Goal: Information Seeking & Learning: Compare options

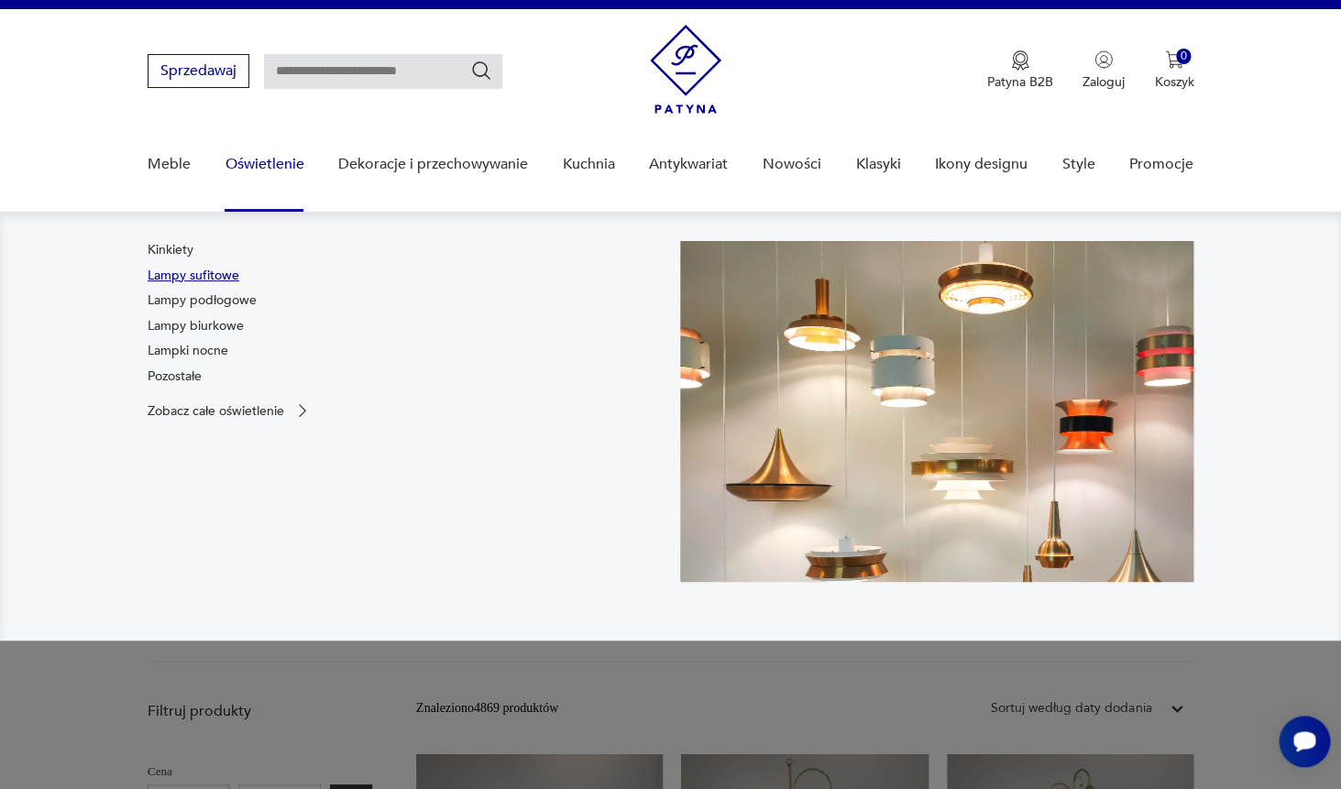
click at [235, 278] on link "Lampy sufitowe" at bounding box center [194, 276] width 92 height 18
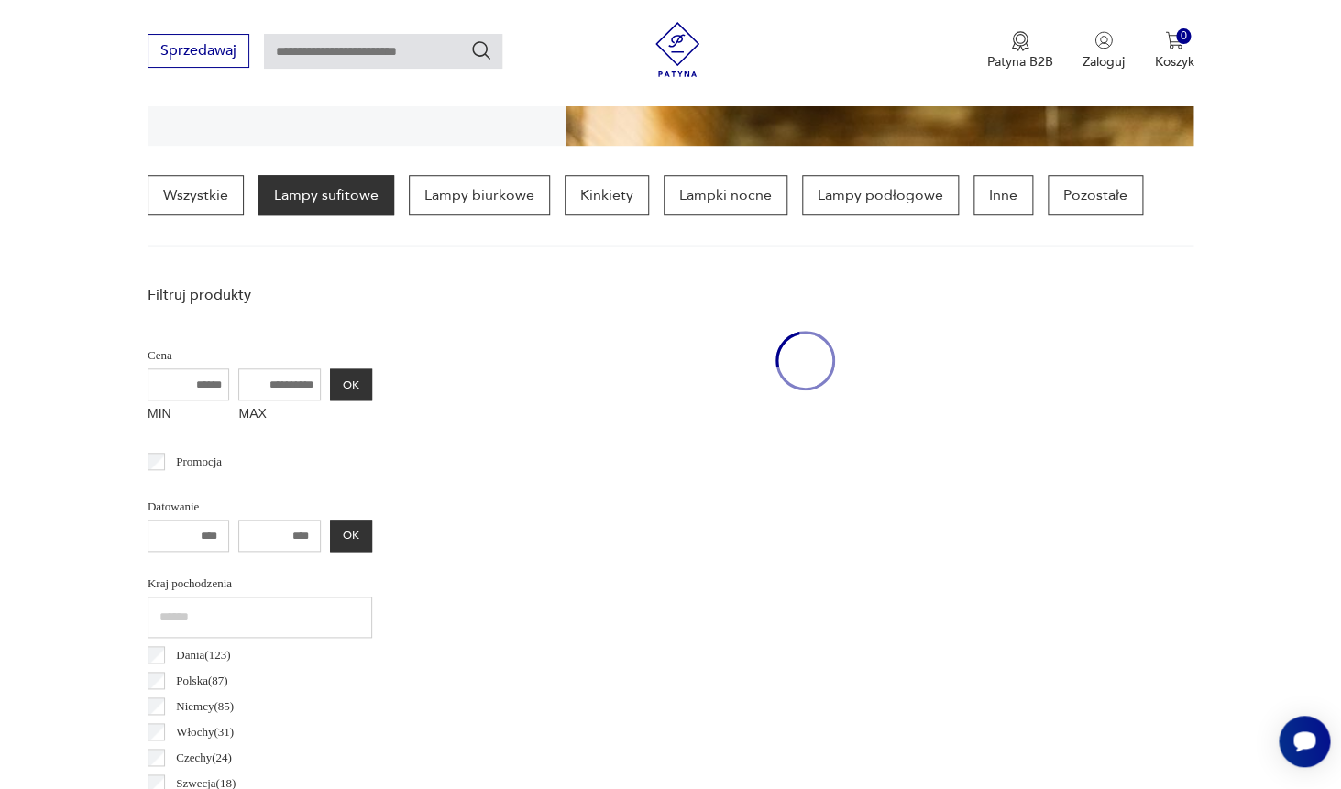
scroll to position [433, 0]
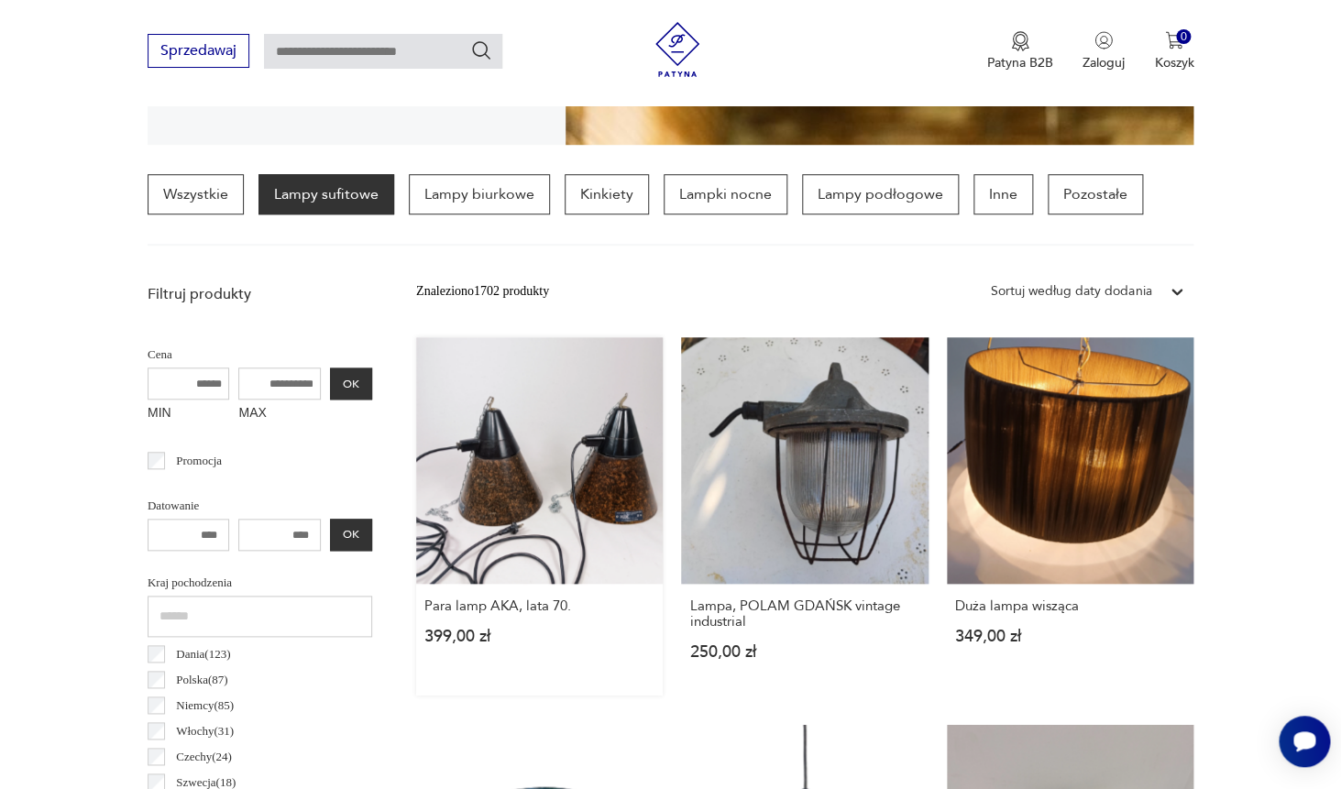
click at [537, 456] on link "Para lamp AKA, lata 70. 399,00 zł" at bounding box center [539, 516] width 247 height 358
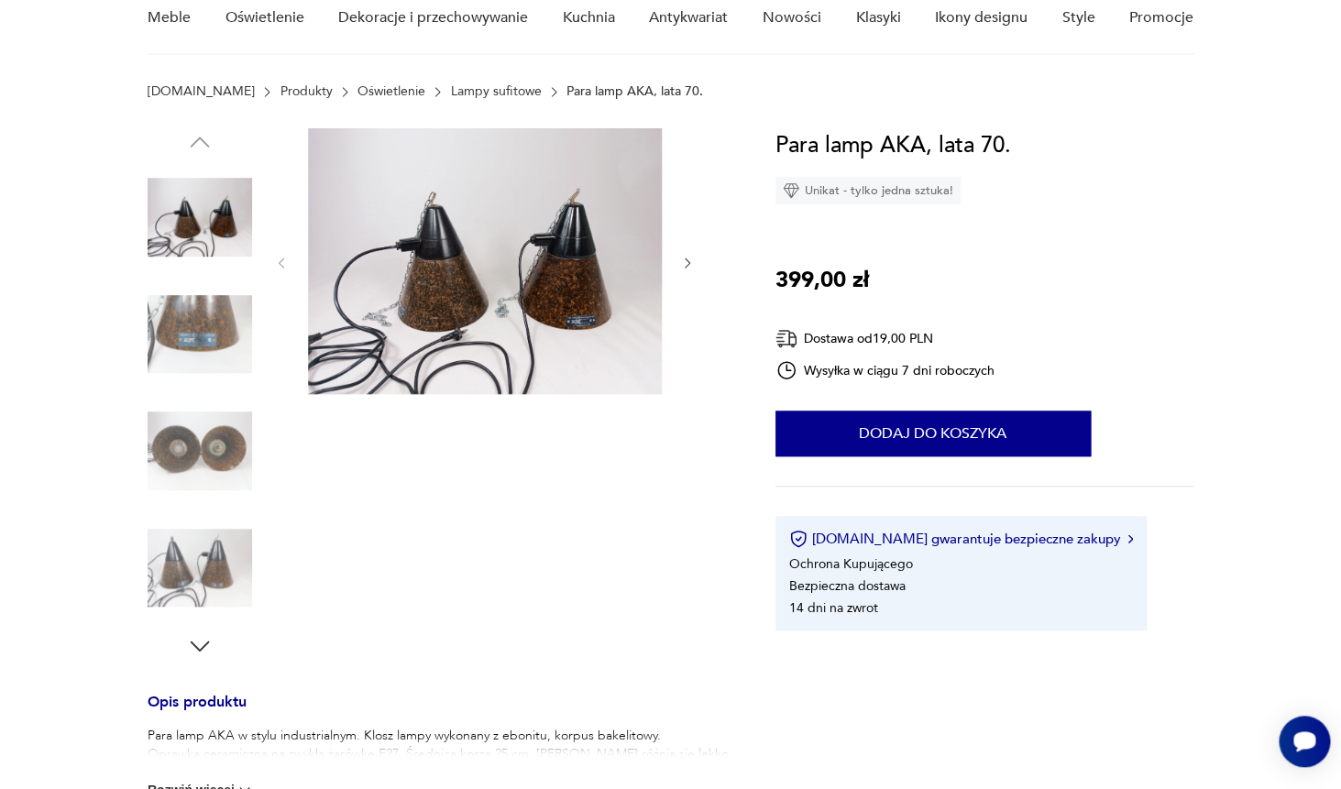
scroll to position [91, 0]
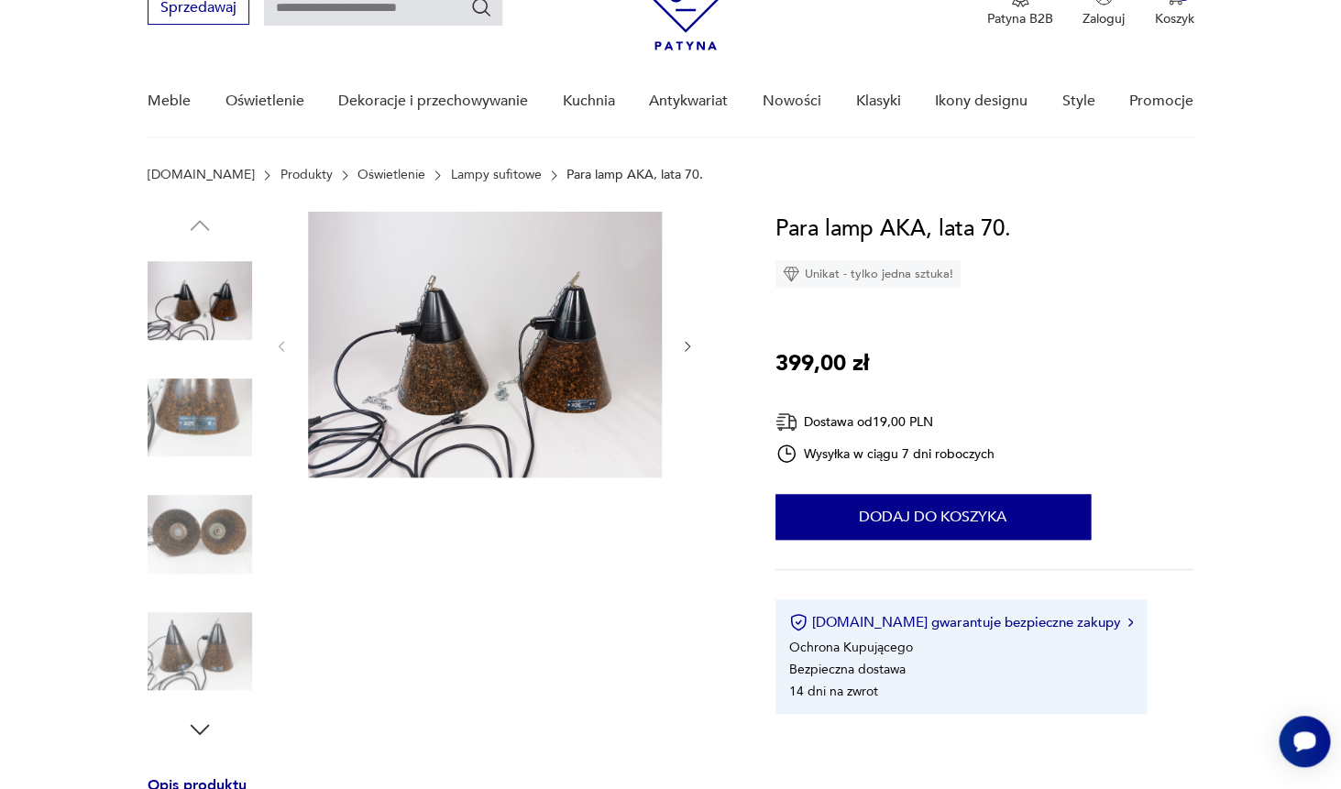
click at [201, 724] on icon "button" at bounding box center [200, 730] width 28 height 28
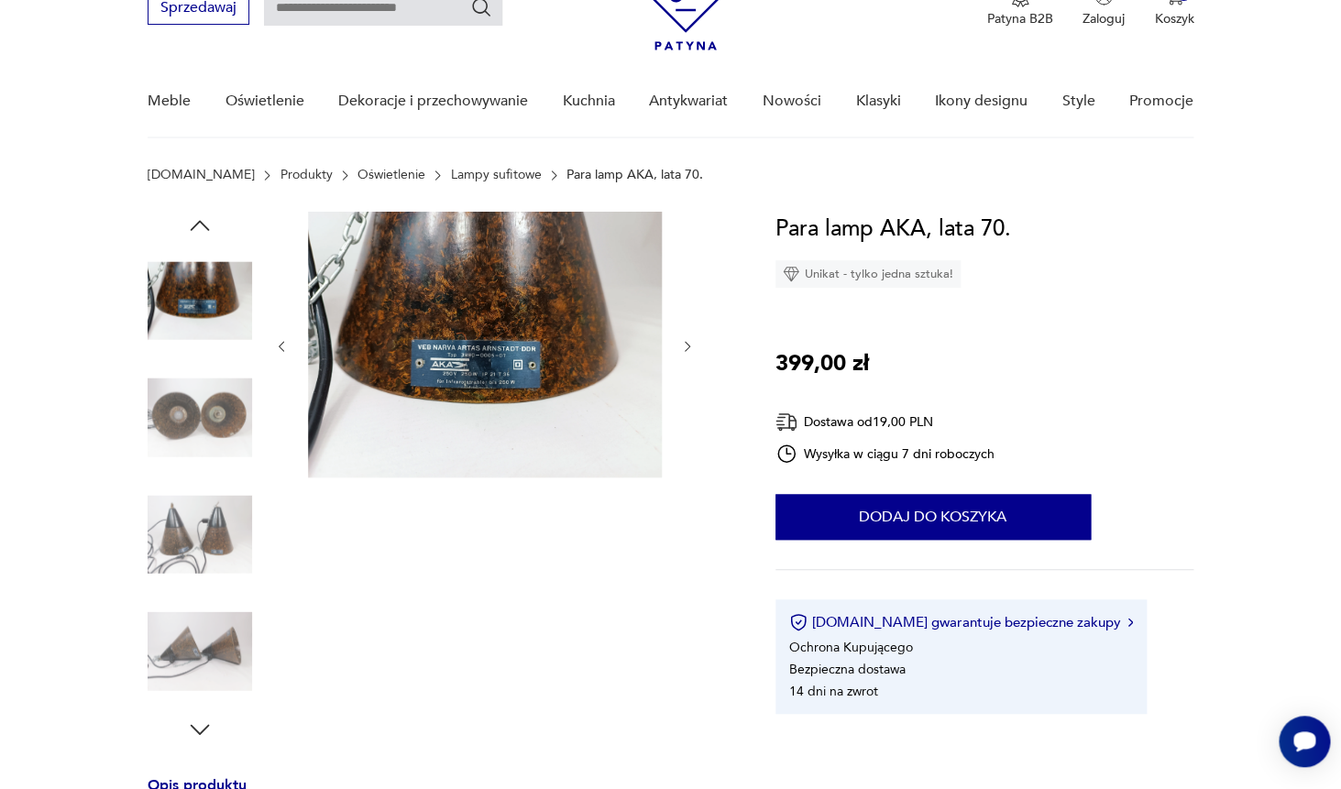
click at [201, 724] on icon "button" at bounding box center [200, 730] width 28 height 28
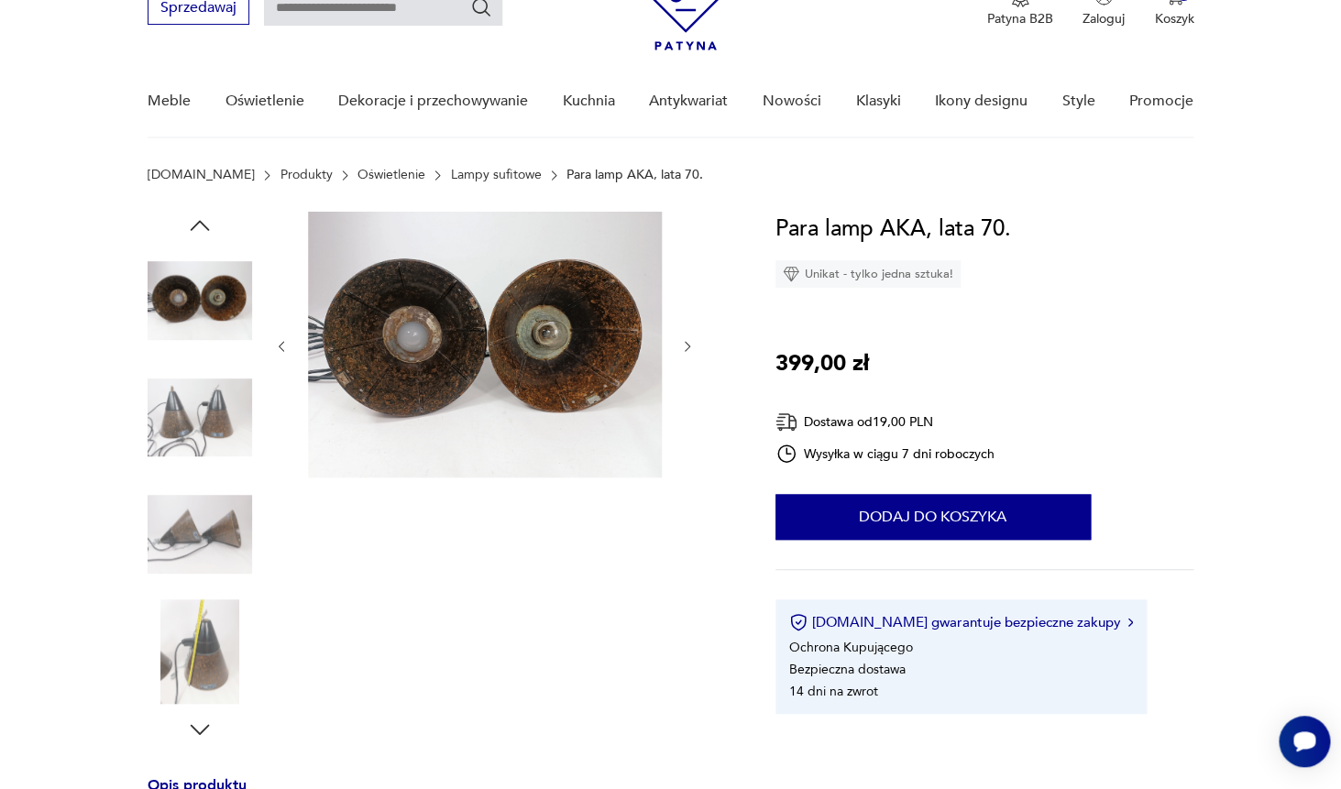
click at [212, 534] on img at bounding box center [200, 534] width 105 height 105
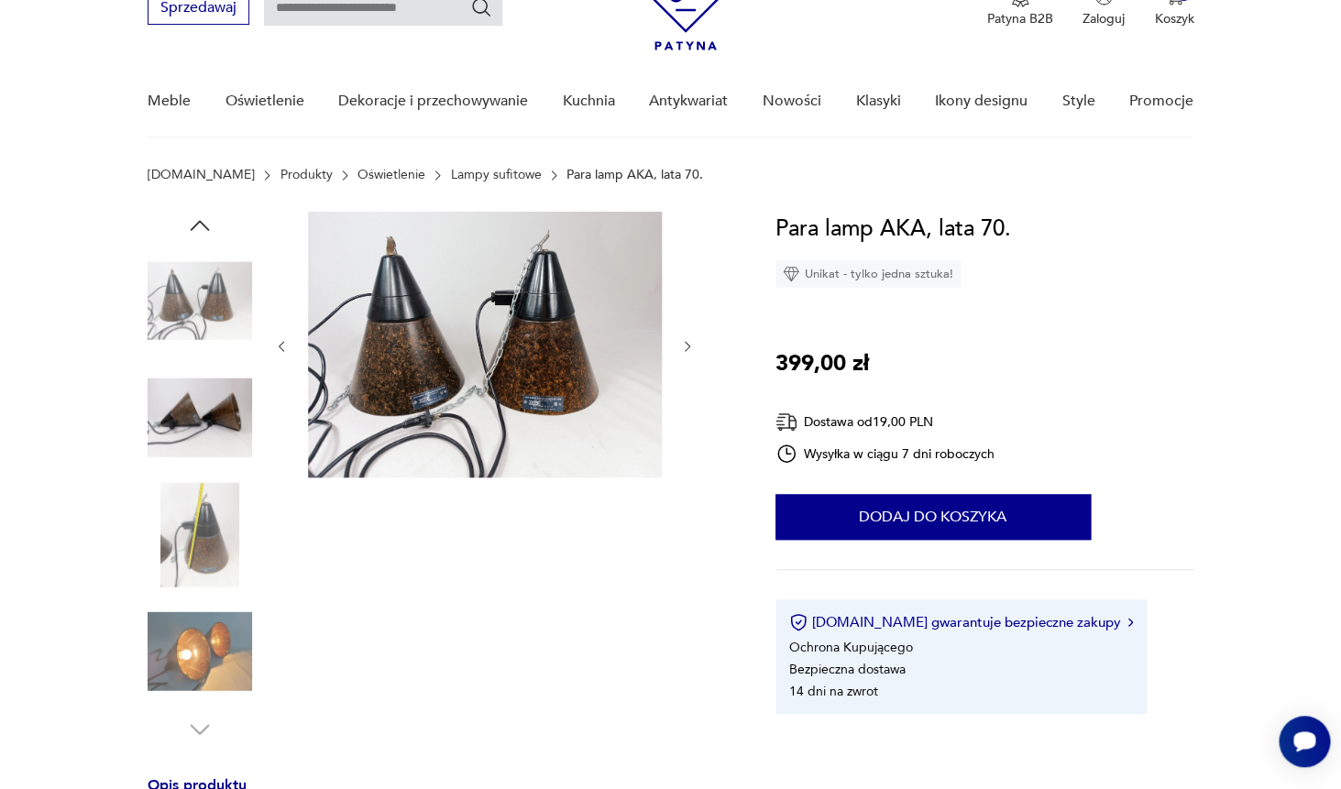
click at [212, 667] on img at bounding box center [200, 652] width 105 height 105
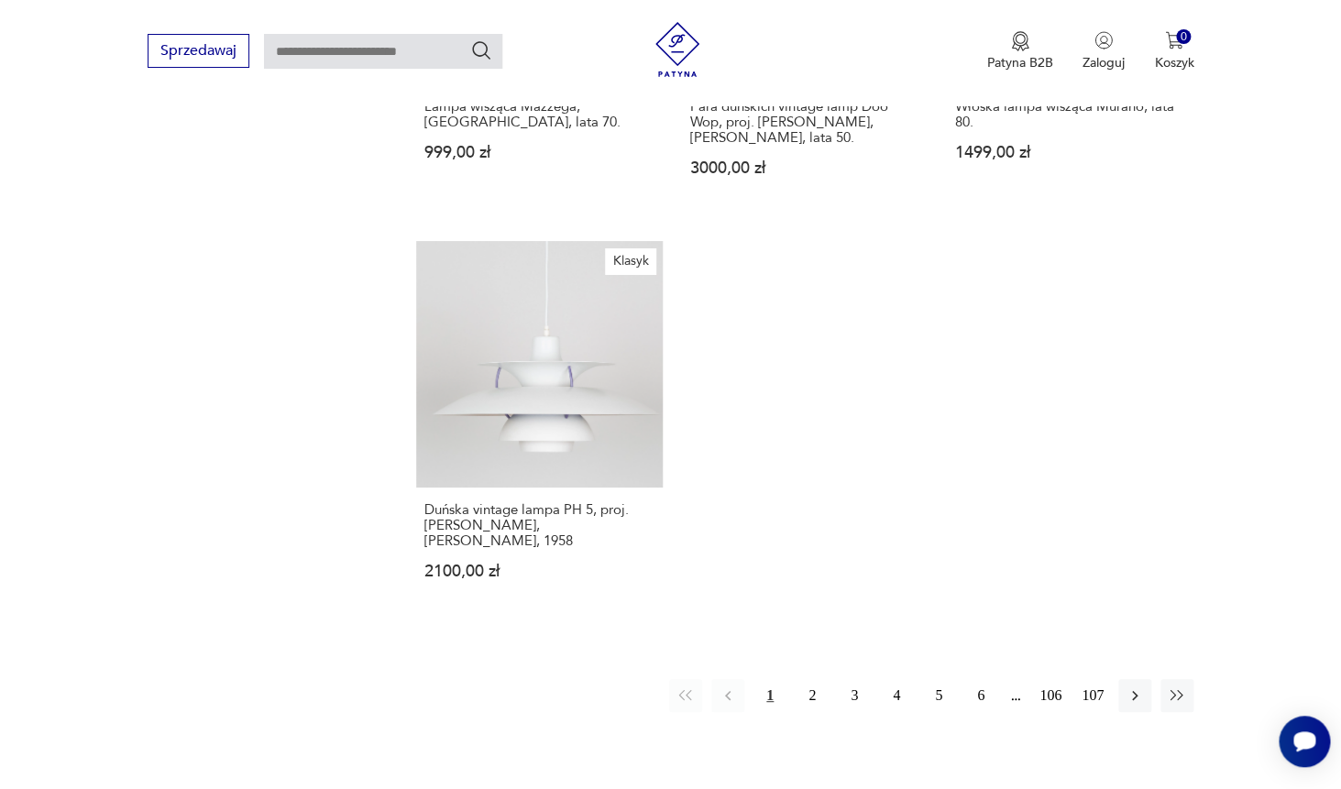
scroll to position [2552, 0]
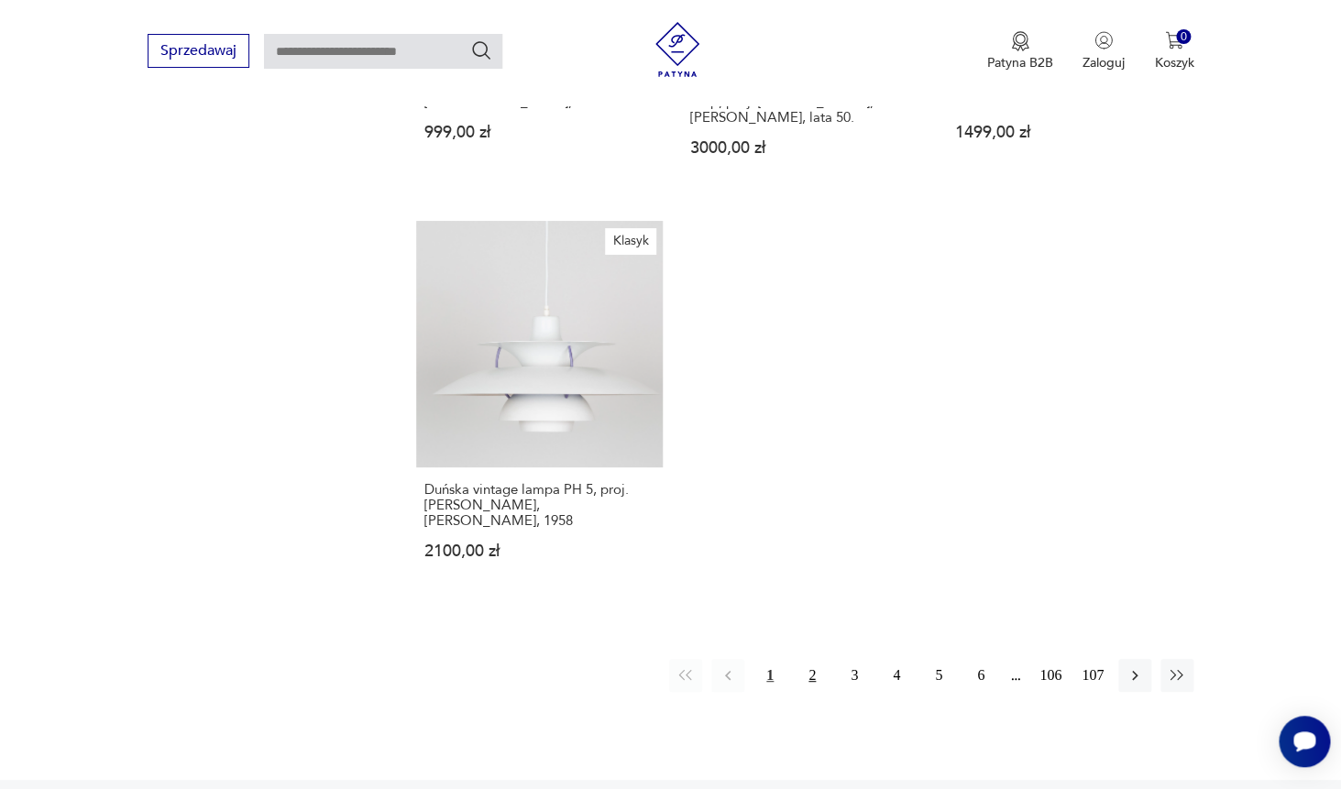
click at [815, 660] on button "2" at bounding box center [812, 675] width 33 height 33
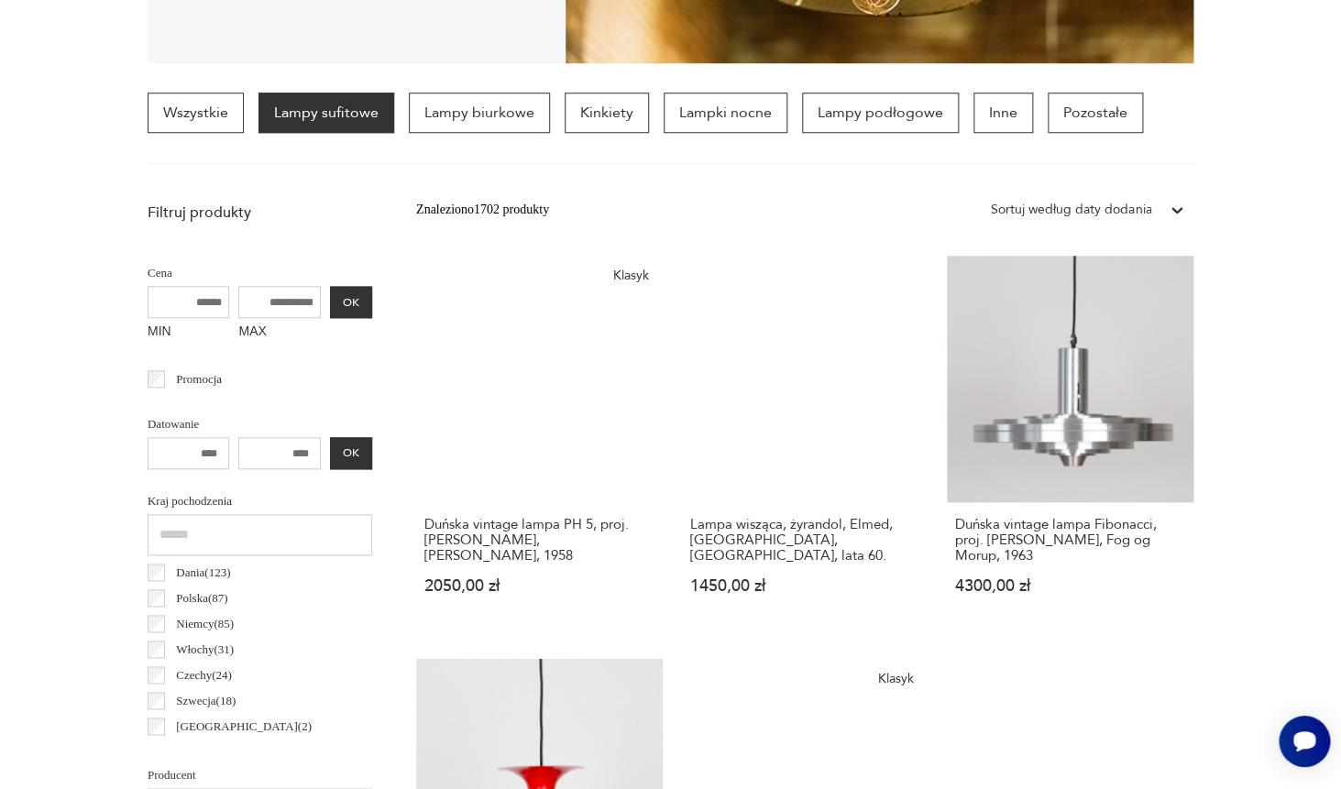
scroll to position [673, 0]
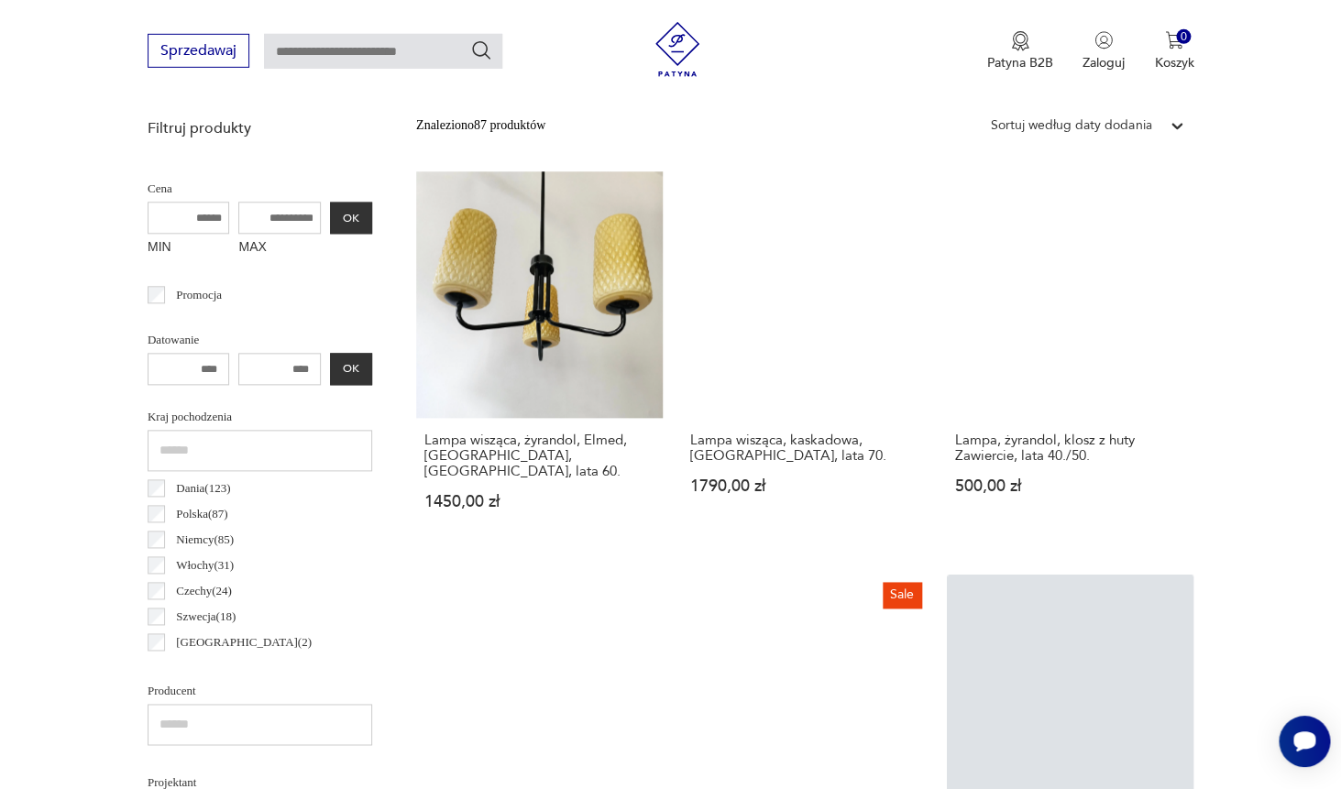
scroll to position [629, 0]
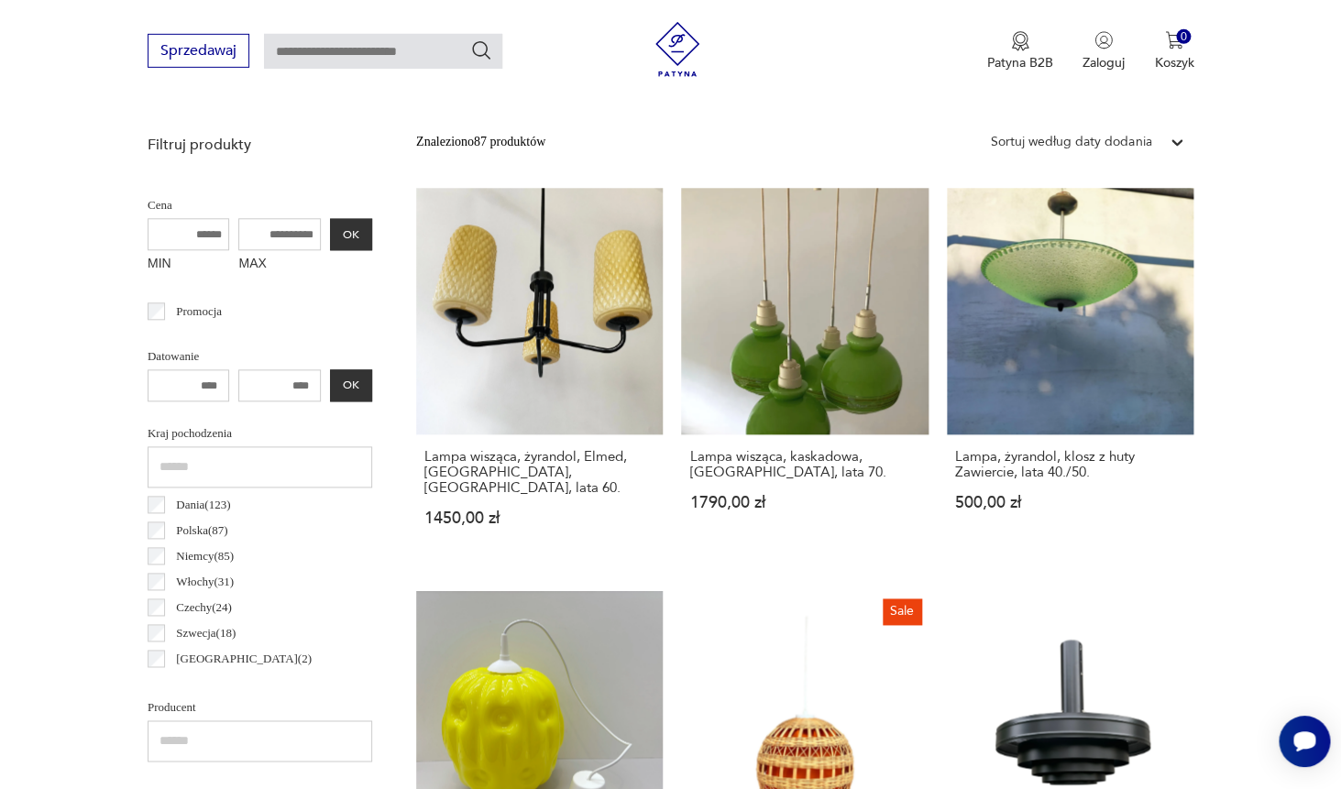
scroll to position [599, 0]
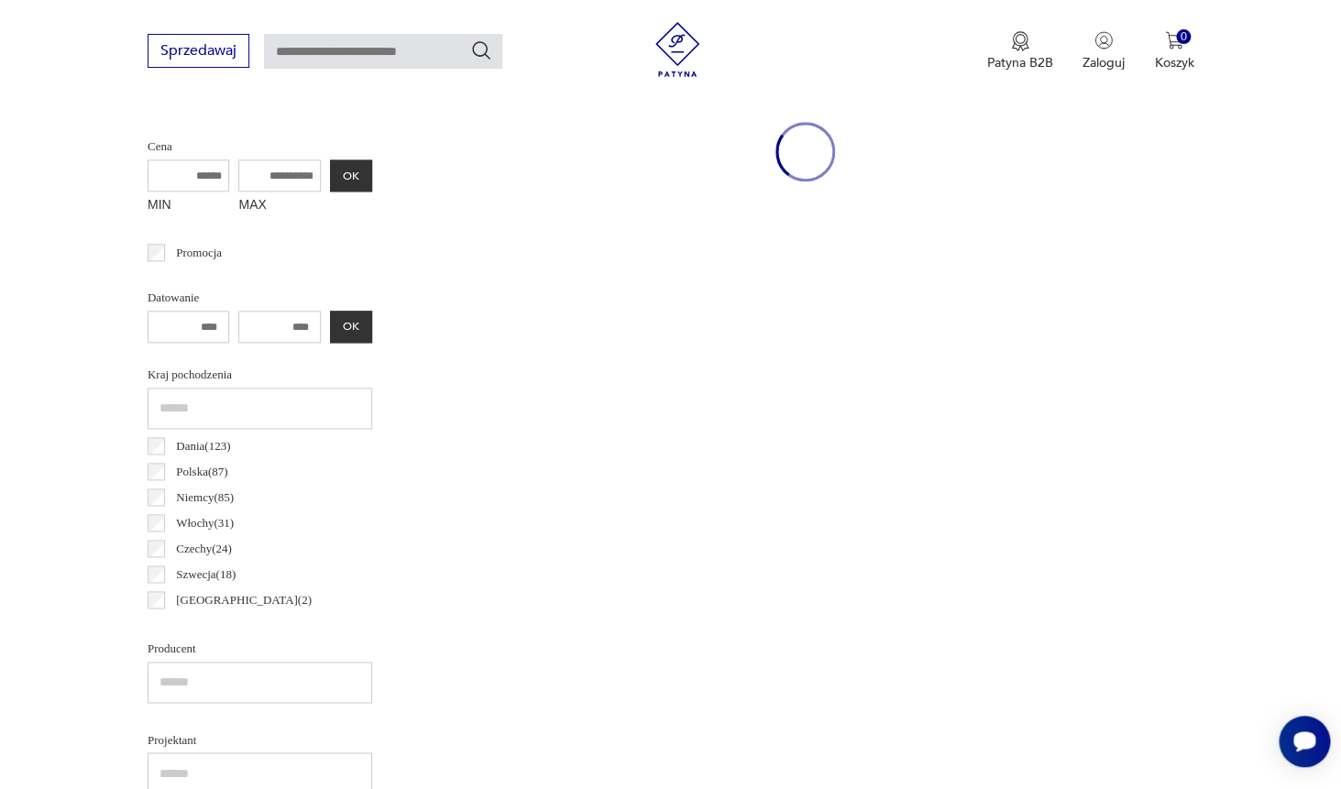
scroll to position [642, 0]
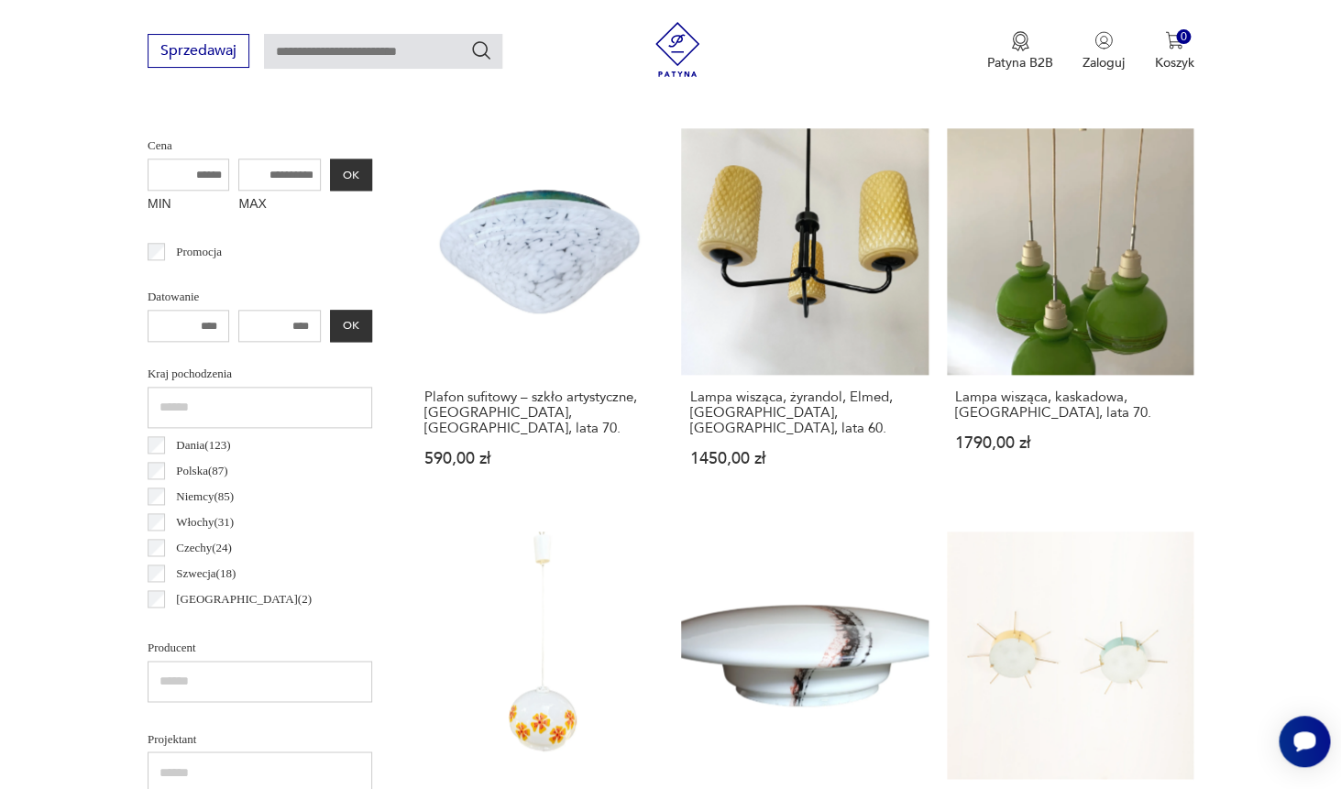
scroll to position [578, 0]
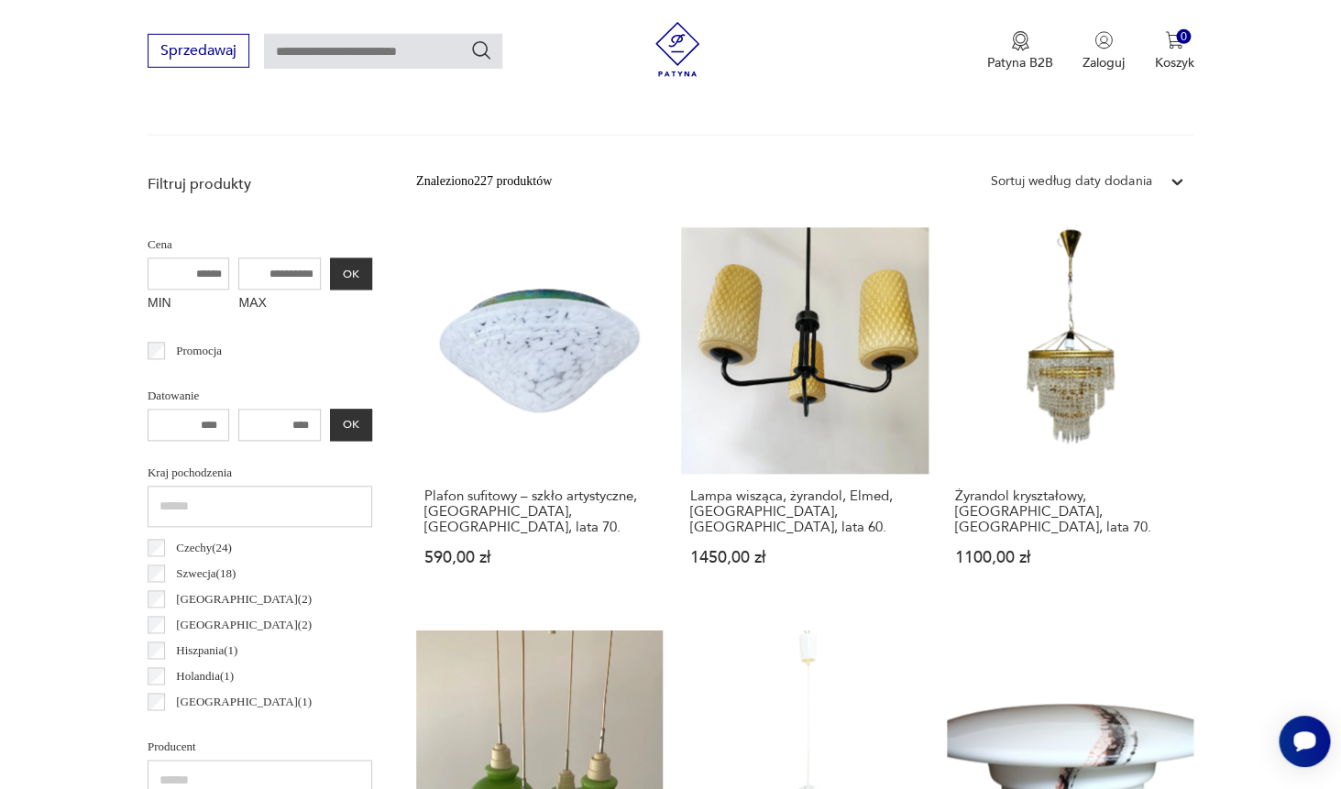
scroll to position [552, 0]
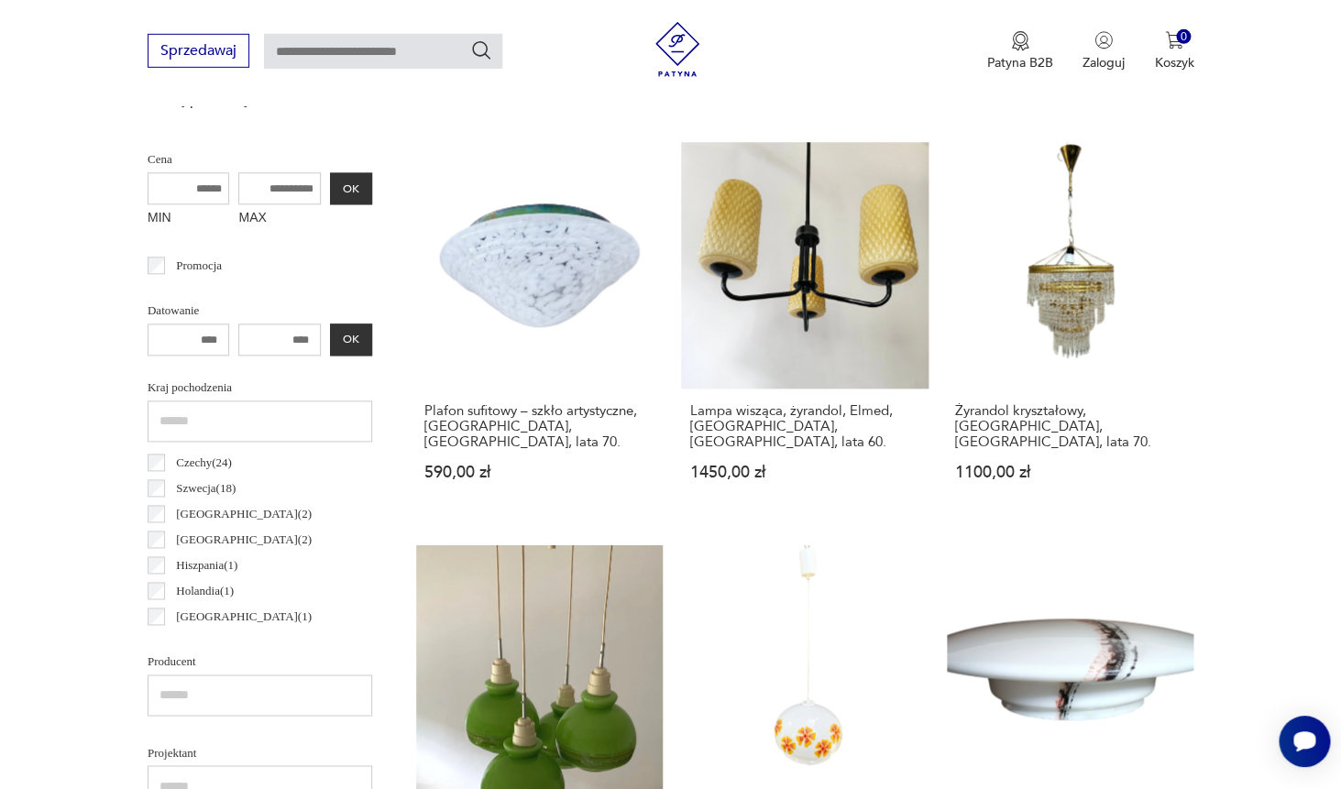
scroll to position [666, 0]
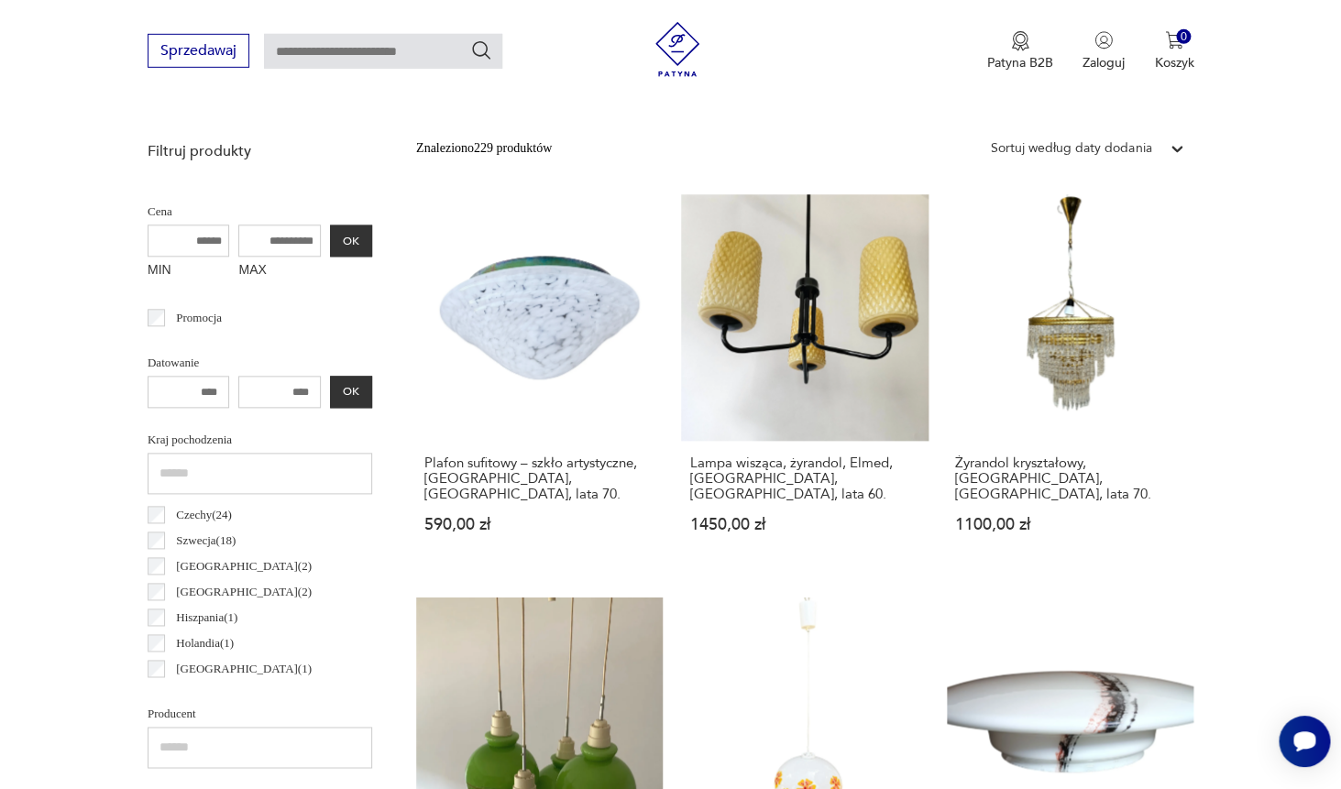
scroll to position [699, 0]
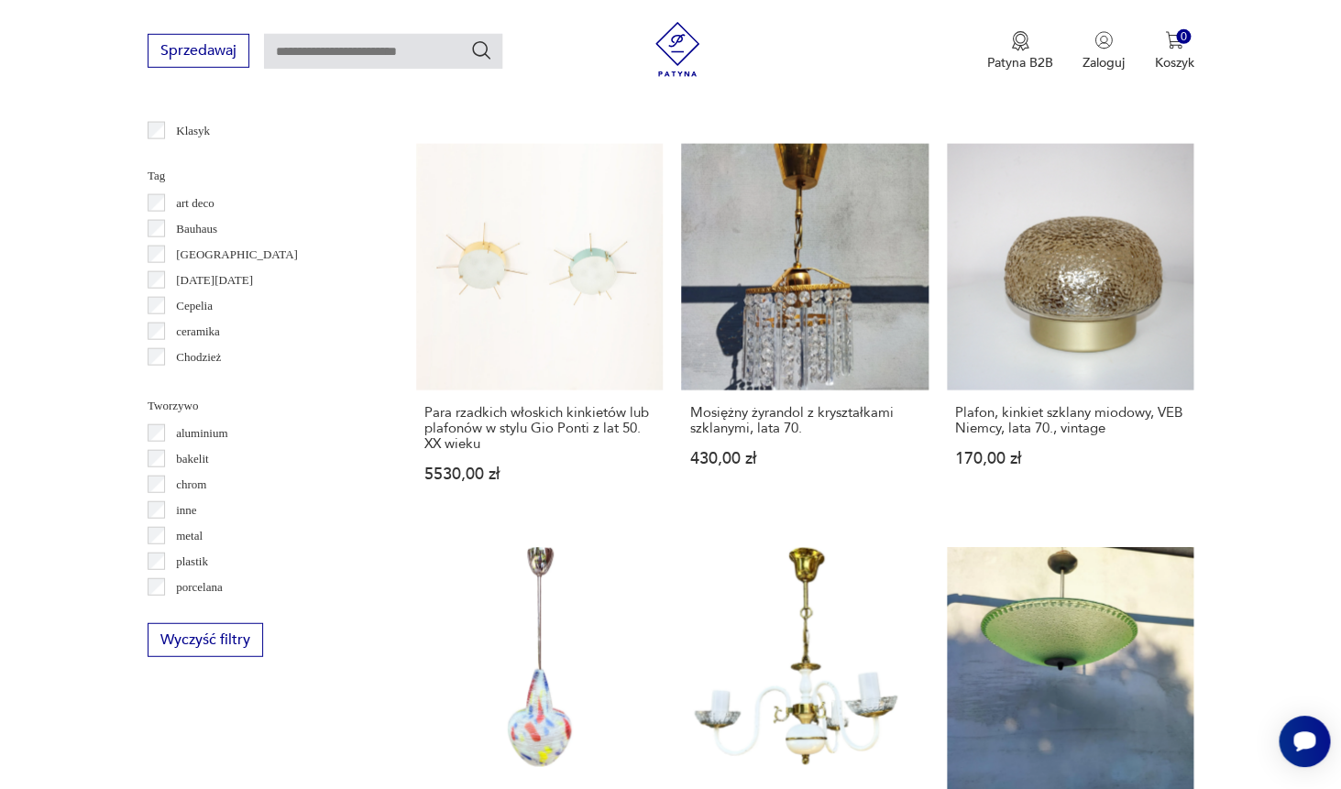
scroll to position [1436, 0]
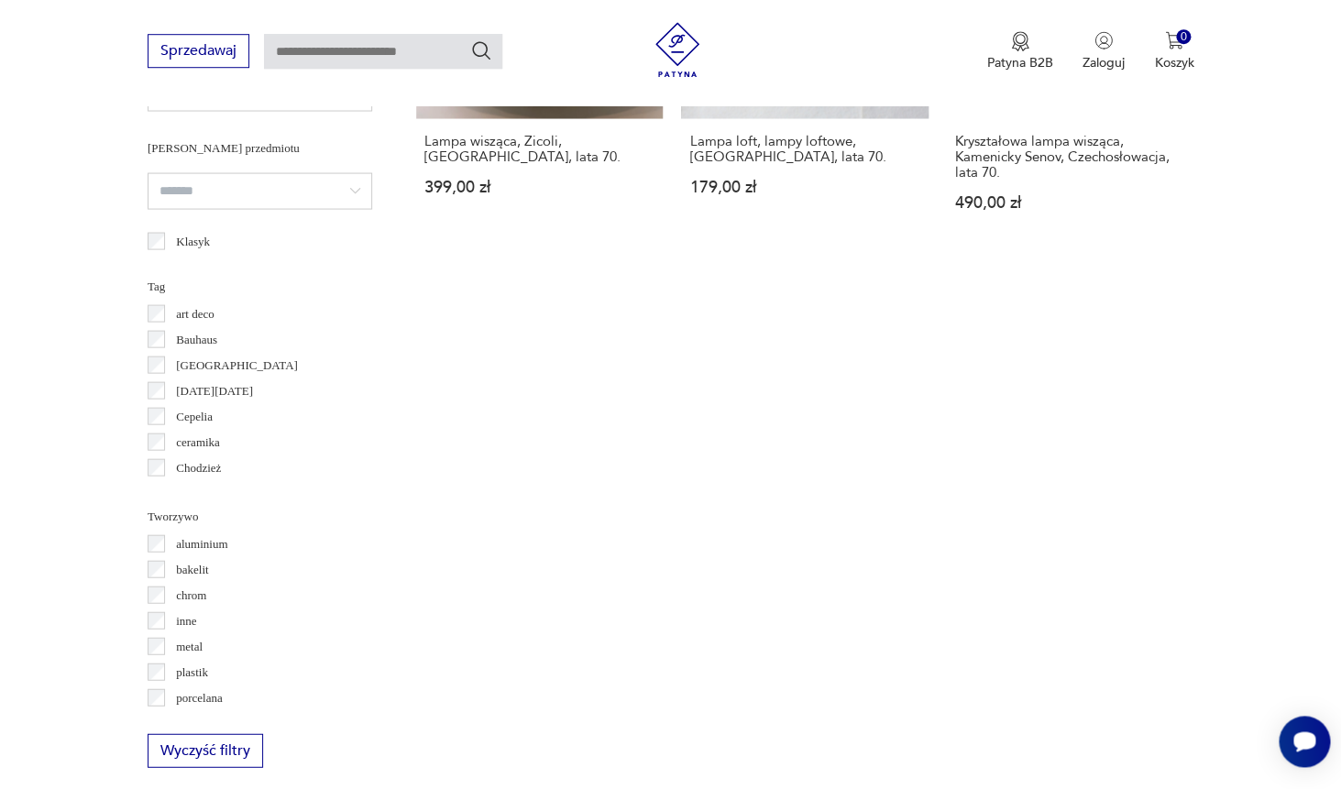
scroll to position [1409, 0]
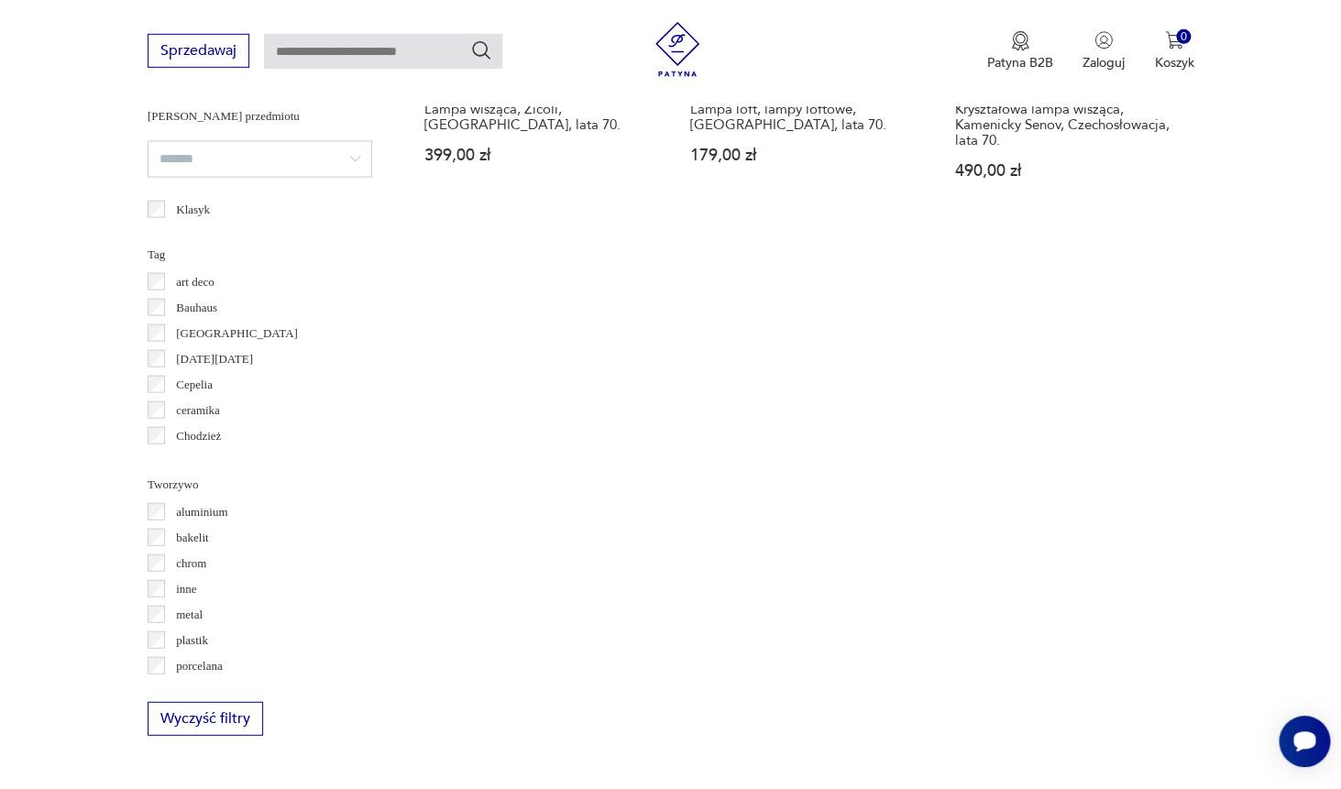
scroll to position [1519, 0]
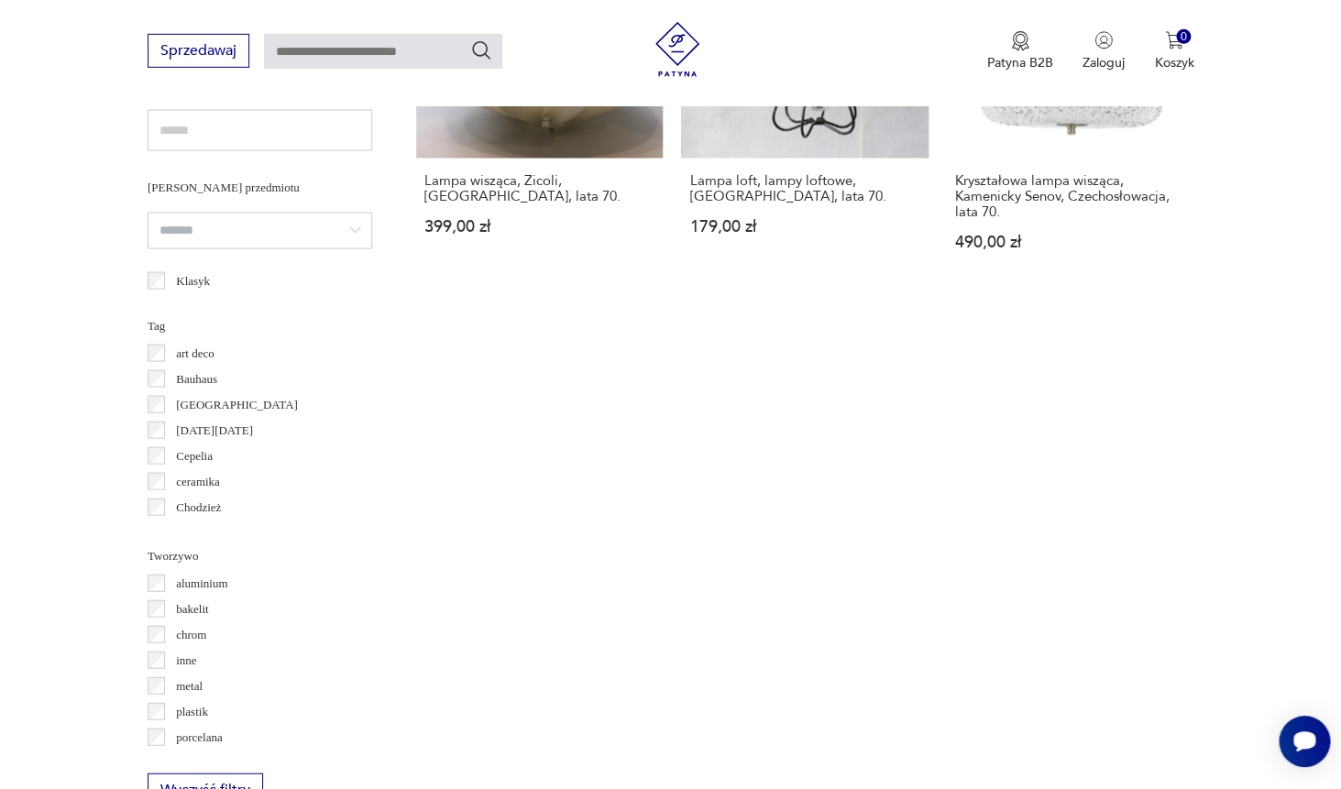
scroll to position [48, 0]
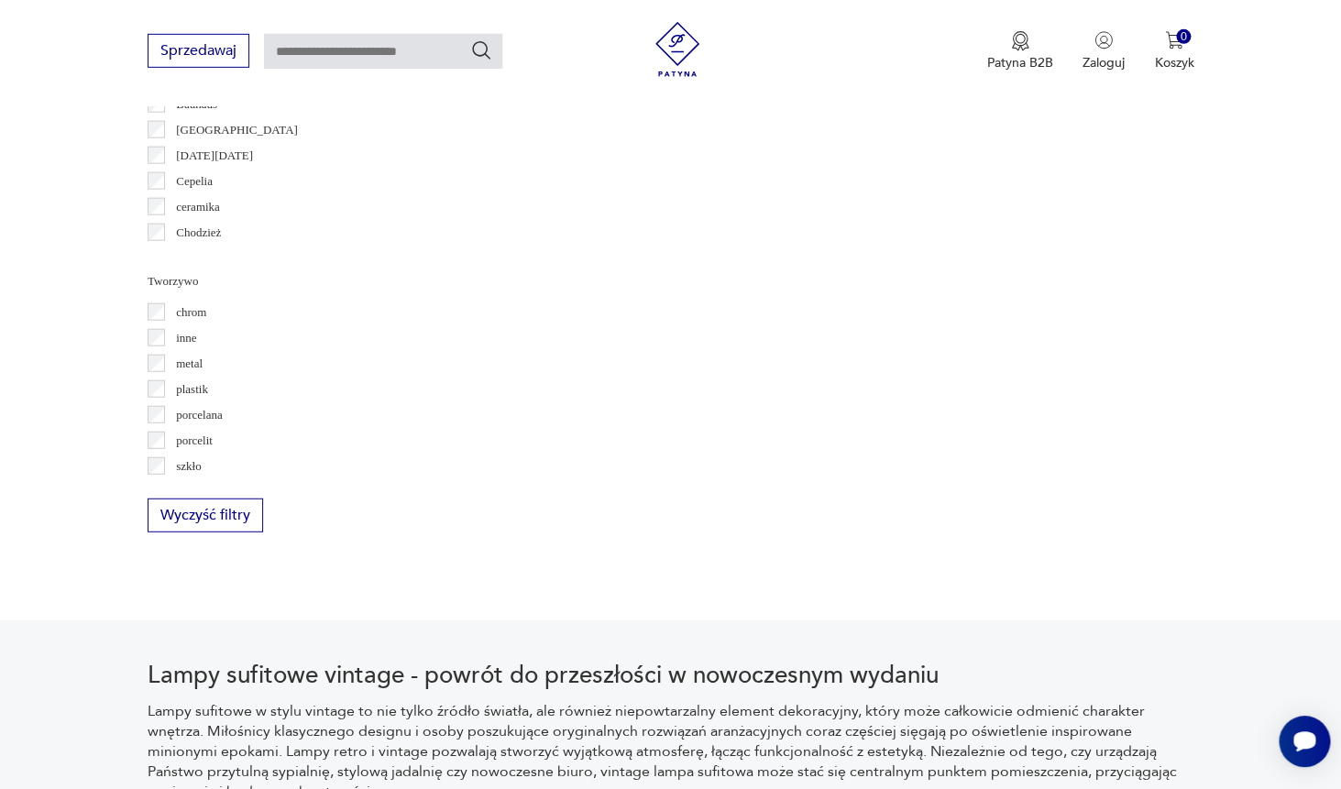
scroll to position [1606, 0]
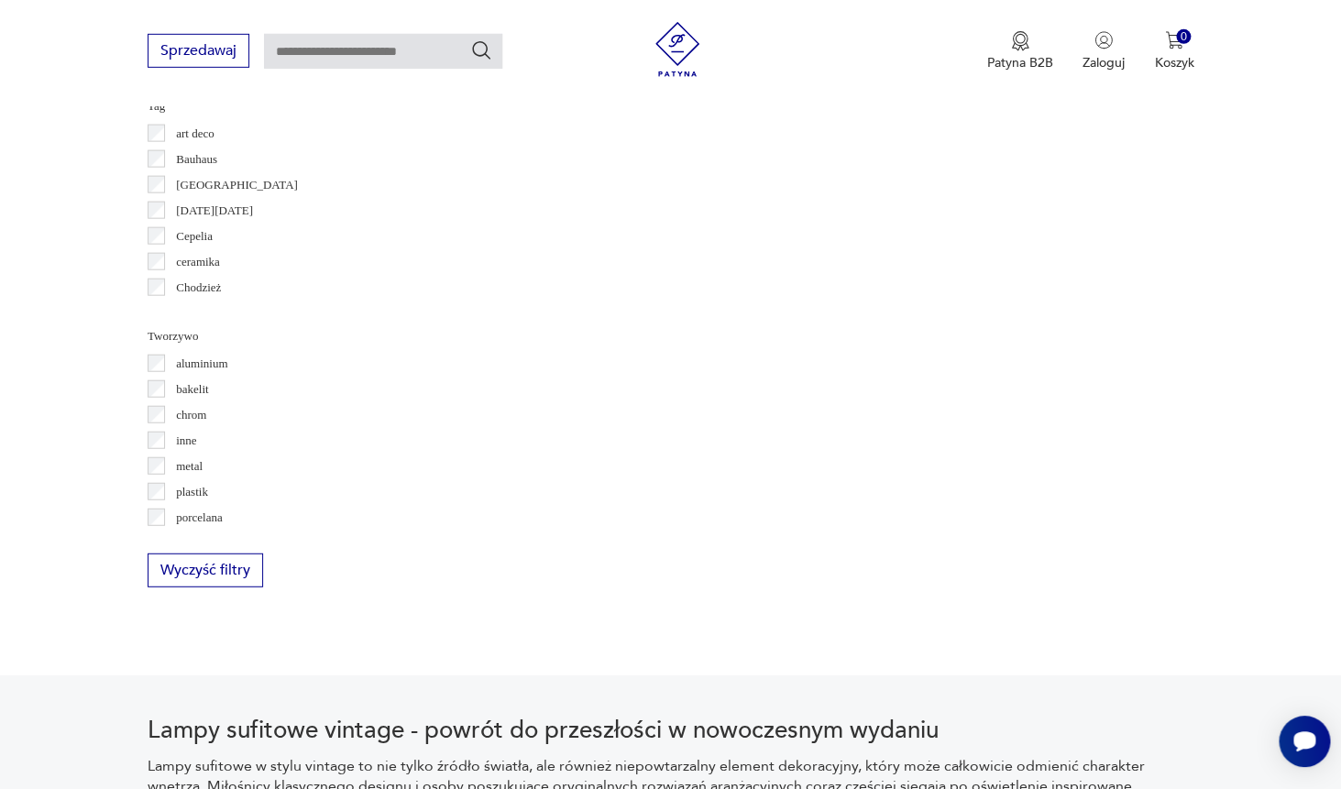
scroll to position [1462, 0]
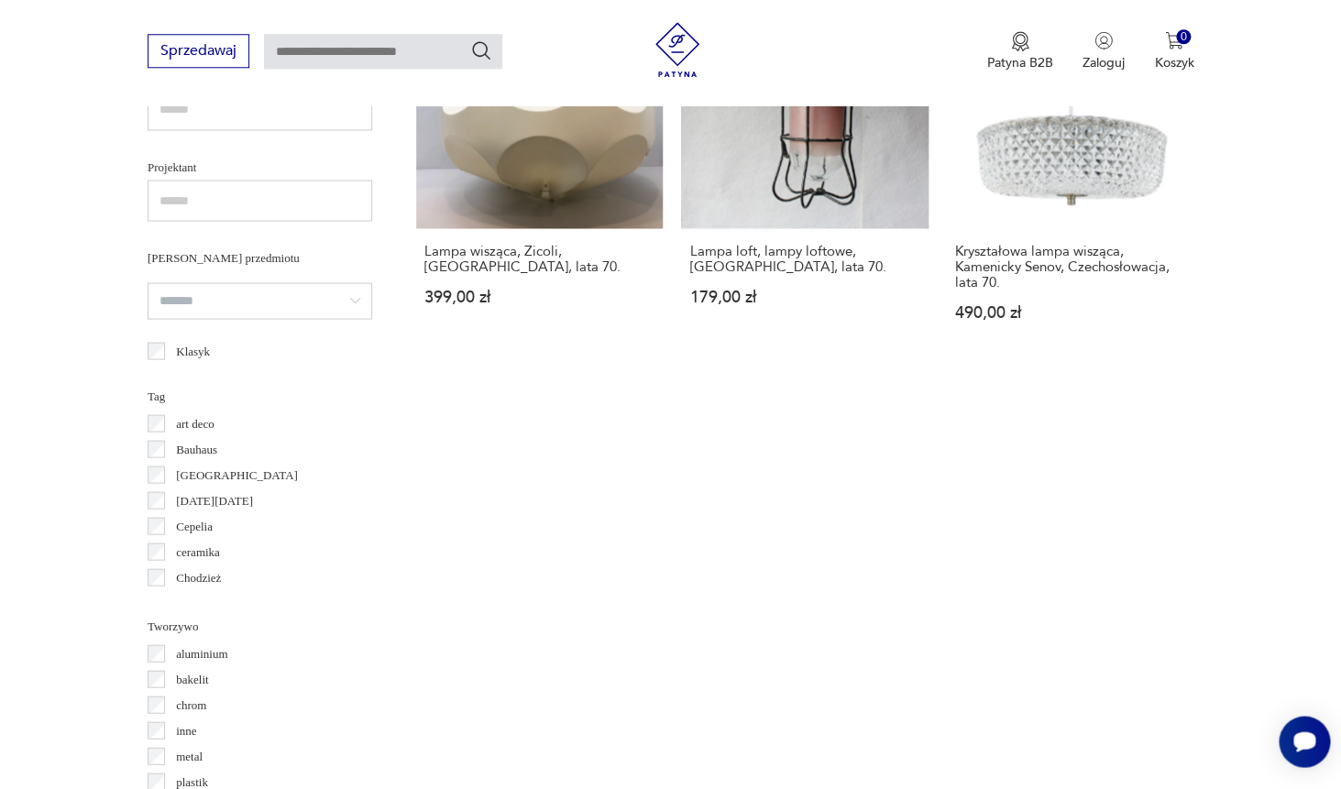
scroll to position [1261, 0]
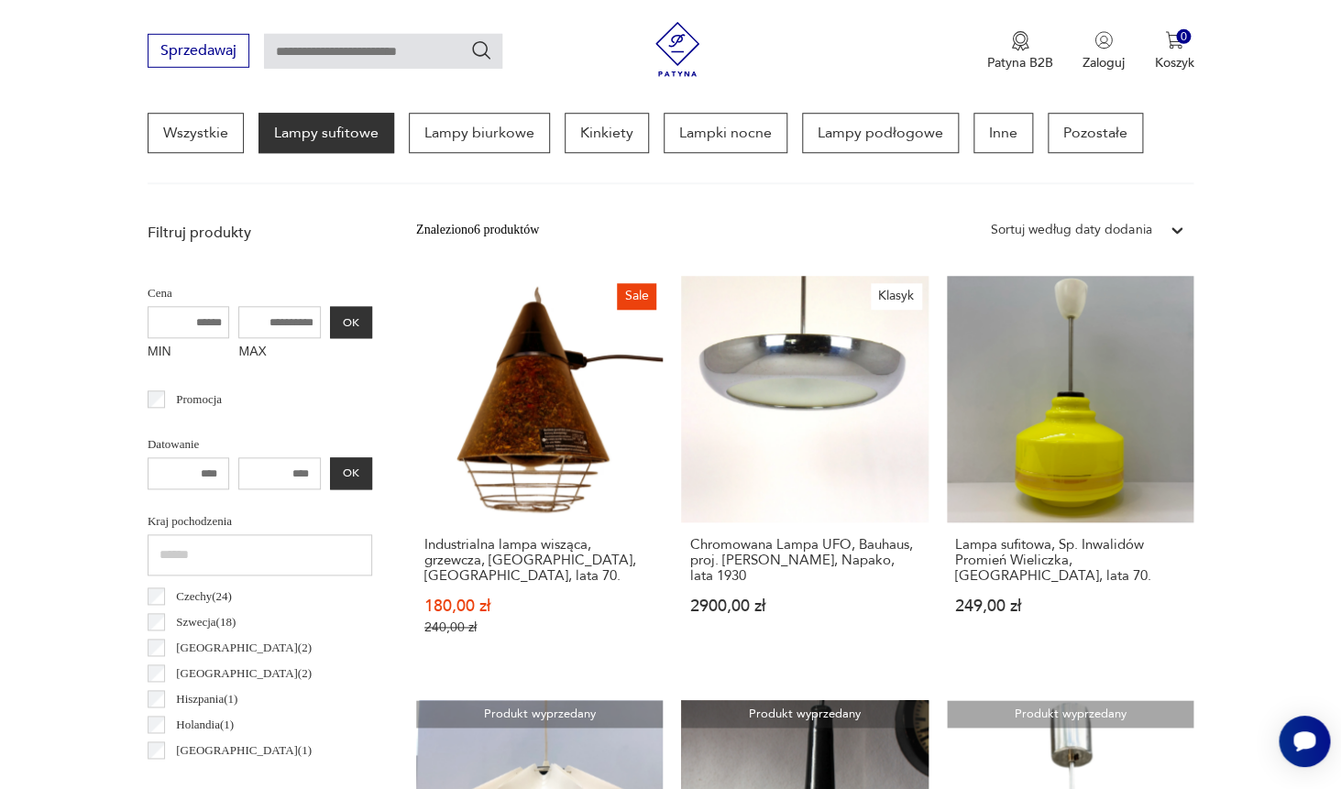
scroll to position [476, 0]
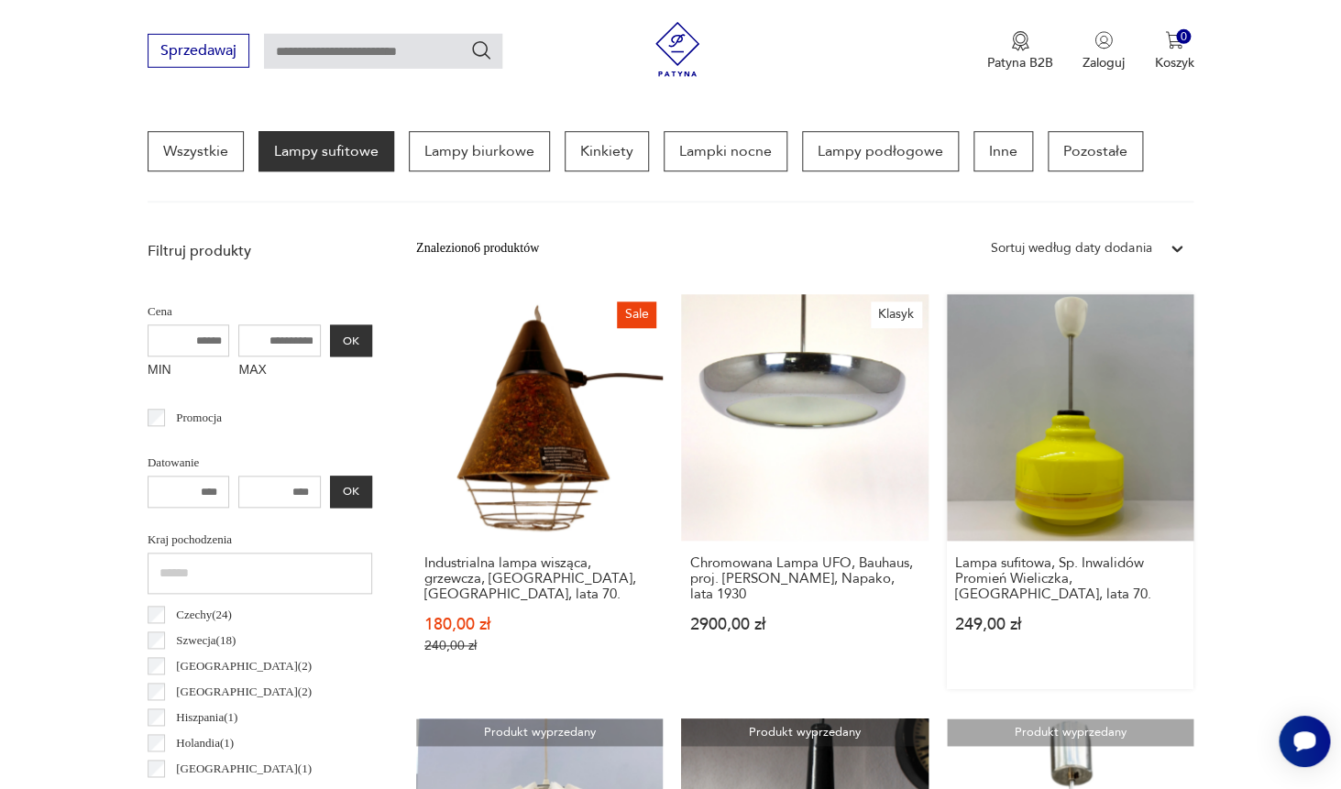
click at [1008, 393] on link "Lampa sufitowa, Sp. Inwalidów Promień Wieliczka, Polska, lata 70. 249,00 zł" at bounding box center [1070, 491] width 247 height 395
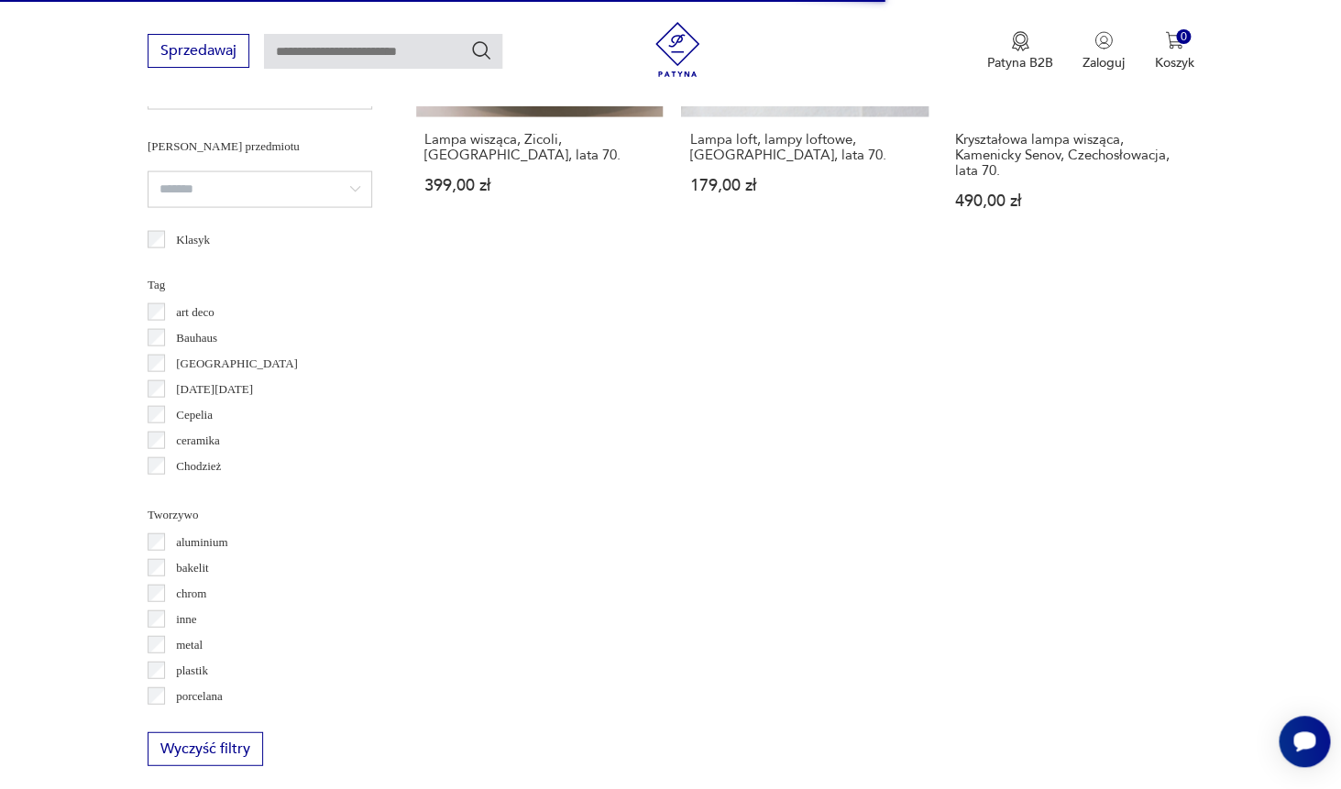
scroll to position [1337, 0]
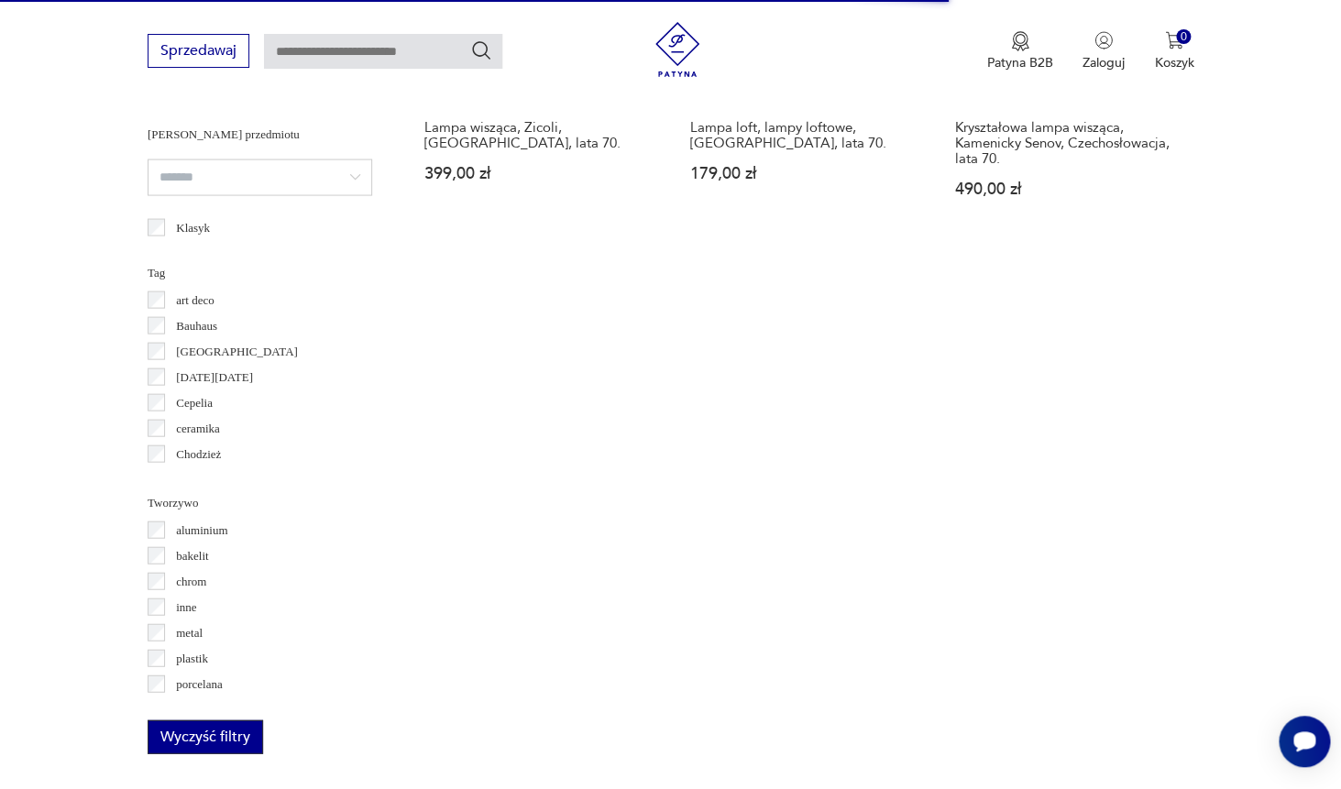
click at [244, 729] on button "Wyczyść filtry" at bounding box center [206, 737] width 116 height 34
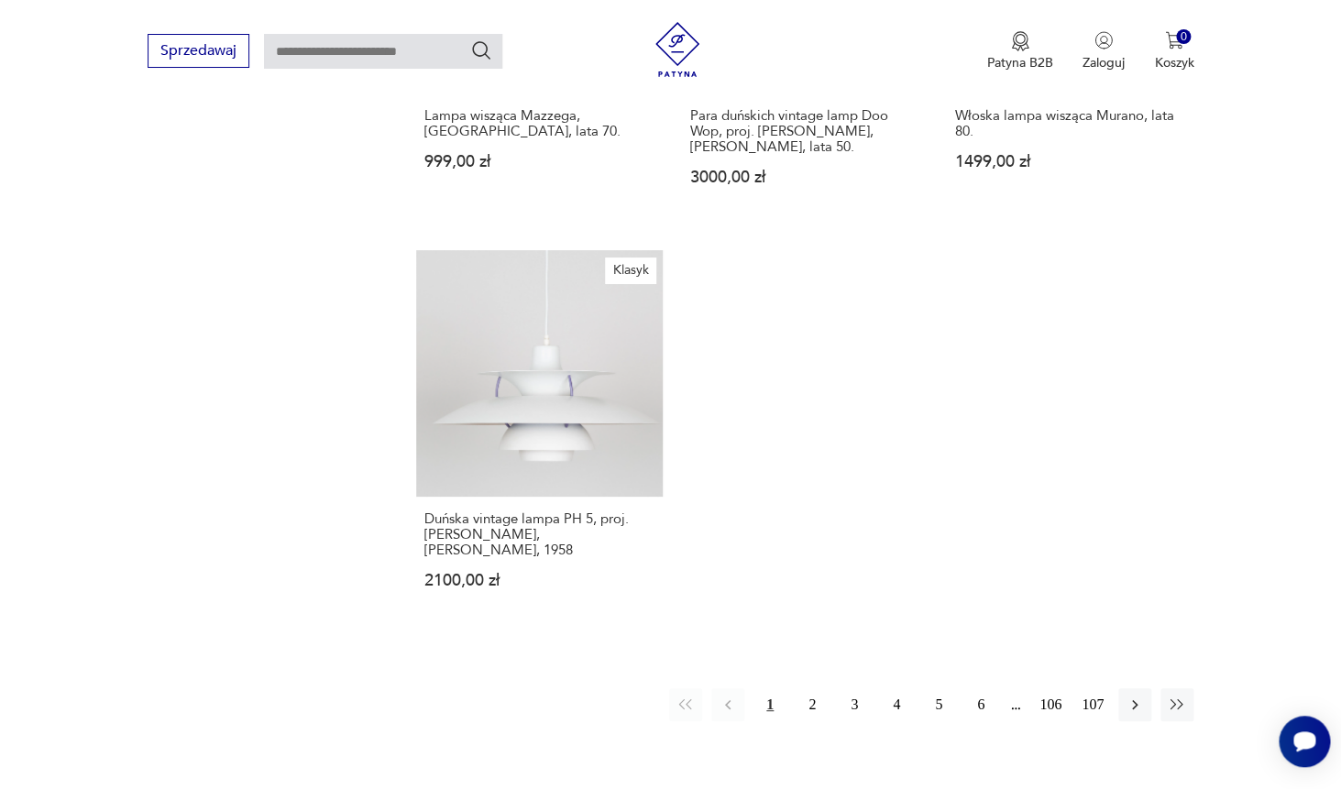
scroll to position [2635, 0]
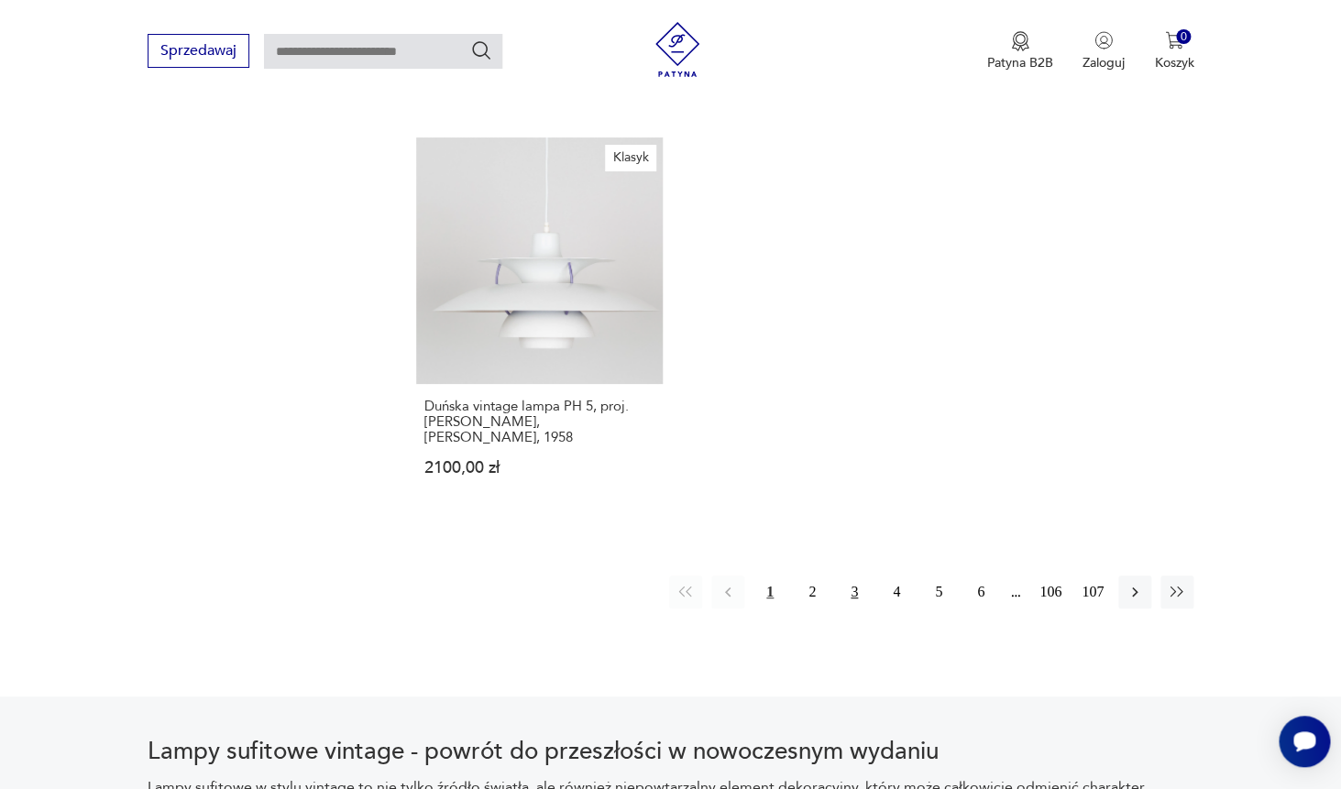
click at [856, 579] on button "3" at bounding box center [854, 592] width 33 height 33
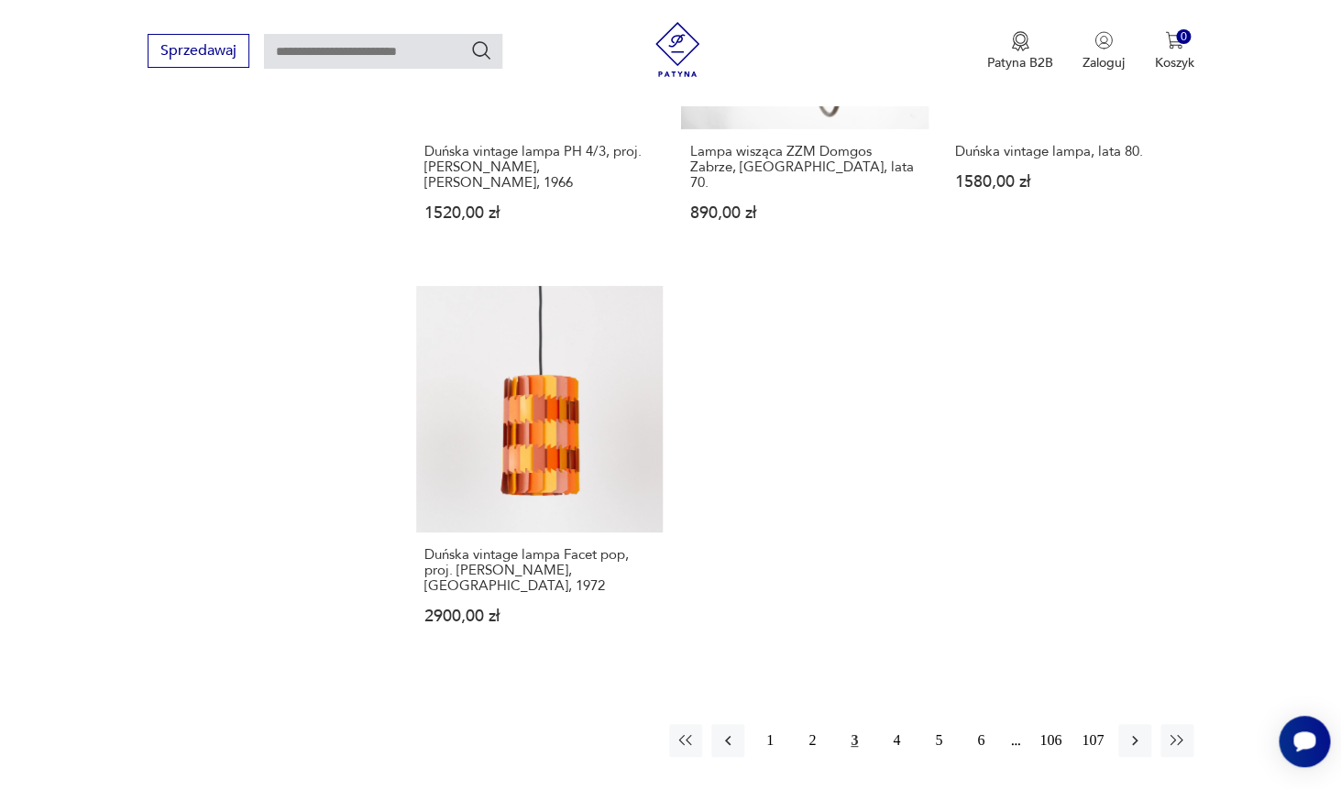
scroll to position [2492, 0]
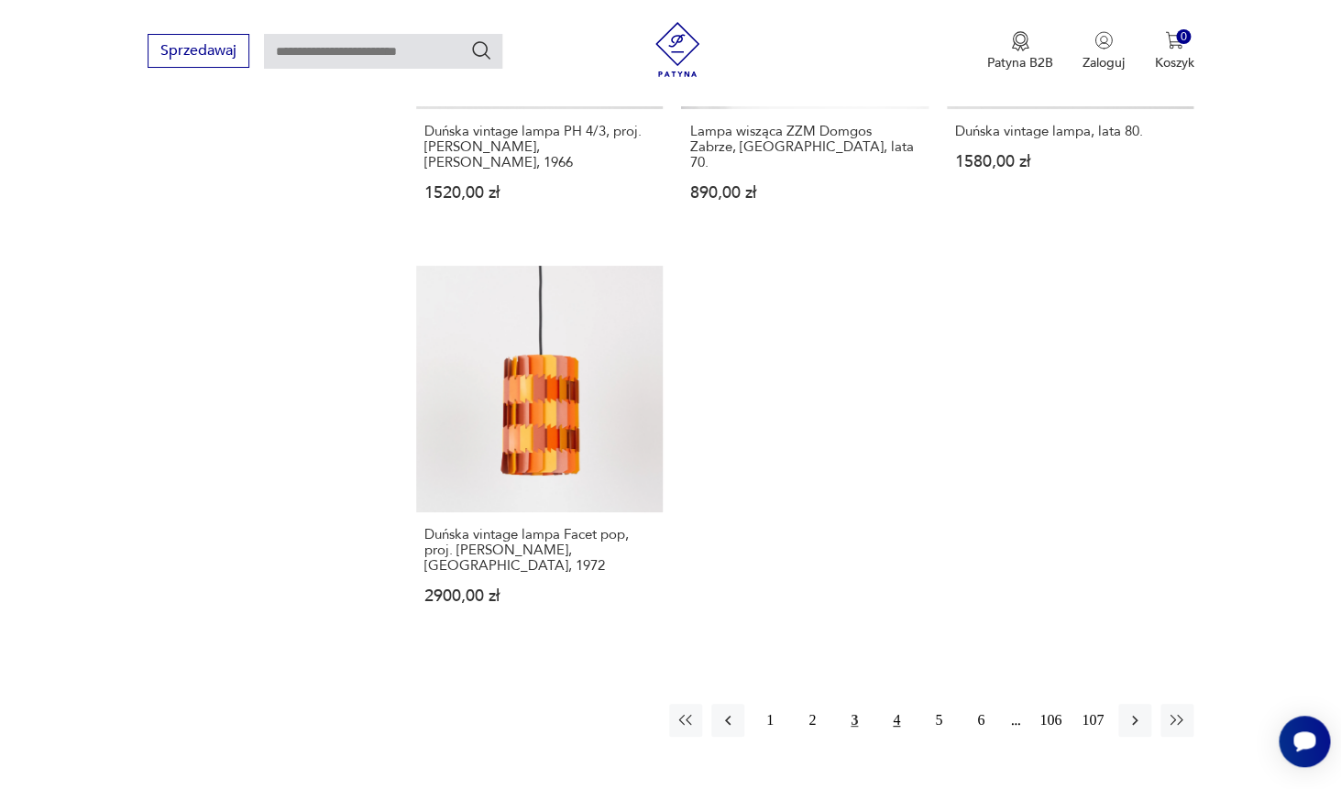
click at [899, 704] on button "4" at bounding box center [896, 720] width 33 height 33
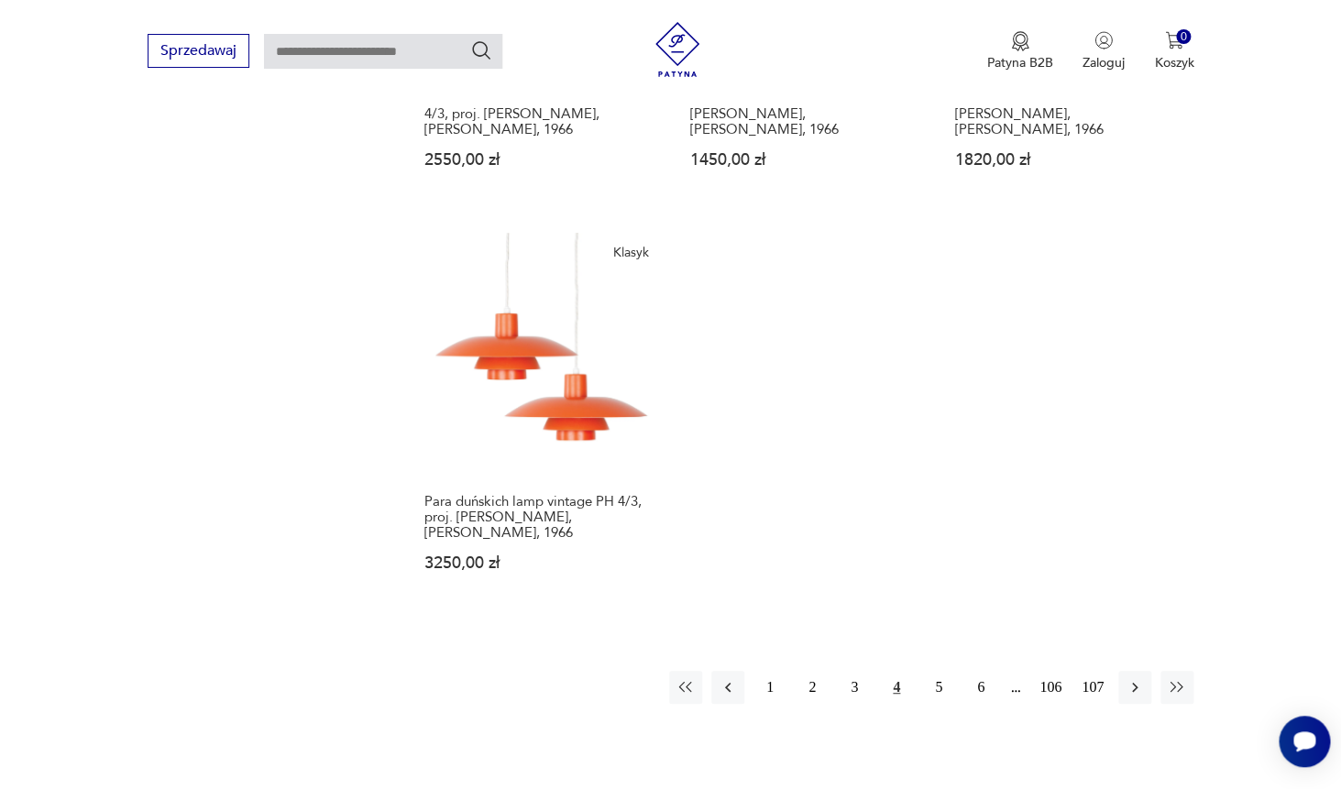
scroll to position [2657, 0]
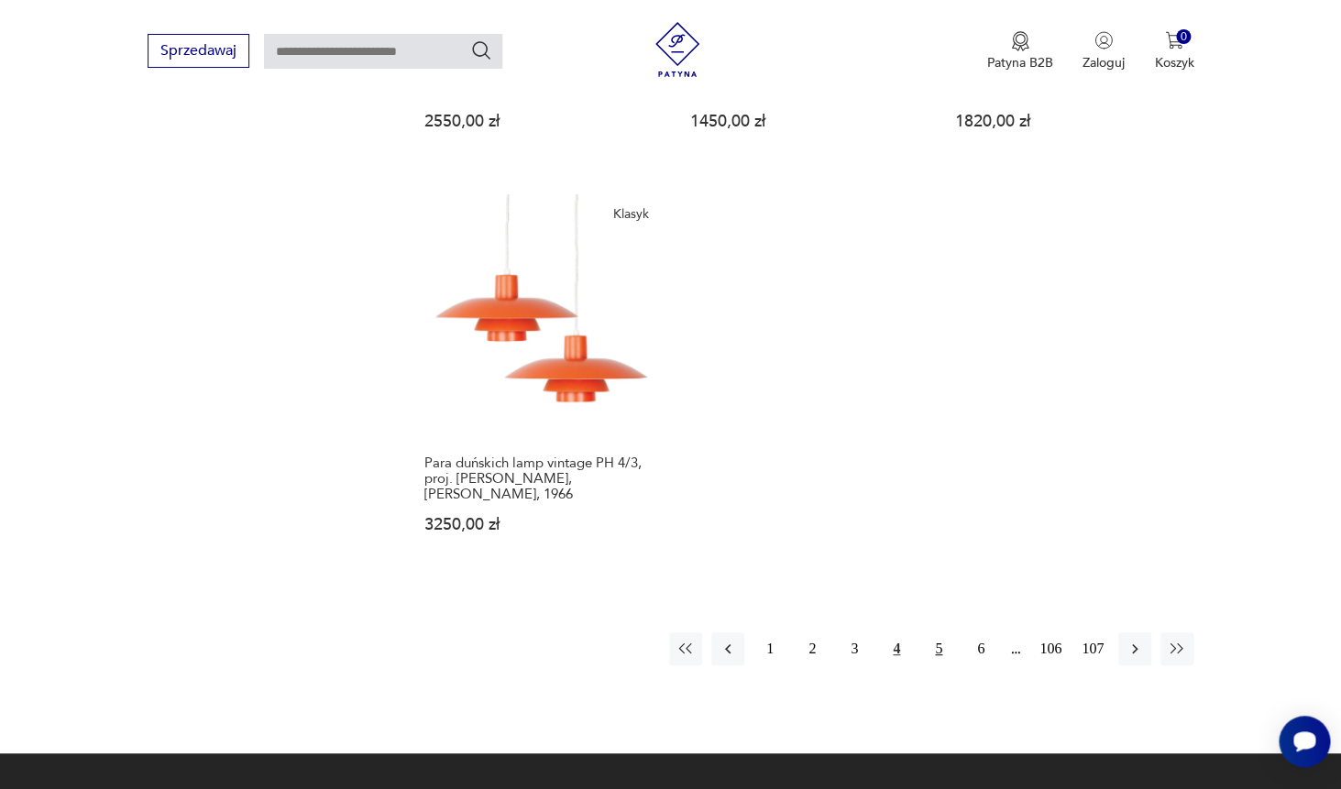
click at [933, 633] on button "5" at bounding box center [938, 649] width 33 height 33
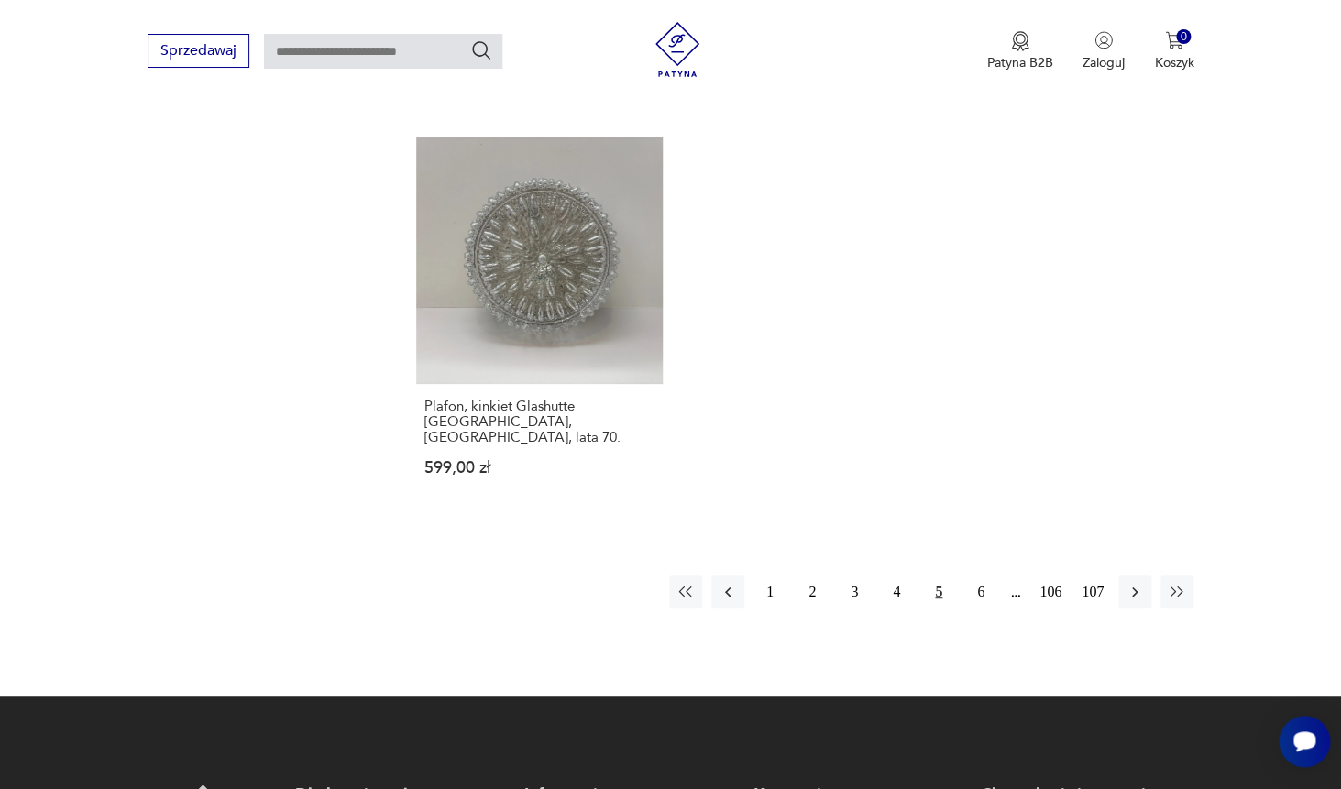
scroll to position [2678, 0]
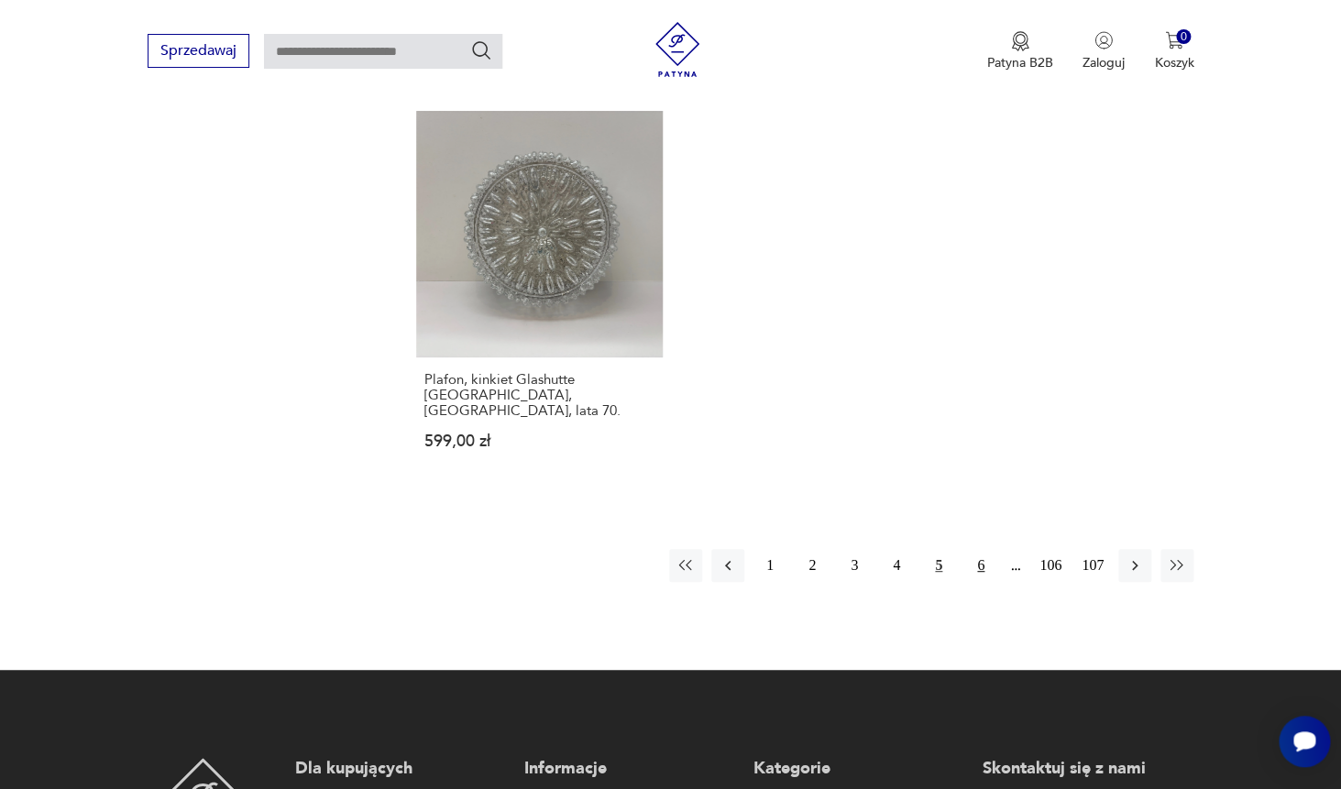
click at [981, 551] on button "6" at bounding box center [980, 565] width 33 height 33
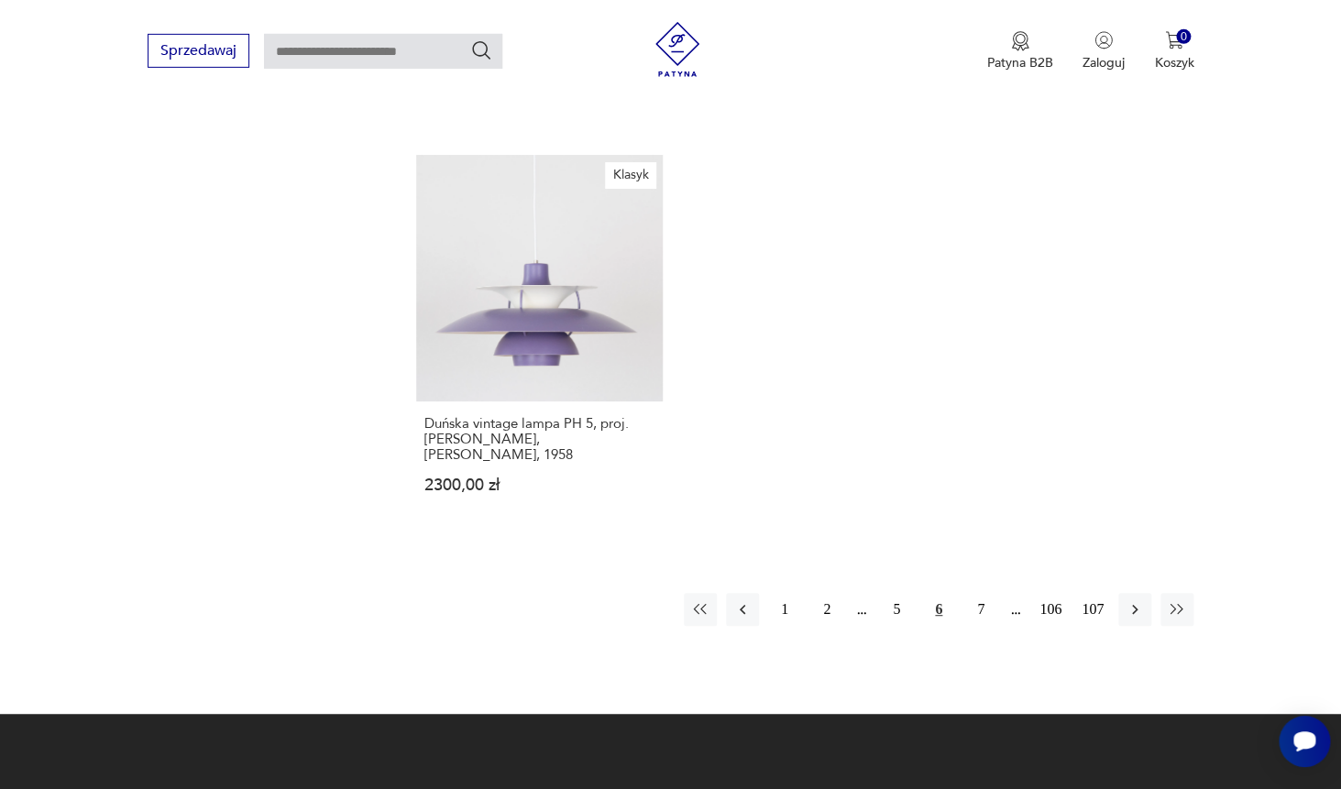
scroll to position [2743, 0]
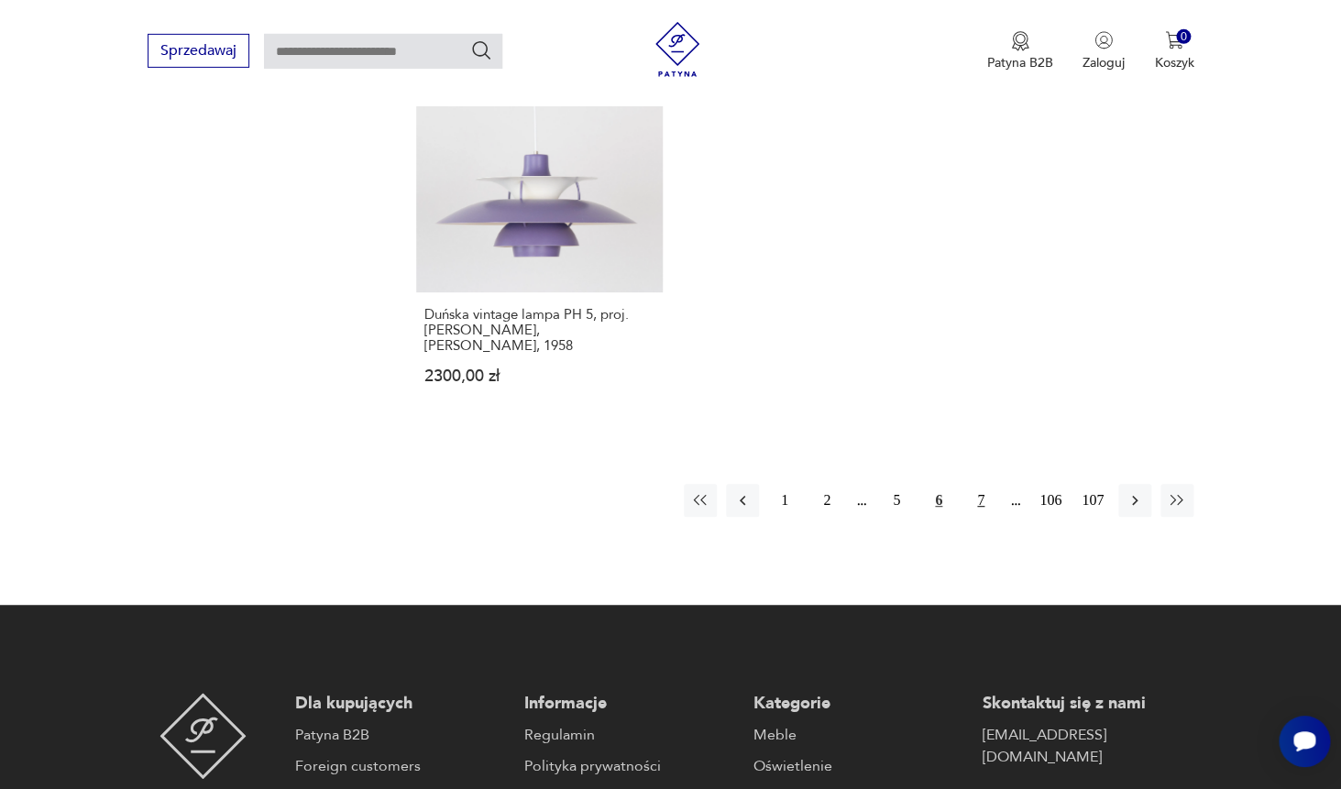
click at [982, 484] on button "7" at bounding box center [980, 500] width 33 height 33
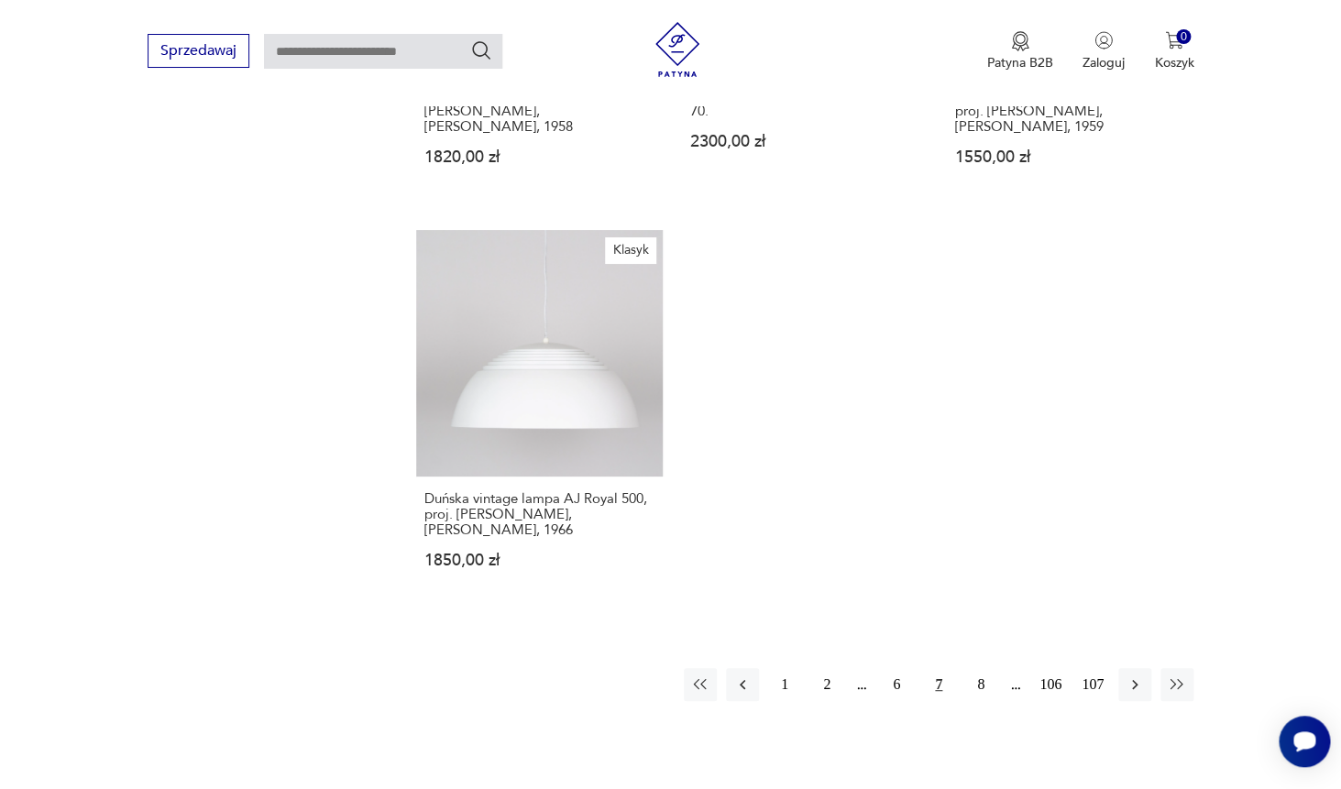
scroll to position [2577, 0]
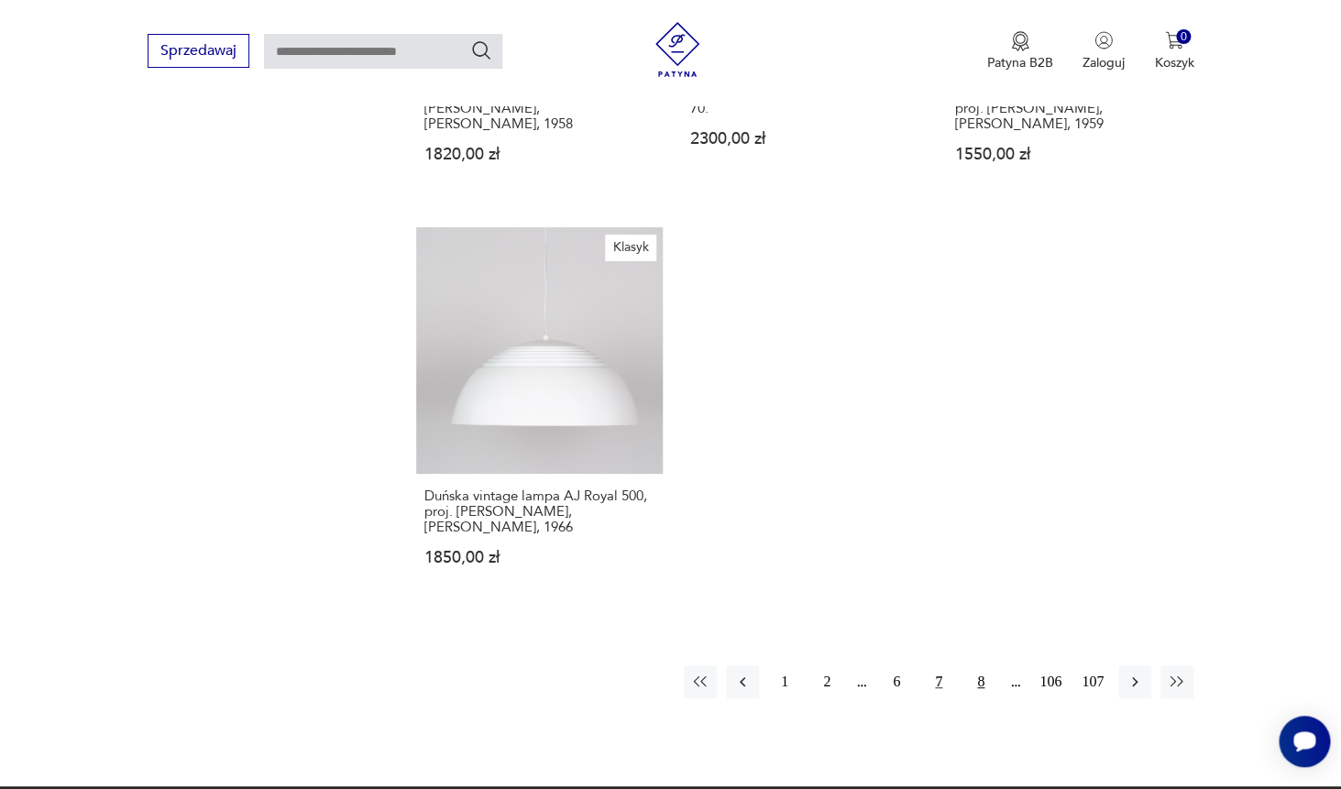
click at [986, 666] on button "8" at bounding box center [980, 682] width 33 height 33
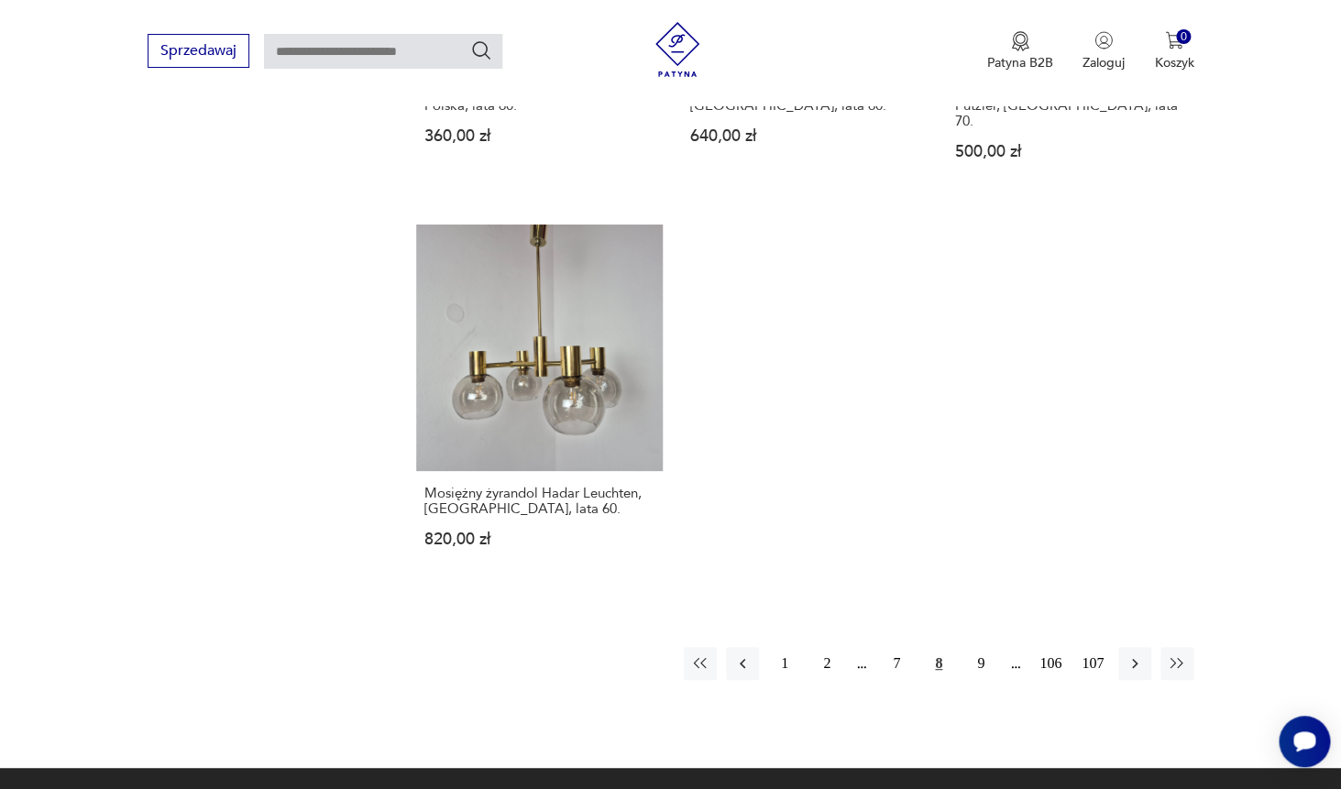
scroll to position [2602, 0]
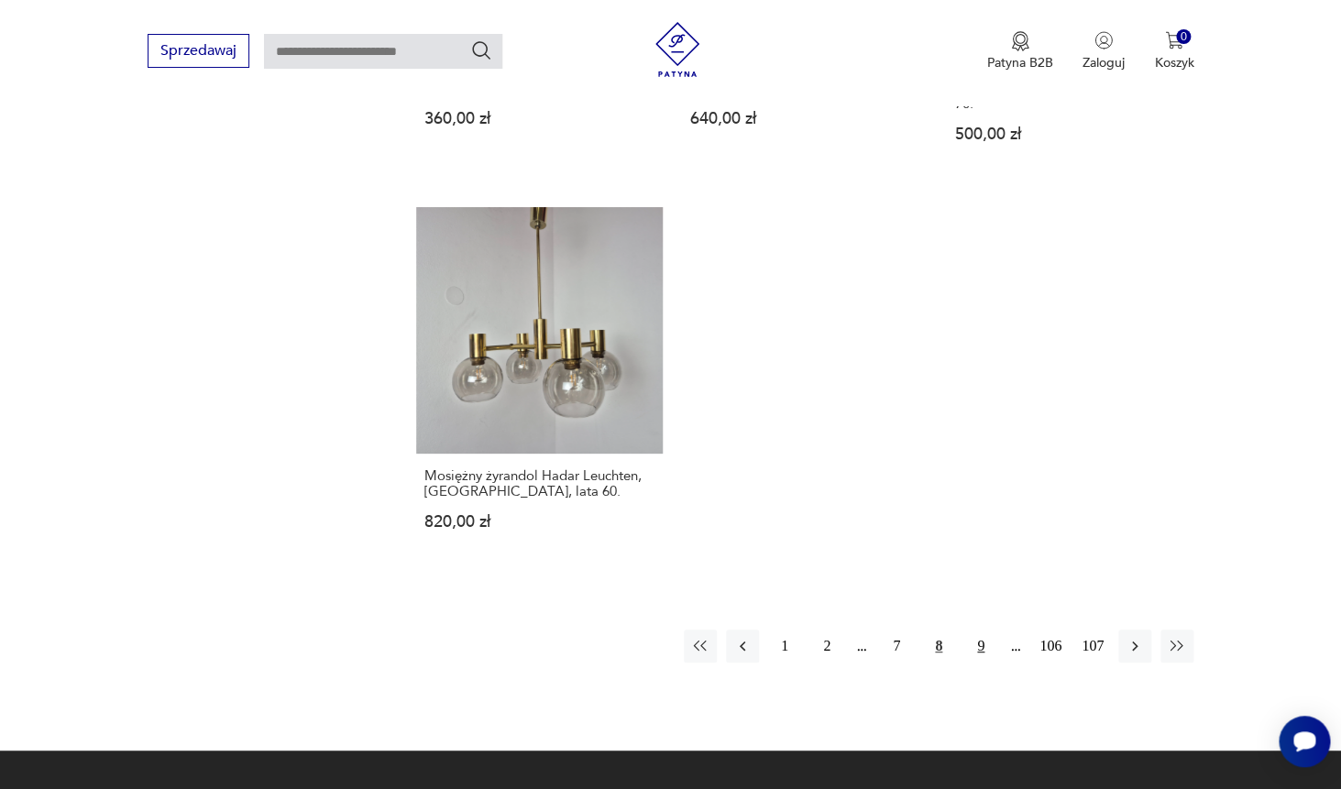
click at [980, 630] on button "9" at bounding box center [980, 646] width 33 height 33
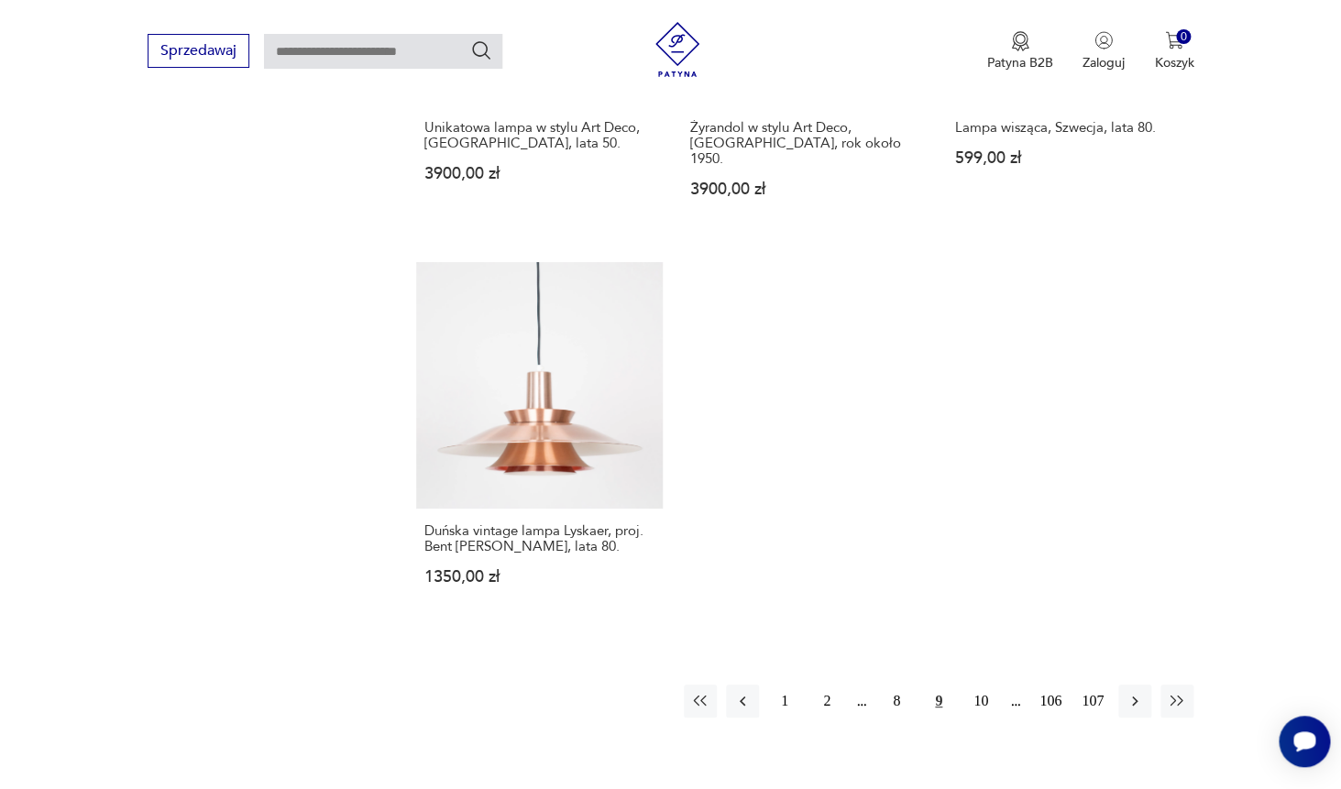
scroll to position [2481, 0]
click at [985, 684] on button "10" at bounding box center [980, 700] width 33 height 33
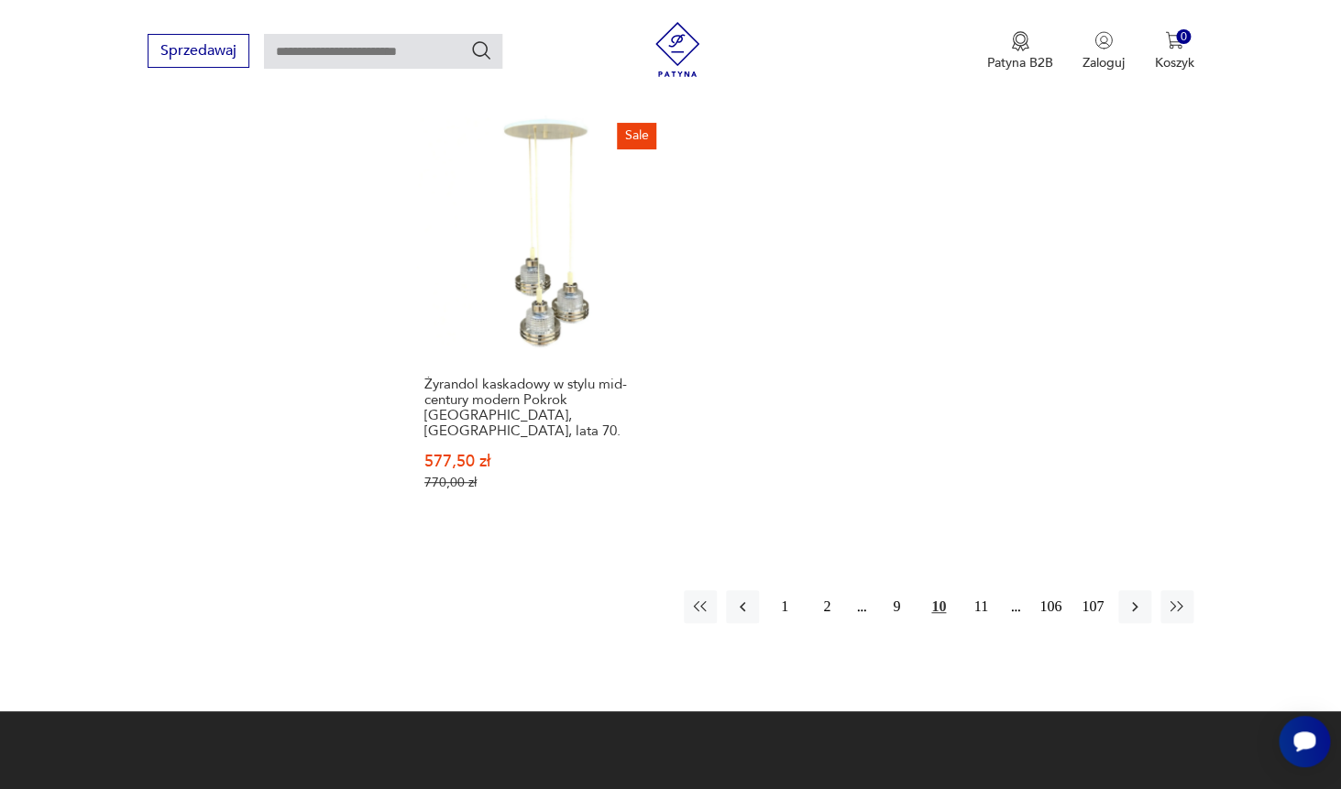
scroll to position [2715, 0]
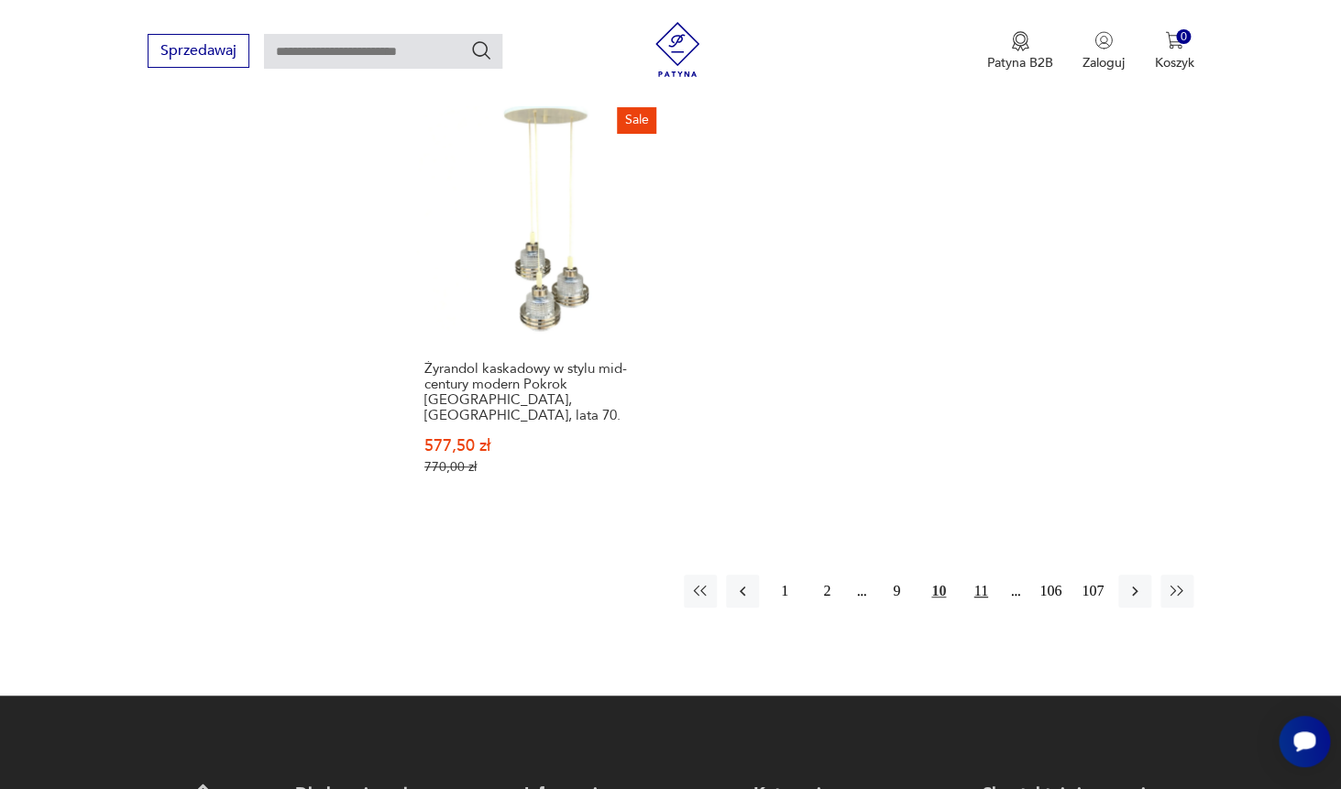
click at [977, 575] on button "11" at bounding box center [980, 591] width 33 height 33
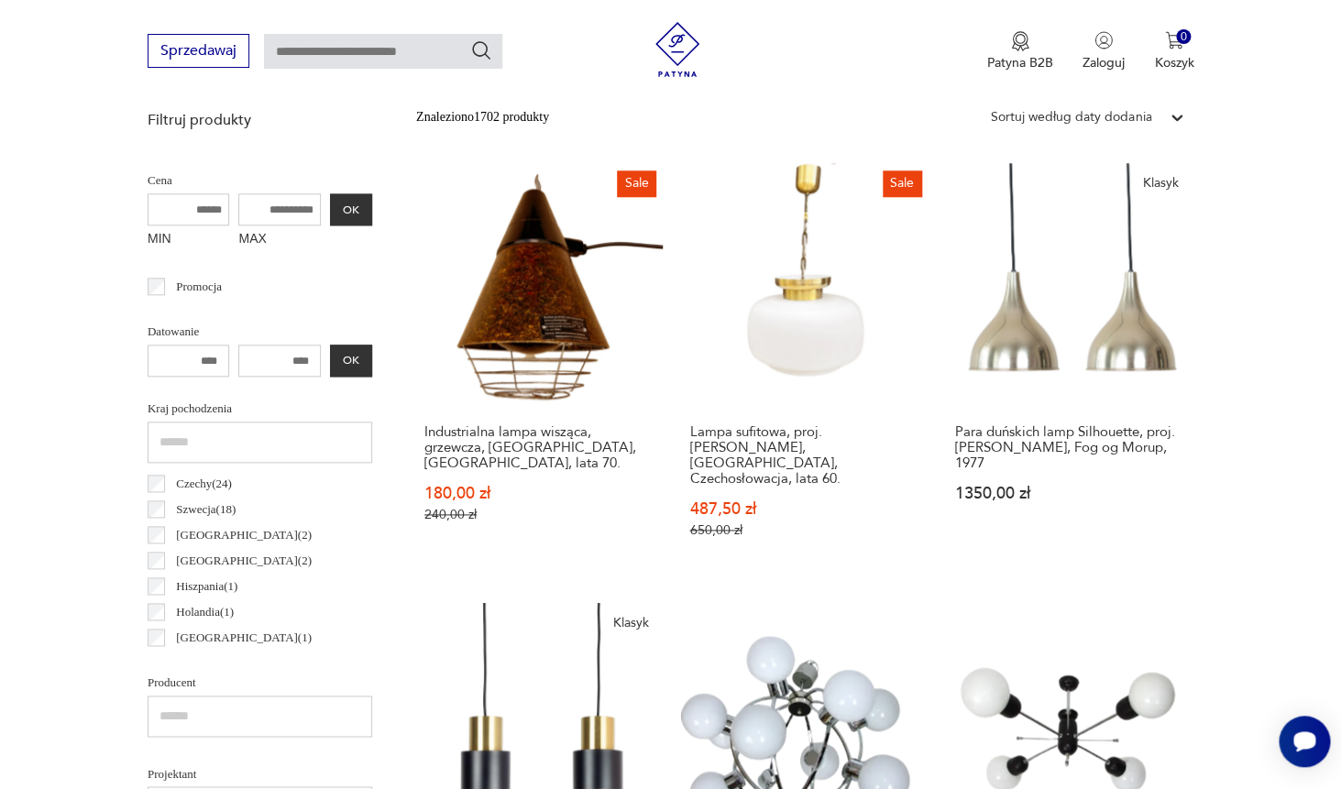
scroll to position [620, 0]
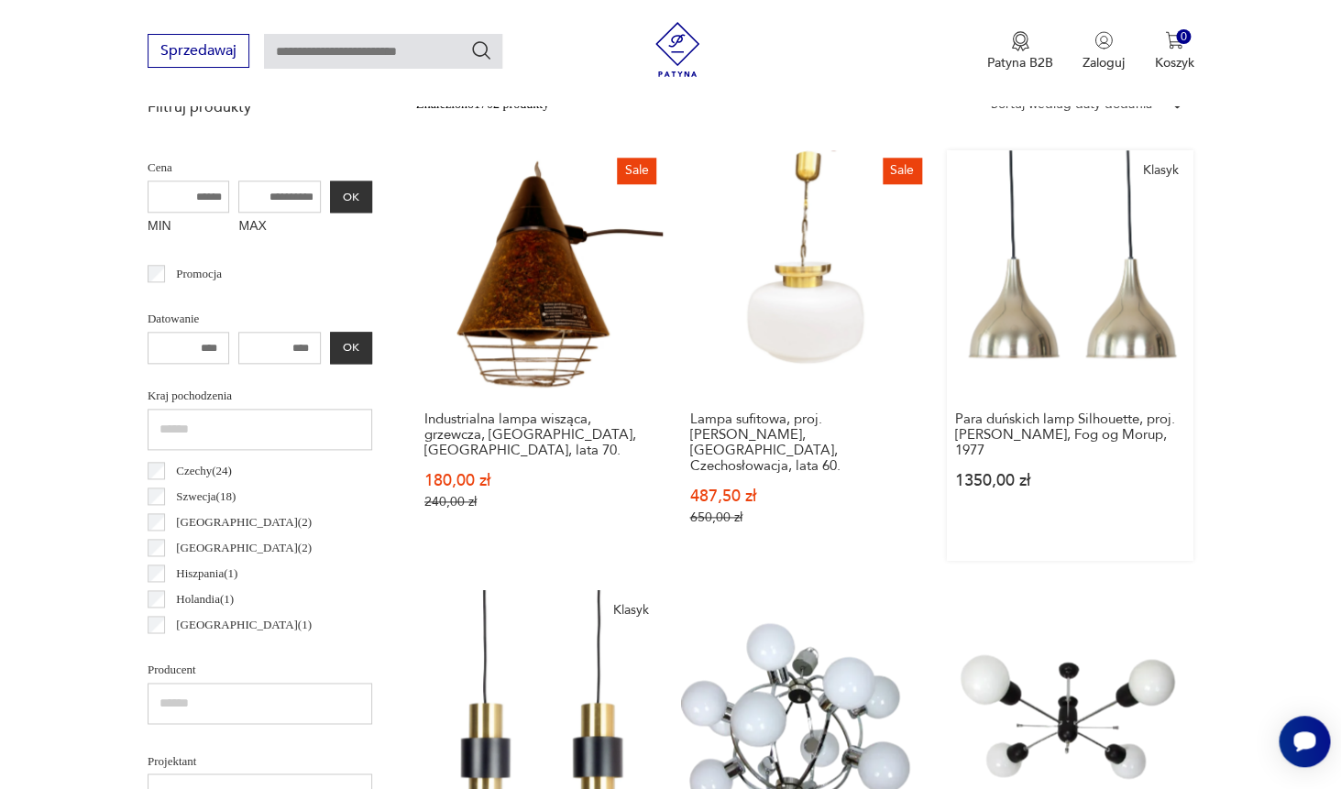
click at [1079, 330] on link "Klasyk Para duńskich lamp Silhouette, proj. Jo Hammerborg, Fog og Morup, 1977 1…" at bounding box center [1070, 355] width 247 height 411
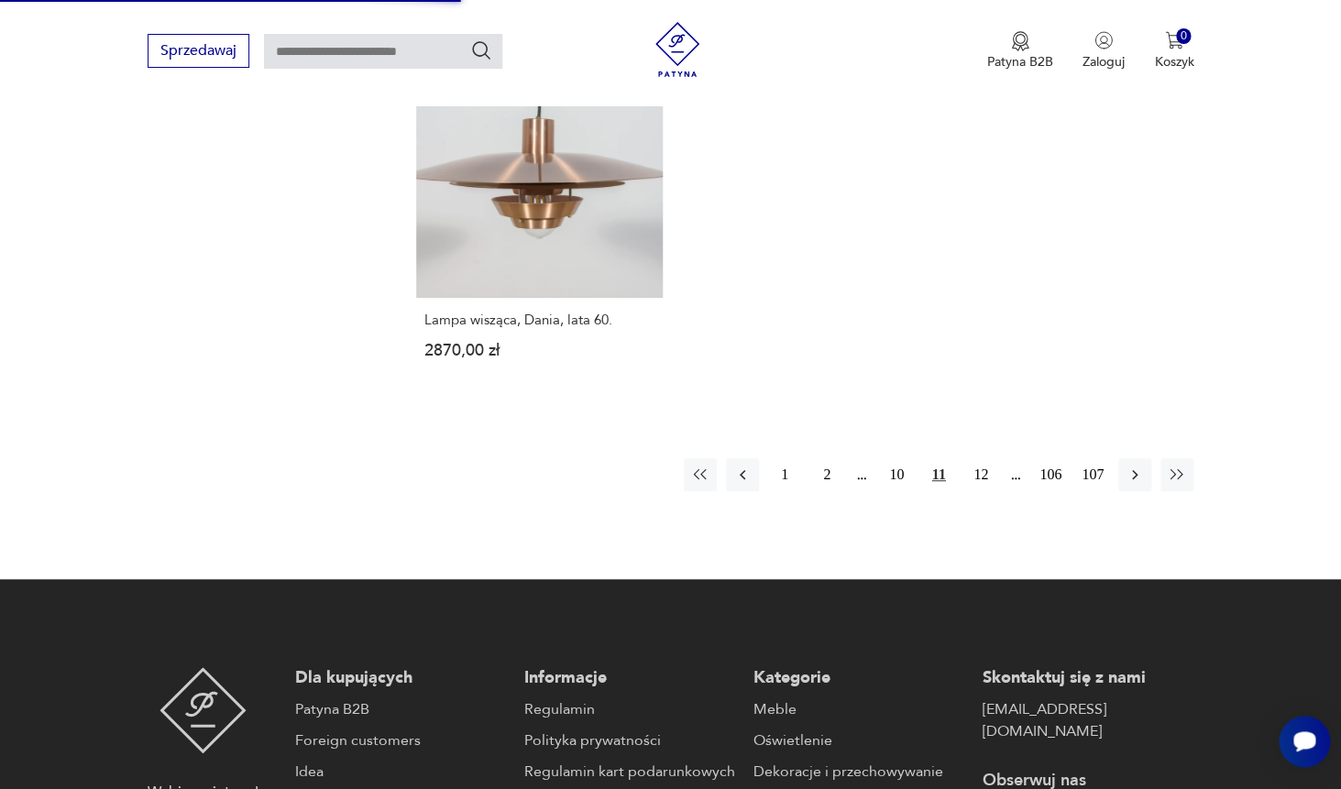
scroll to position [2771, 0]
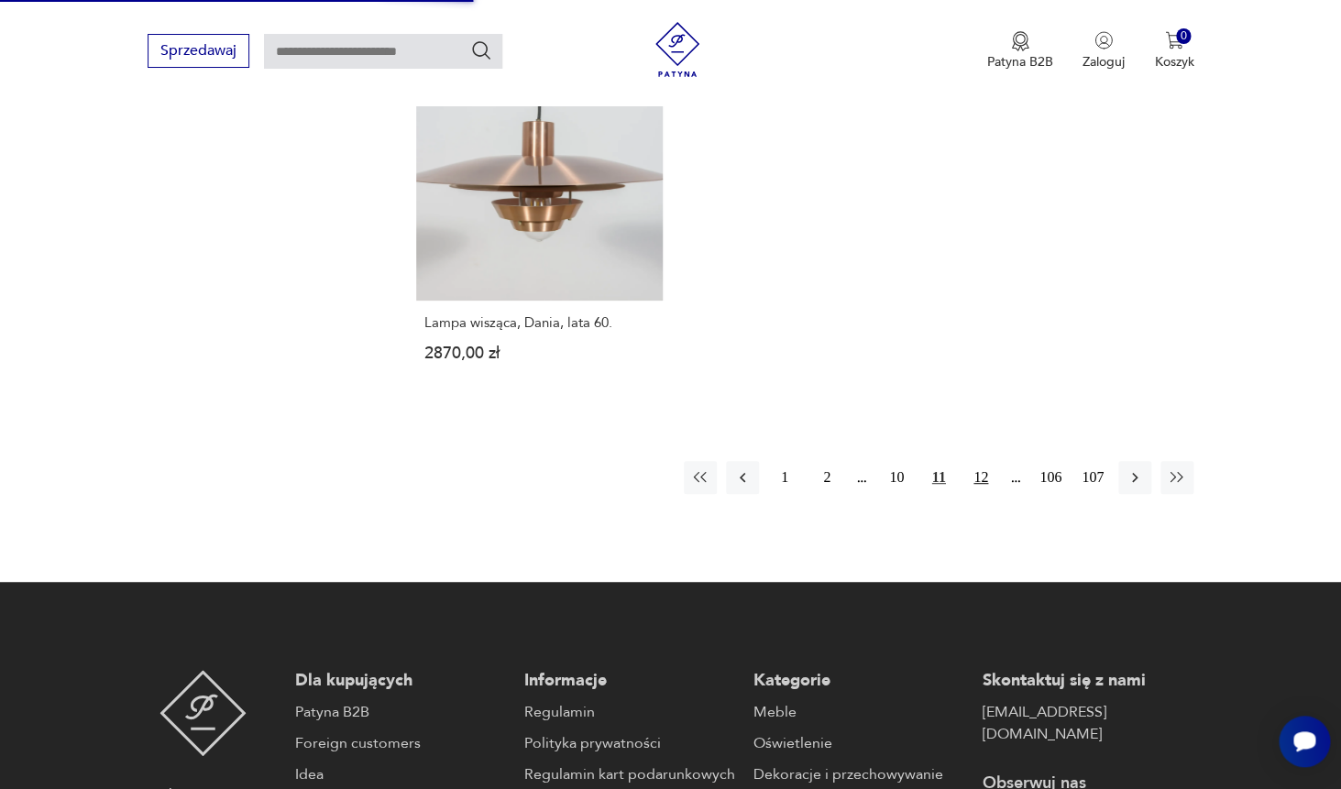
click at [982, 461] on button "12" at bounding box center [980, 477] width 33 height 33
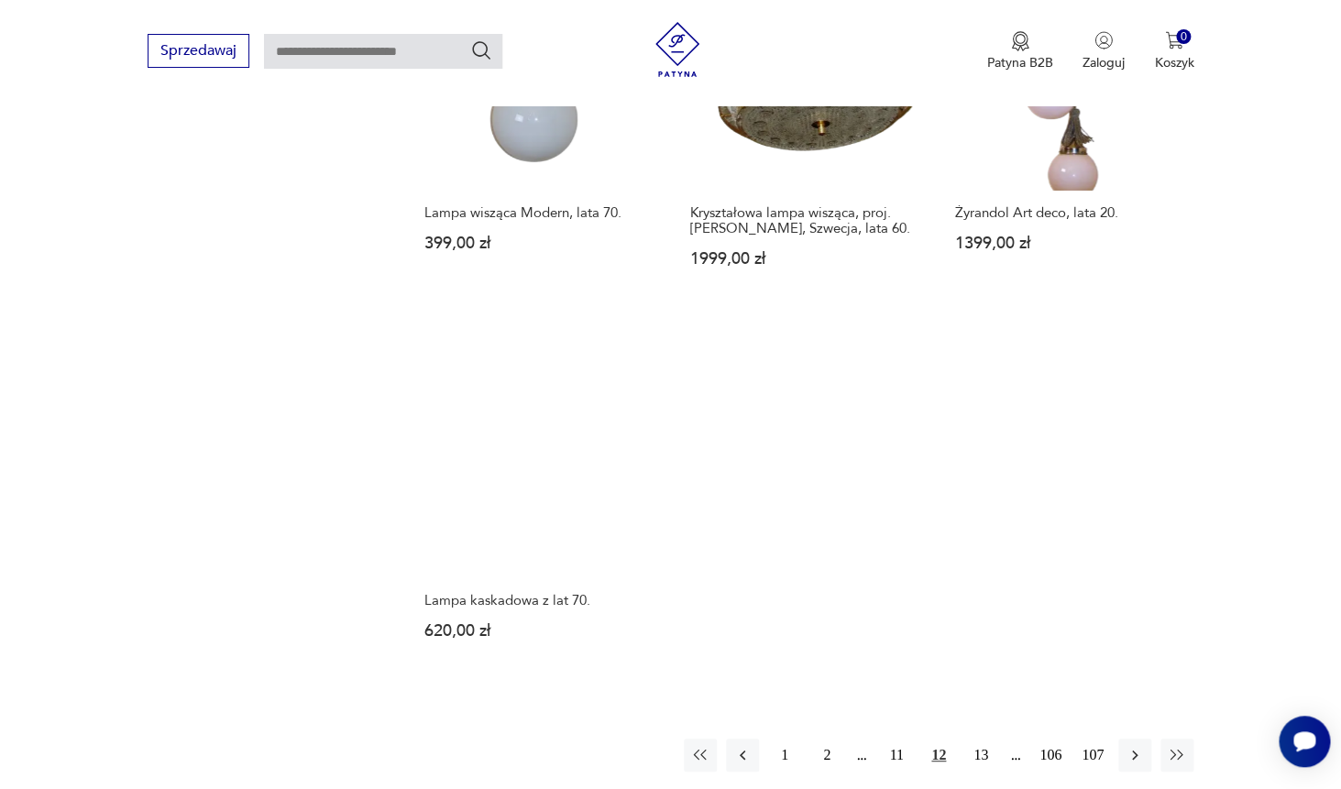
scroll to position [2555, 0]
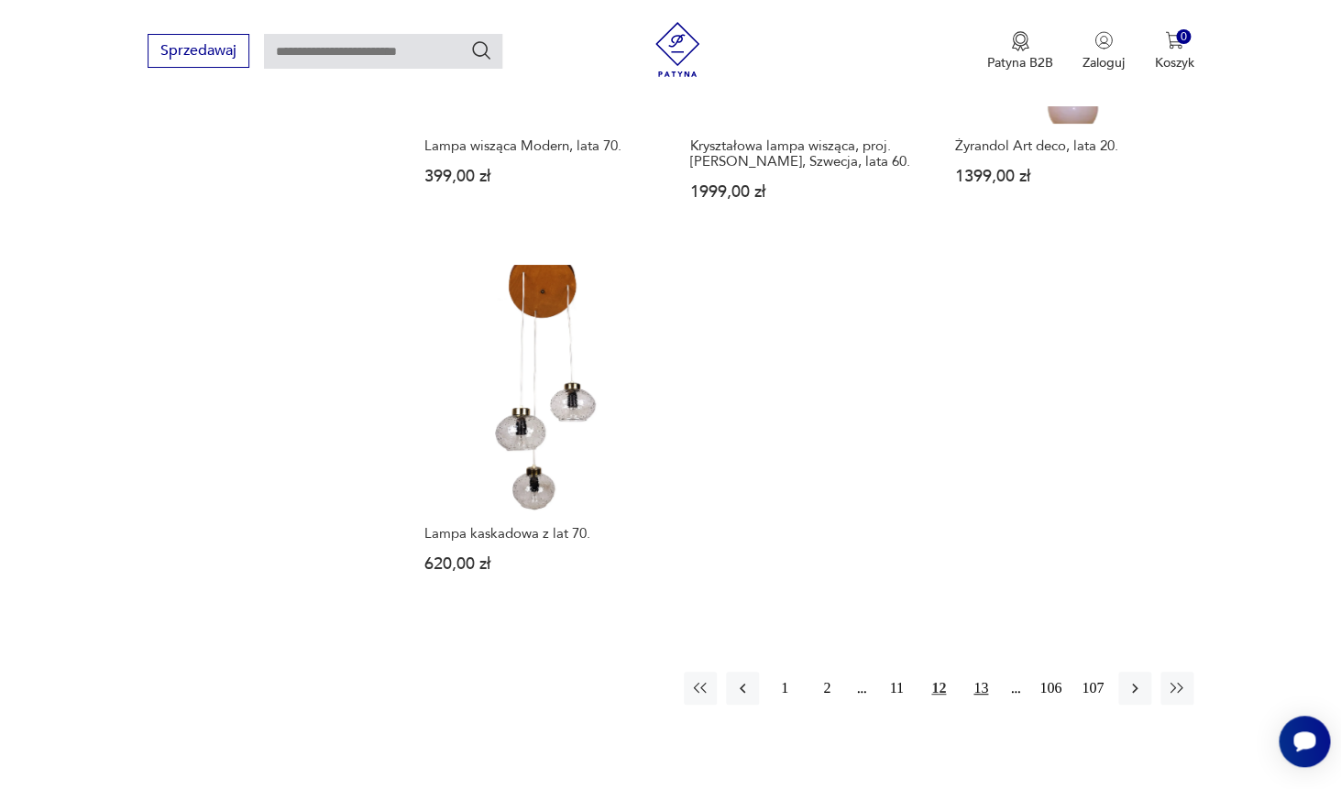
click at [979, 672] on button "13" at bounding box center [980, 688] width 33 height 33
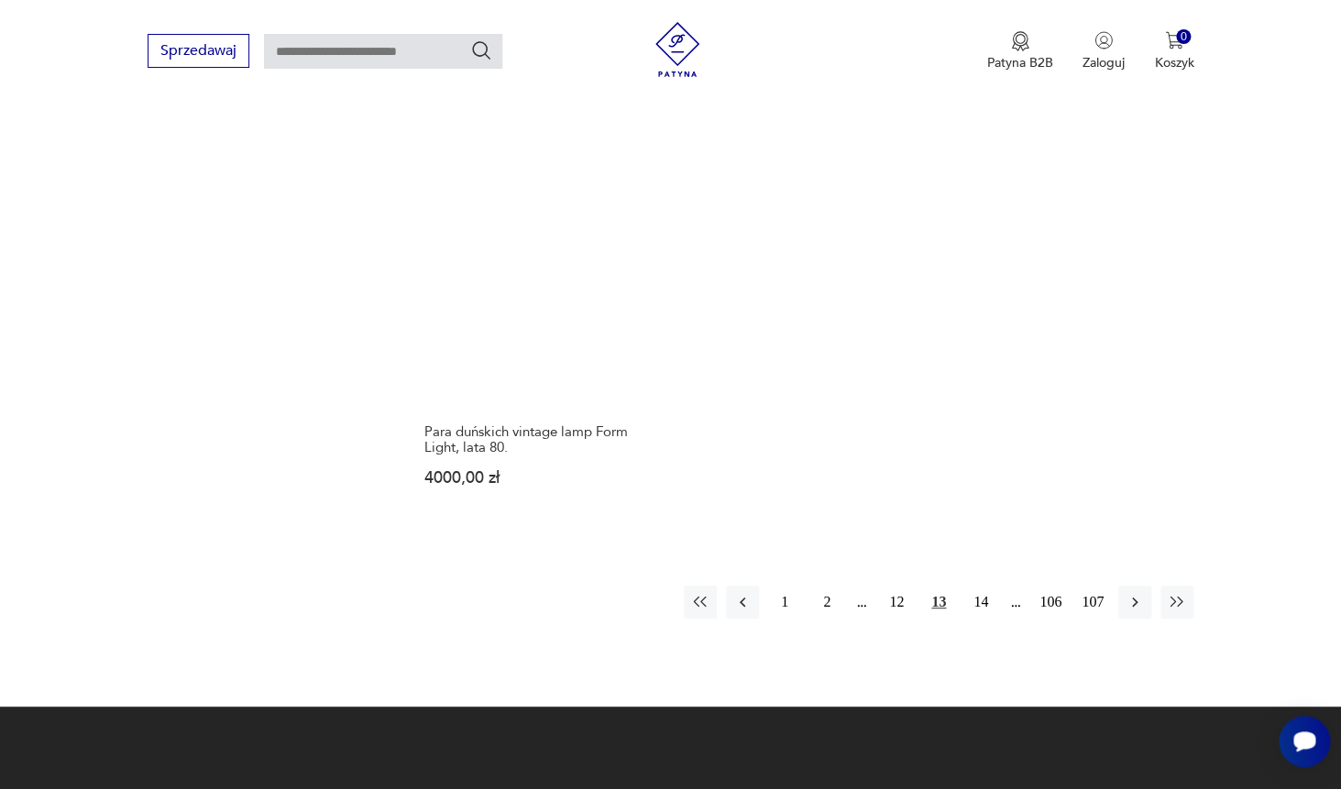
scroll to position [2581, 0]
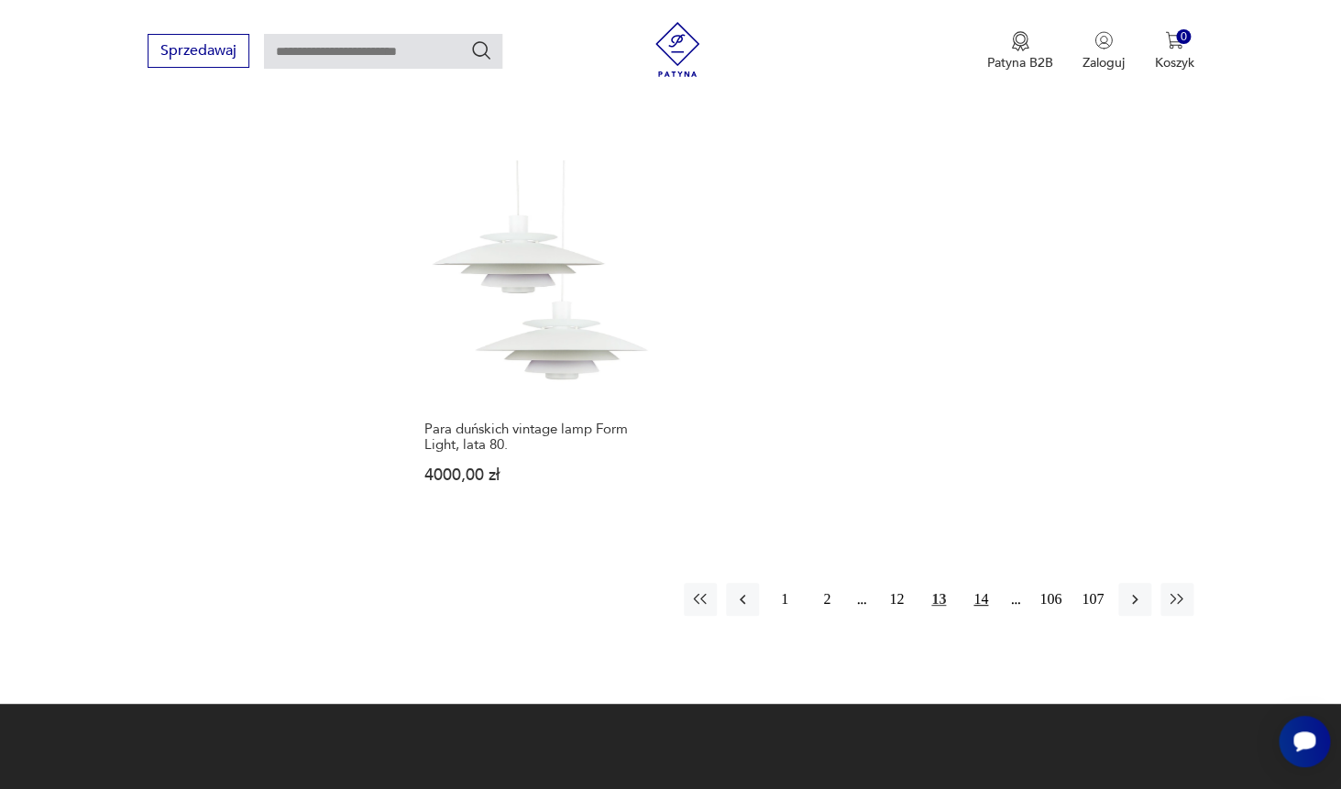
click at [988, 583] on button "14" at bounding box center [980, 599] width 33 height 33
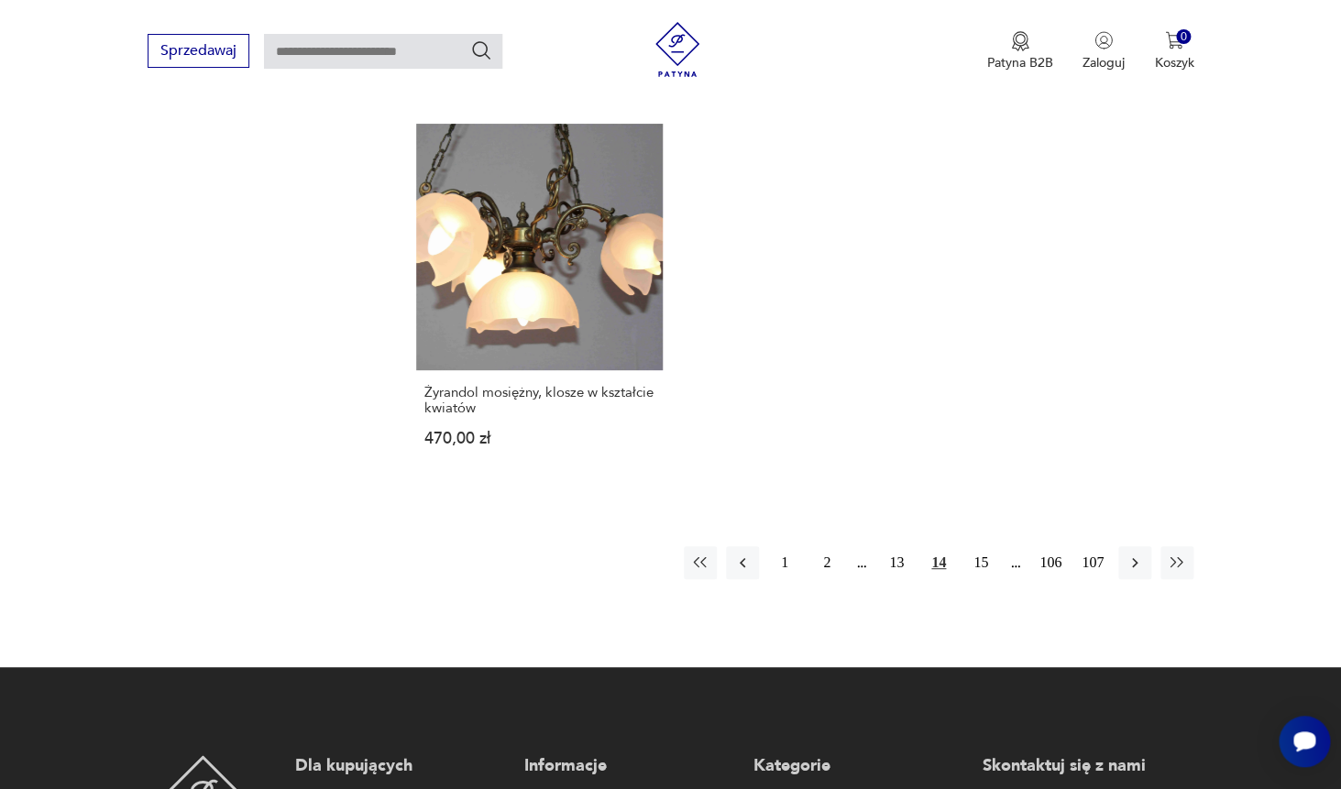
scroll to position [2695, 0]
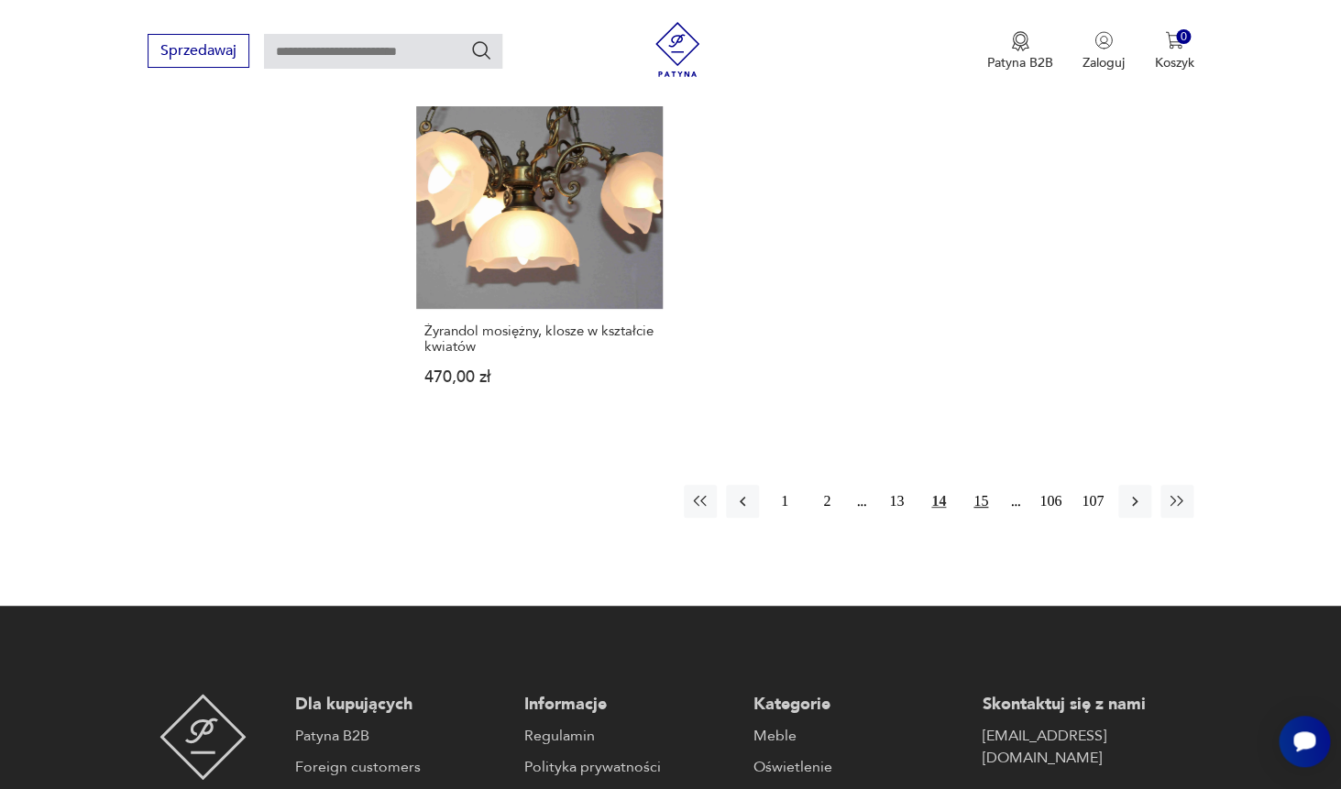
click at [981, 485] on button "15" at bounding box center [980, 501] width 33 height 33
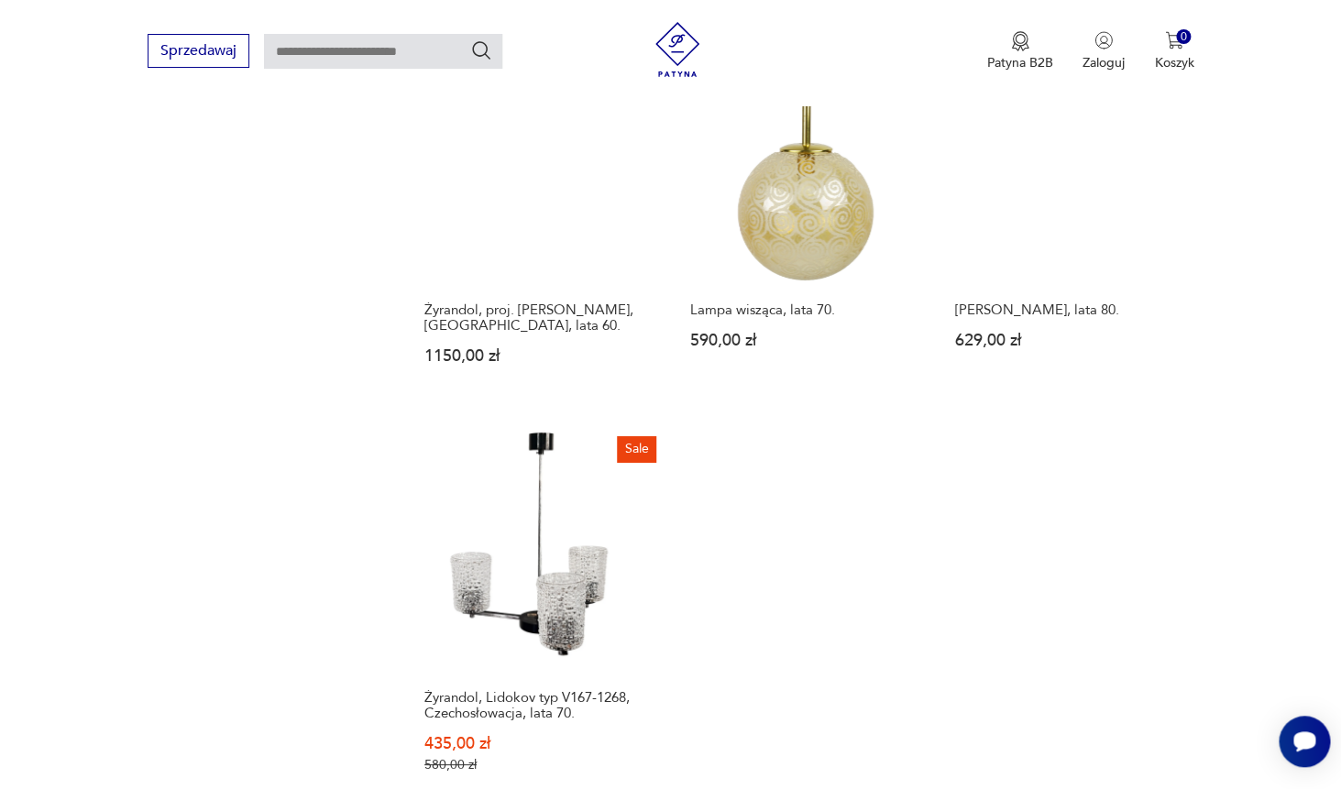
scroll to position [2481, 0]
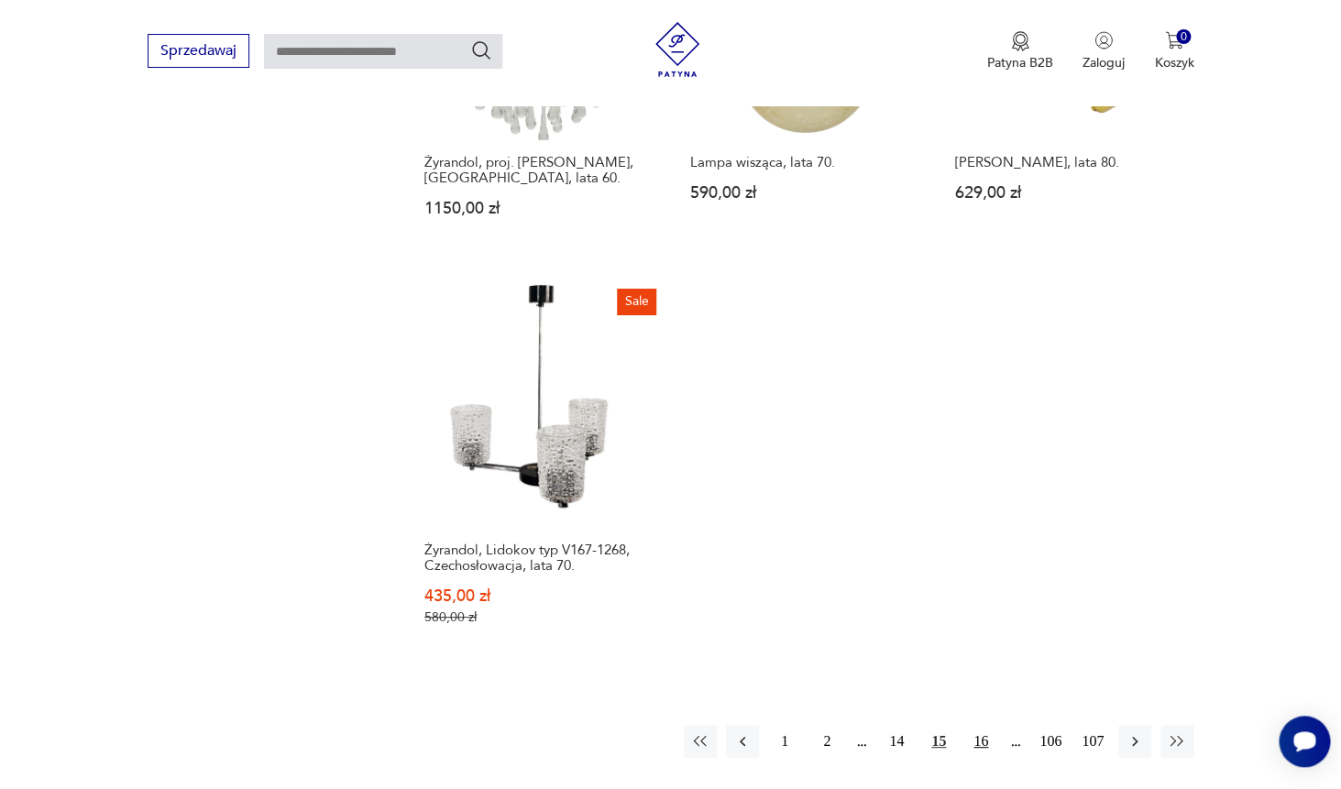
click at [983, 725] on button "16" at bounding box center [980, 741] width 33 height 33
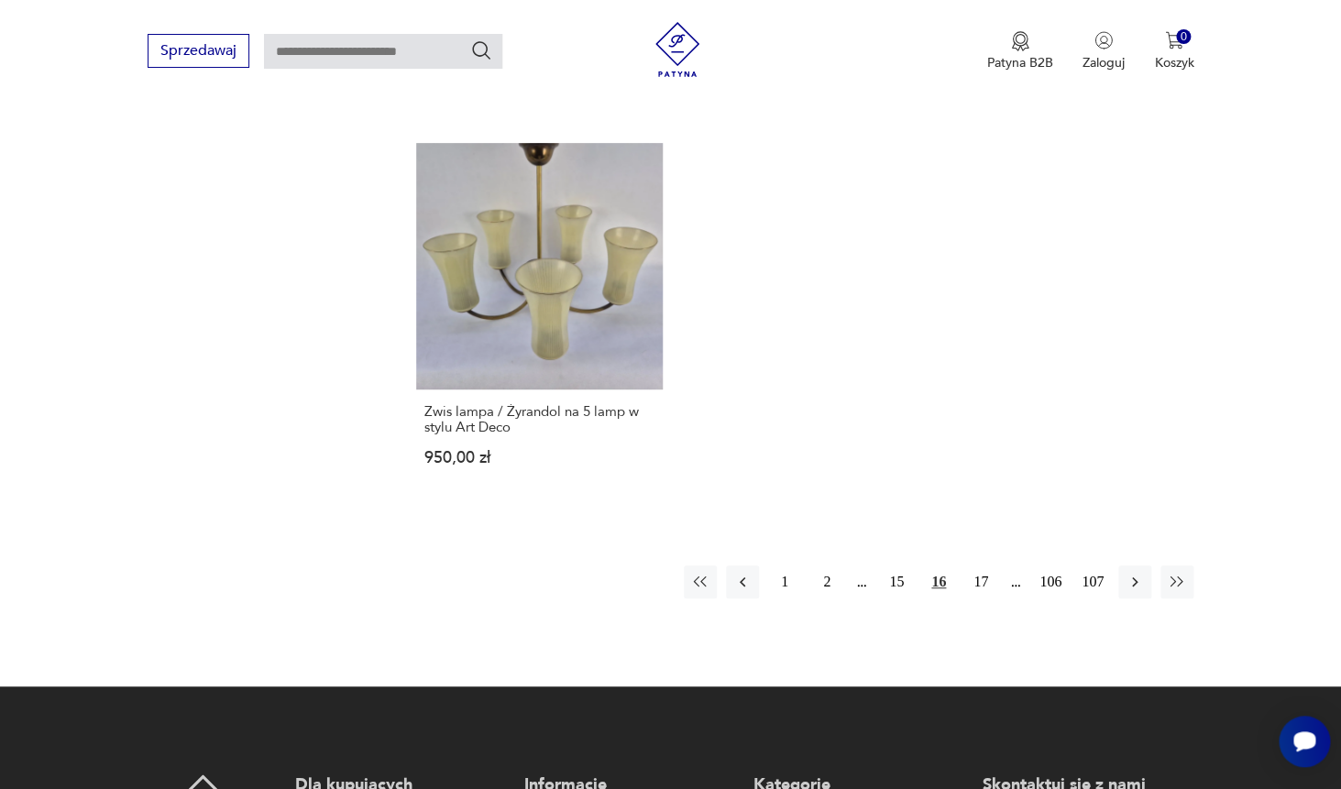
scroll to position [2737, 0]
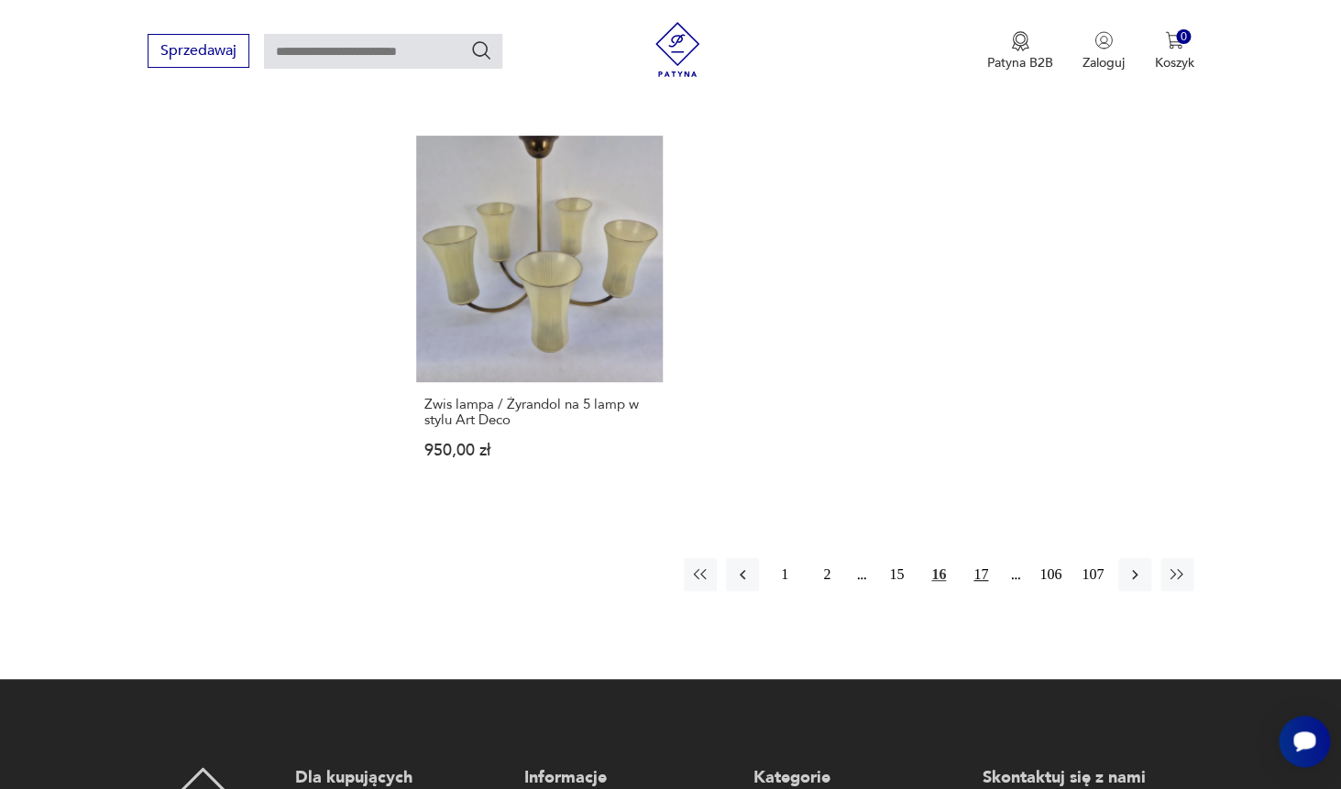
click at [979, 558] on button "17" at bounding box center [980, 574] width 33 height 33
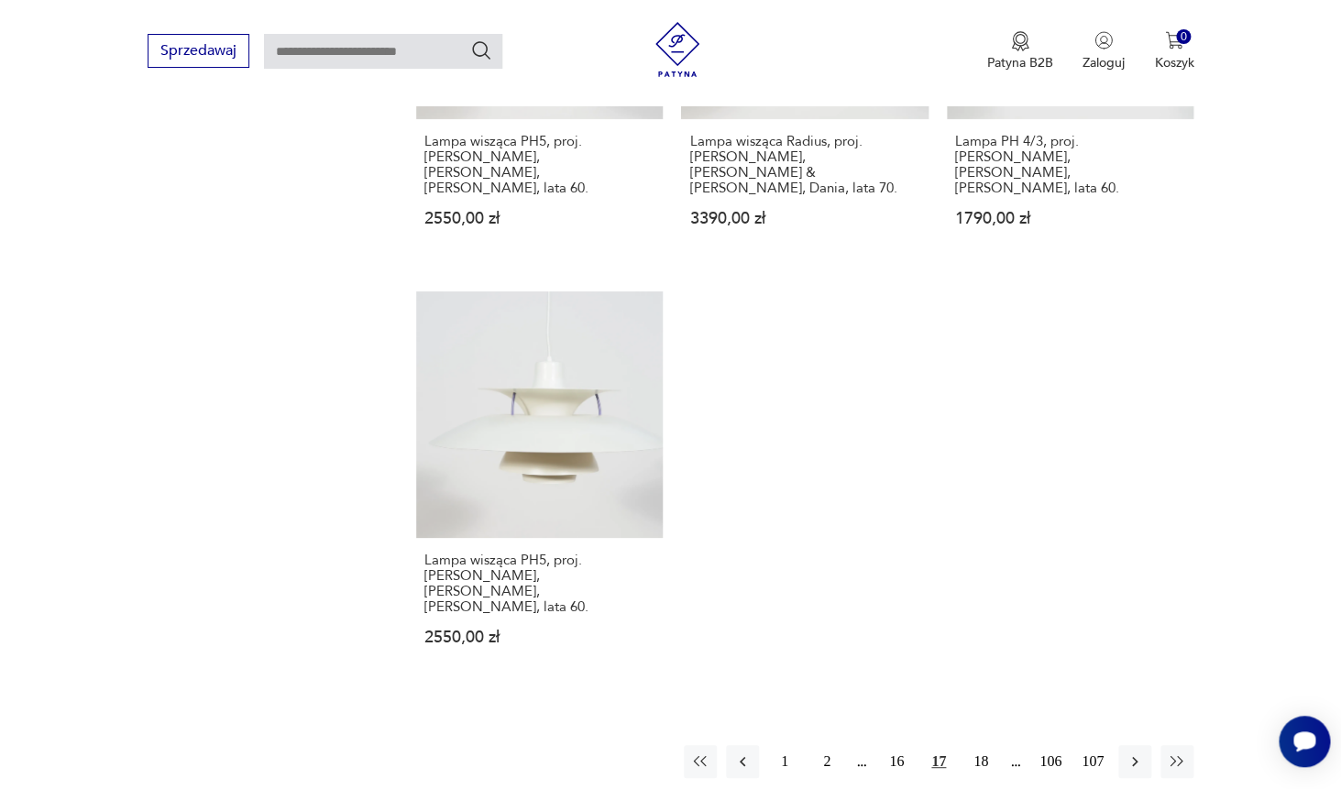
scroll to position [2492, 0]
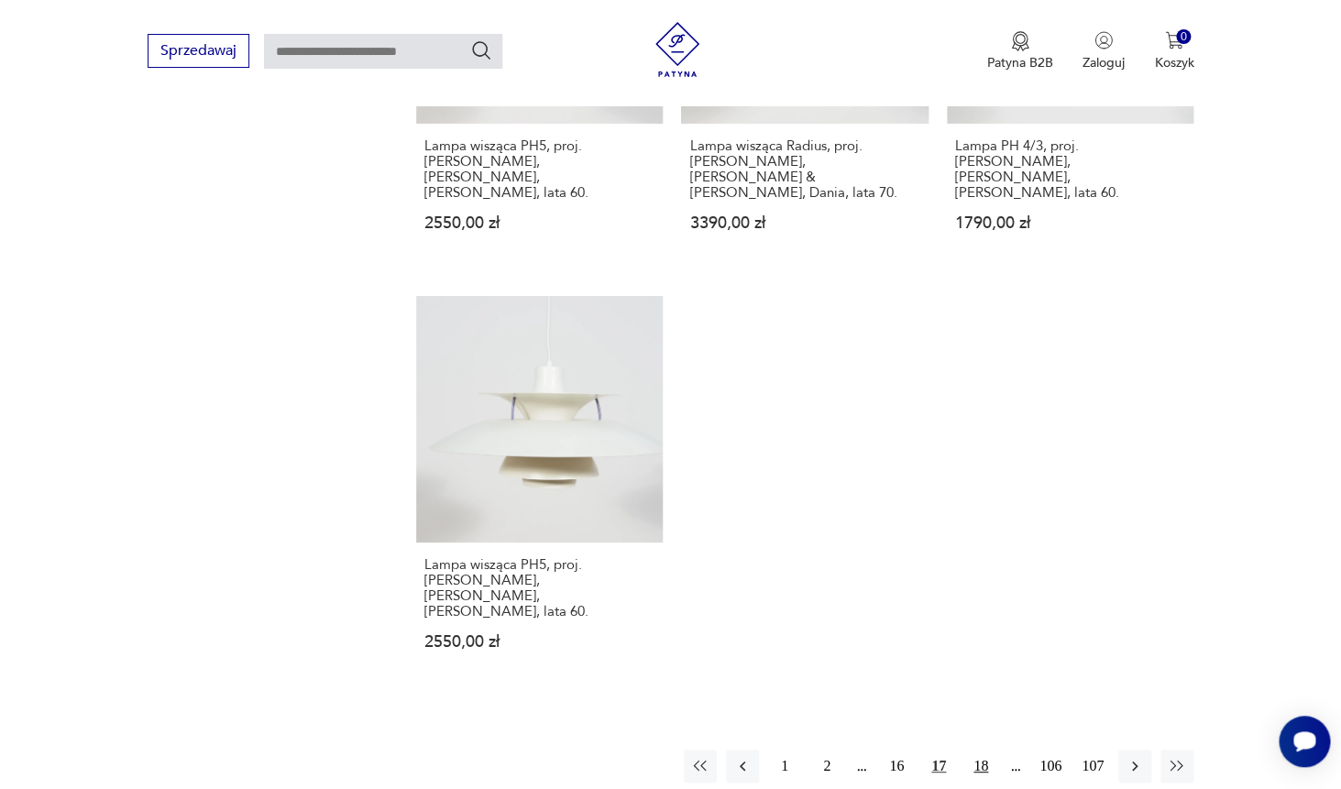
click at [985, 750] on button "18" at bounding box center [980, 766] width 33 height 33
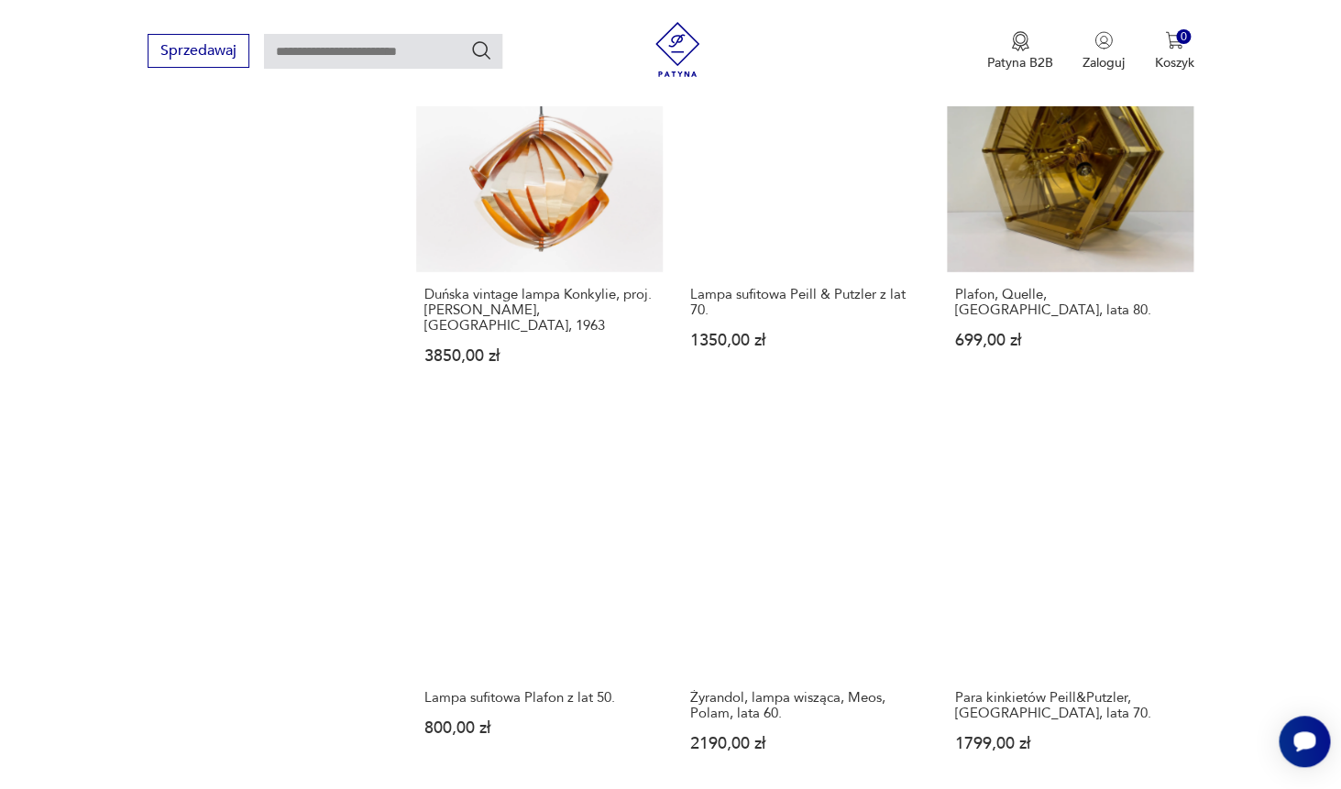
scroll to position [2004, 0]
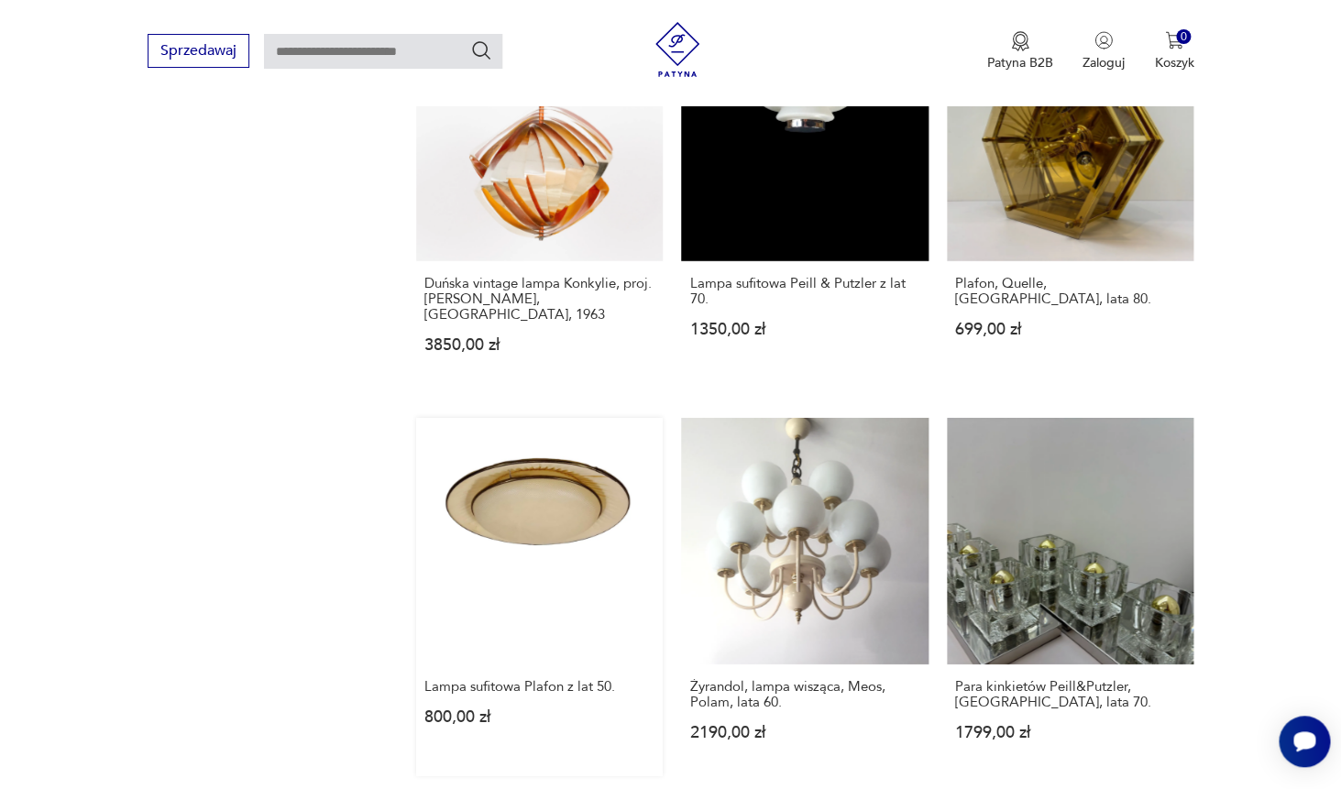
click at [509, 468] on link "Lampa sufitowa Plafon z lat 50. 800,00 zł" at bounding box center [539, 597] width 247 height 358
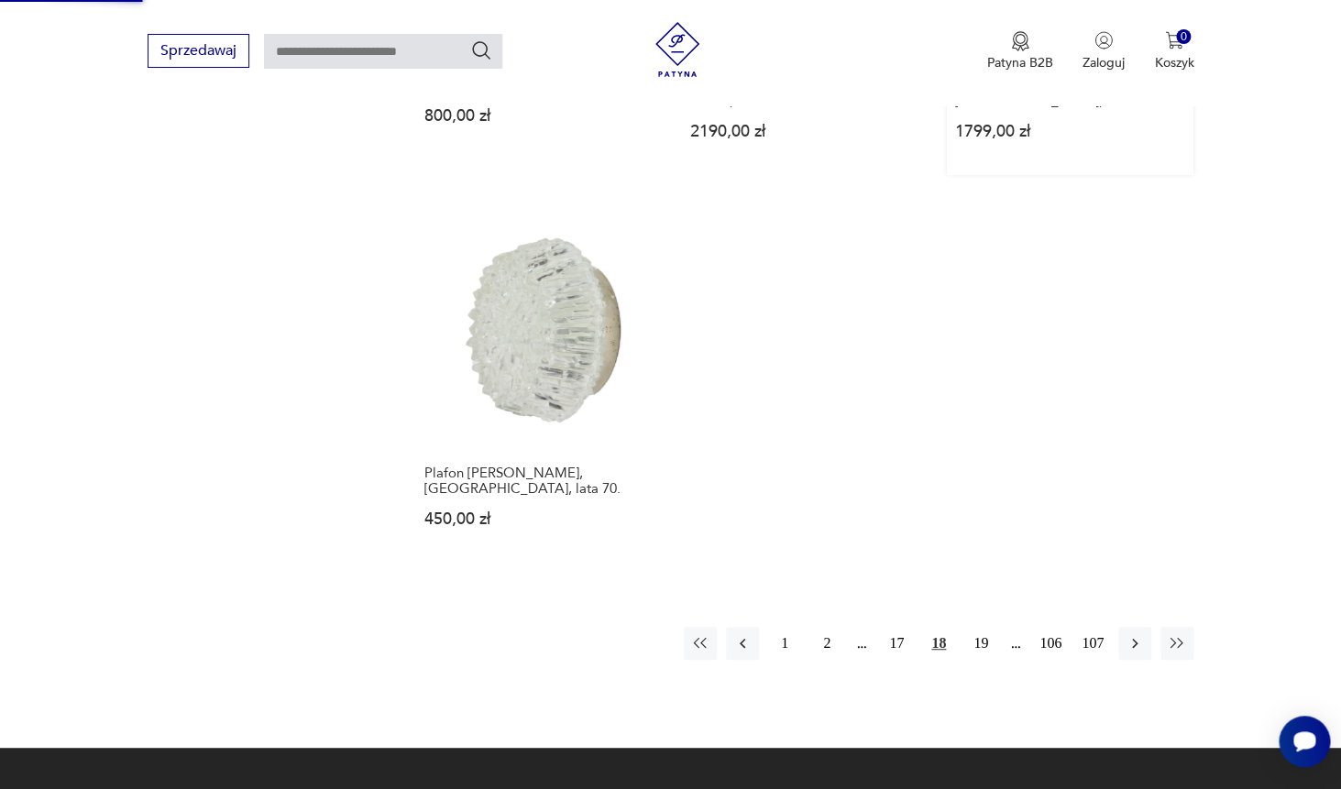
scroll to position [2995, 0]
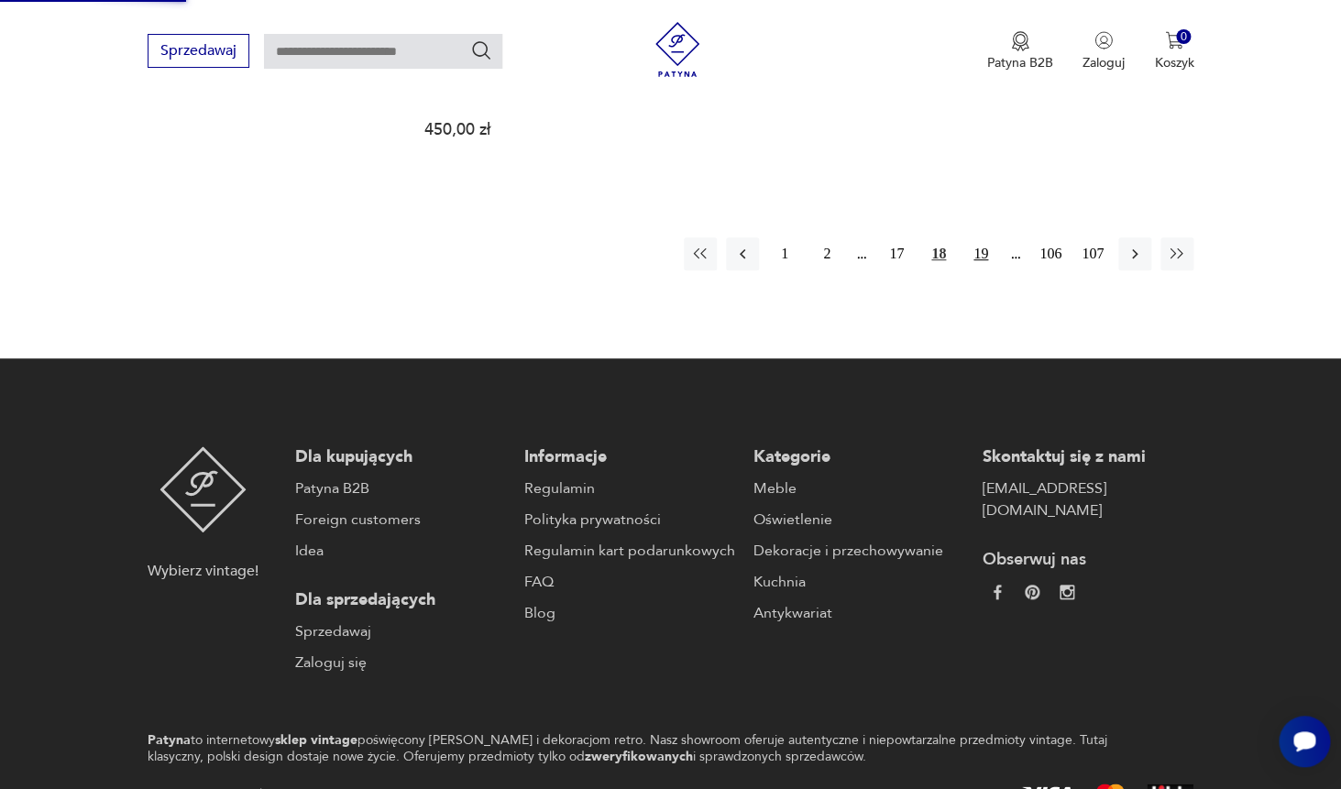
click at [985, 237] on button "19" at bounding box center [980, 253] width 33 height 33
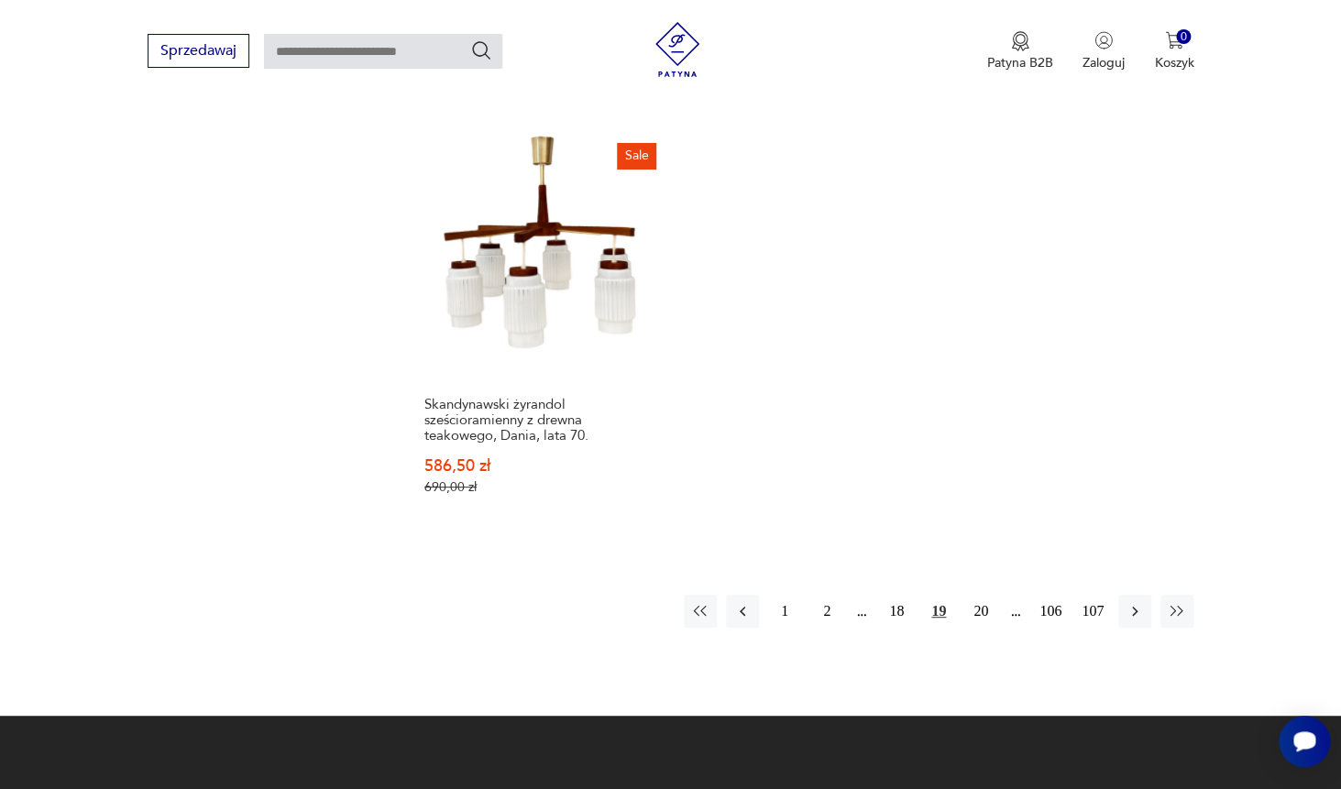
scroll to position [2679, 0]
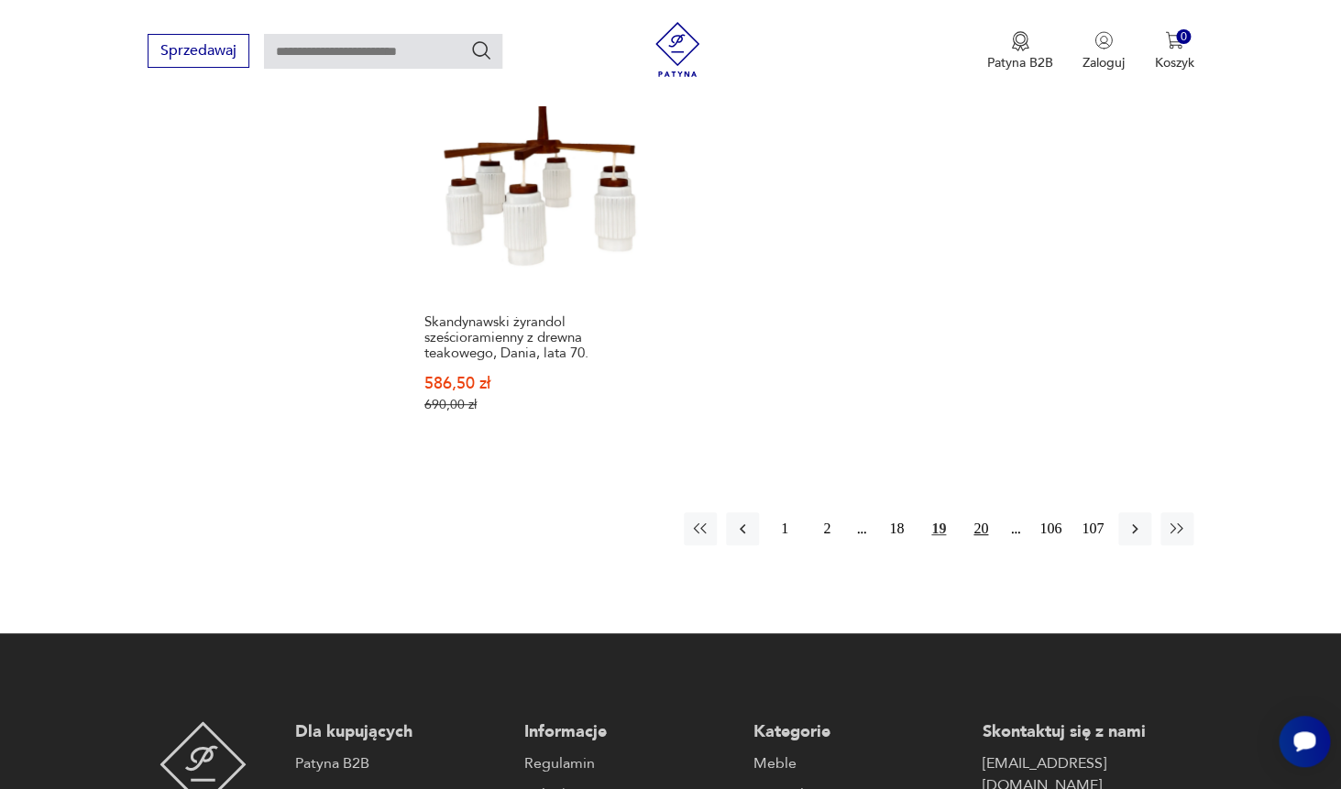
click at [984, 517] on button "20" at bounding box center [980, 528] width 33 height 33
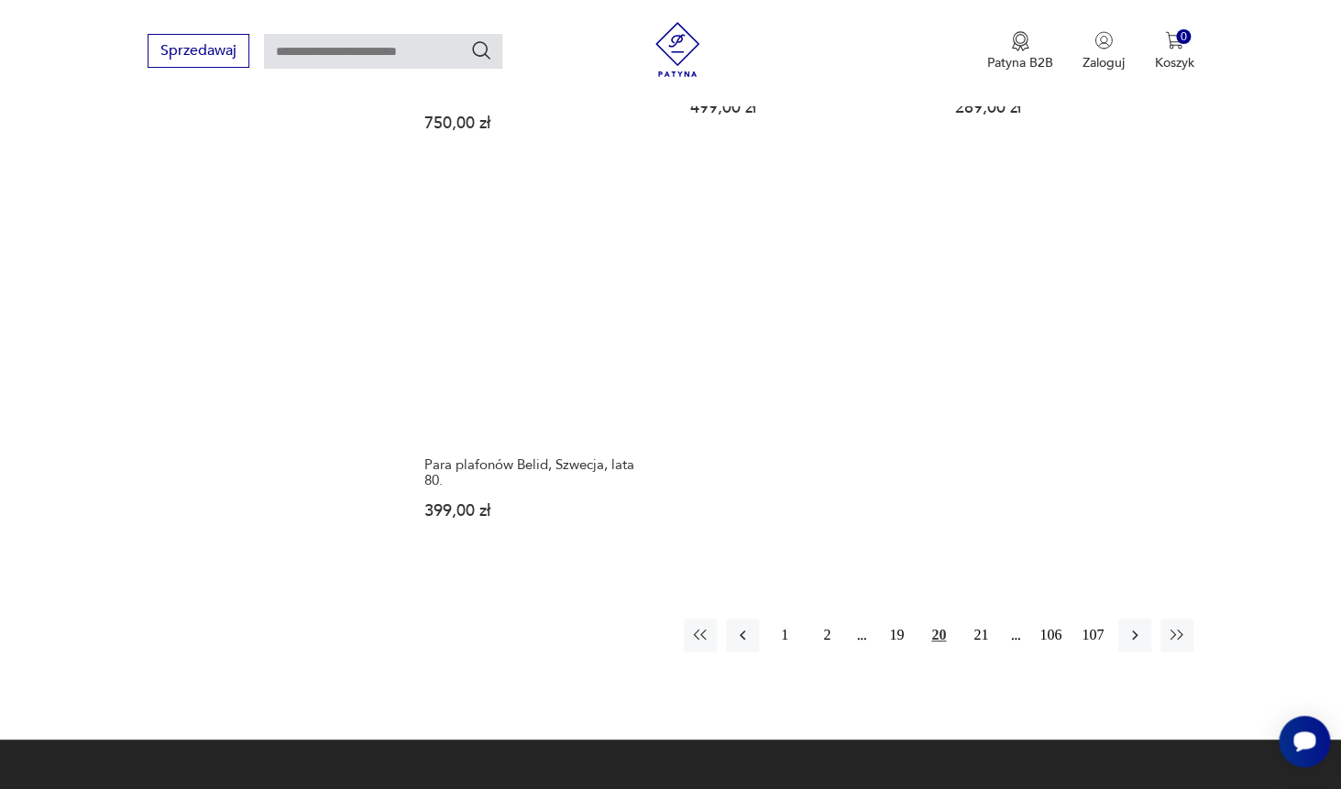
scroll to position [2517, 0]
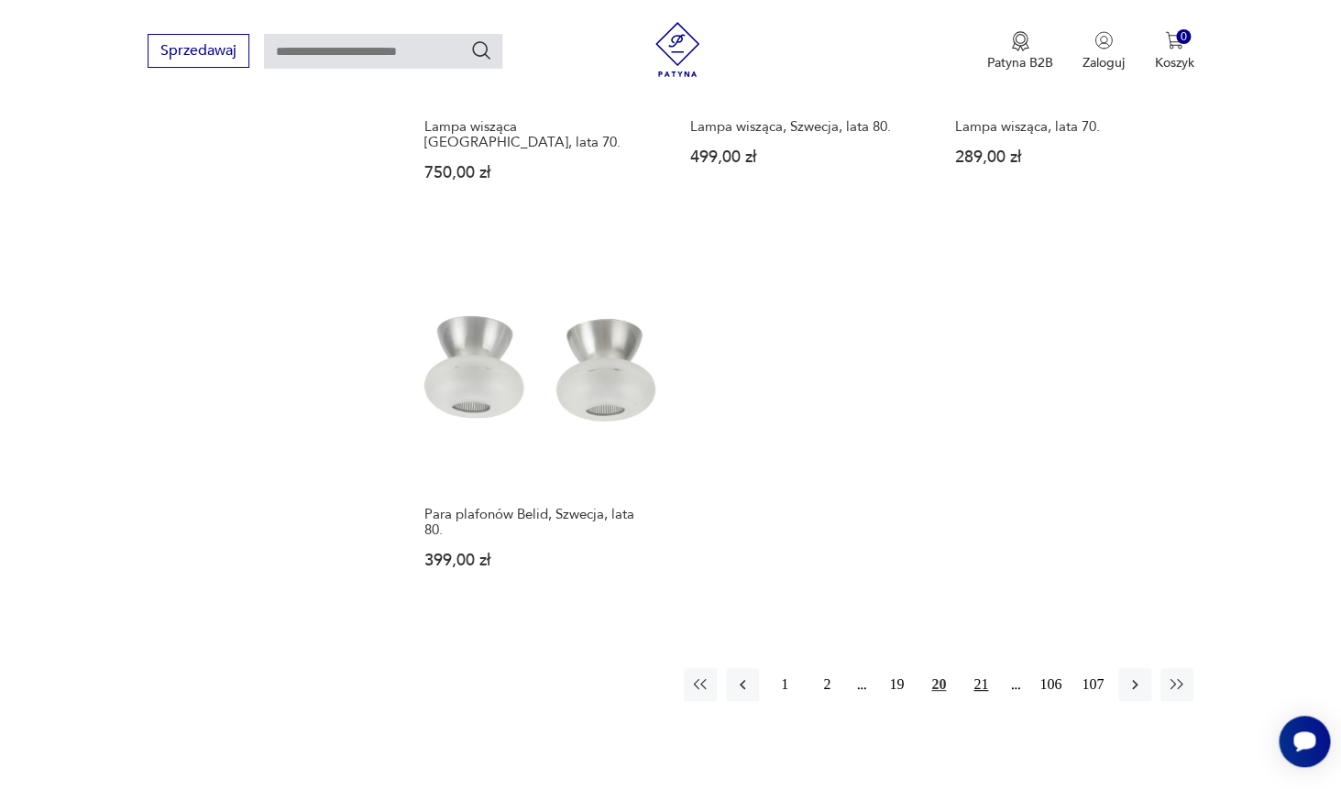
click at [978, 668] on button "21" at bounding box center [980, 684] width 33 height 33
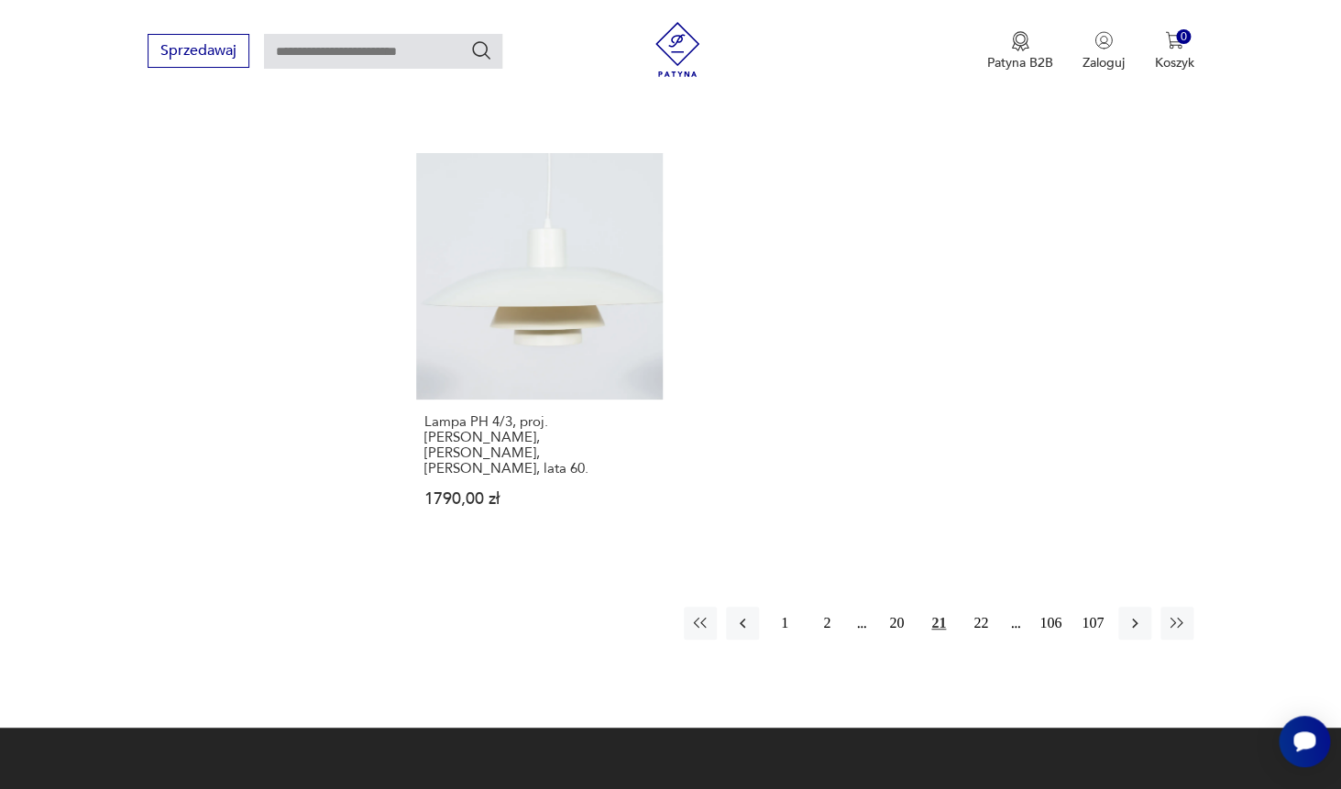
scroll to position [2666, 0]
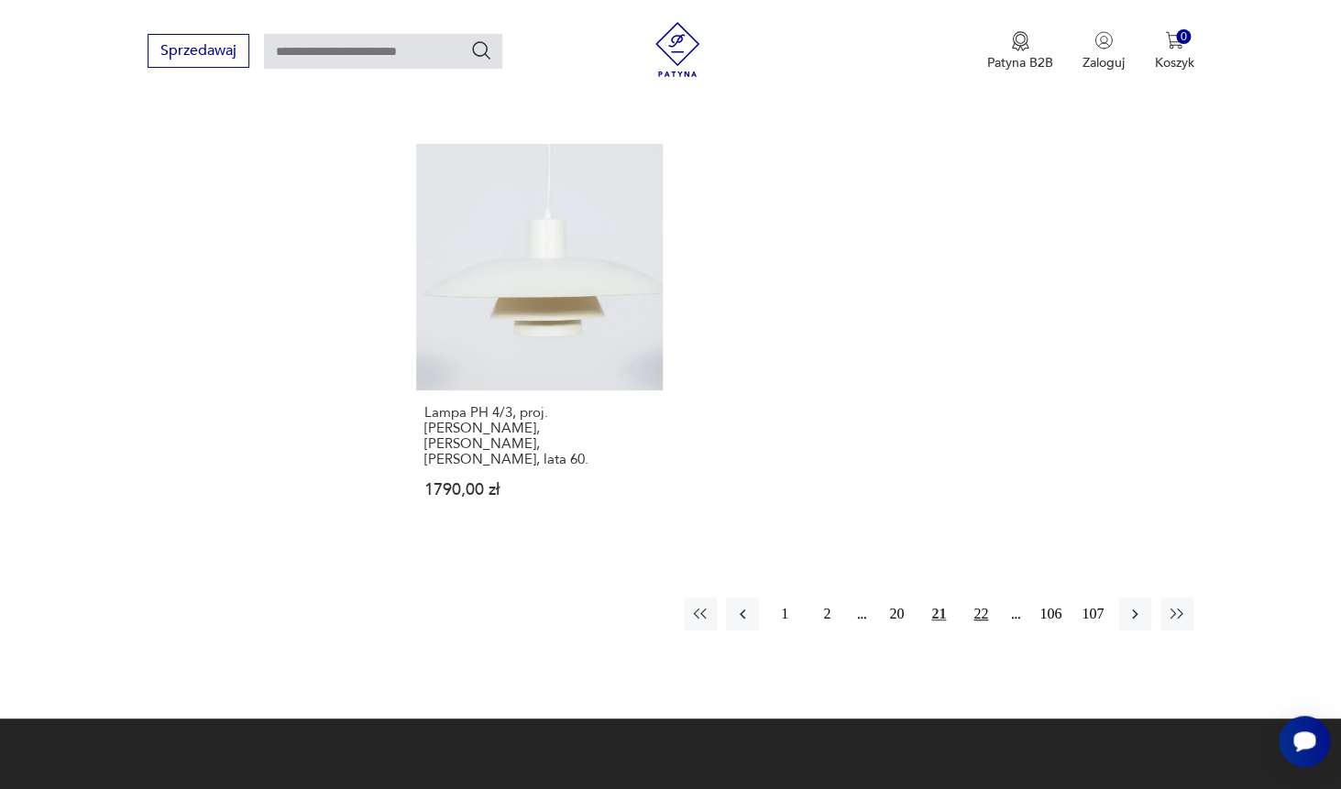
click at [976, 598] on button "22" at bounding box center [980, 614] width 33 height 33
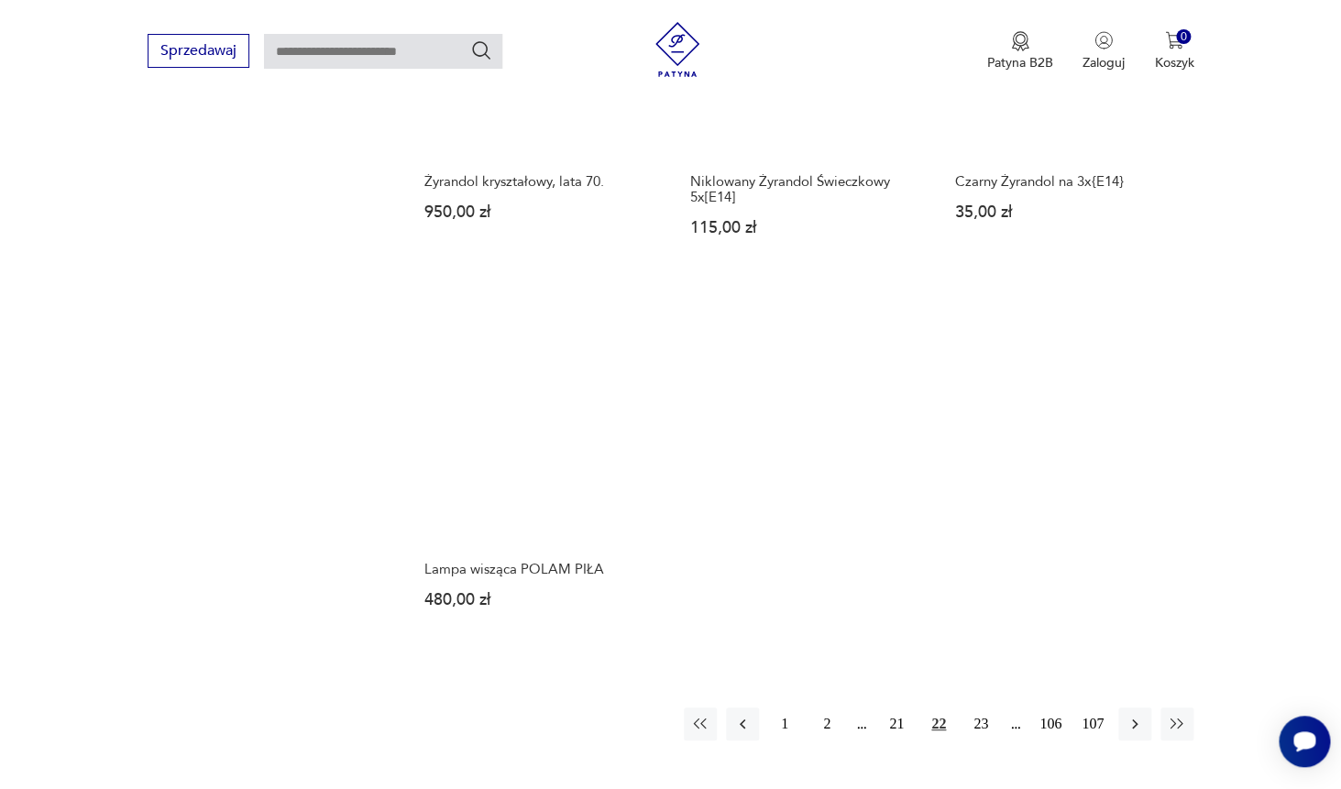
scroll to position [2500, 0]
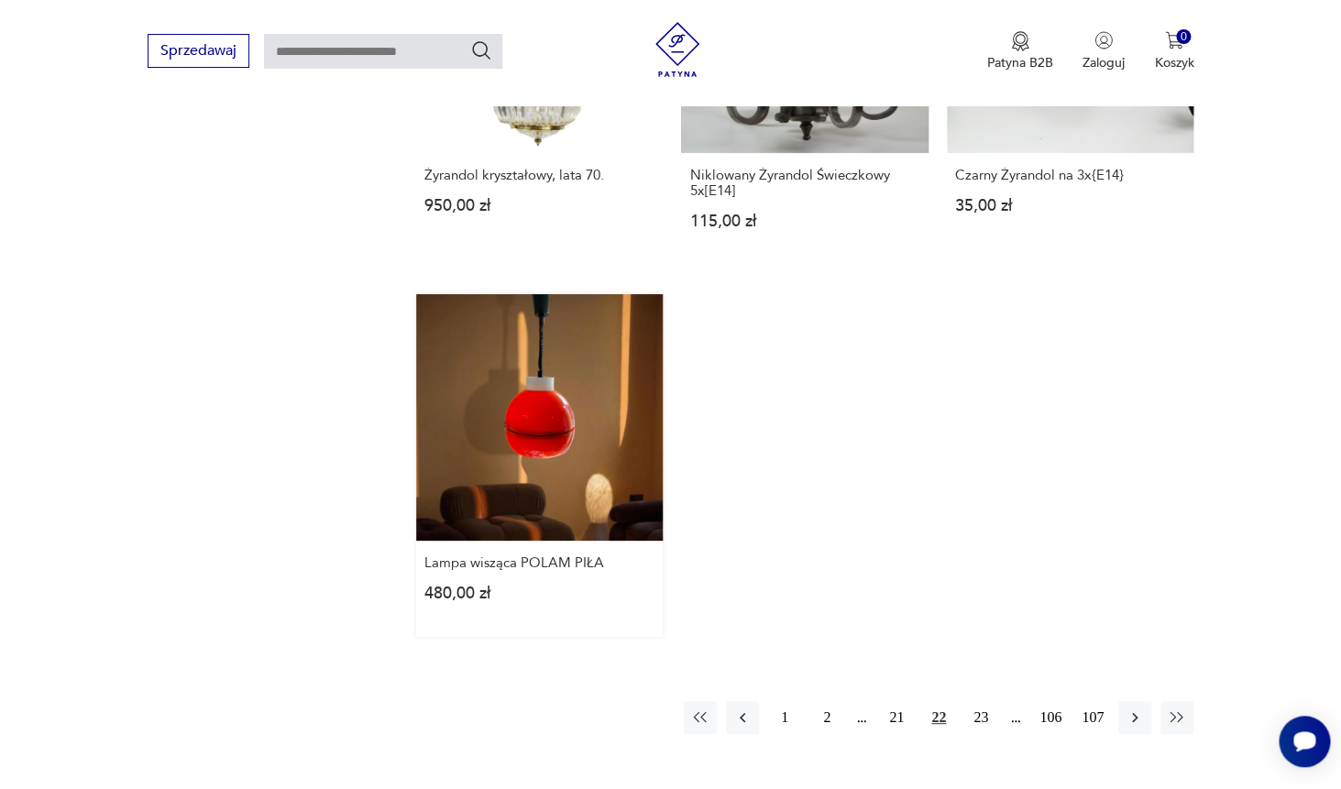
click at [554, 308] on link "Lampa wisząca POLAM PIŁA 480,00 zł" at bounding box center [539, 465] width 247 height 343
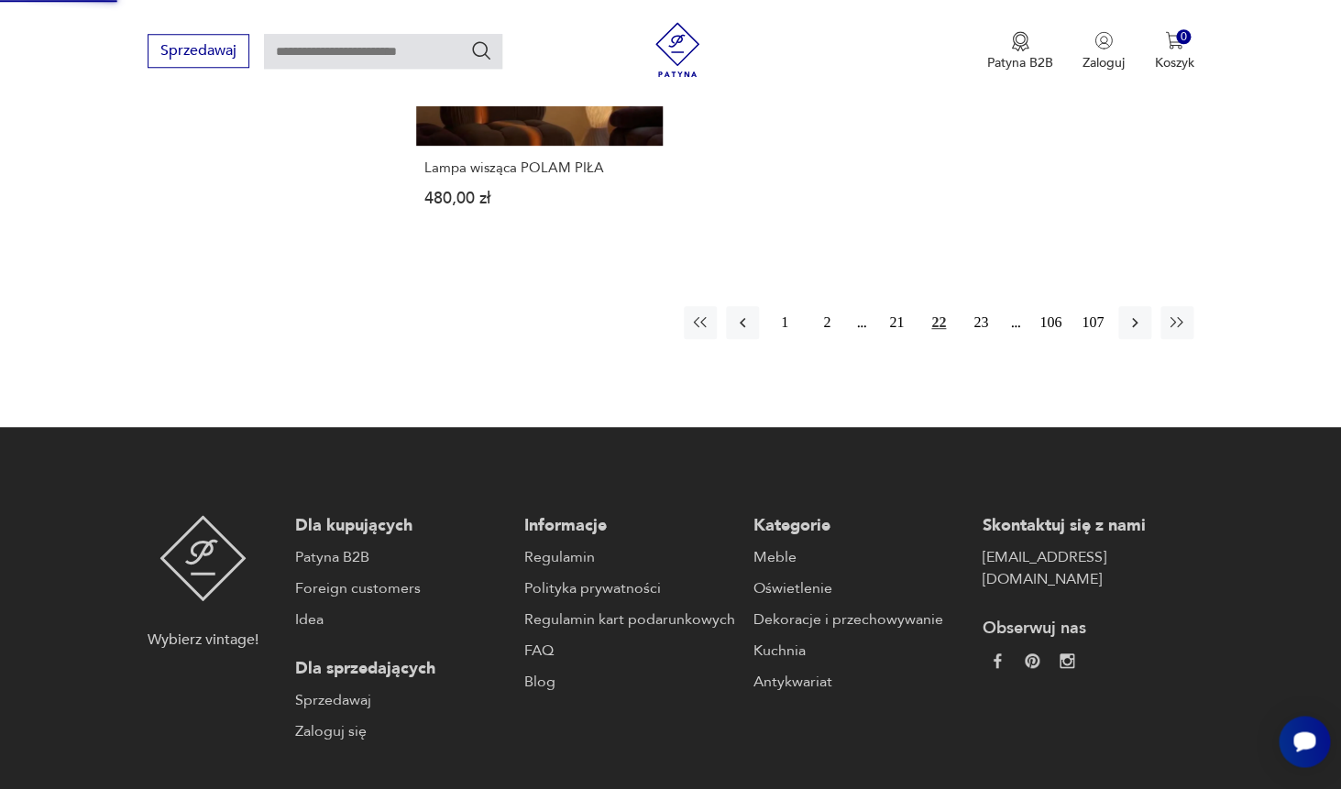
scroll to position [3006, 0]
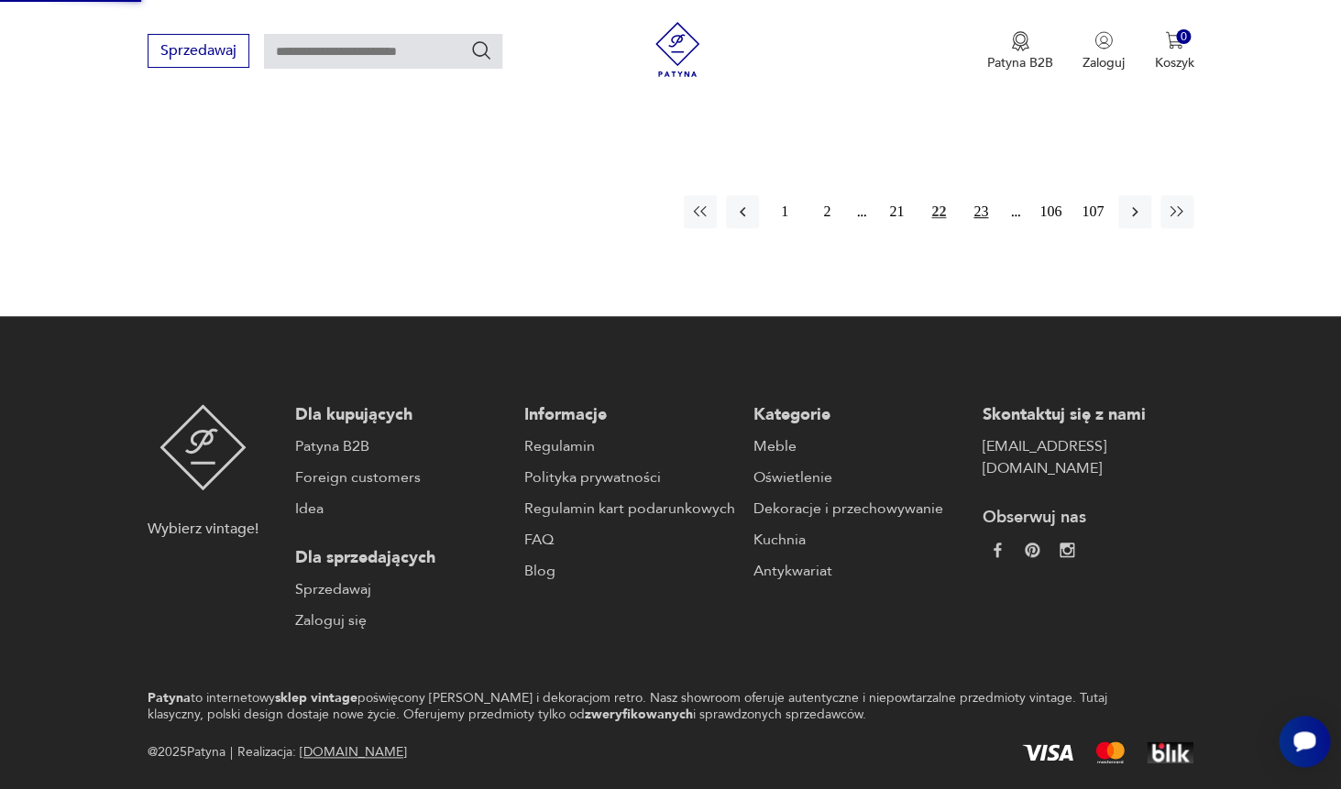
click at [983, 195] on button "23" at bounding box center [980, 211] width 33 height 33
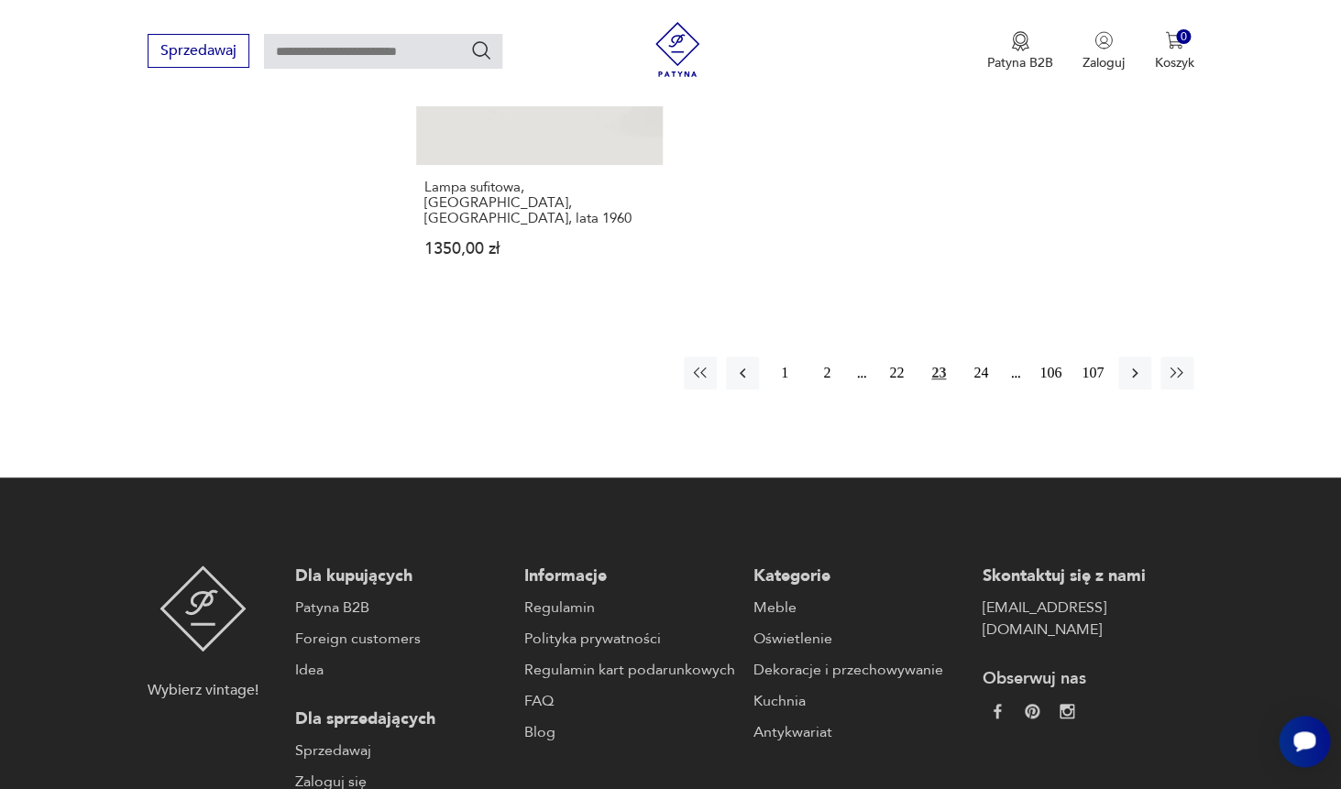
scroll to position [2910, 0]
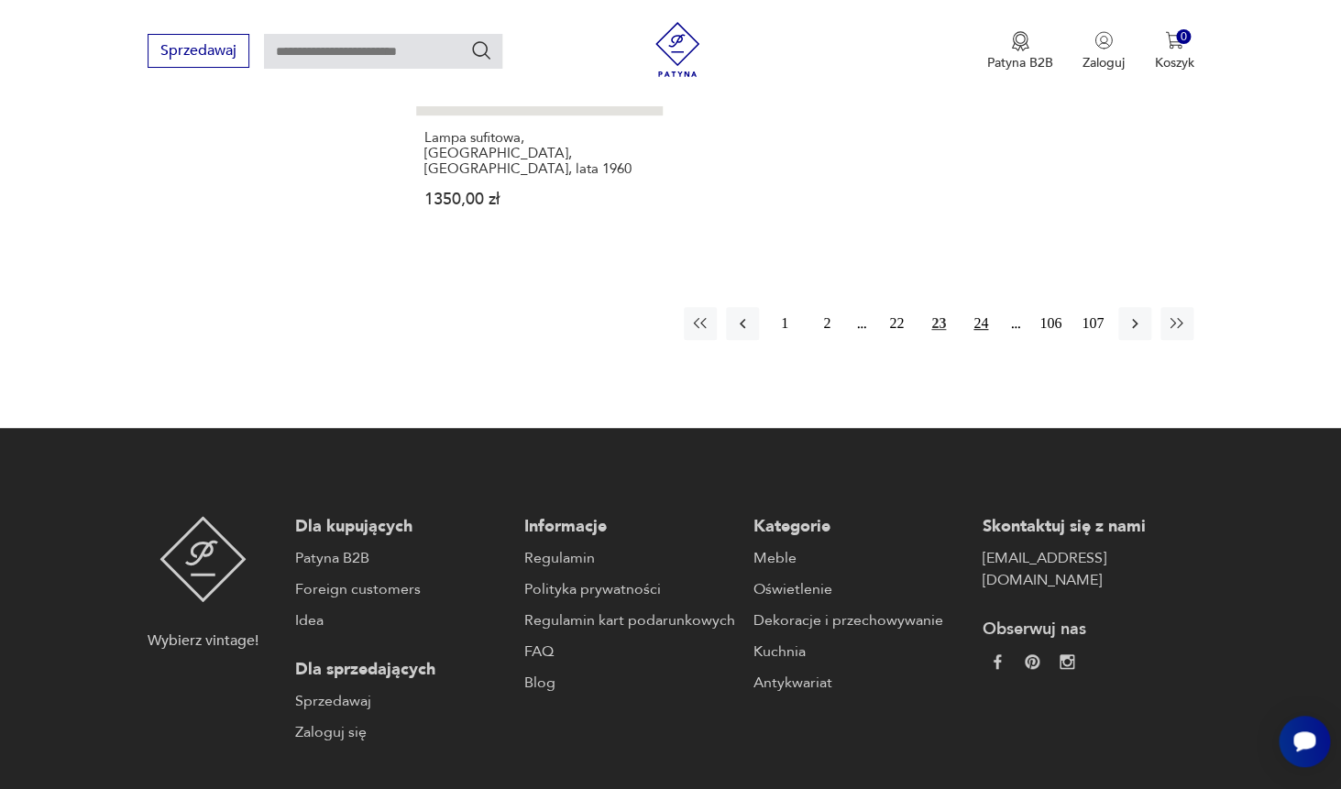
click at [977, 307] on button "24" at bounding box center [980, 323] width 33 height 33
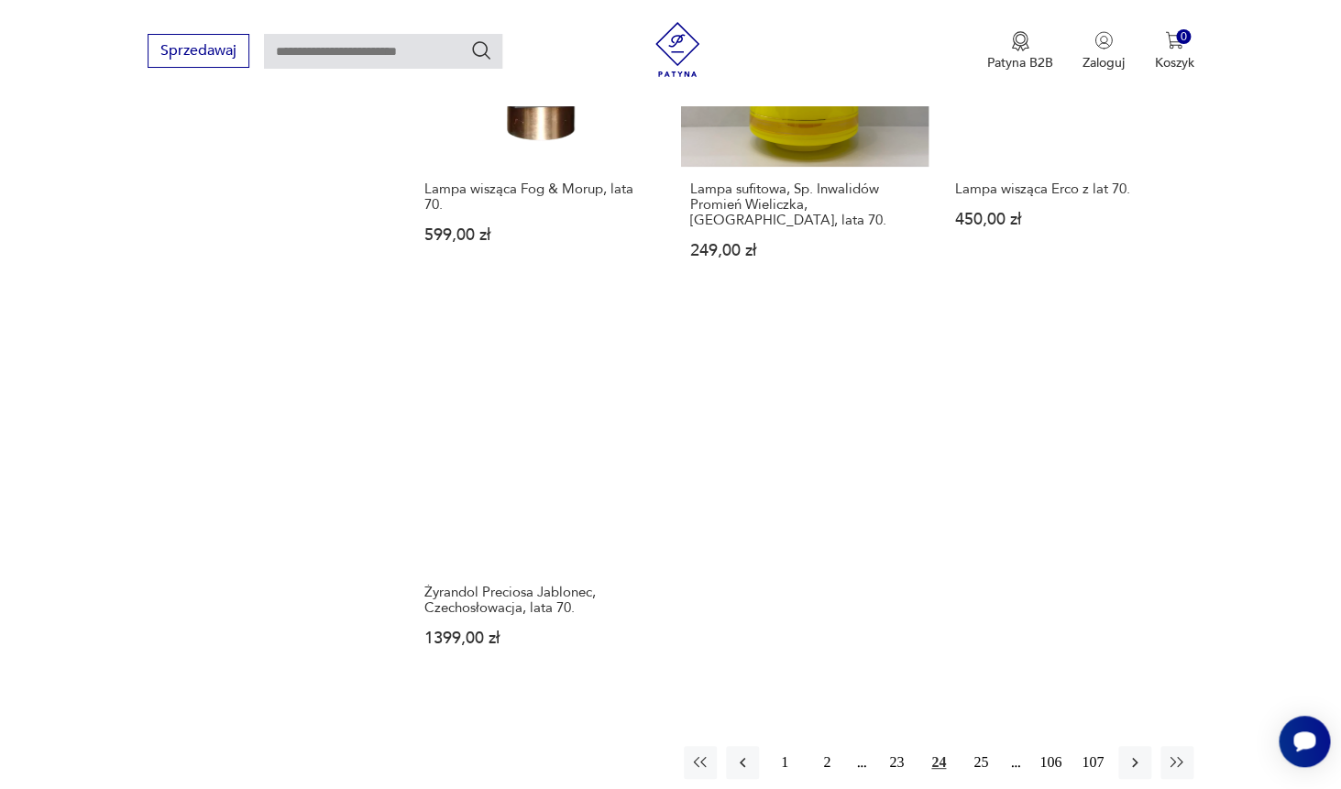
scroll to position [2679, 0]
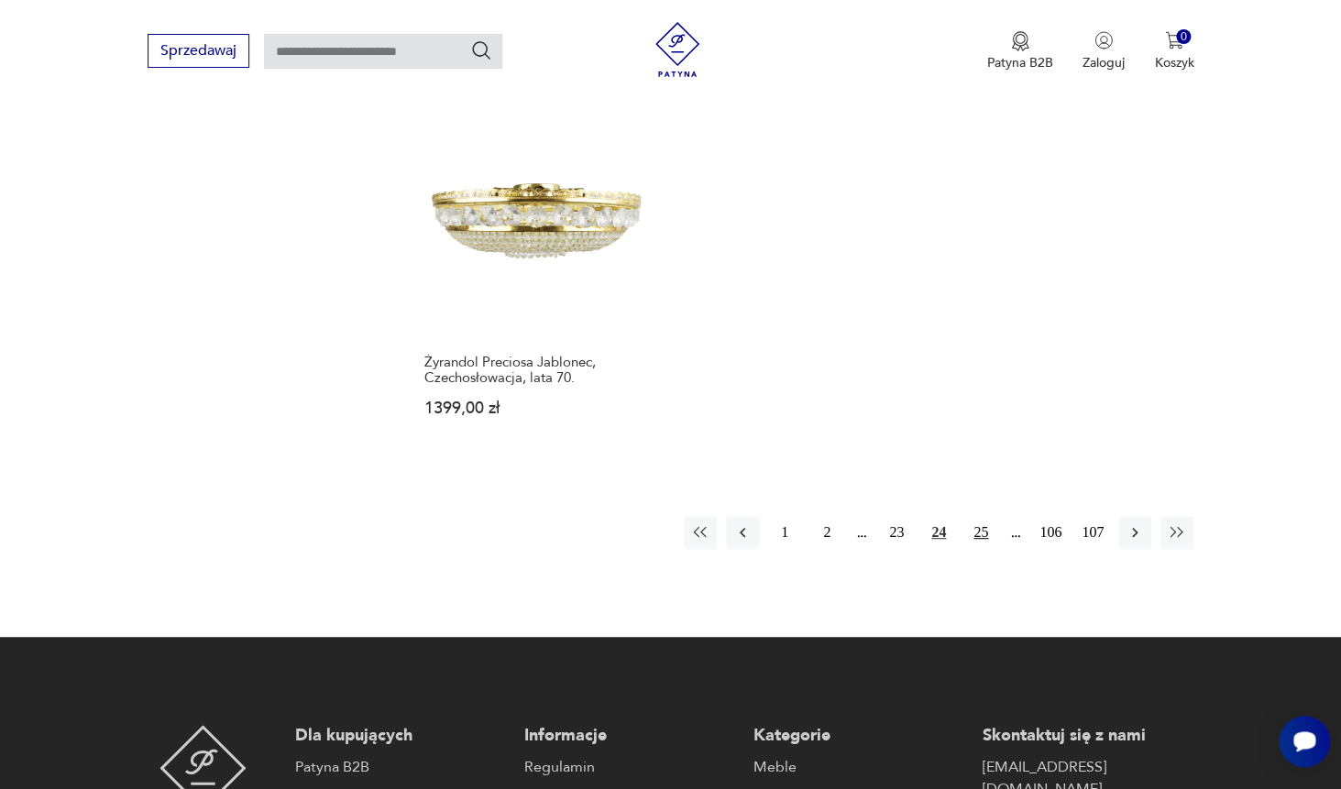
click at [985, 516] on button "25" at bounding box center [980, 532] width 33 height 33
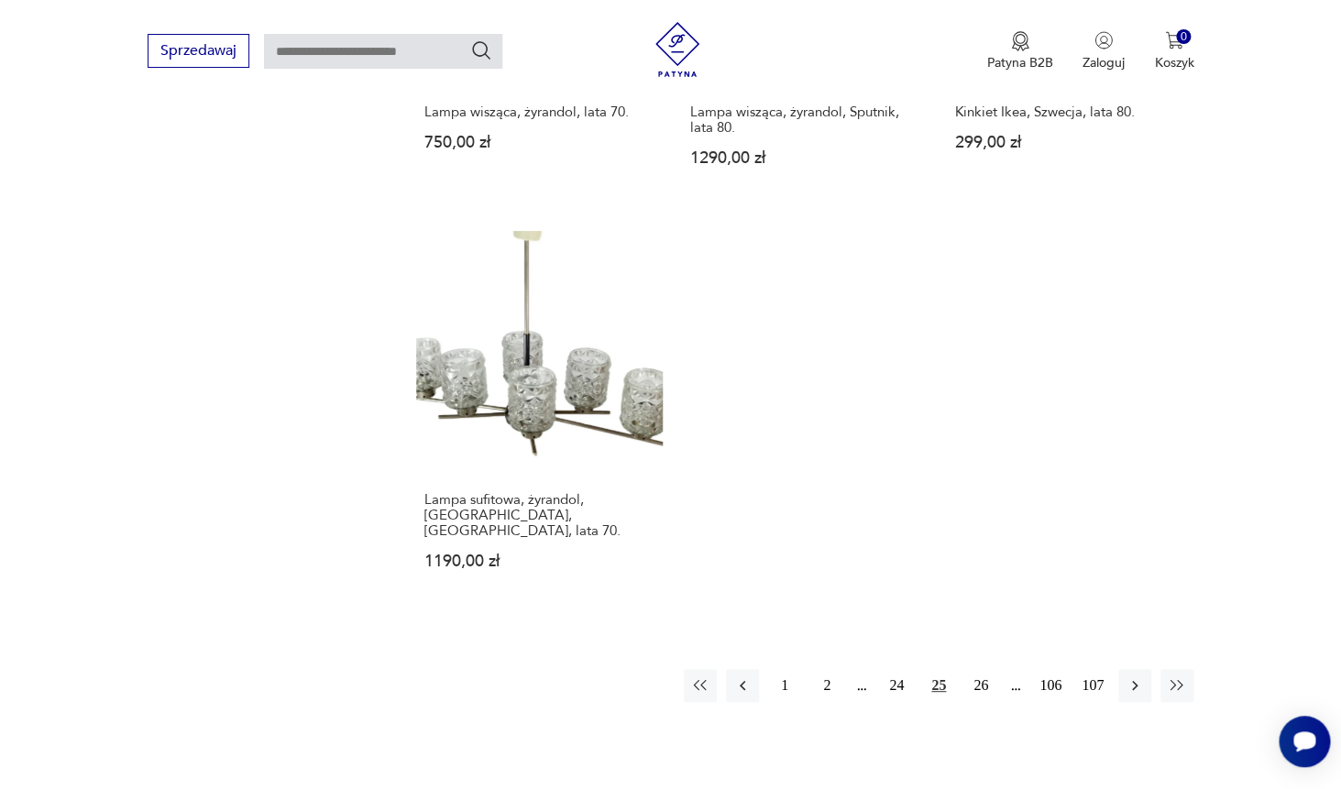
scroll to position [2521, 0]
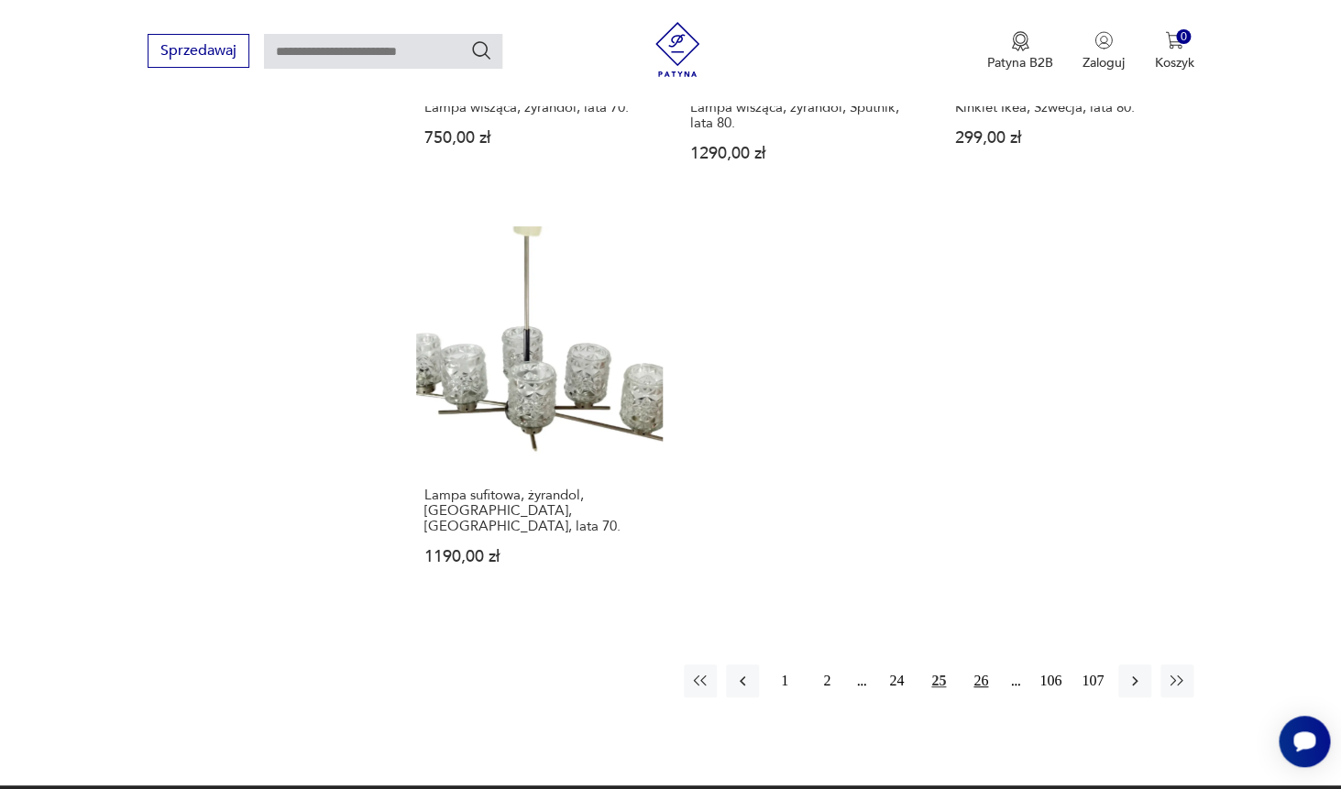
click at [984, 665] on button "26" at bounding box center [980, 681] width 33 height 33
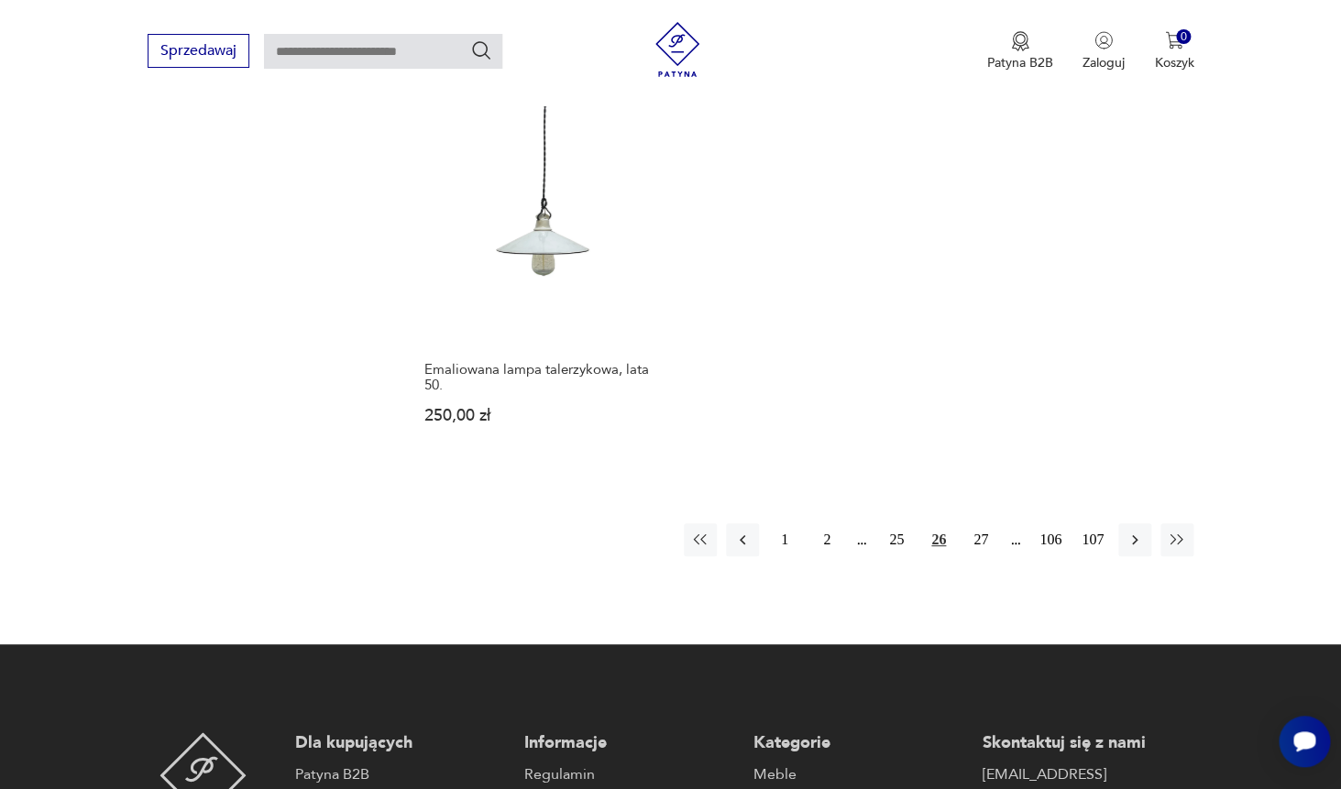
scroll to position [2748, 0]
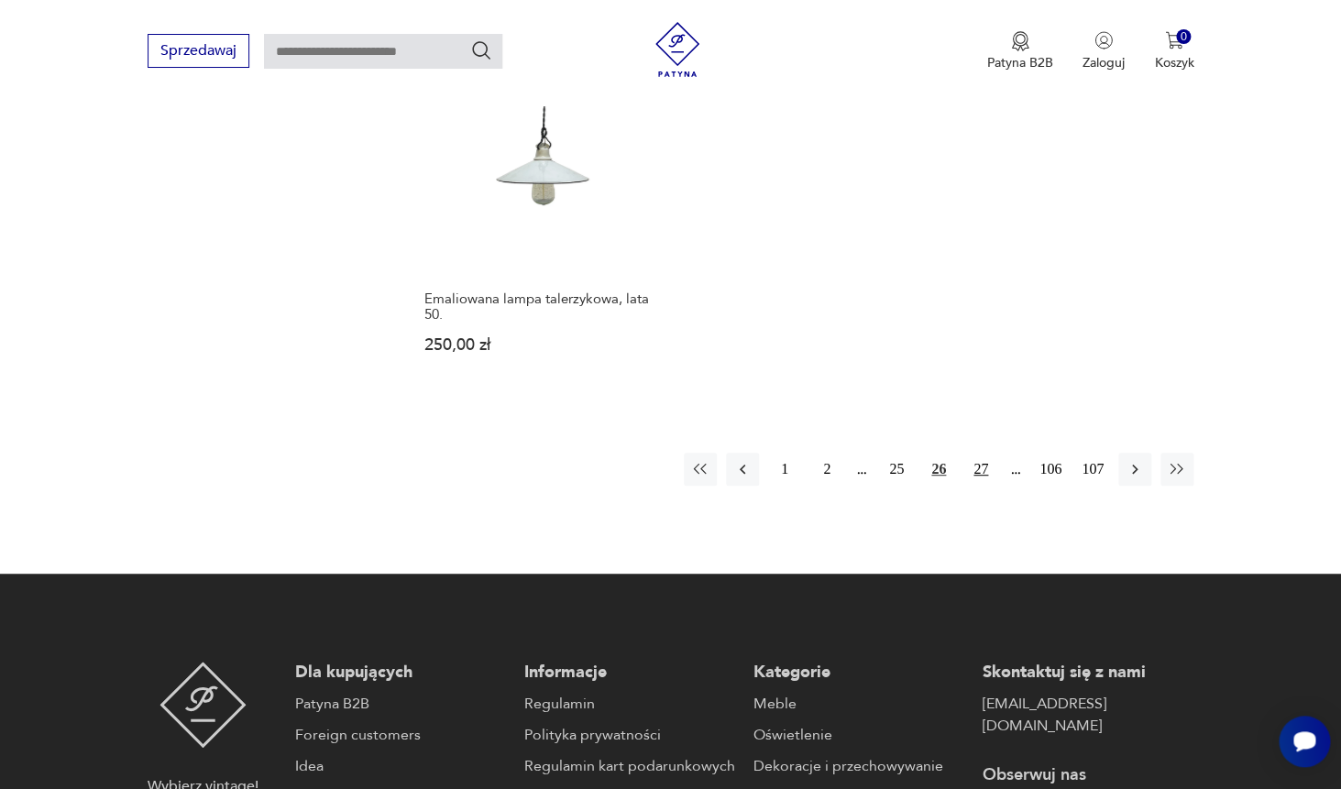
click at [979, 457] on button "27" at bounding box center [980, 469] width 33 height 33
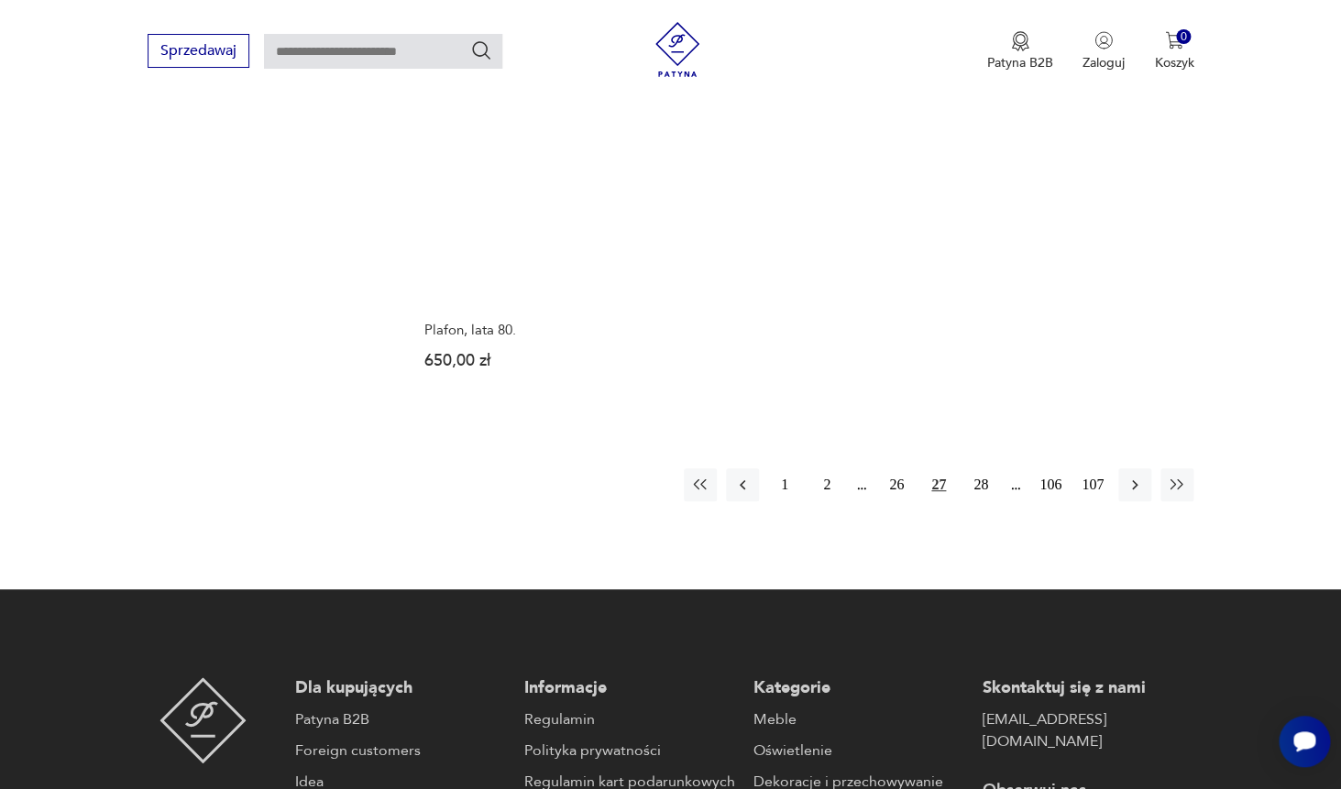
scroll to position [2691, 0]
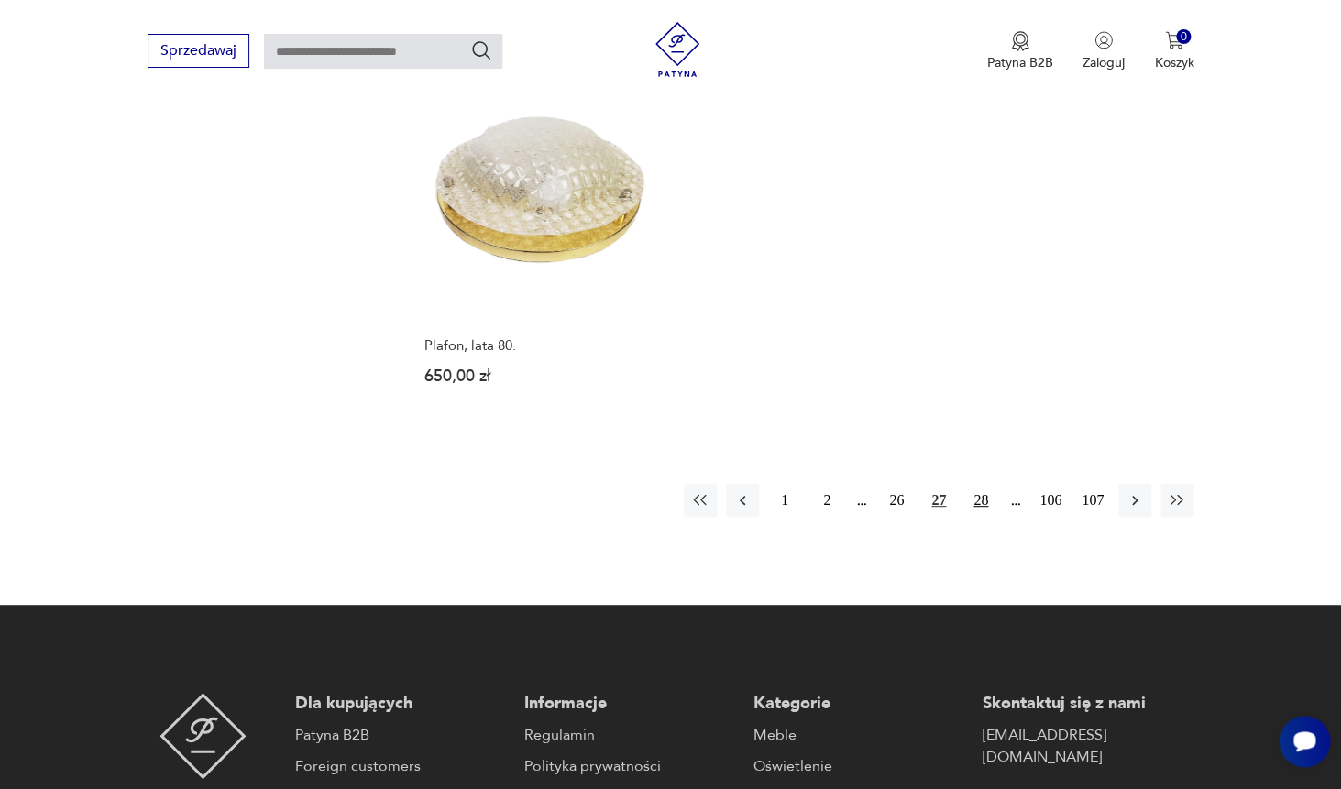
click at [981, 490] on button "28" at bounding box center [980, 500] width 33 height 33
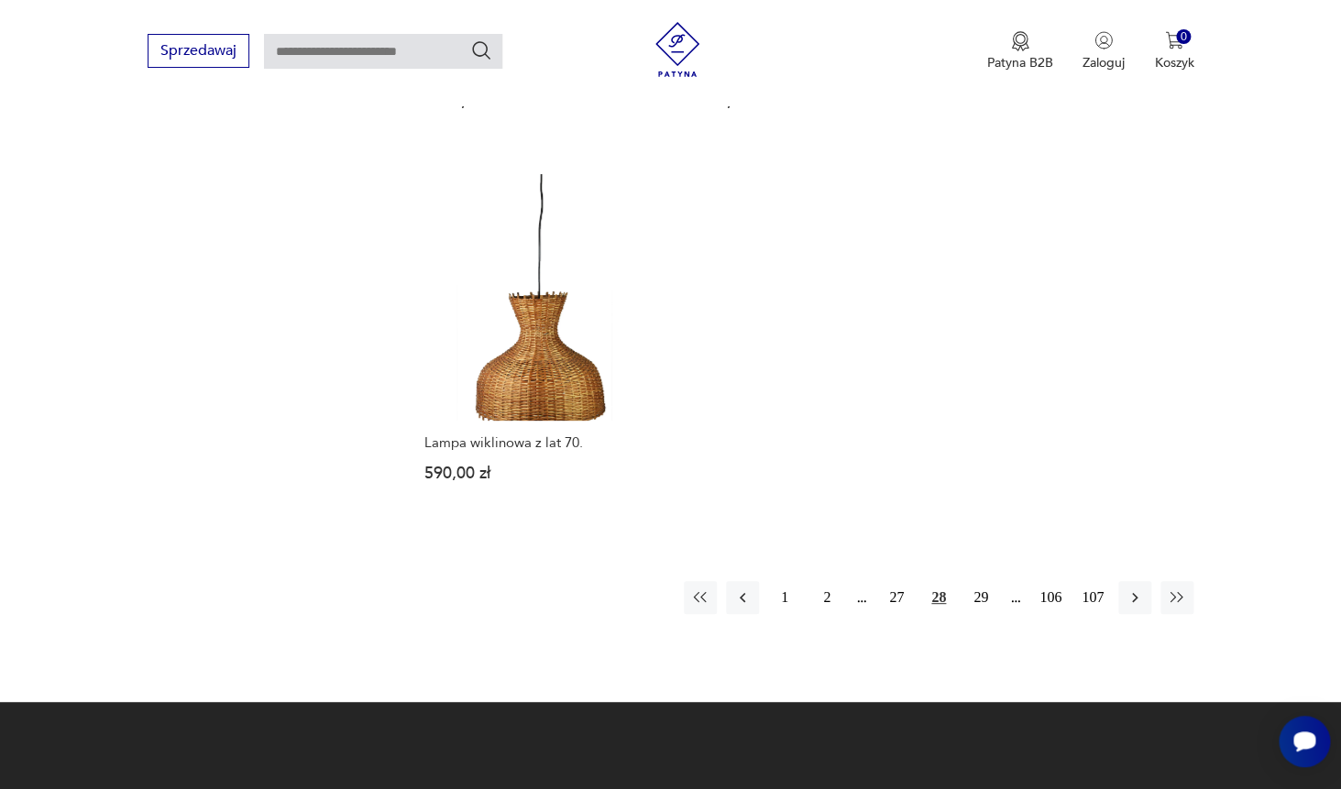
scroll to position [2651, 0]
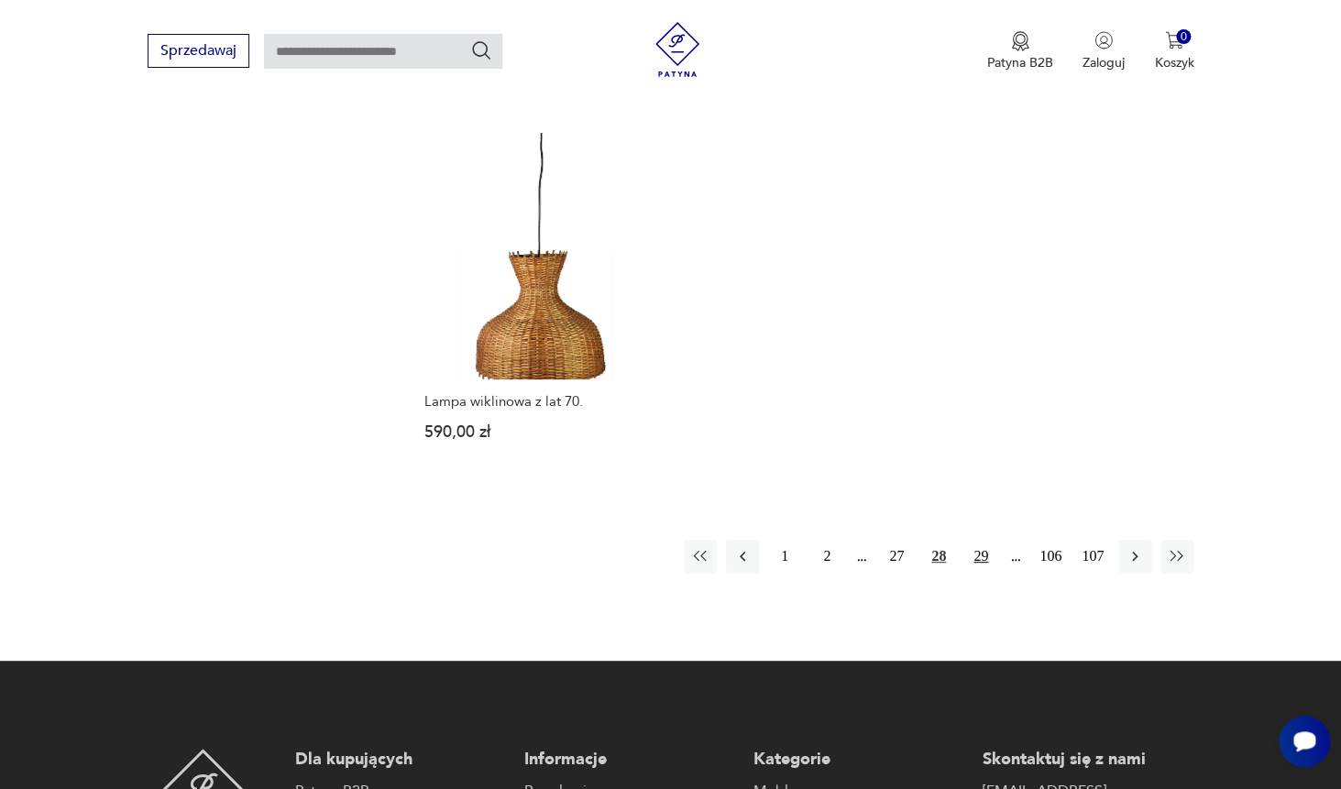
click at [986, 546] on button "29" at bounding box center [980, 556] width 33 height 33
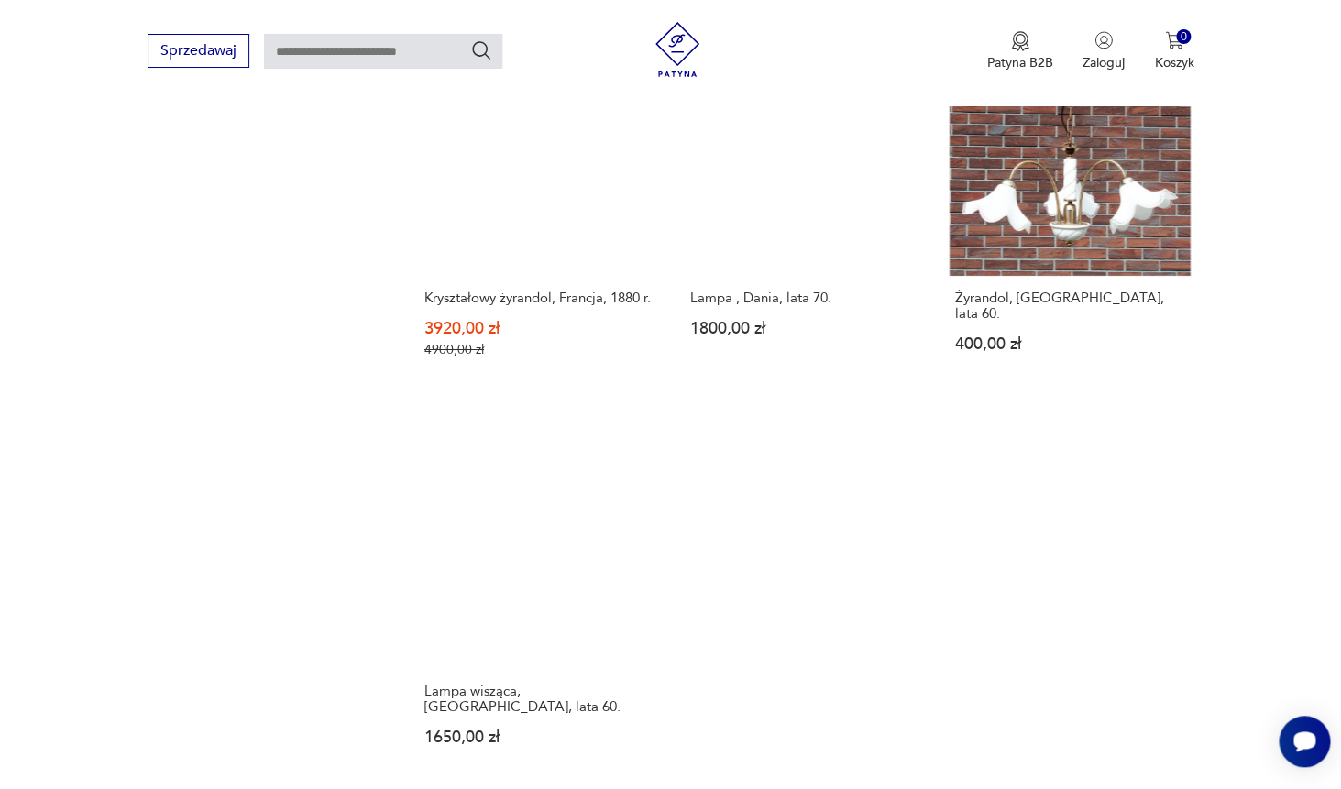
scroll to position [2477, 0]
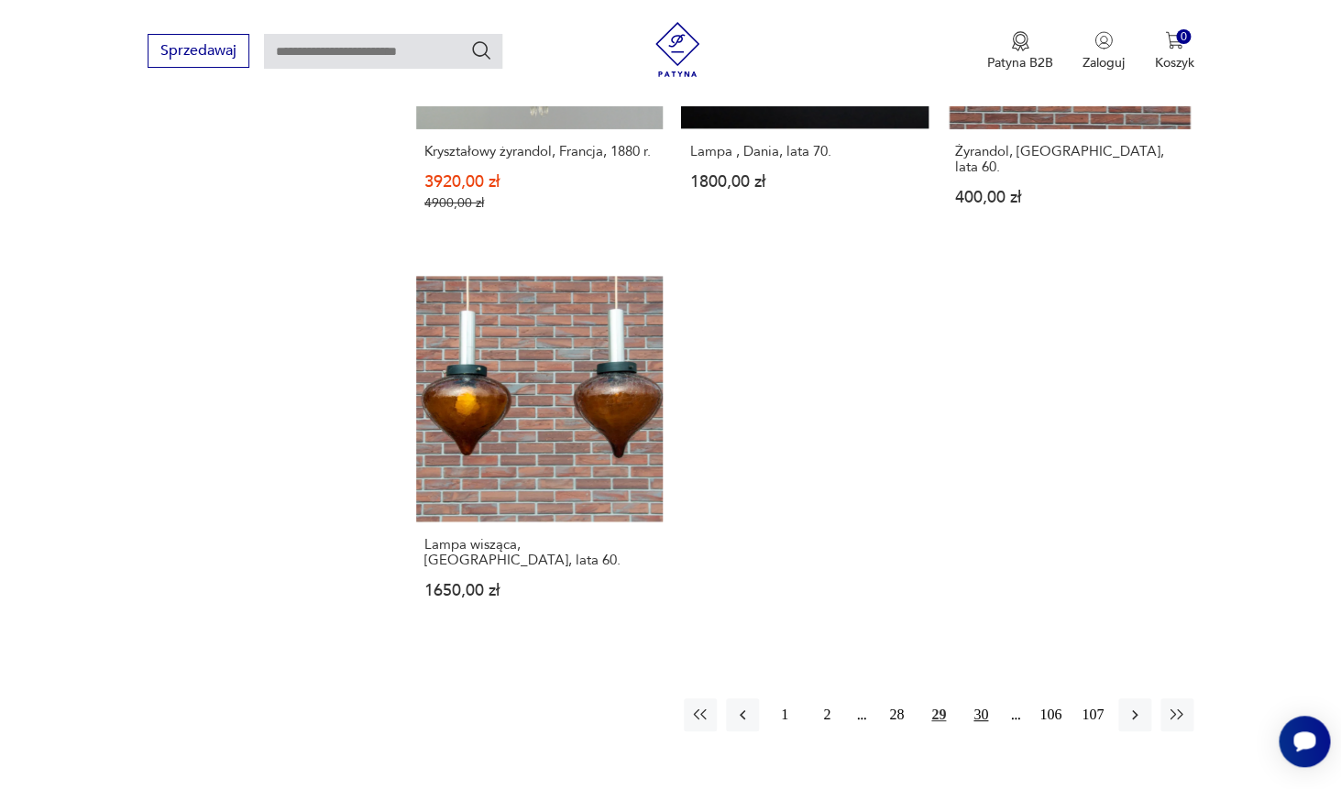
click at [977, 699] on button "30" at bounding box center [980, 715] width 33 height 33
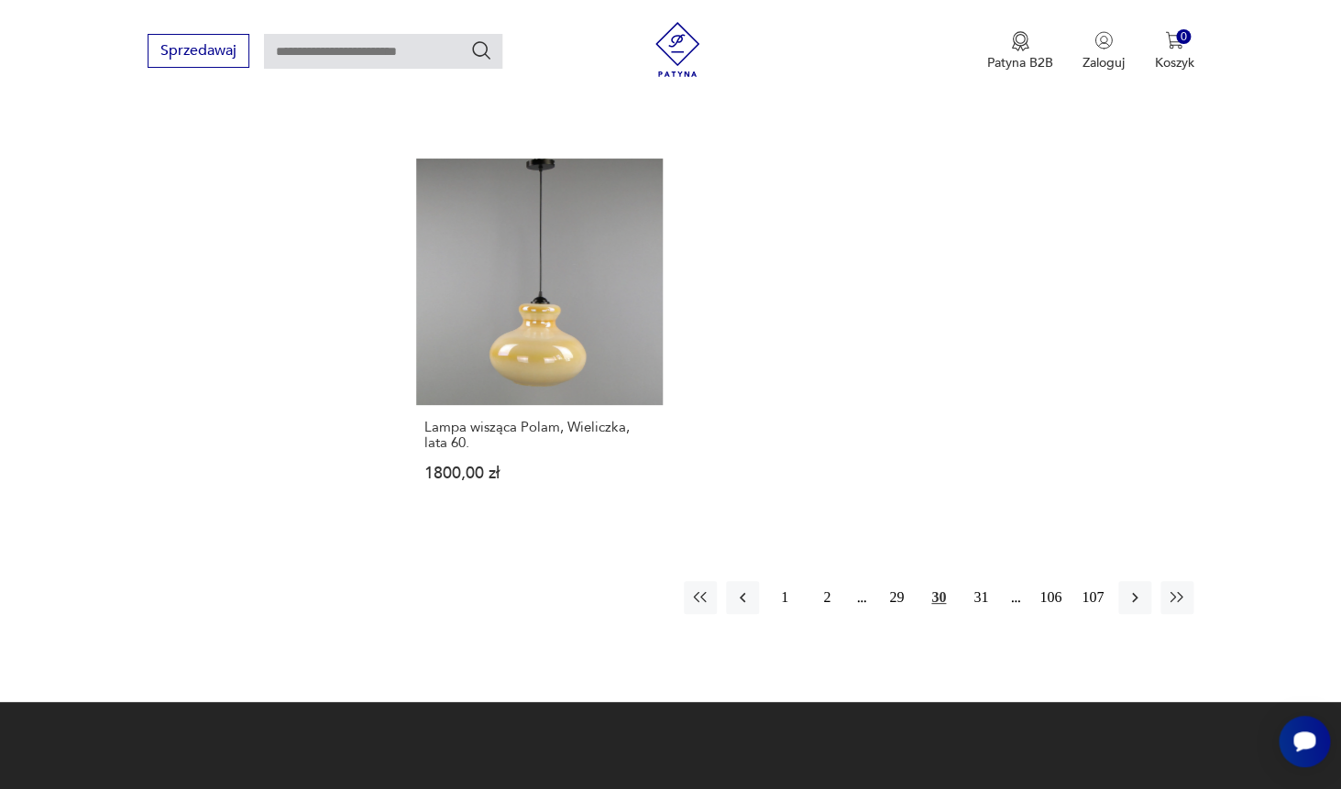
scroll to position [2547, 0]
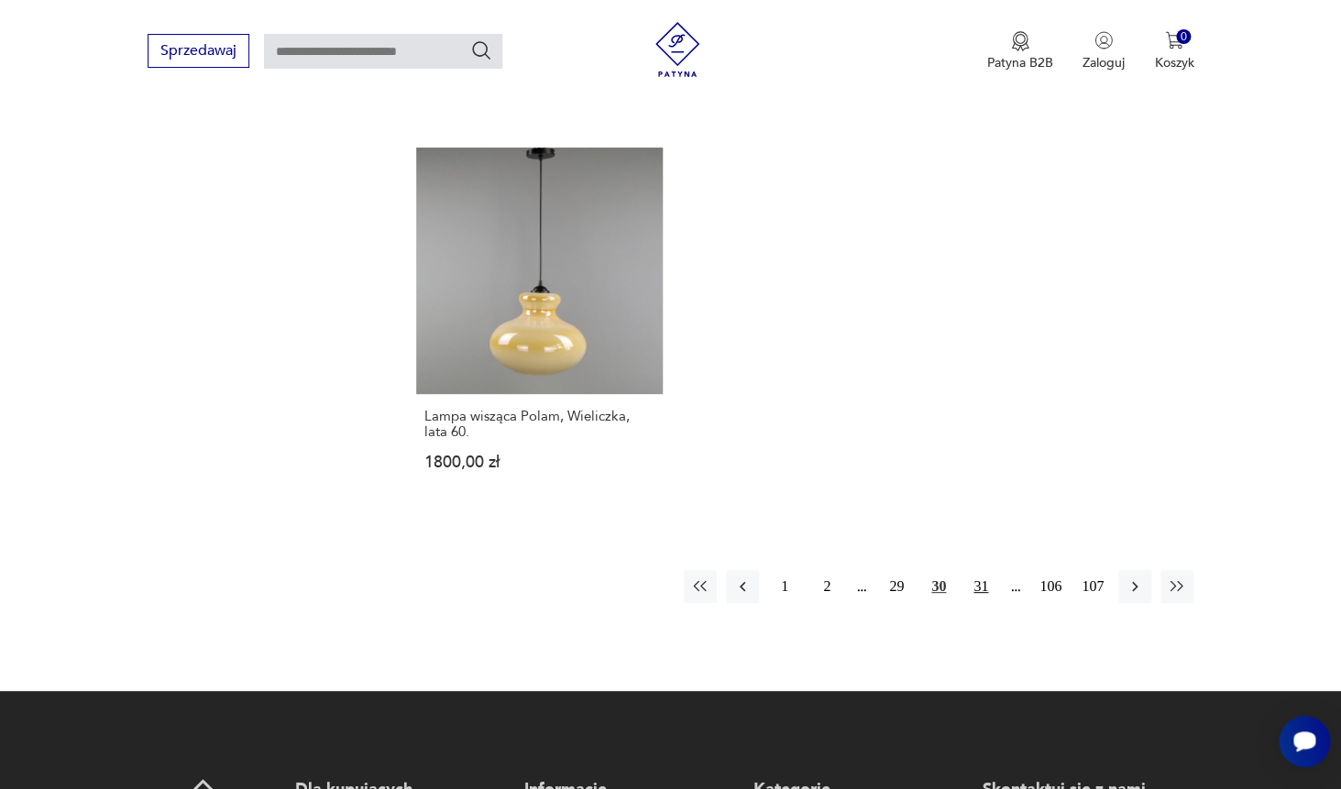
click at [979, 590] on button "31" at bounding box center [980, 586] width 33 height 33
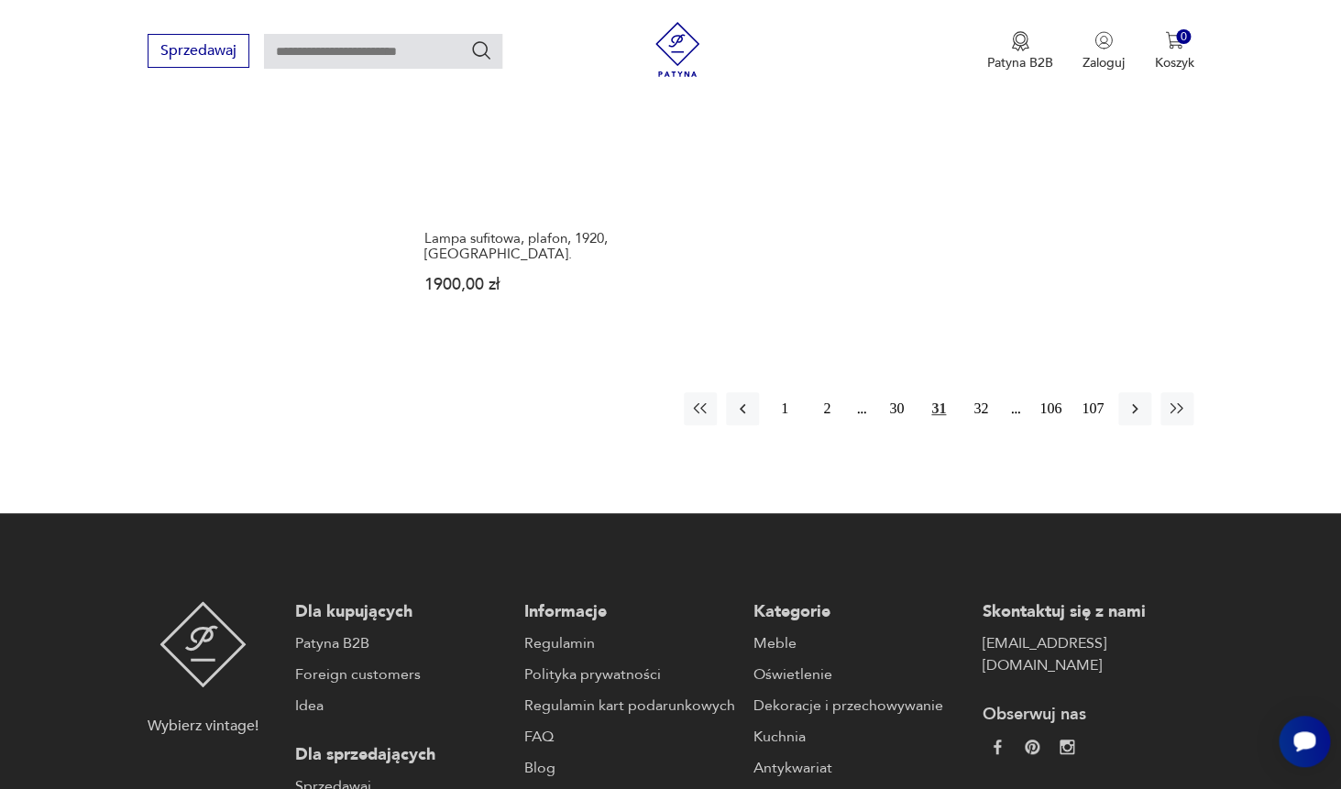
scroll to position [2839, 0]
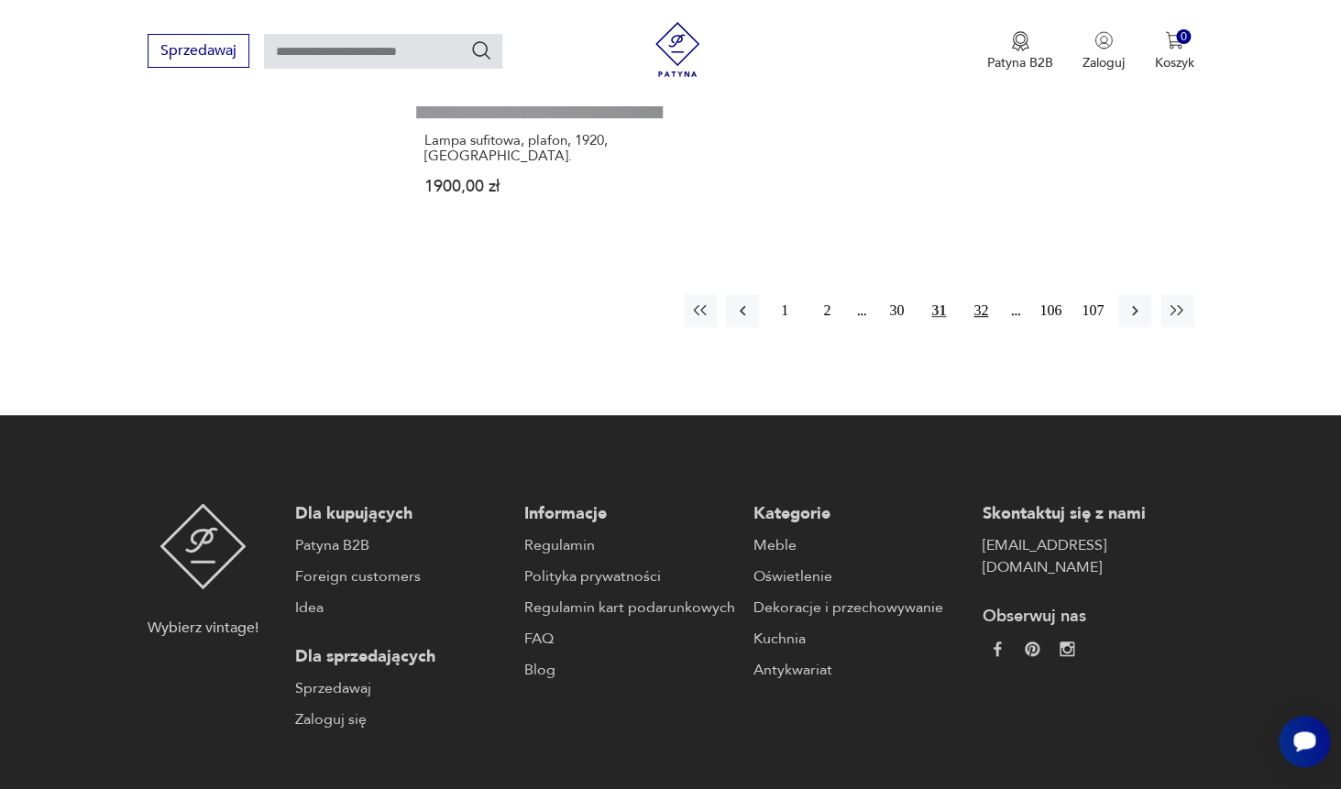
click at [988, 312] on button "32" at bounding box center [980, 310] width 33 height 33
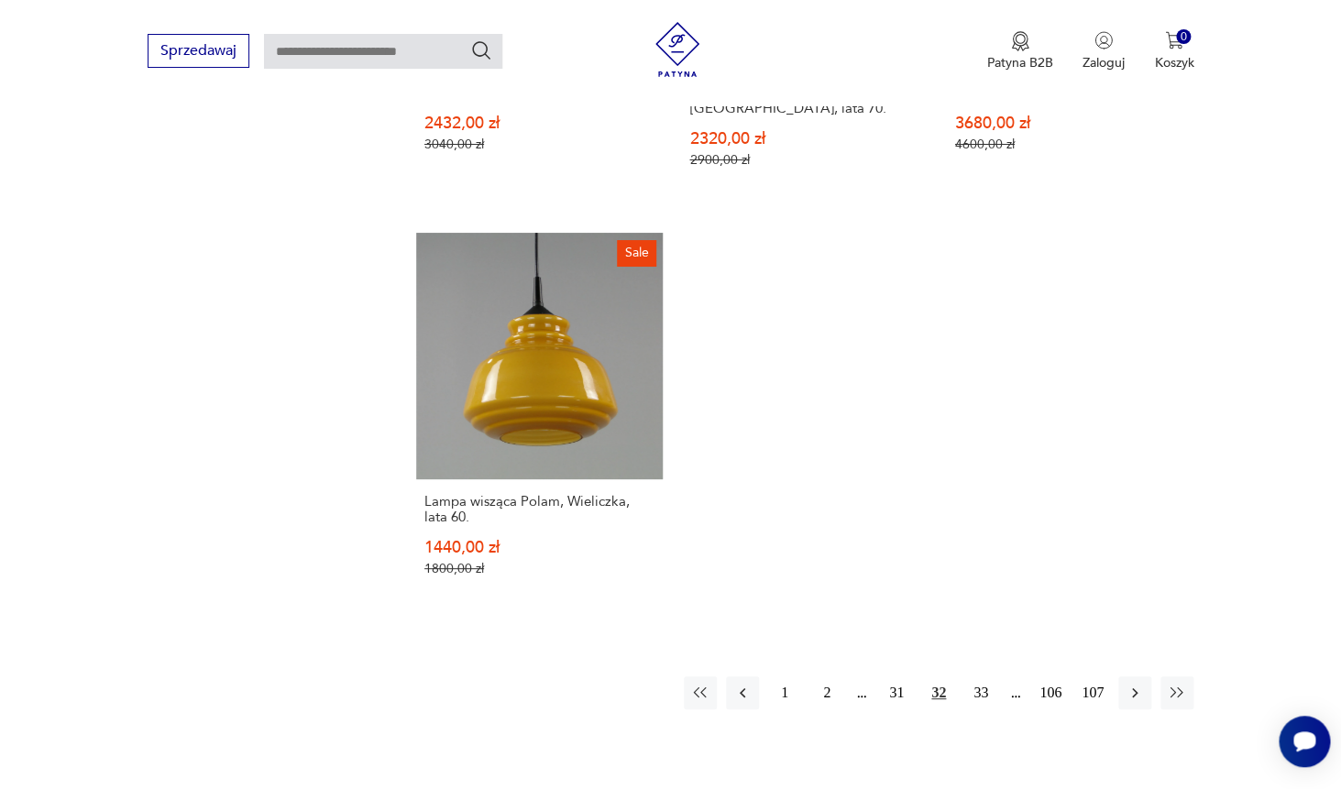
scroll to position [2754, 0]
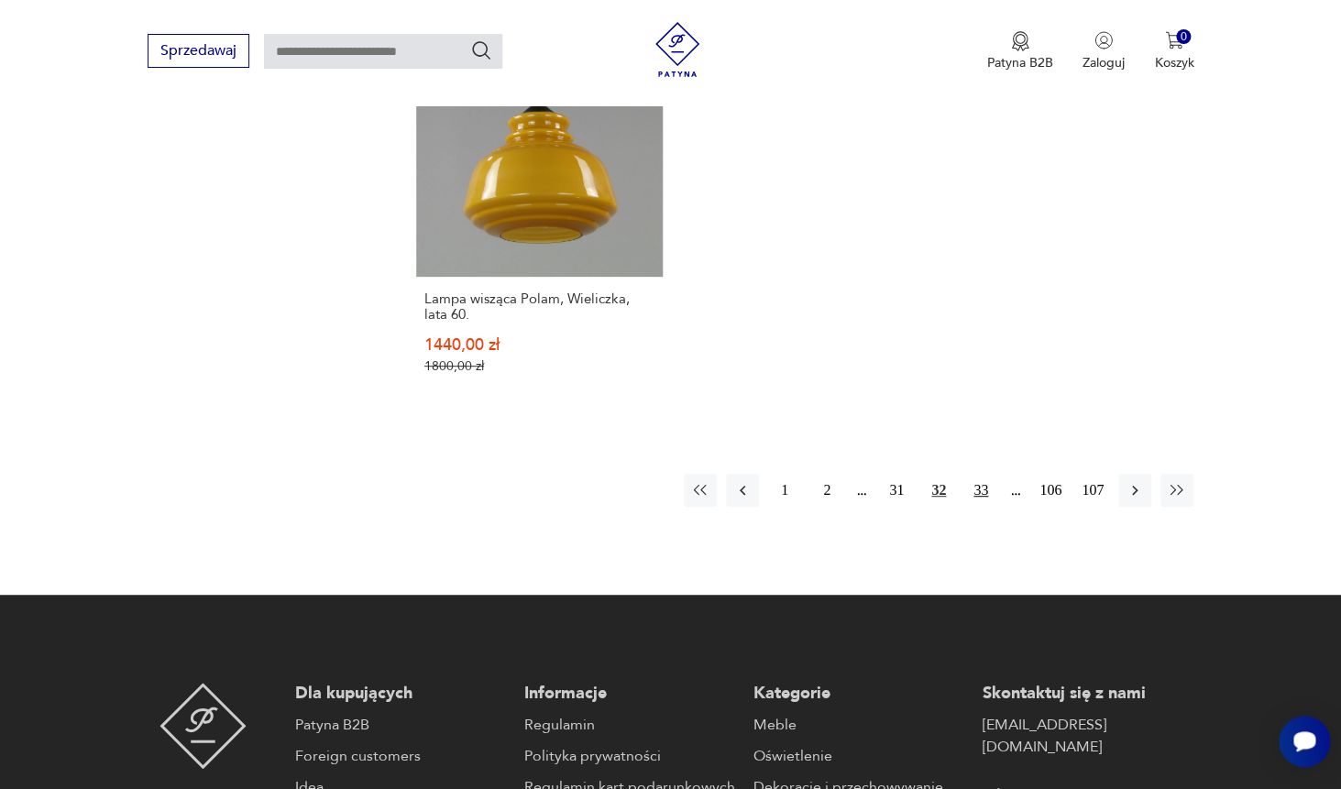
click at [988, 474] on button "33" at bounding box center [980, 490] width 33 height 33
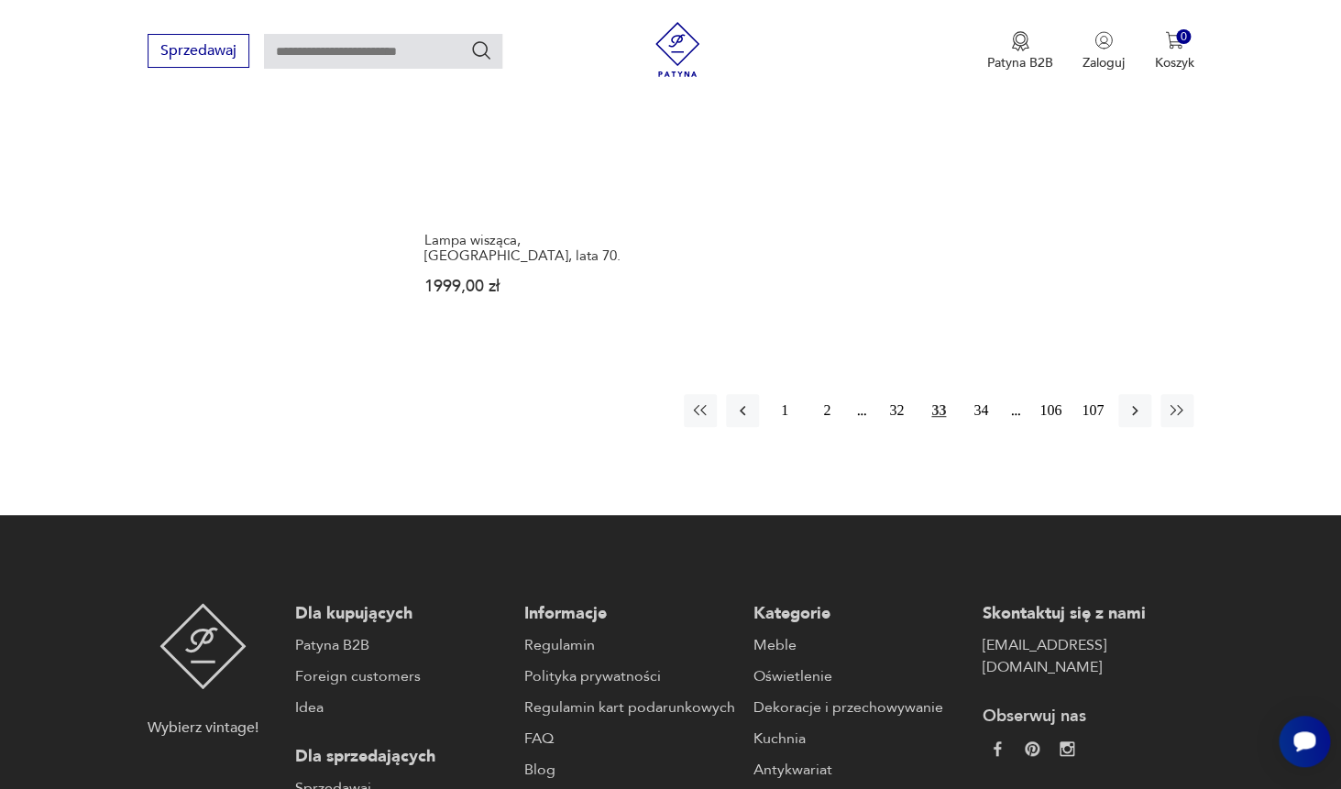
scroll to position [2893, 0]
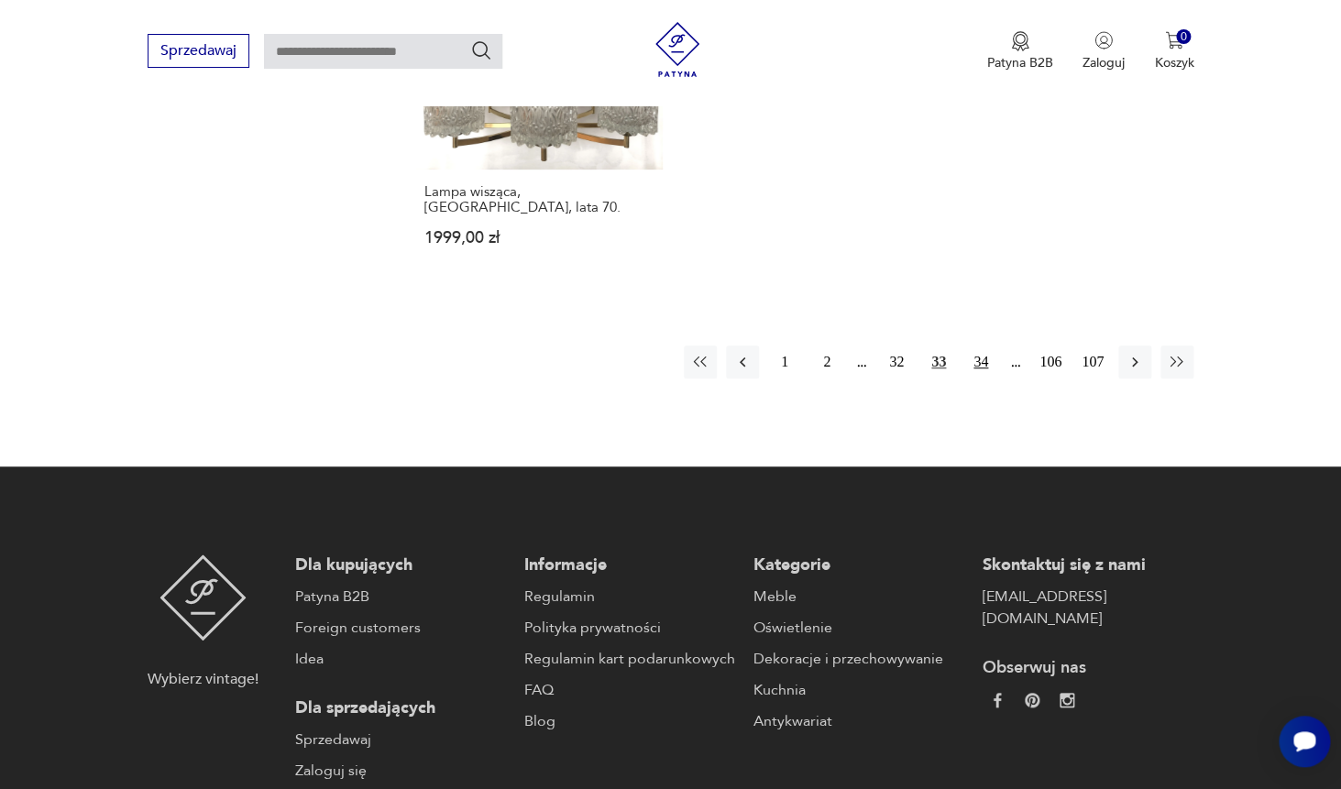
click at [981, 347] on button "34" at bounding box center [980, 362] width 33 height 33
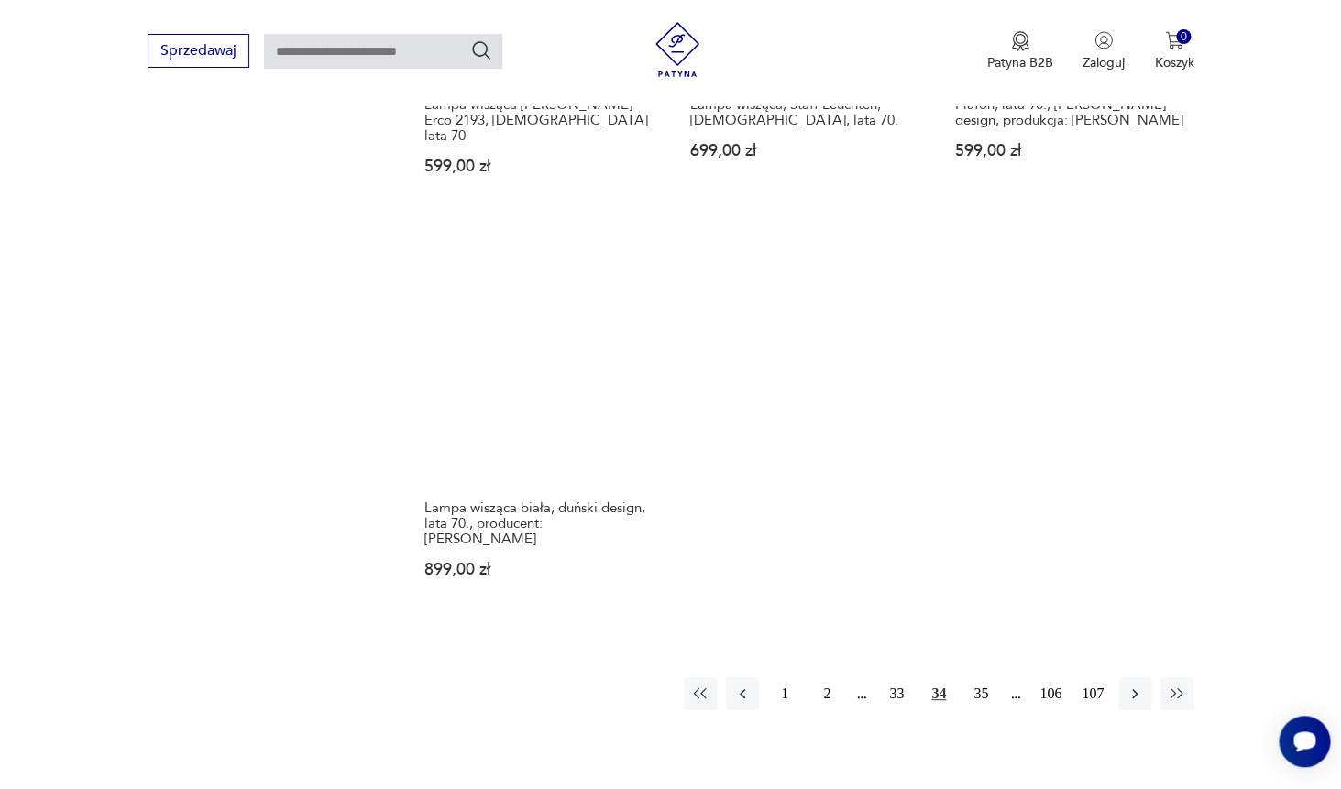
scroll to position [2542, 0]
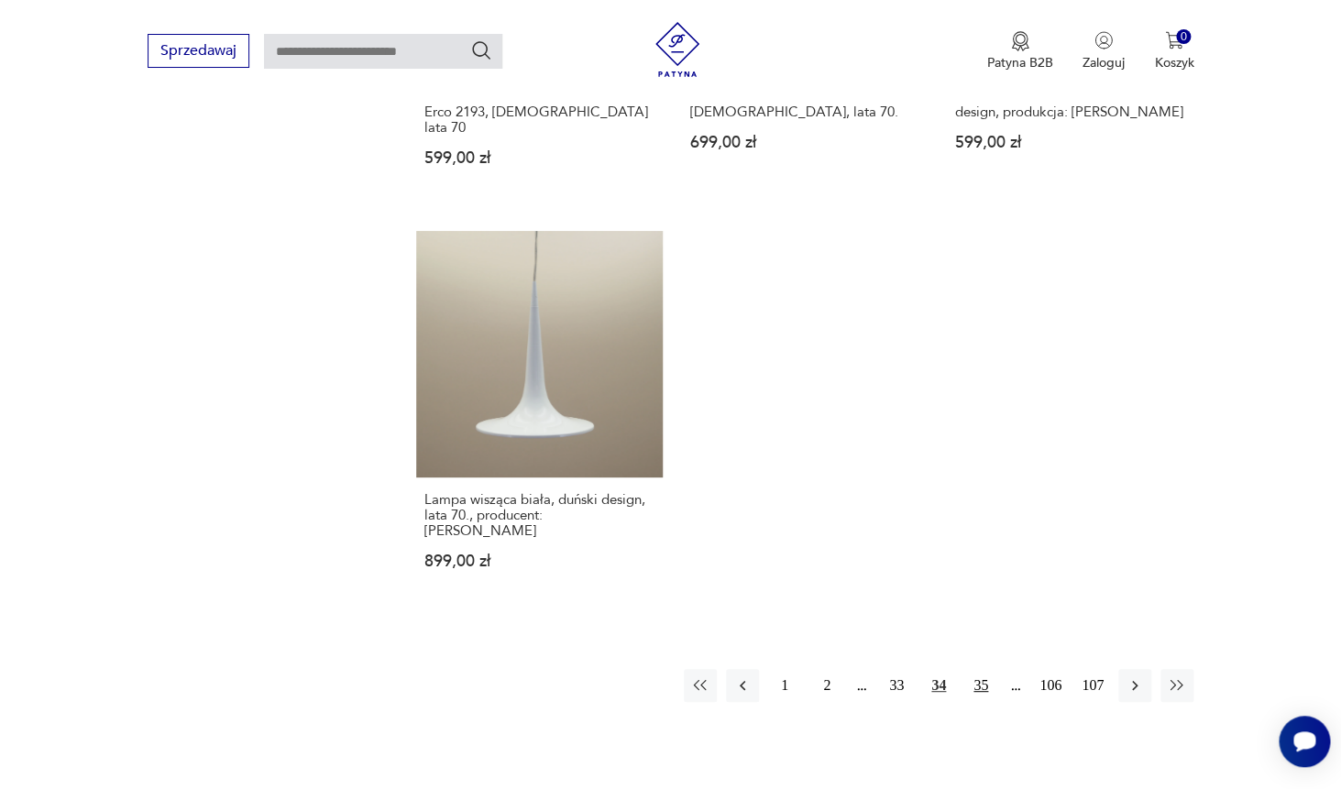
click at [985, 669] on button "35" at bounding box center [980, 685] width 33 height 33
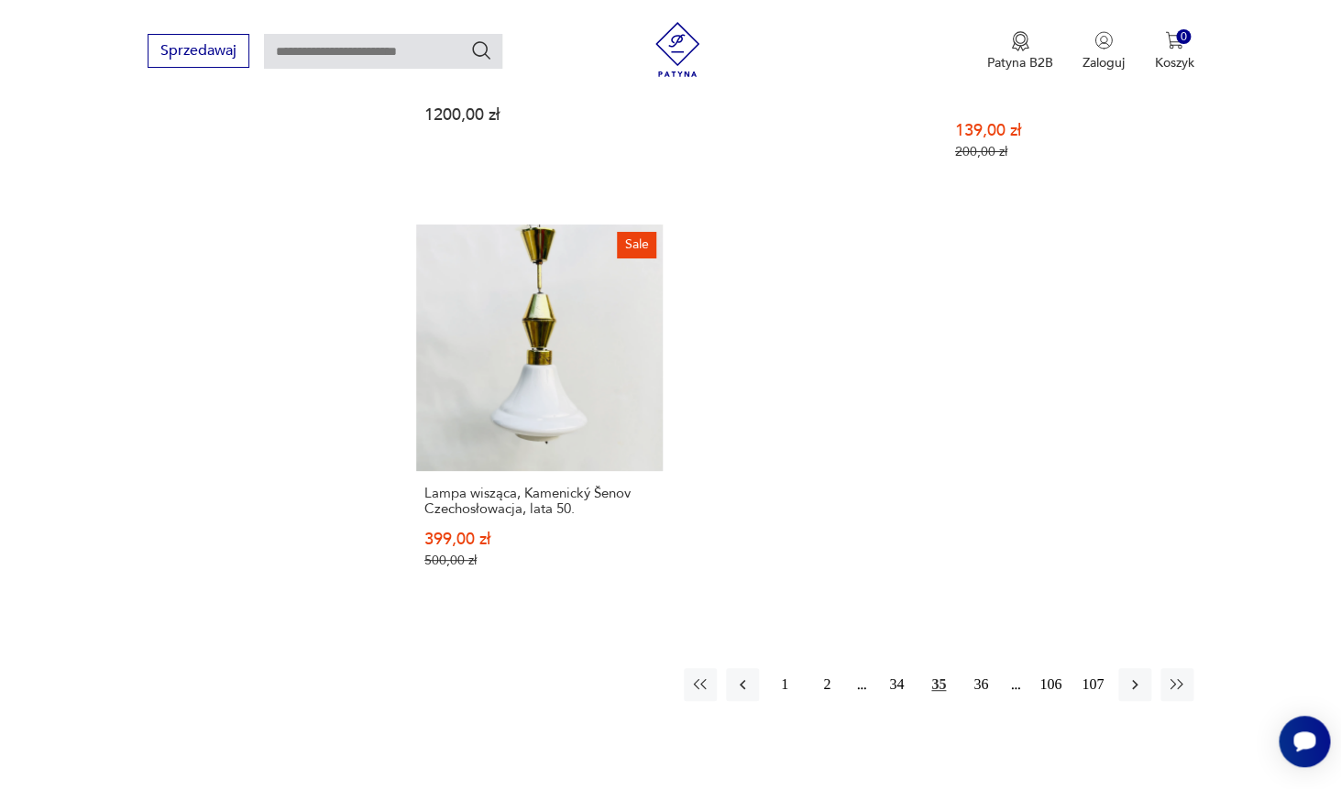
scroll to position [2560, 0]
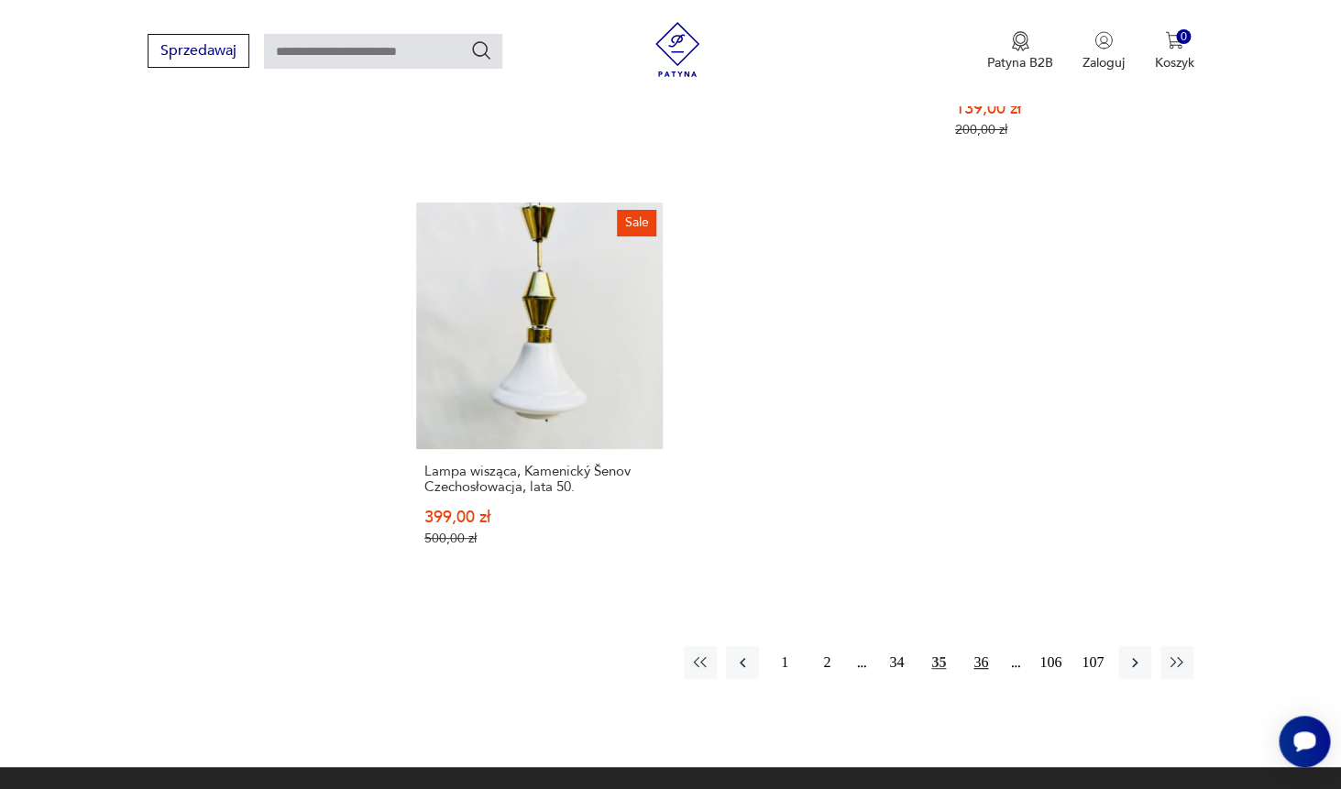
click at [979, 646] on button "36" at bounding box center [980, 662] width 33 height 33
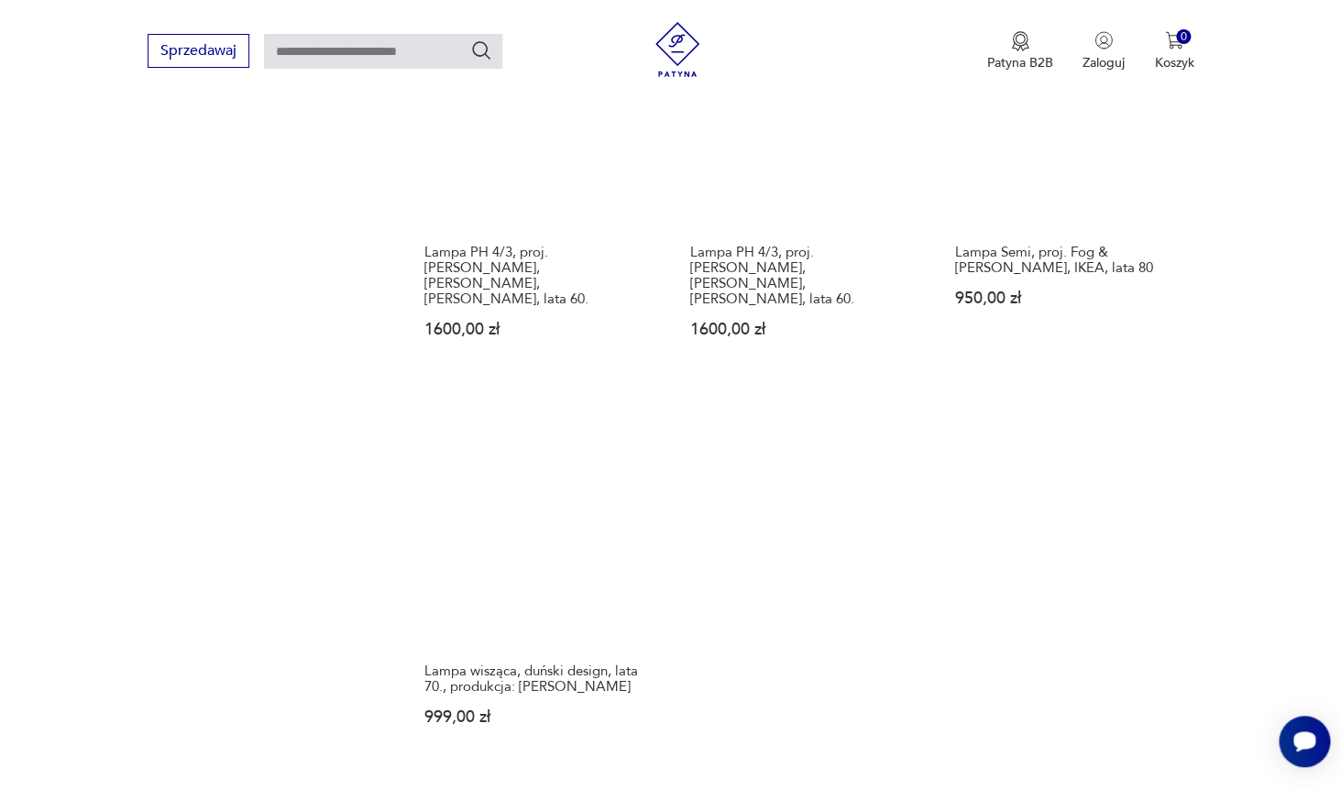
scroll to position [2434, 0]
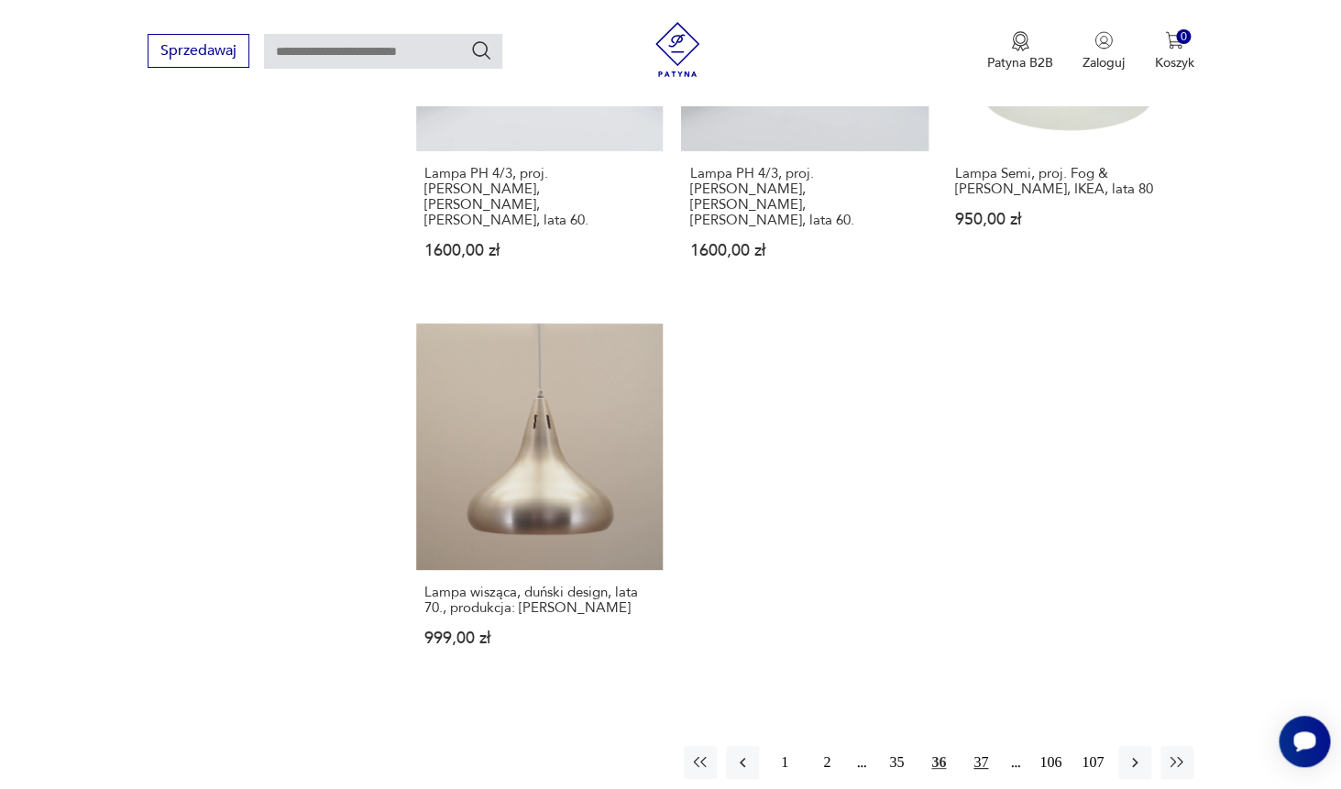
click at [983, 746] on button "37" at bounding box center [980, 762] width 33 height 33
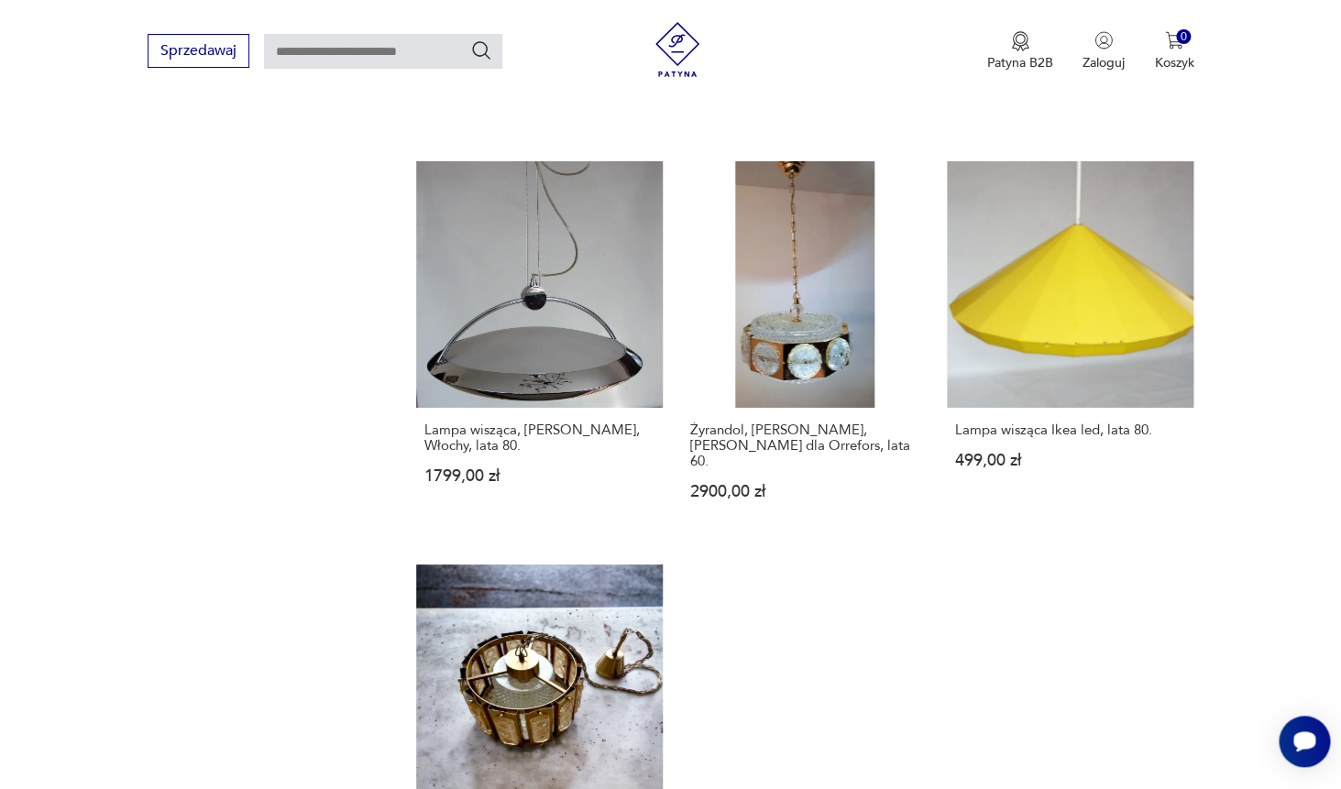
scroll to position [2507, 0]
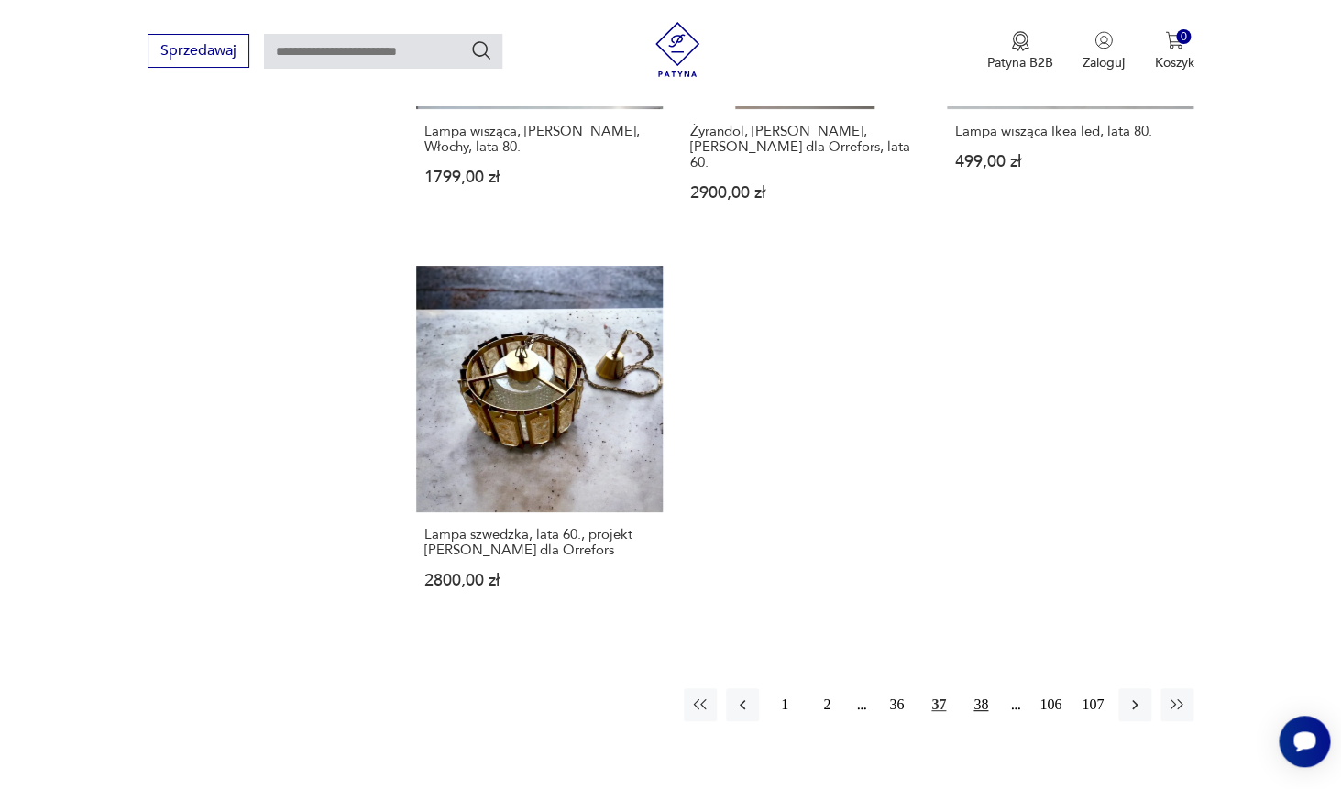
click at [983, 688] on button "38" at bounding box center [980, 704] width 33 height 33
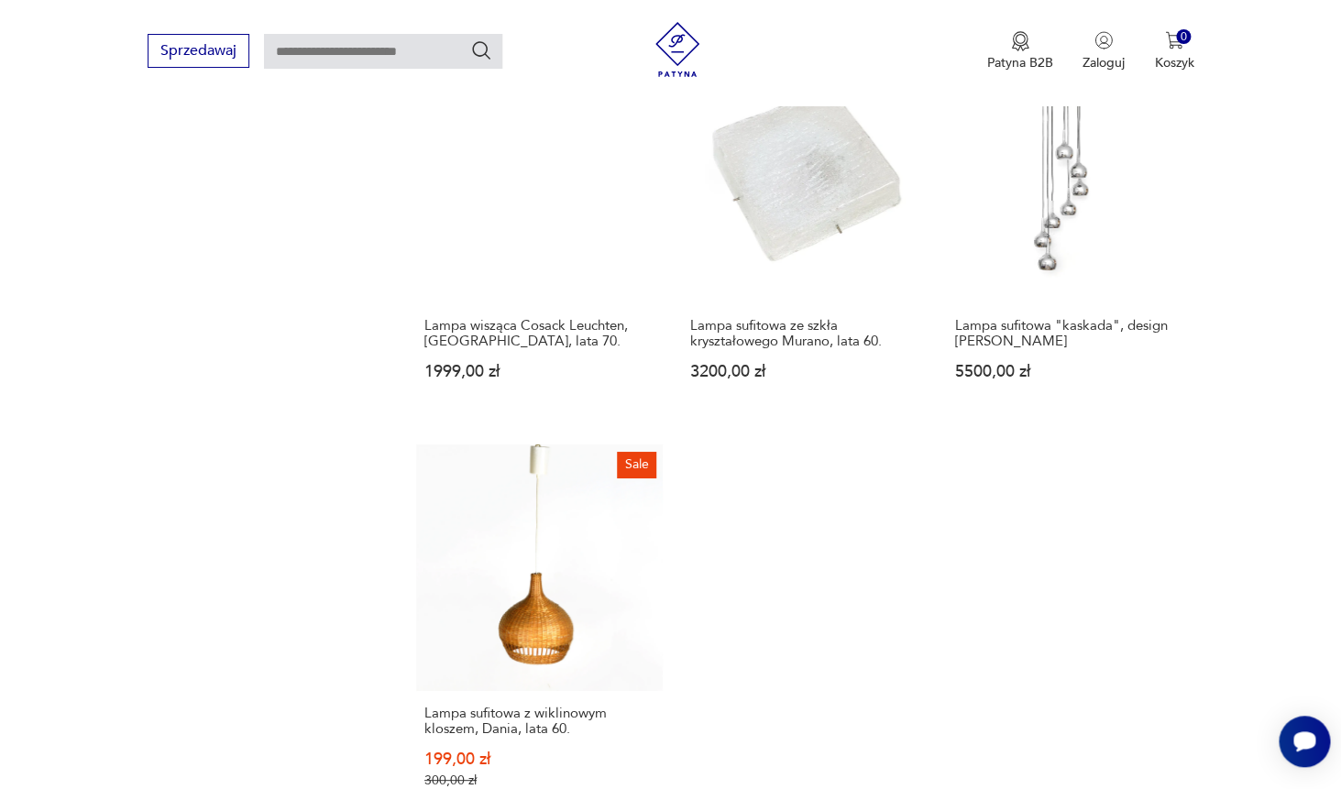
scroll to position [2503, 0]
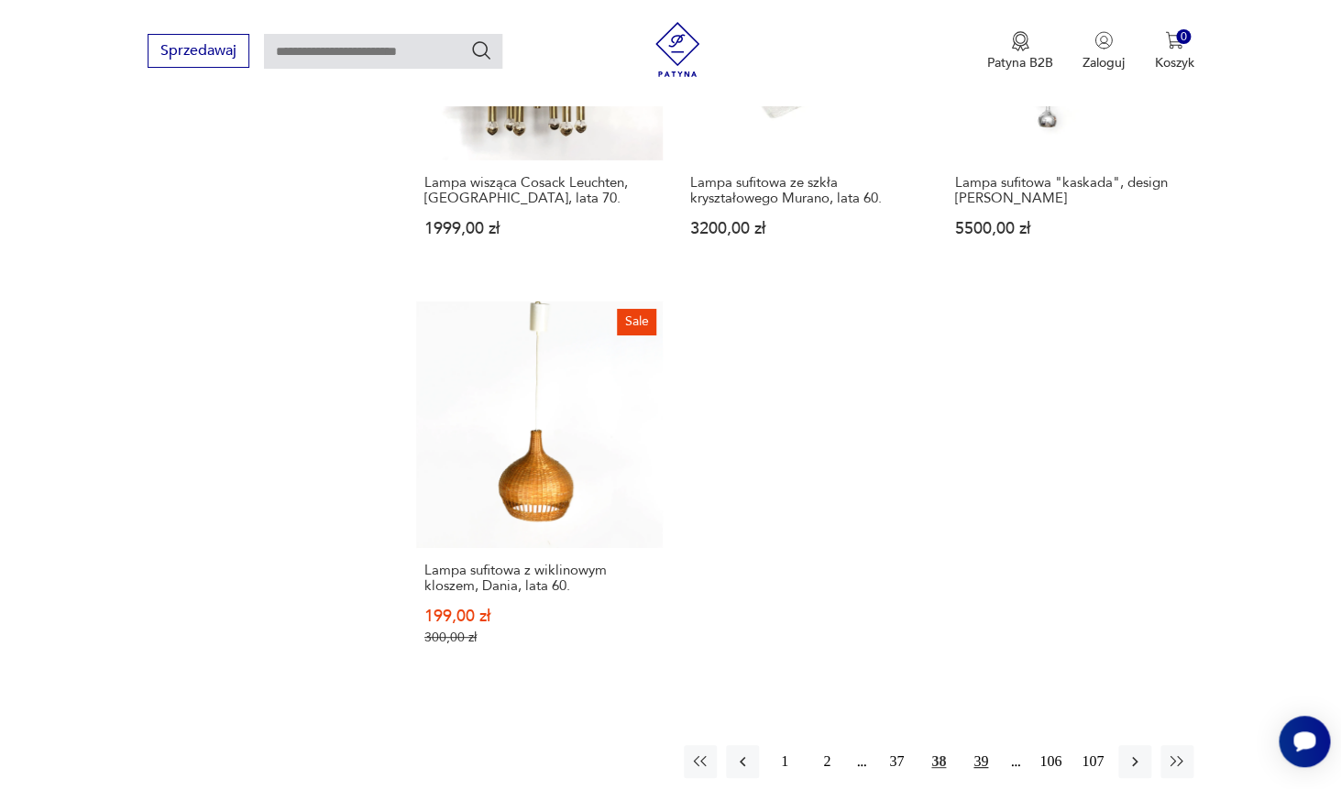
click at [976, 745] on button "39" at bounding box center [980, 761] width 33 height 33
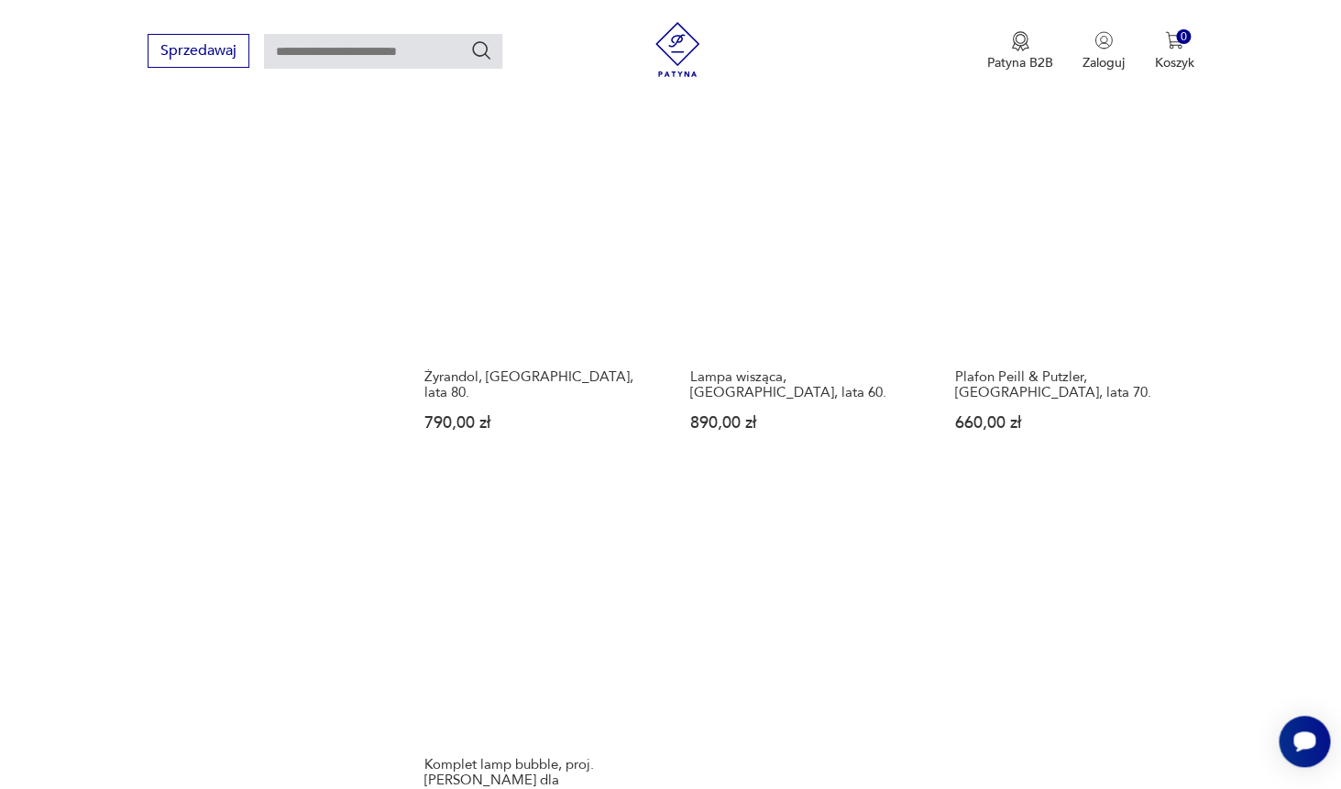
scroll to position [2451, 0]
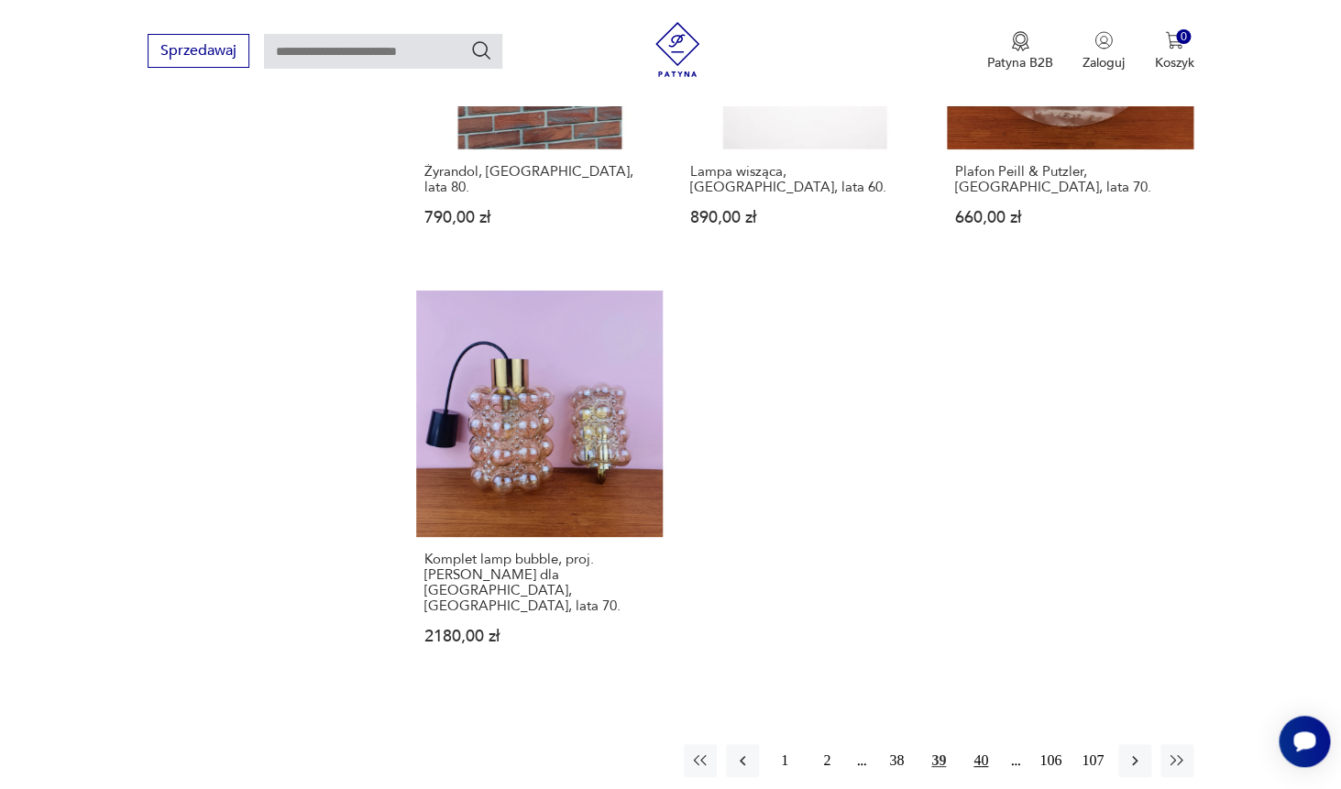
click at [981, 744] on button "40" at bounding box center [980, 760] width 33 height 33
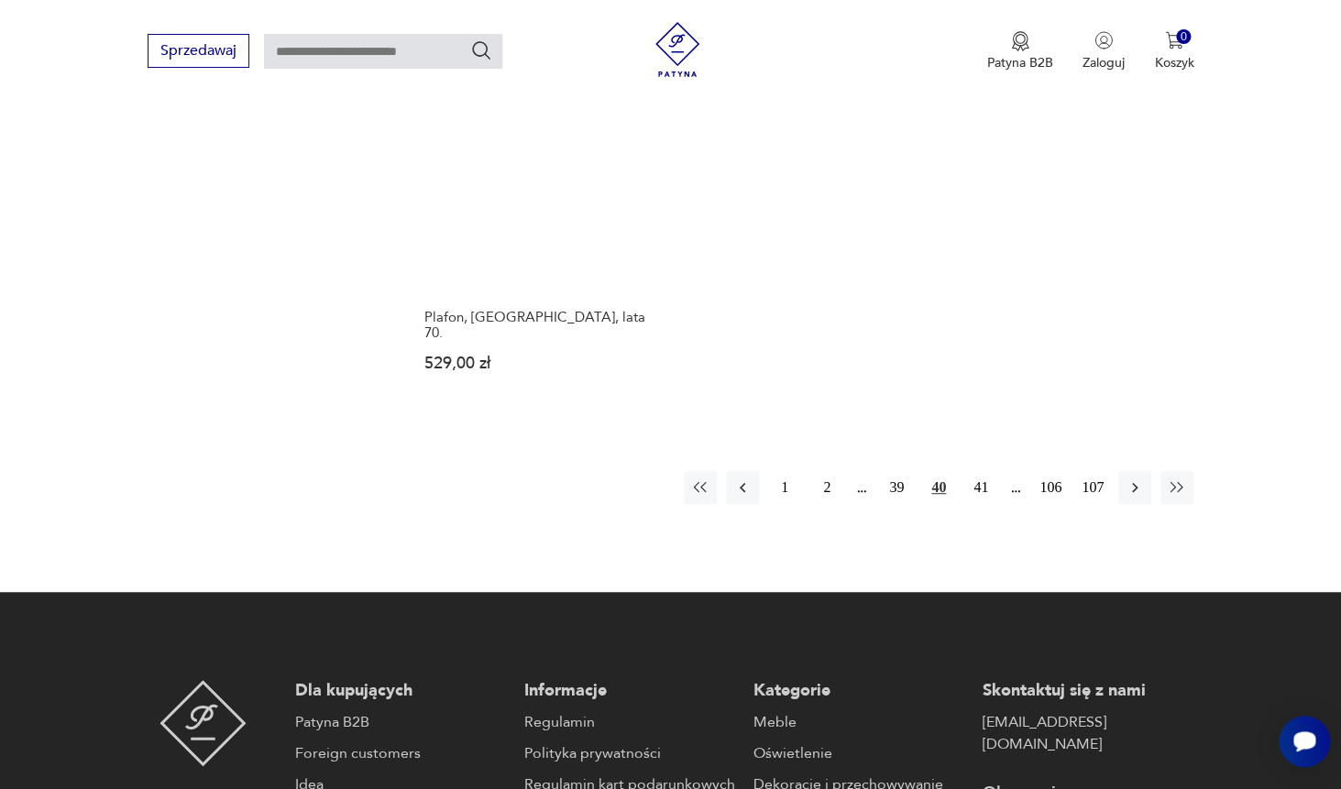
scroll to position [2723, 0]
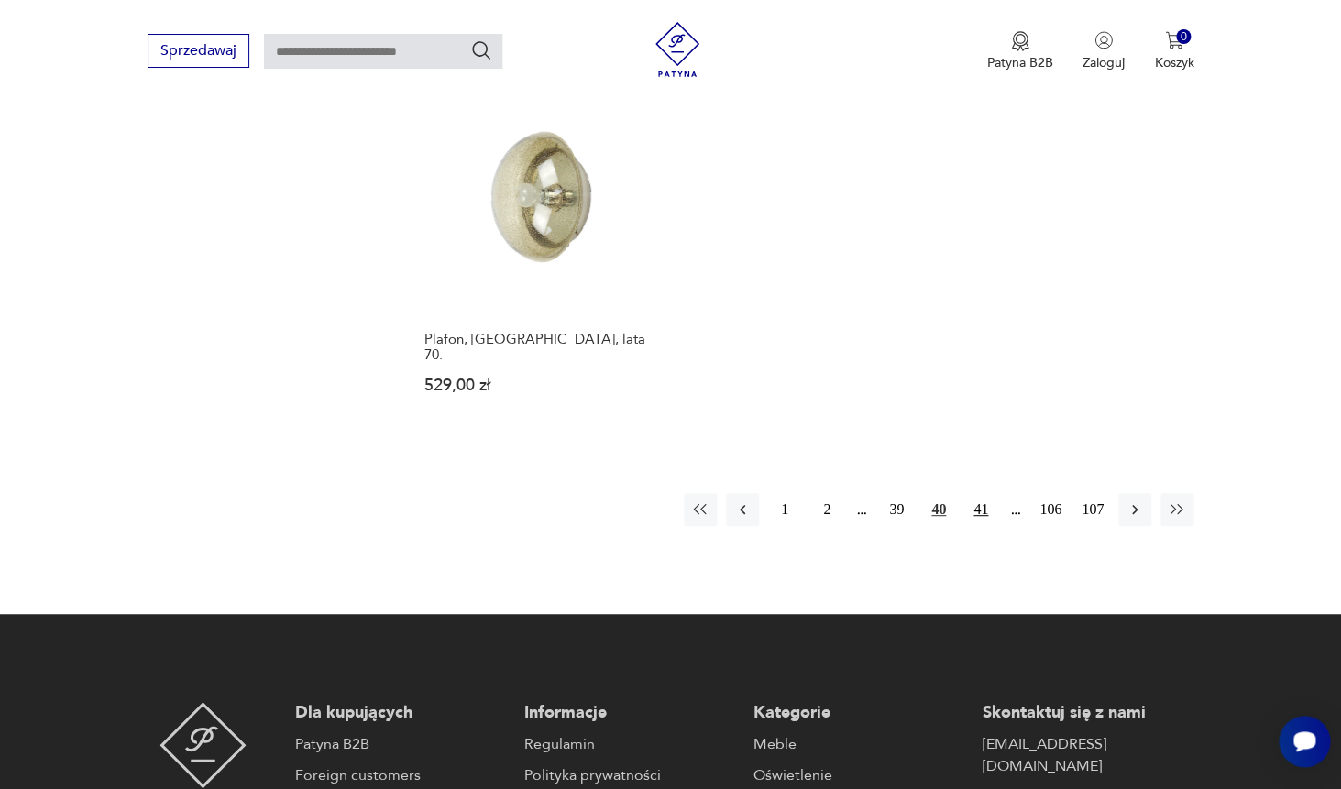
click at [981, 493] on button "41" at bounding box center [980, 509] width 33 height 33
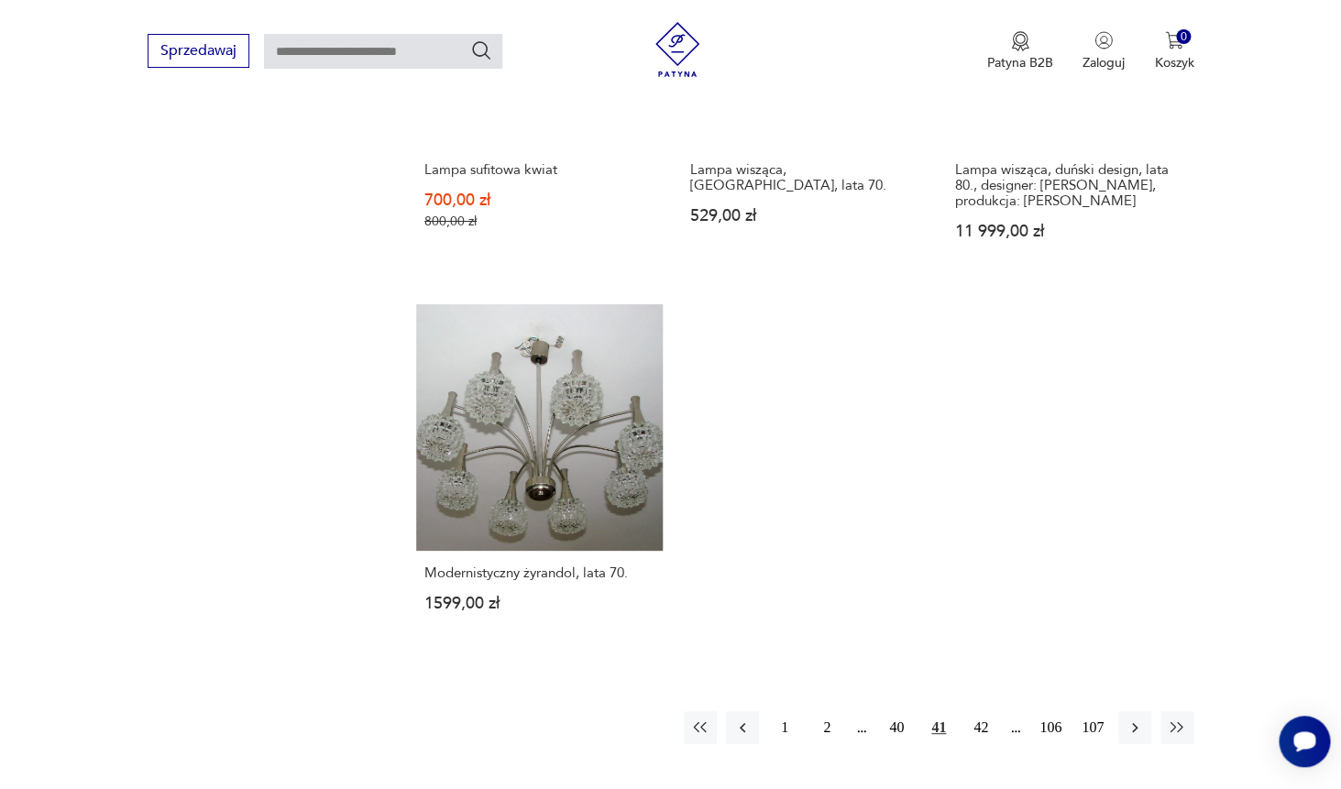
scroll to position [2668, 0]
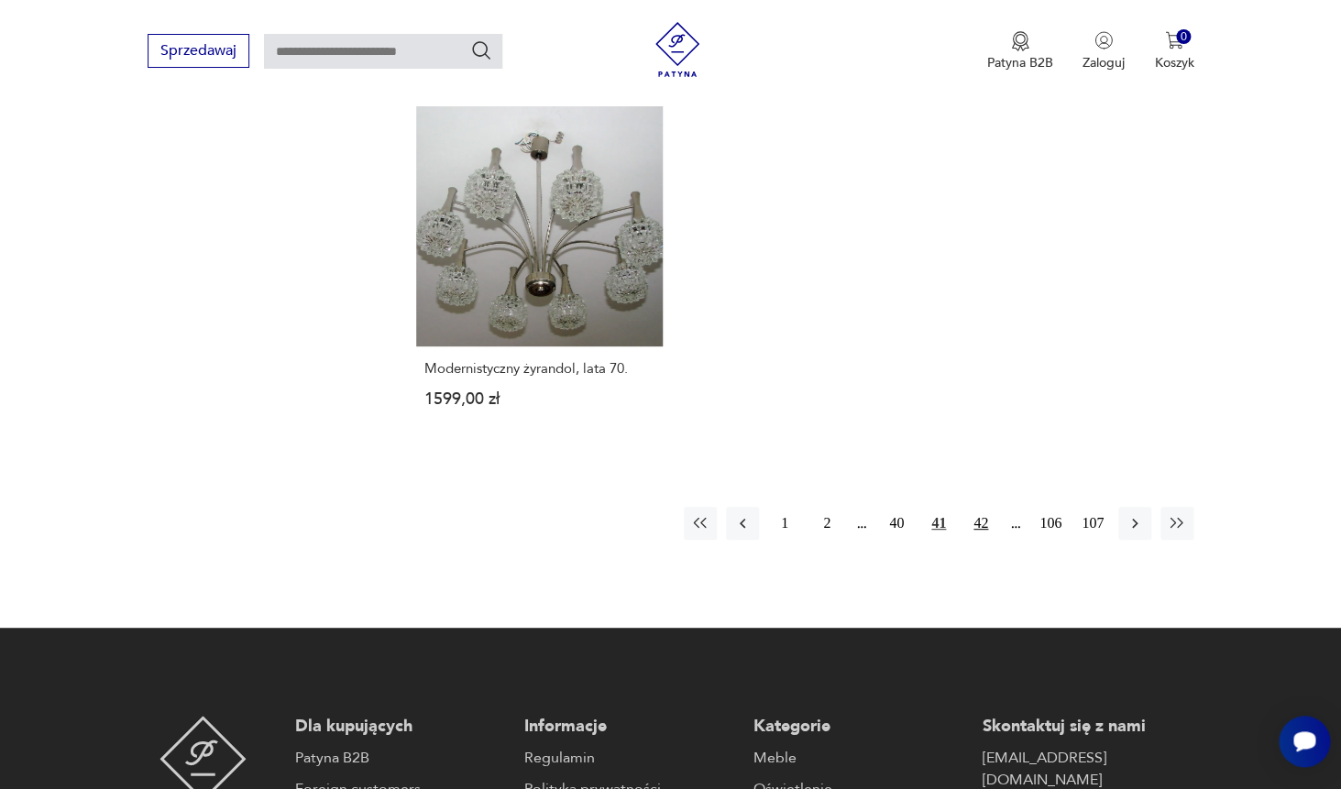
click at [983, 526] on button "42" at bounding box center [980, 523] width 33 height 33
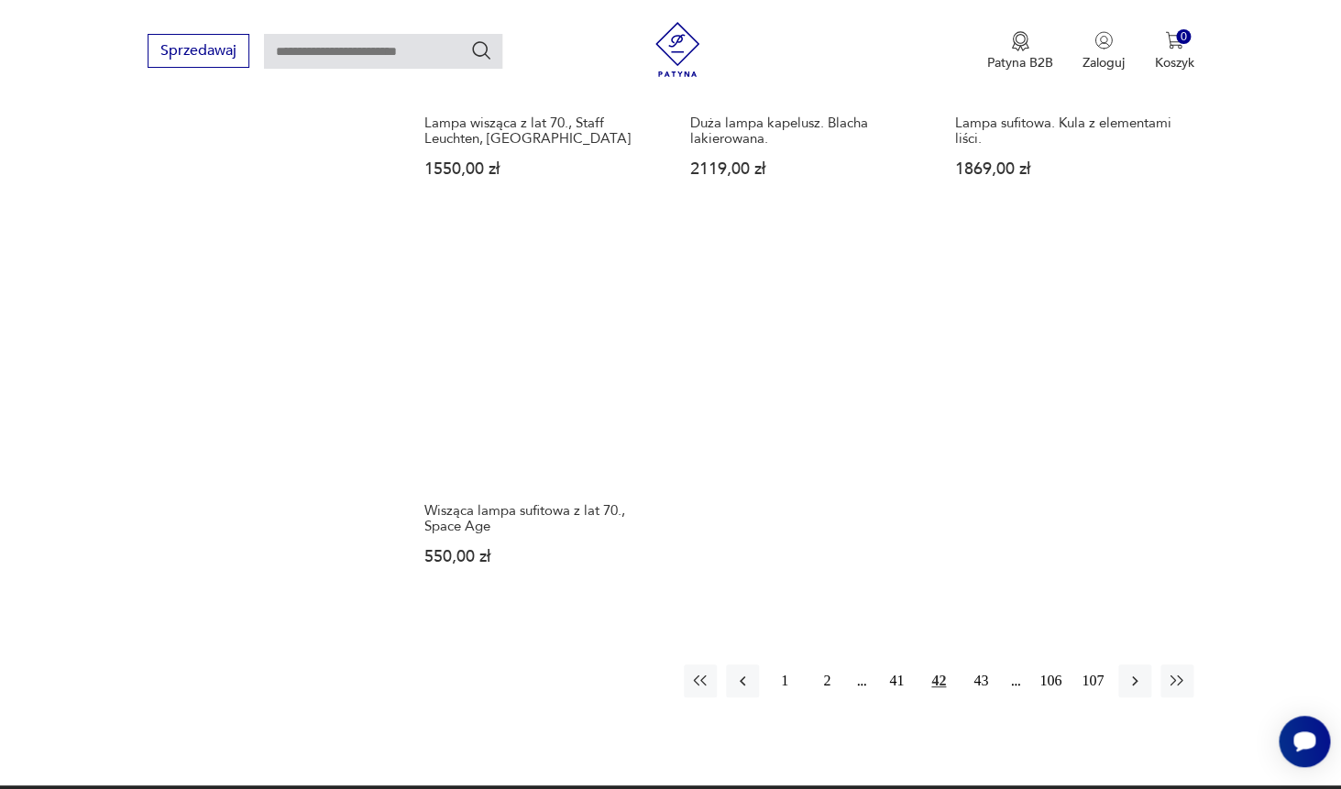
scroll to position [2513, 0]
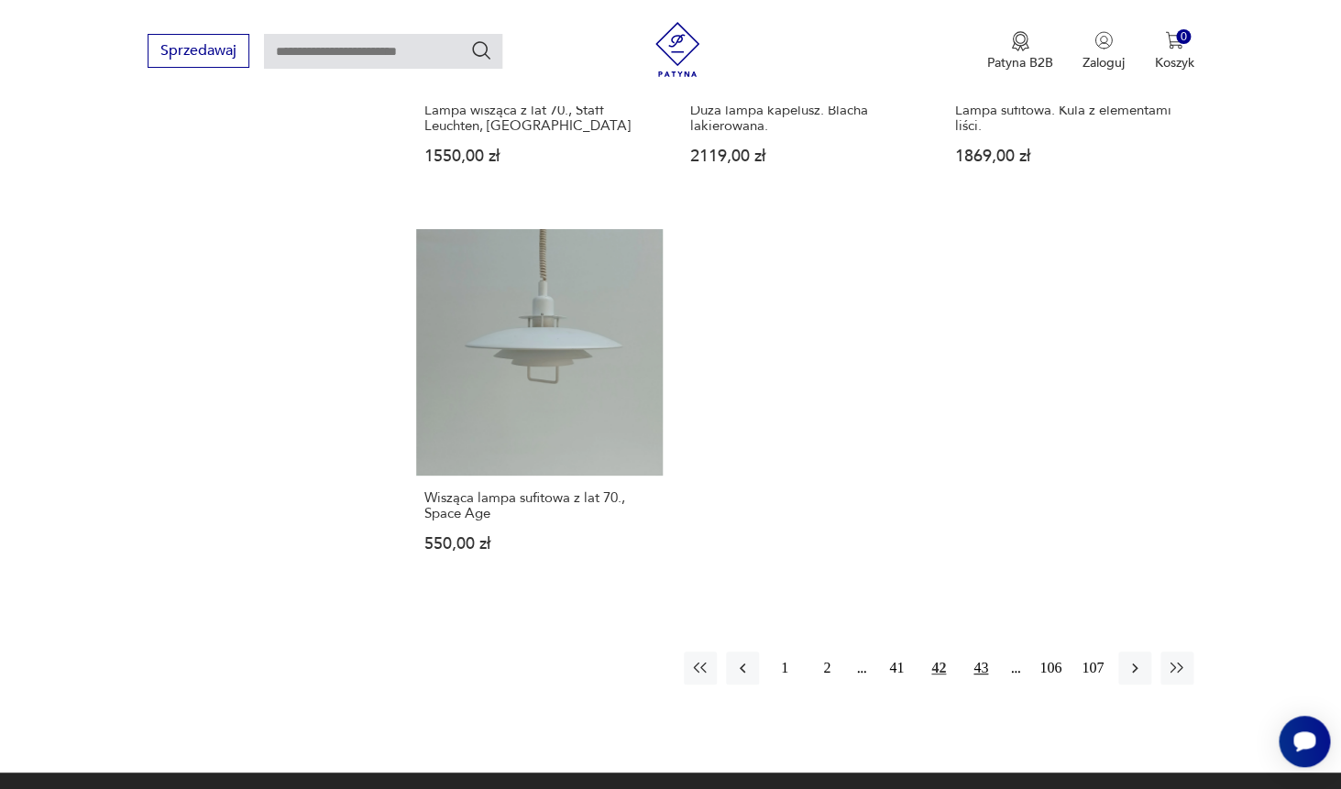
click at [984, 653] on button "43" at bounding box center [980, 668] width 33 height 33
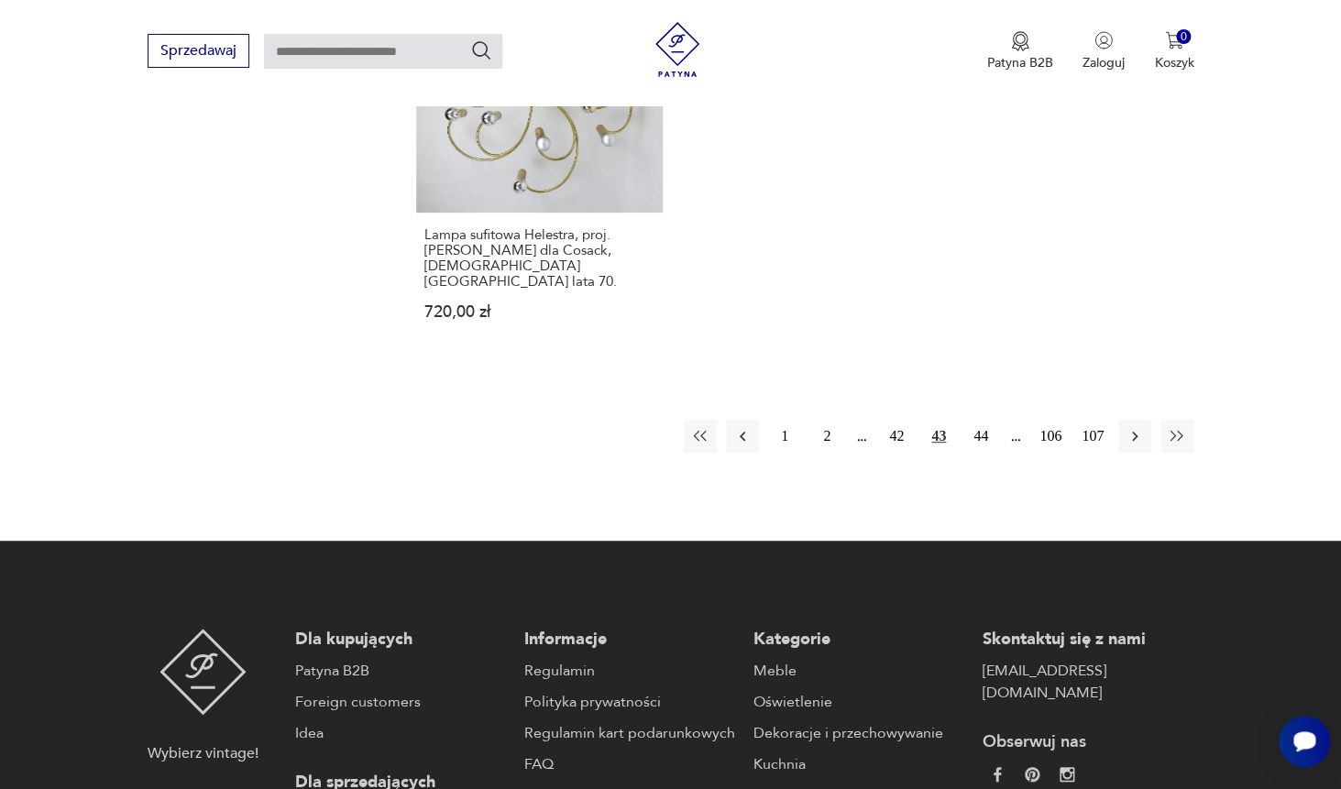
scroll to position [2787, 0]
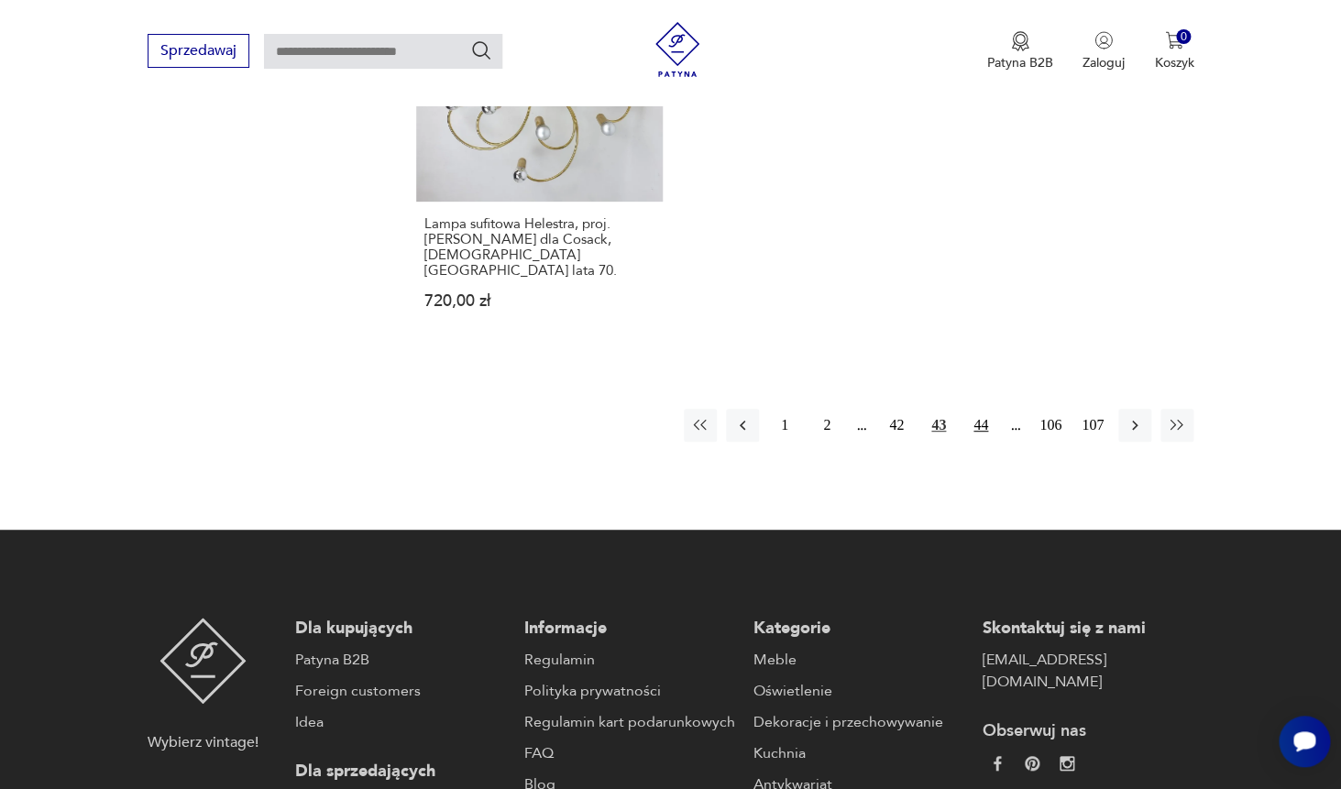
click at [979, 409] on button "44" at bounding box center [980, 425] width 33 height 33
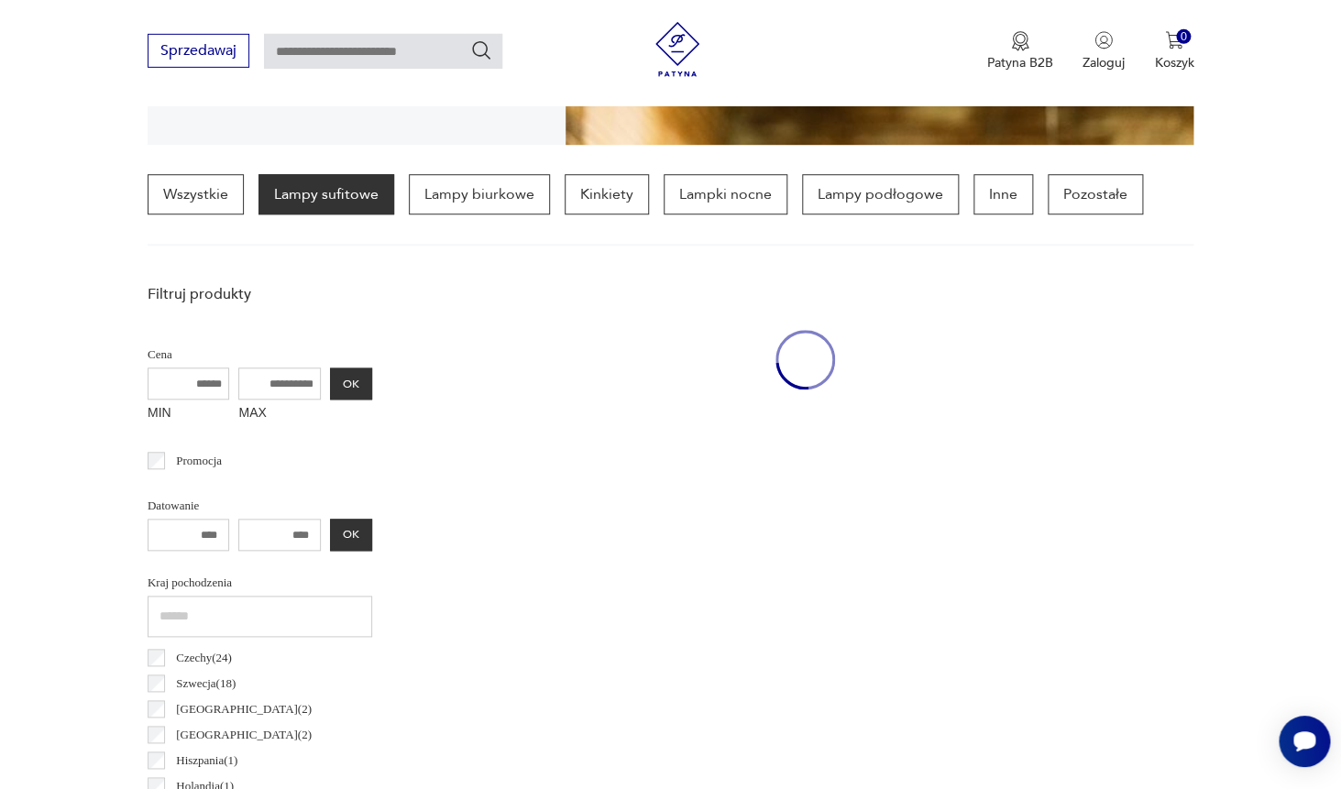
scroll to position [433, 0]
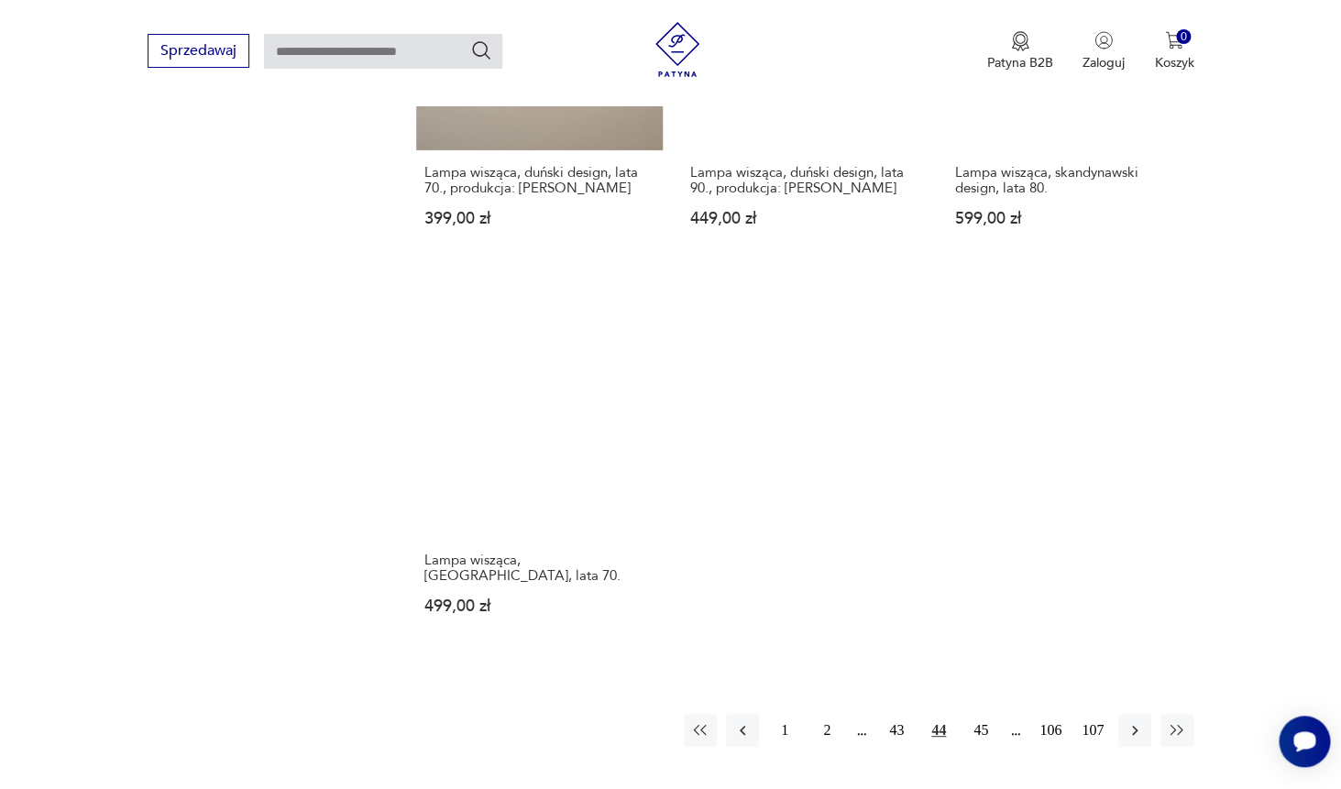
scroll to position [2492, 0]
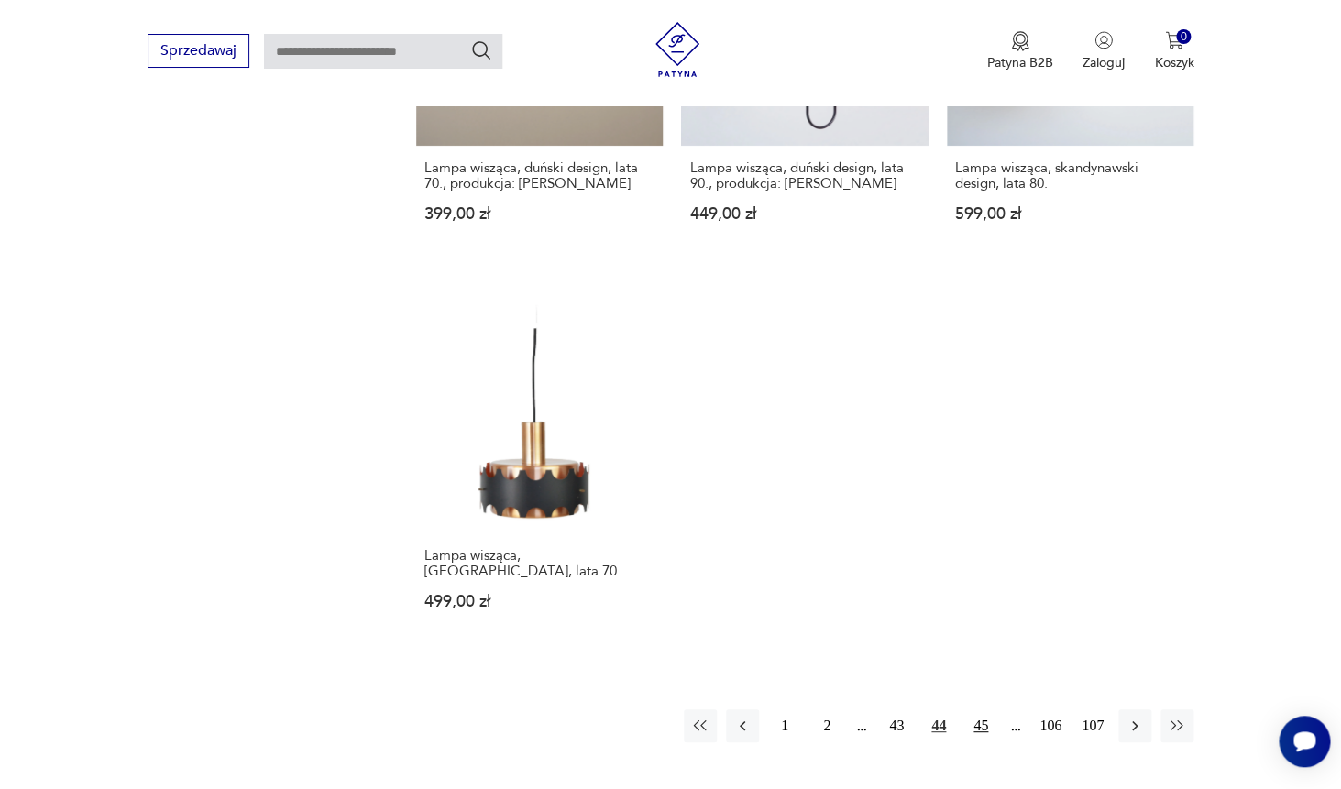
click at [976, 710] on button "45" at bounding box center [980, 726] width 33 height 33
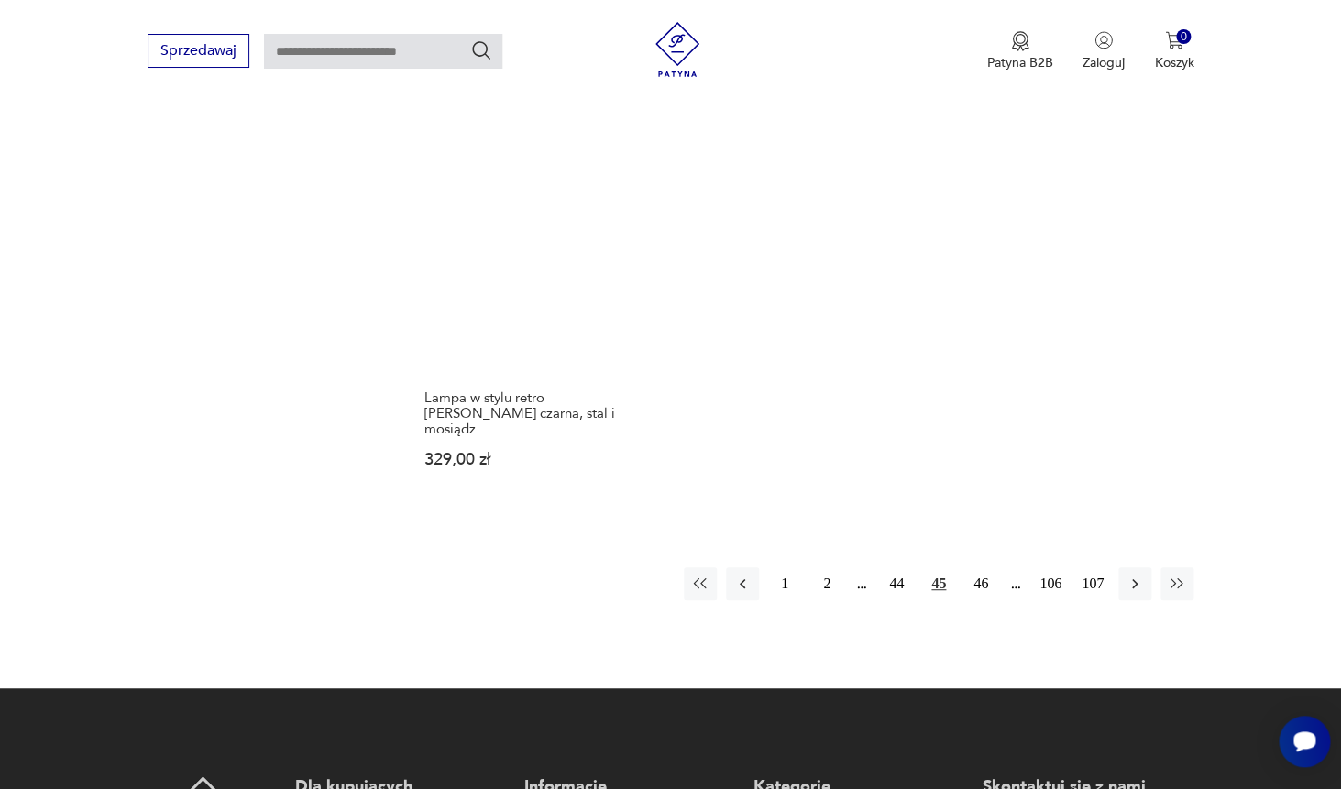
scroll to position [2750, 0]
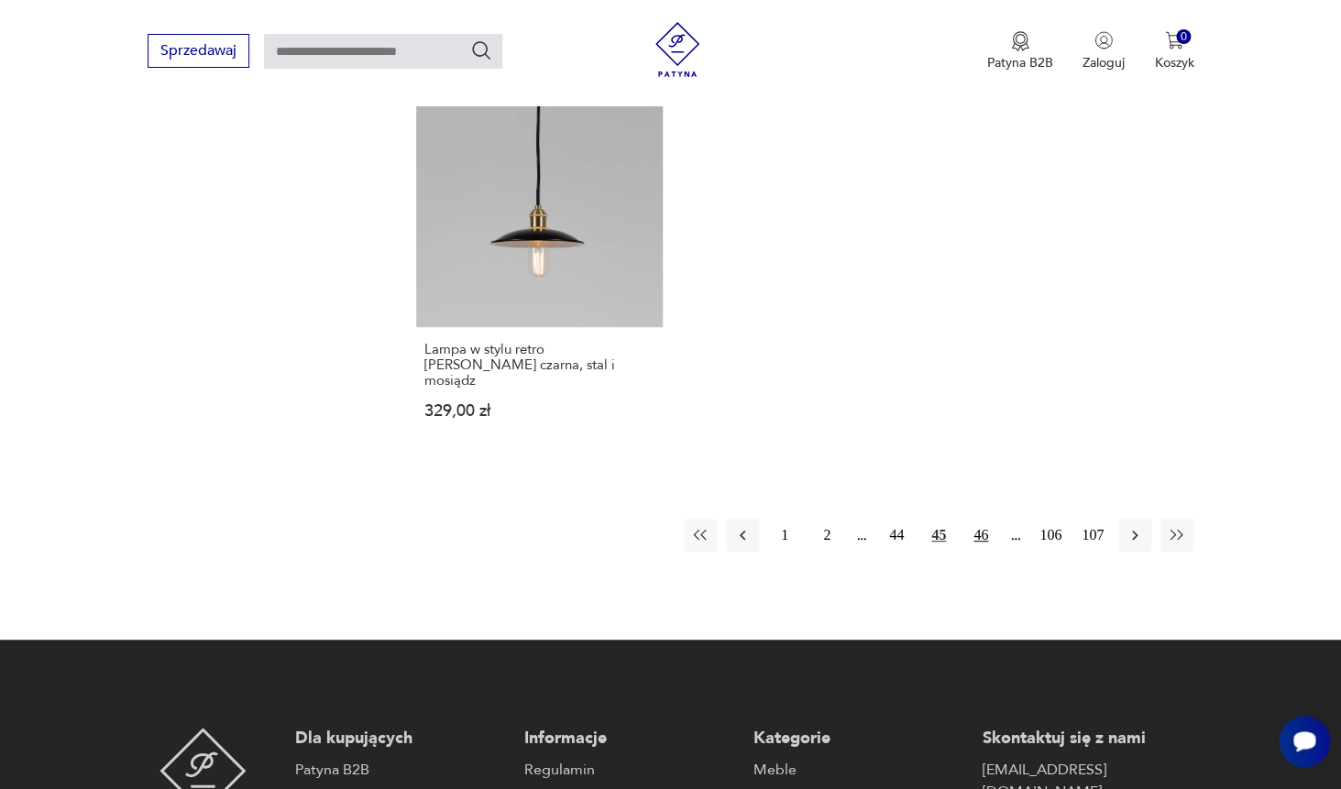
click at [974, 519] on button "46" at bounding box center [980, 535] width 33 height 33
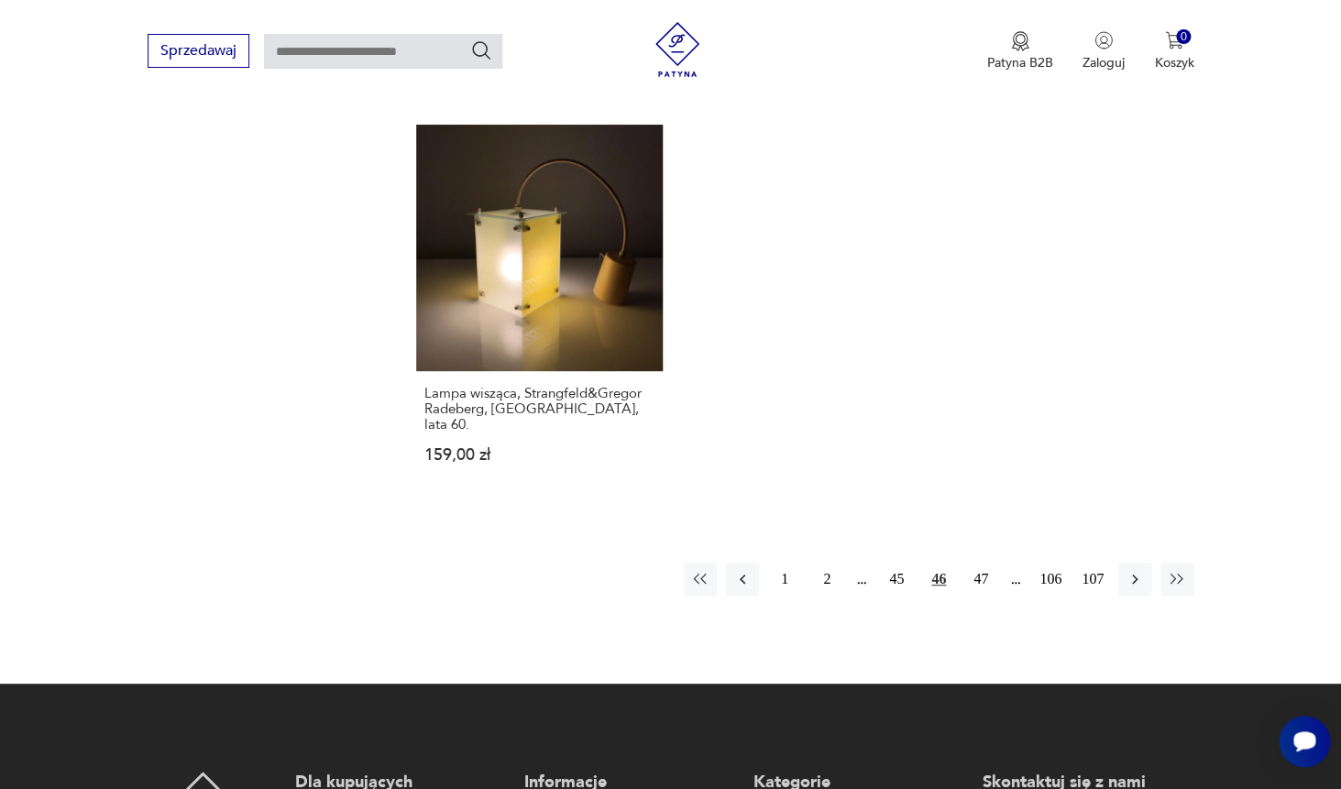
scroll to position [2634, 0]
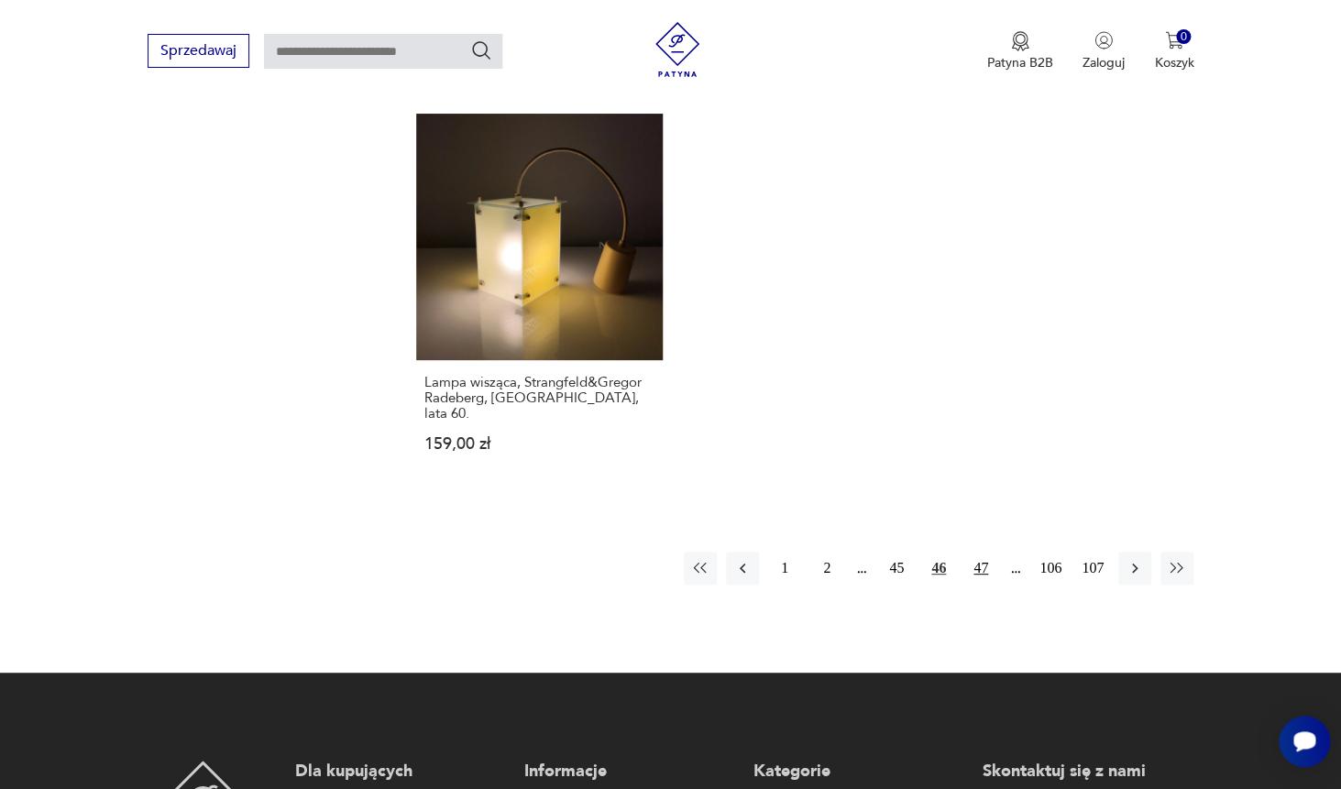
click at [973, 552] on button "47" at bounding box center [980, 568] width 33 height 33
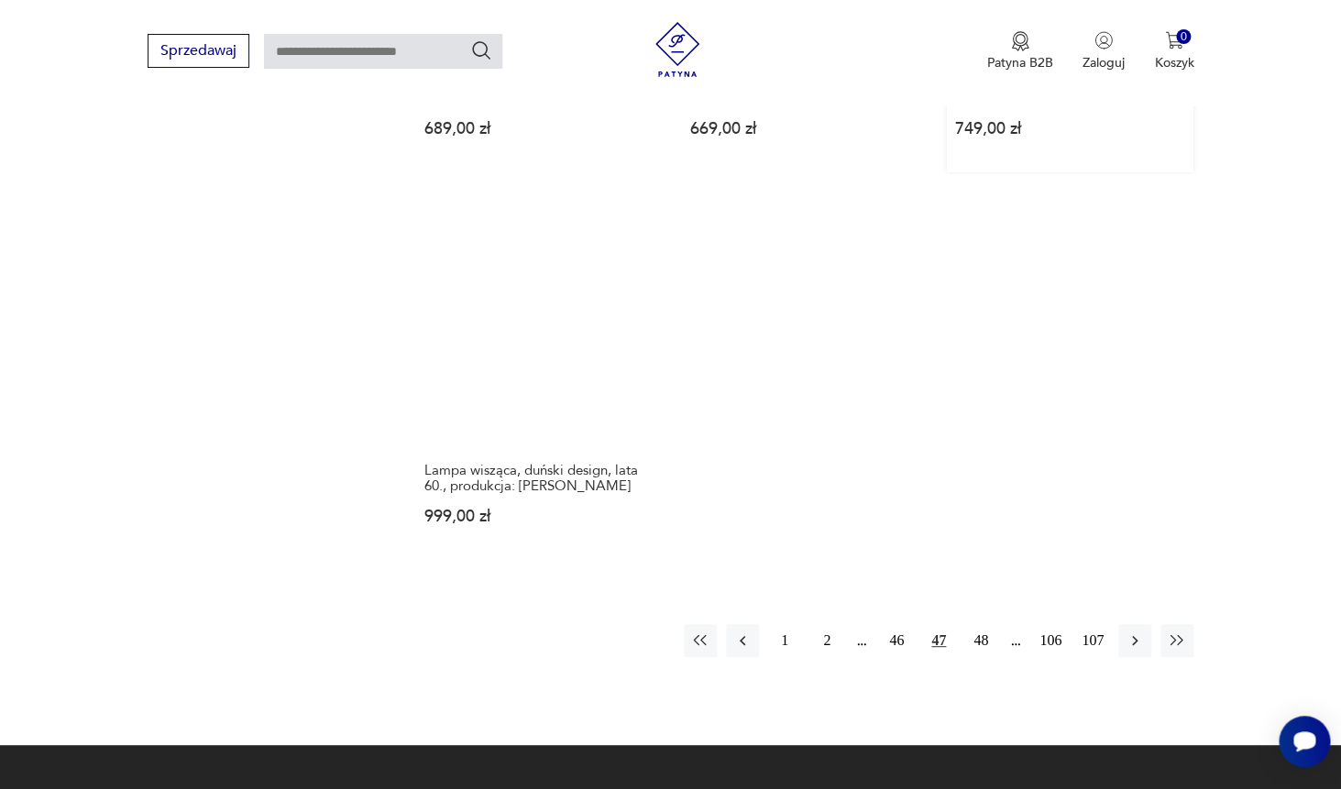
scroll to position [2534, 0]
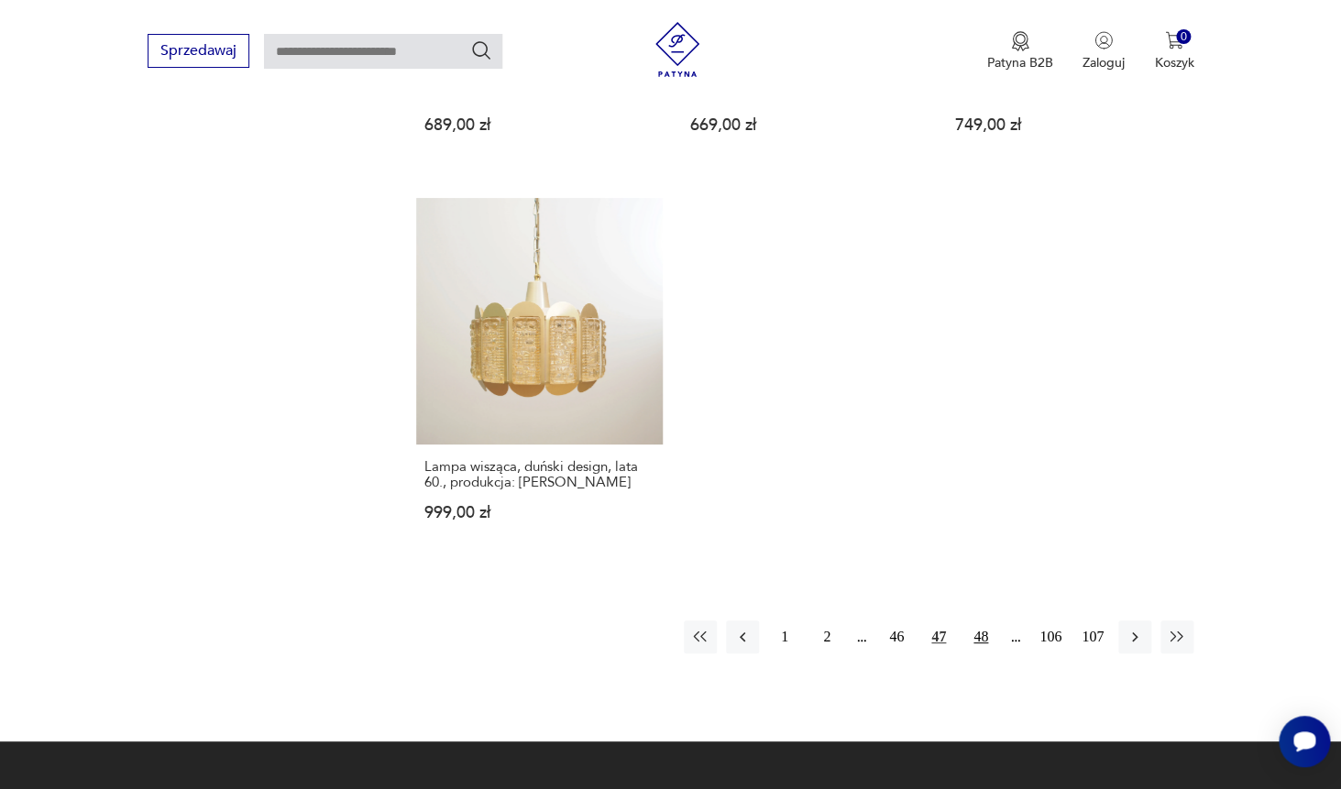
click at [986, 626] on button "48" at bounding box center [980, 637] width 33 height 33
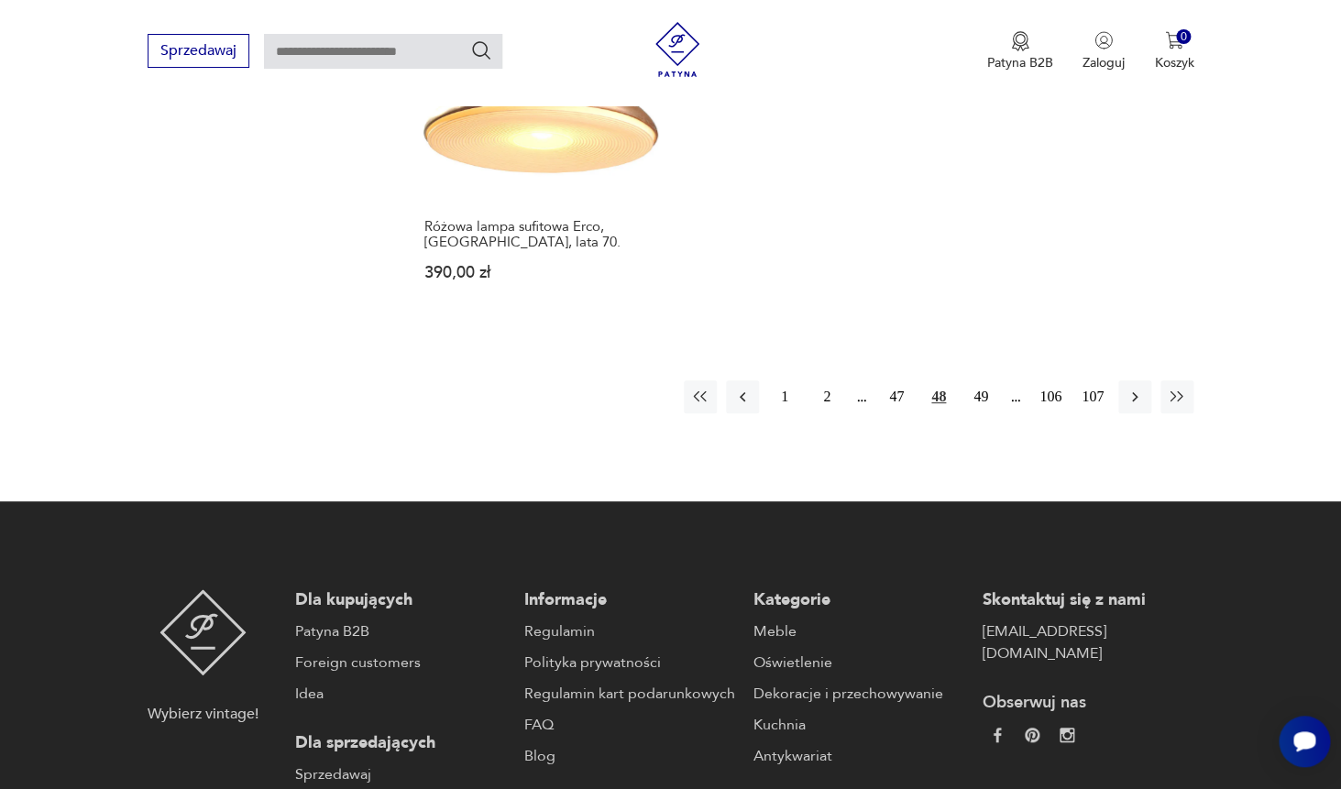
scroll to position [2812, 0]
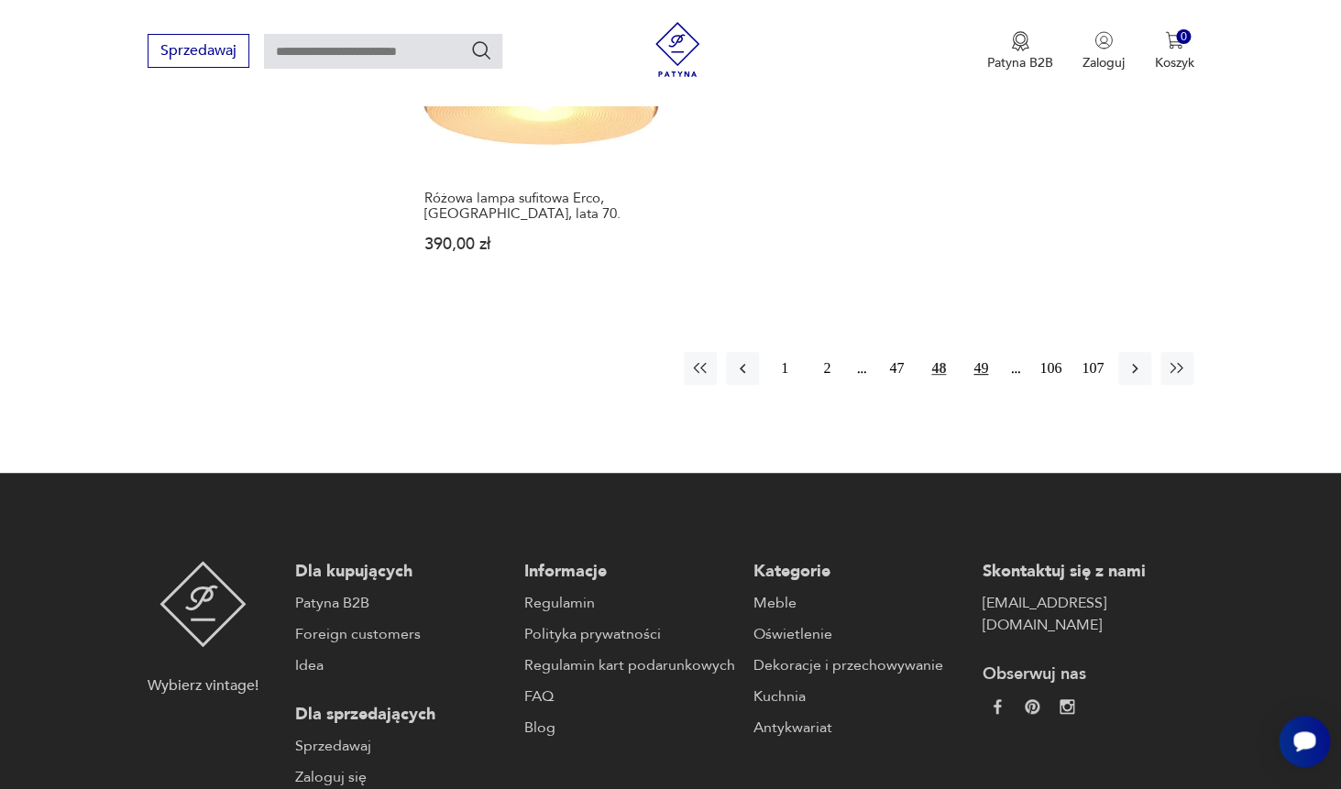
click at [984, 352] on button "49" at bounding box center [980, 368] width 33 height 33
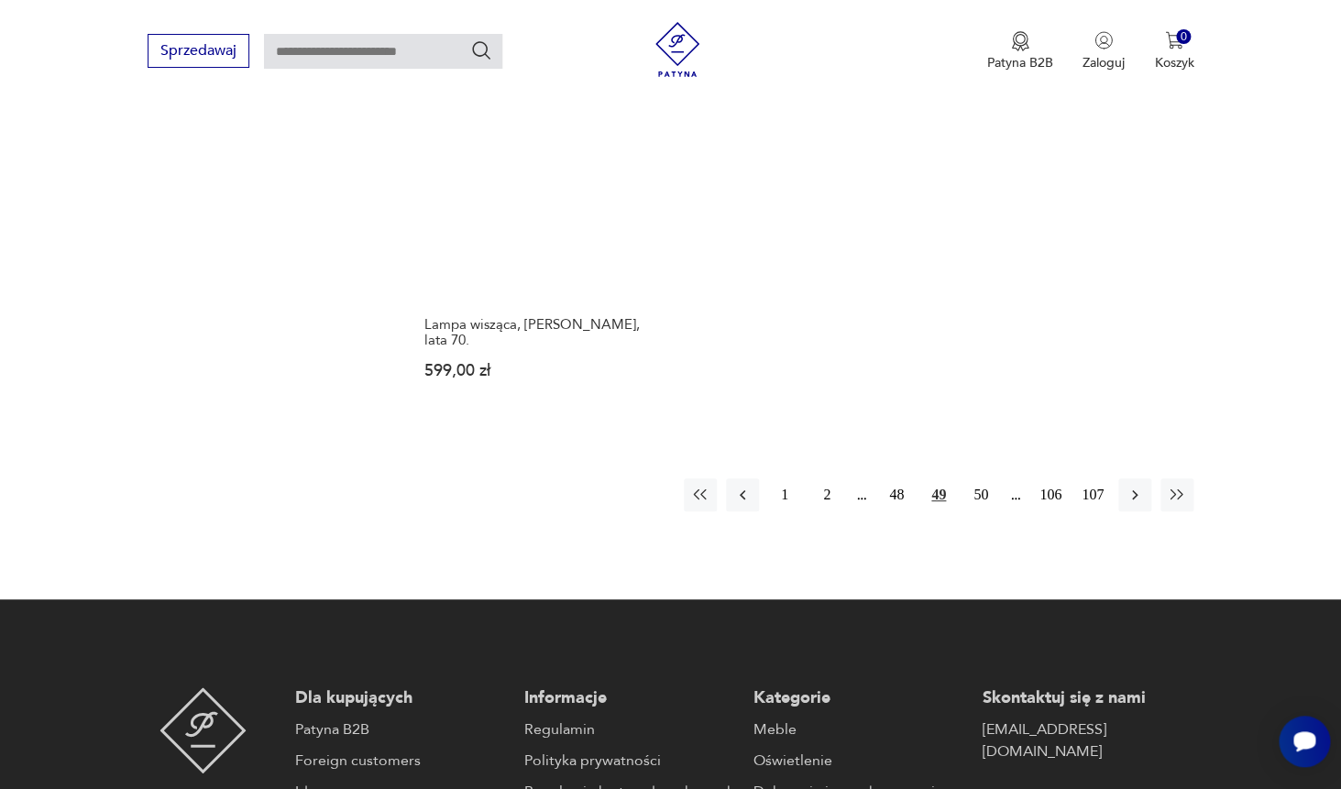
scroll to position [2698, 0]
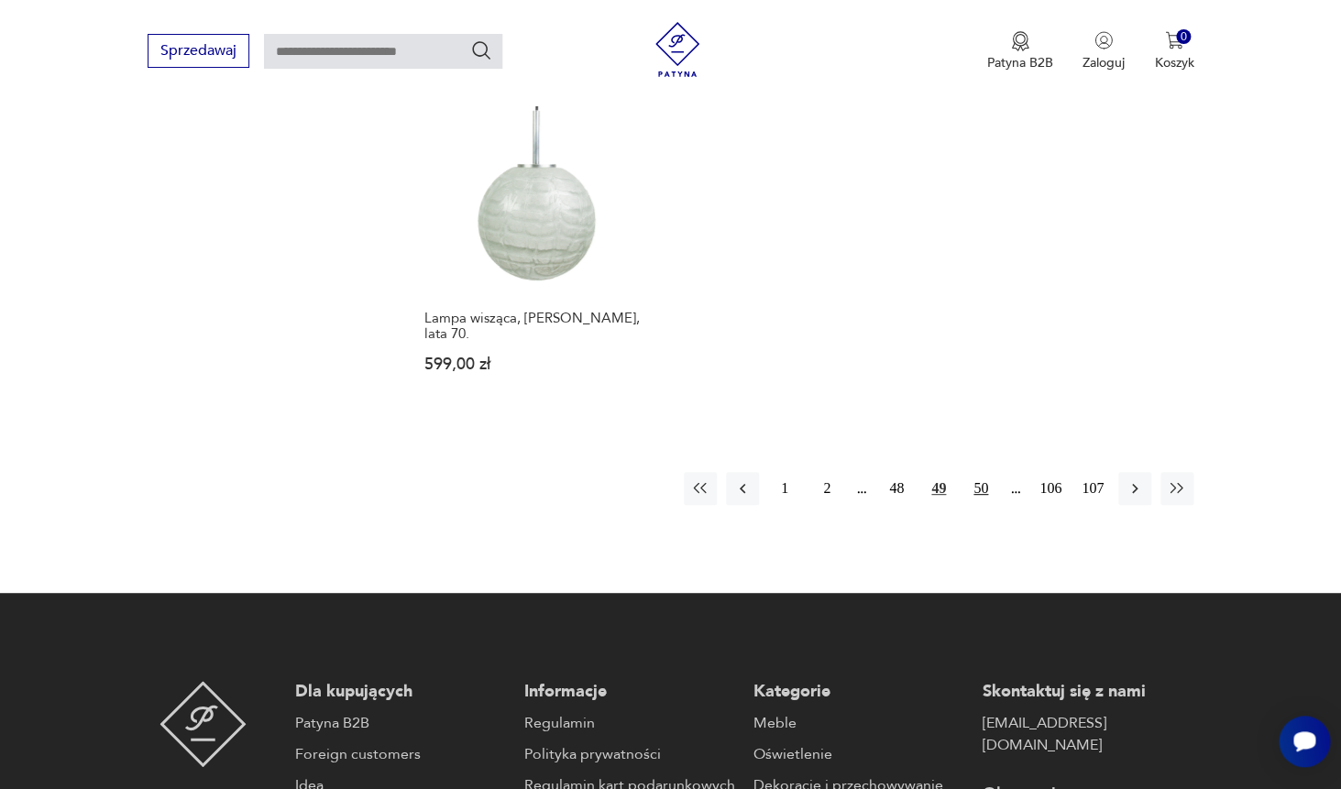
click at [979, 490] on button "50" at bounding box center [980, 488] width 33 height 33
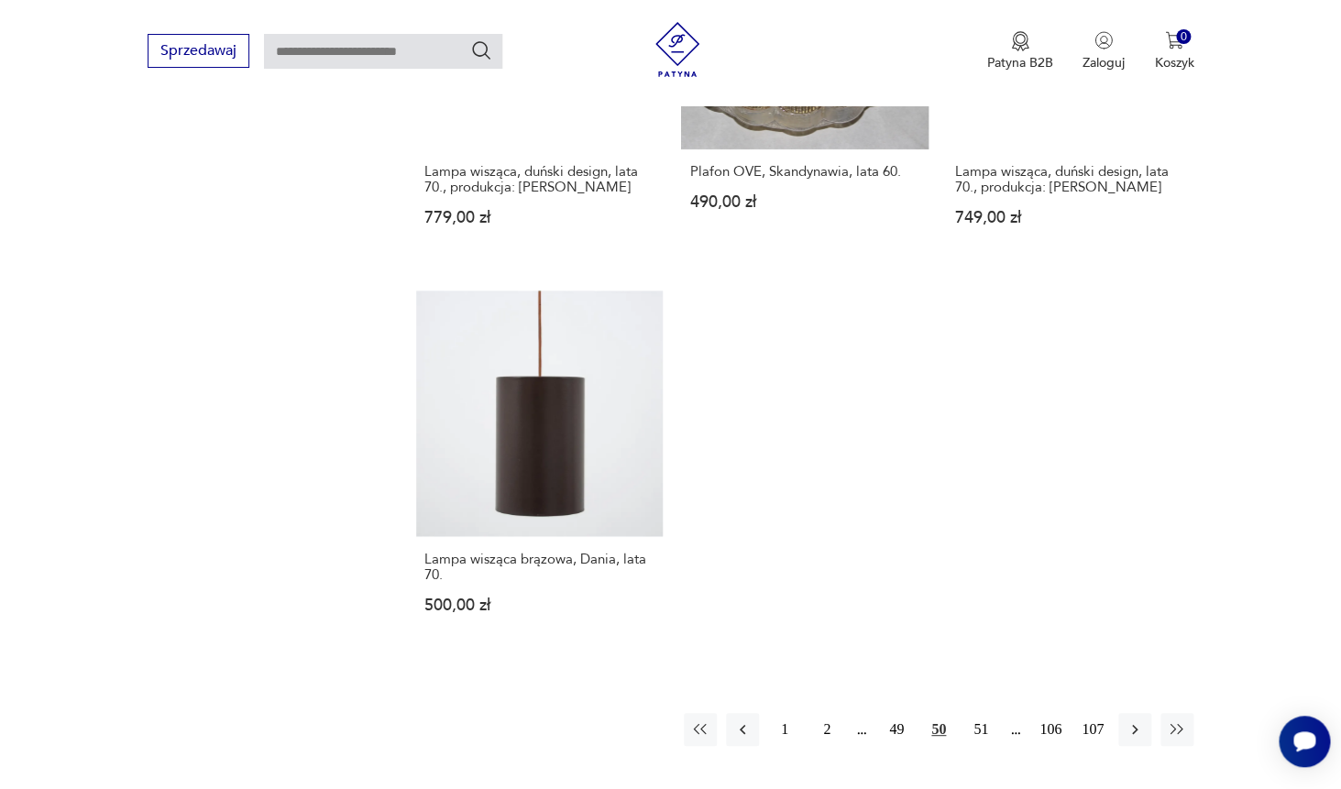
scroll to position [2521, 0]
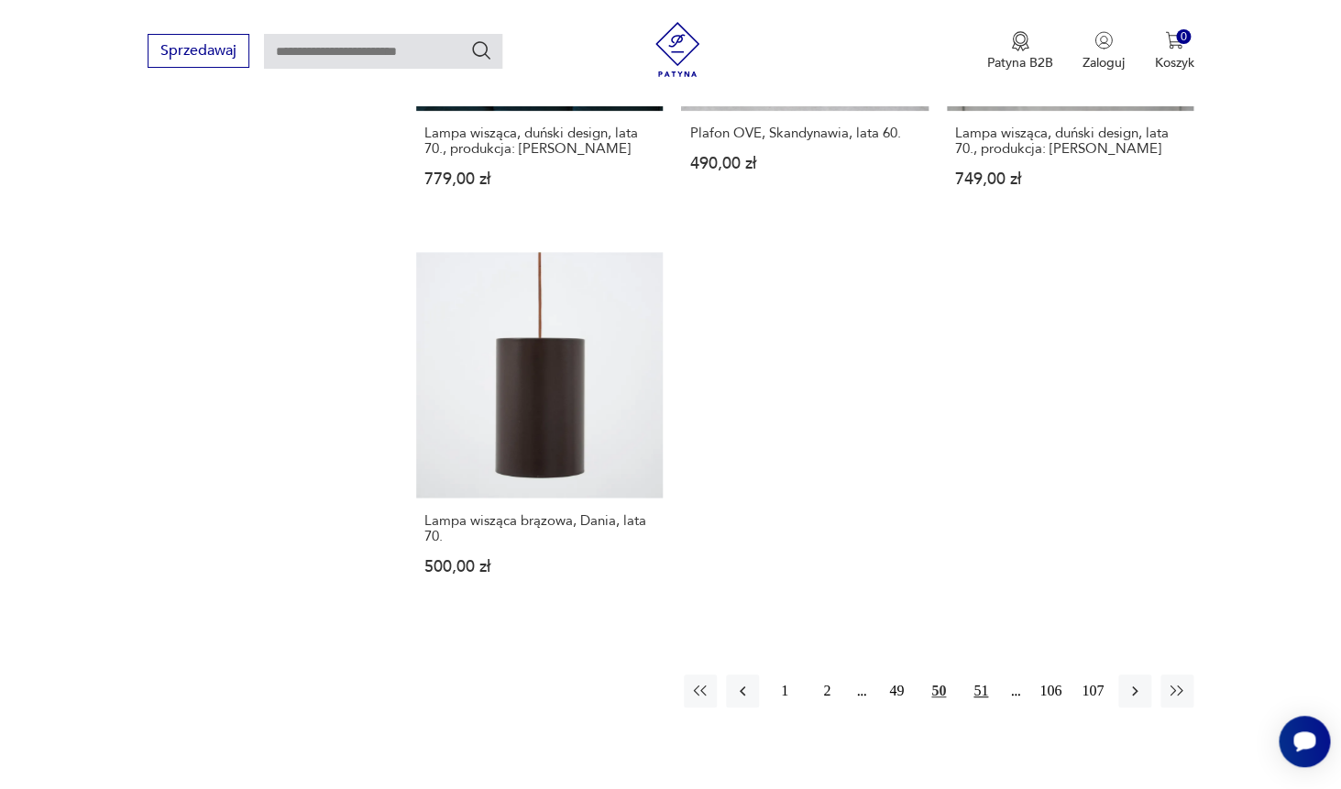
click at [980, 675] on button "51" at bounding box center [980, 691] width 33 height 33
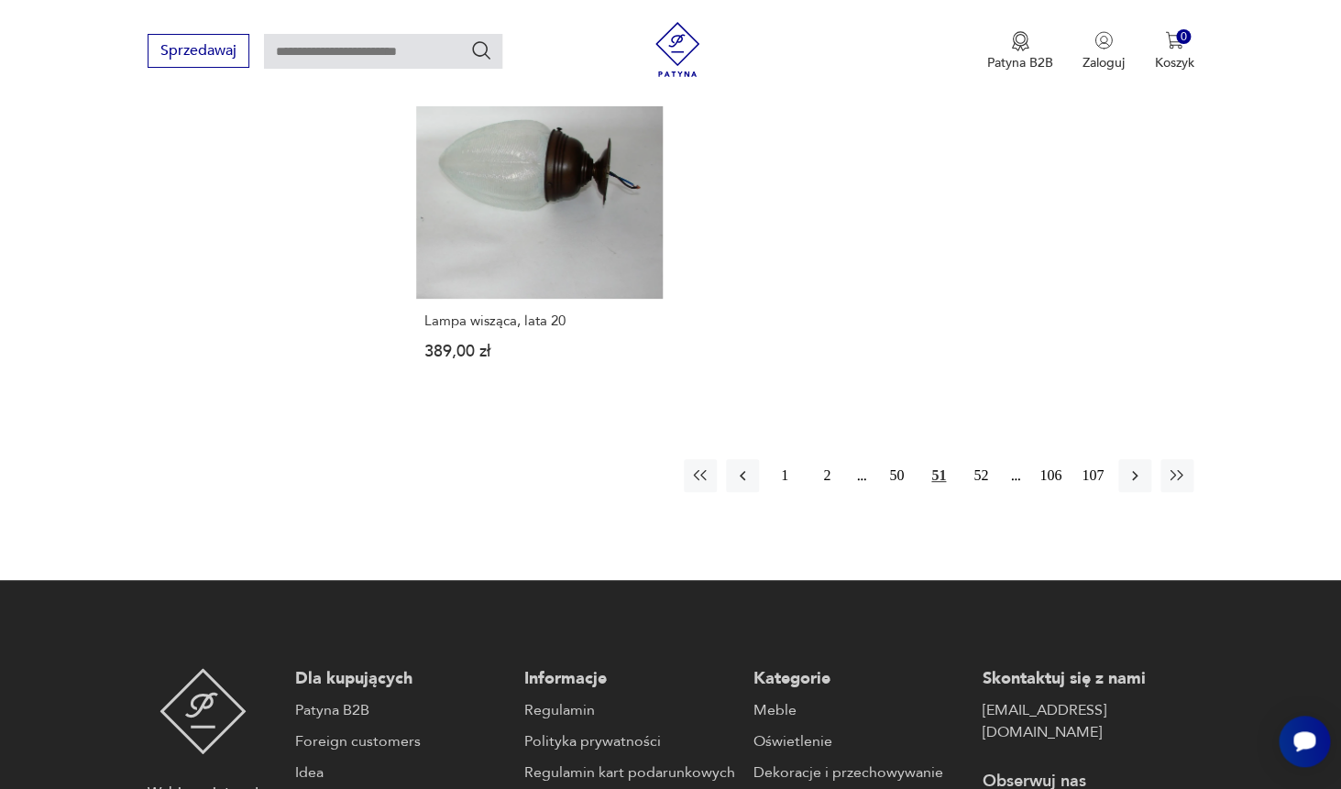
scroll to position [2699, 0]
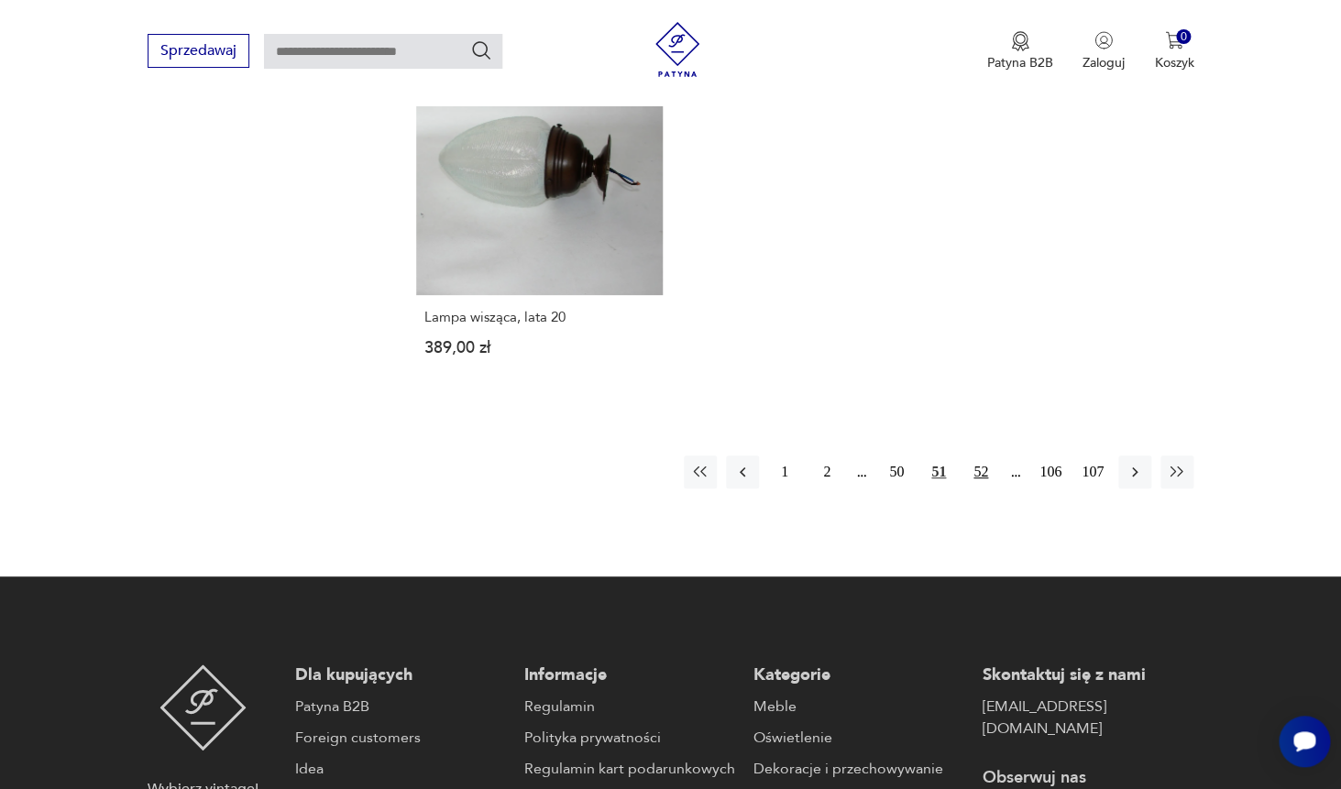
click at [985, 458] on button "52" at bounding box center [980, 472] width 33 height 33
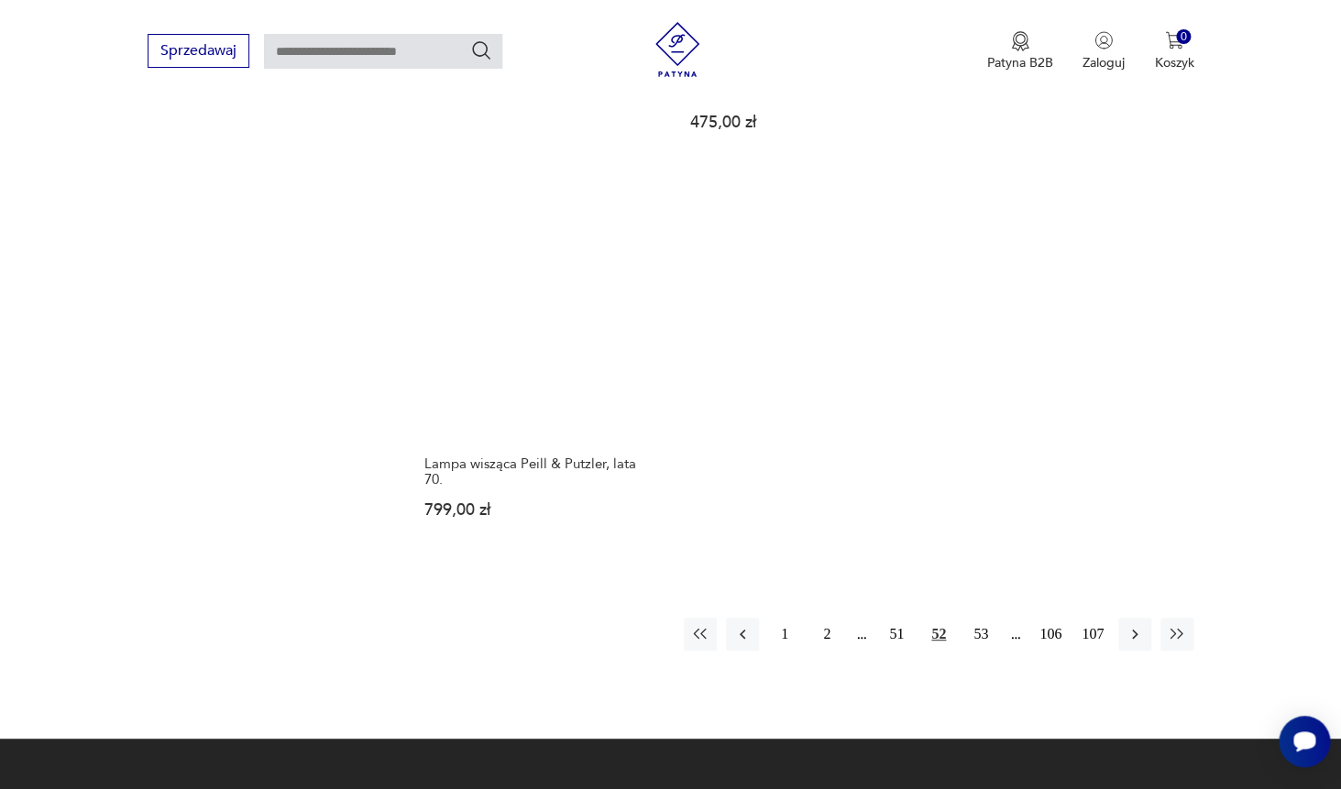
scroll to position [2548, 0]
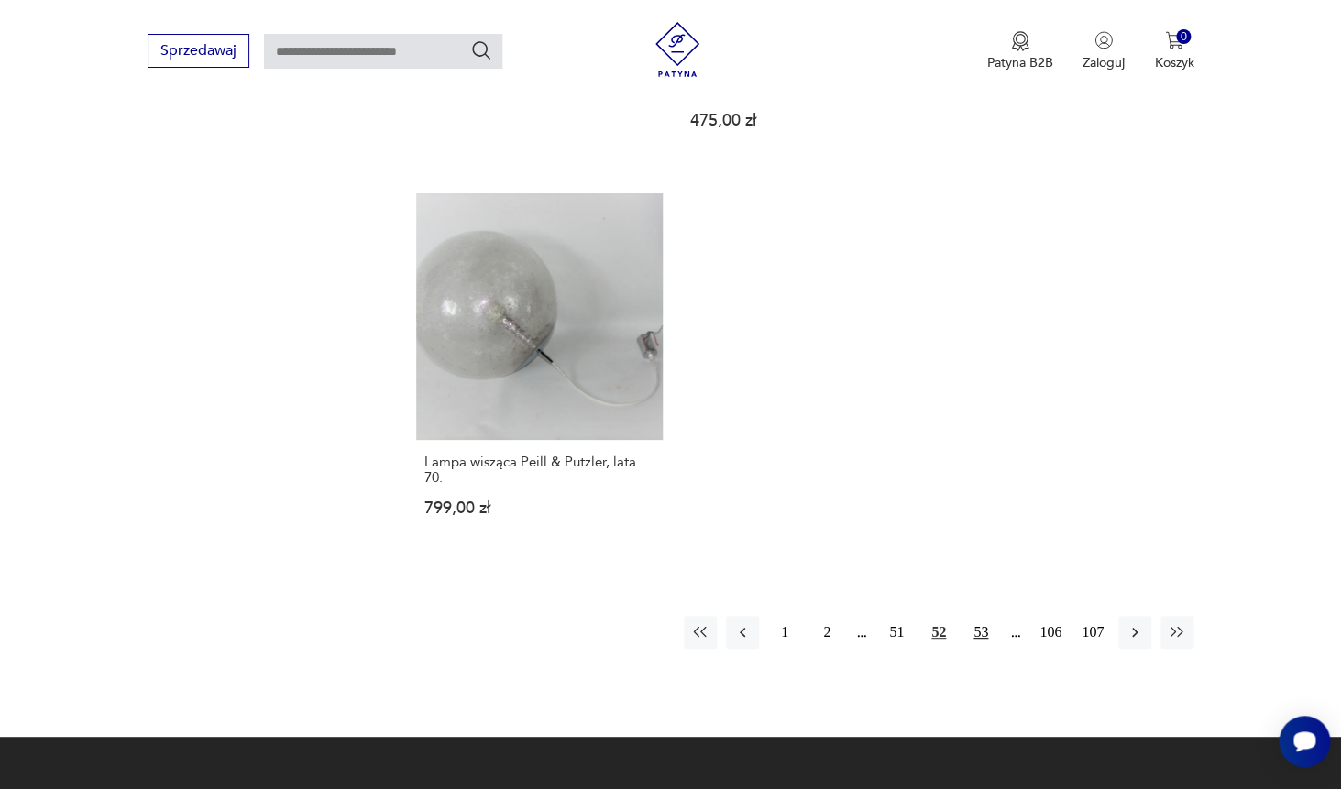
click at [981, 616] on button "53" at bounding box center [980, 632] width 33 height 33
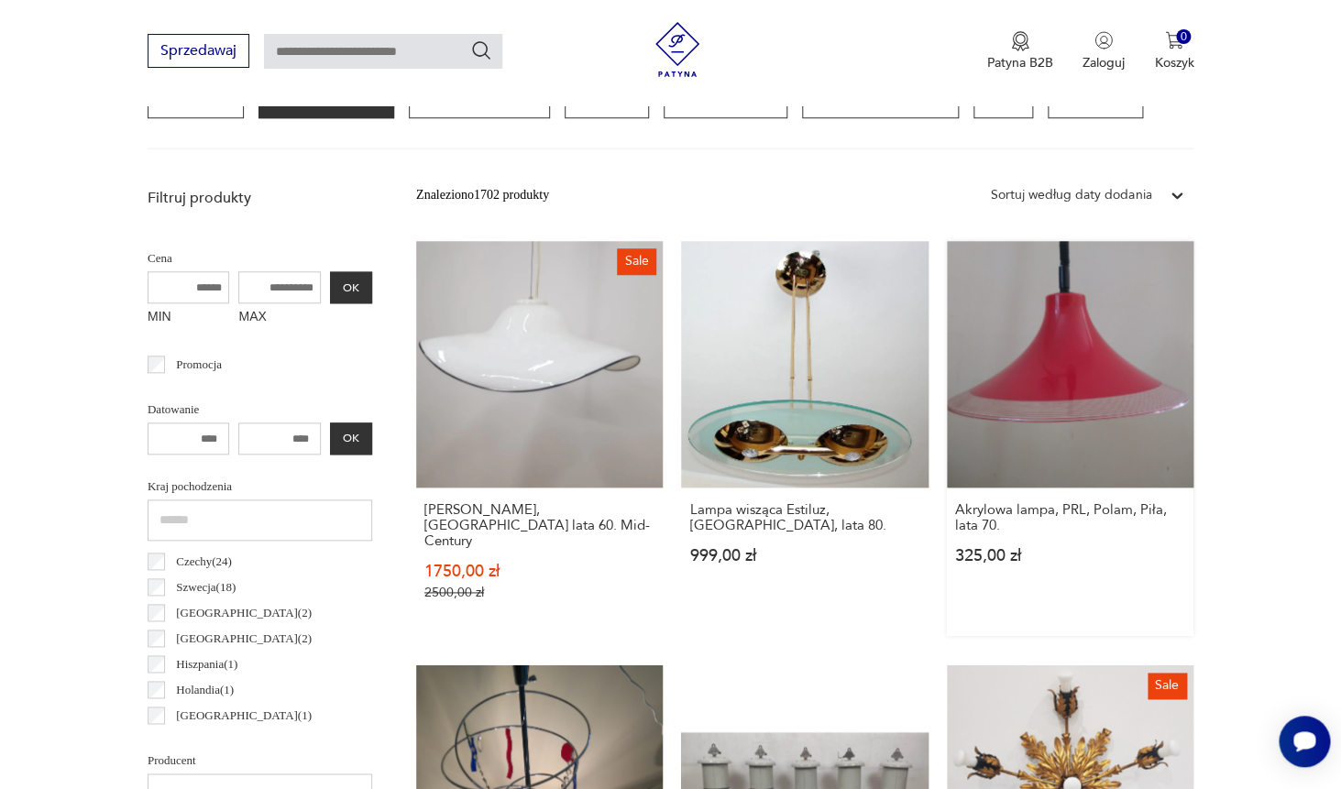
scroll to position [442, 0]
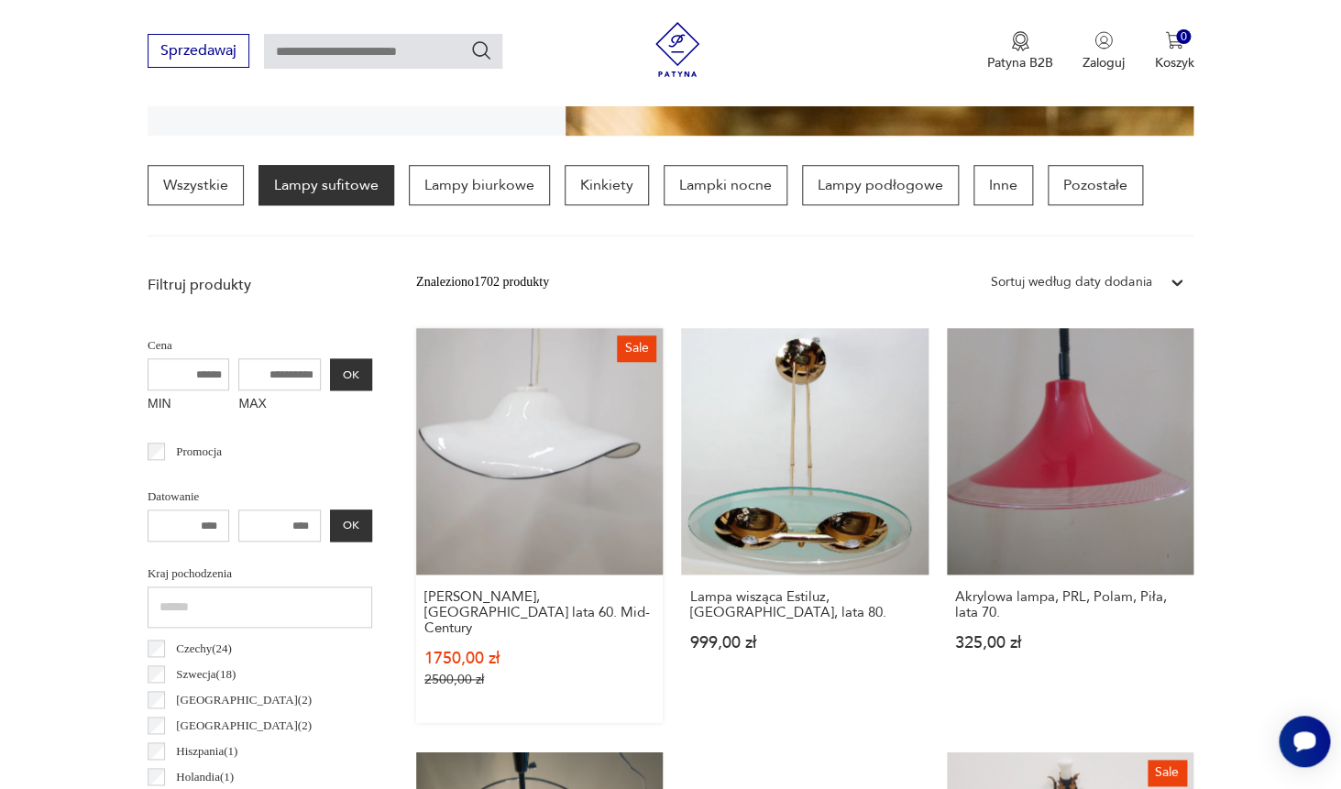
click at [503, 483] on link "Sale Lampa Murano, Włochy lata 60. Mid-Century 1750,00 zł 2500,00 zł" at bounding box center [539, 525] width 247 height 395
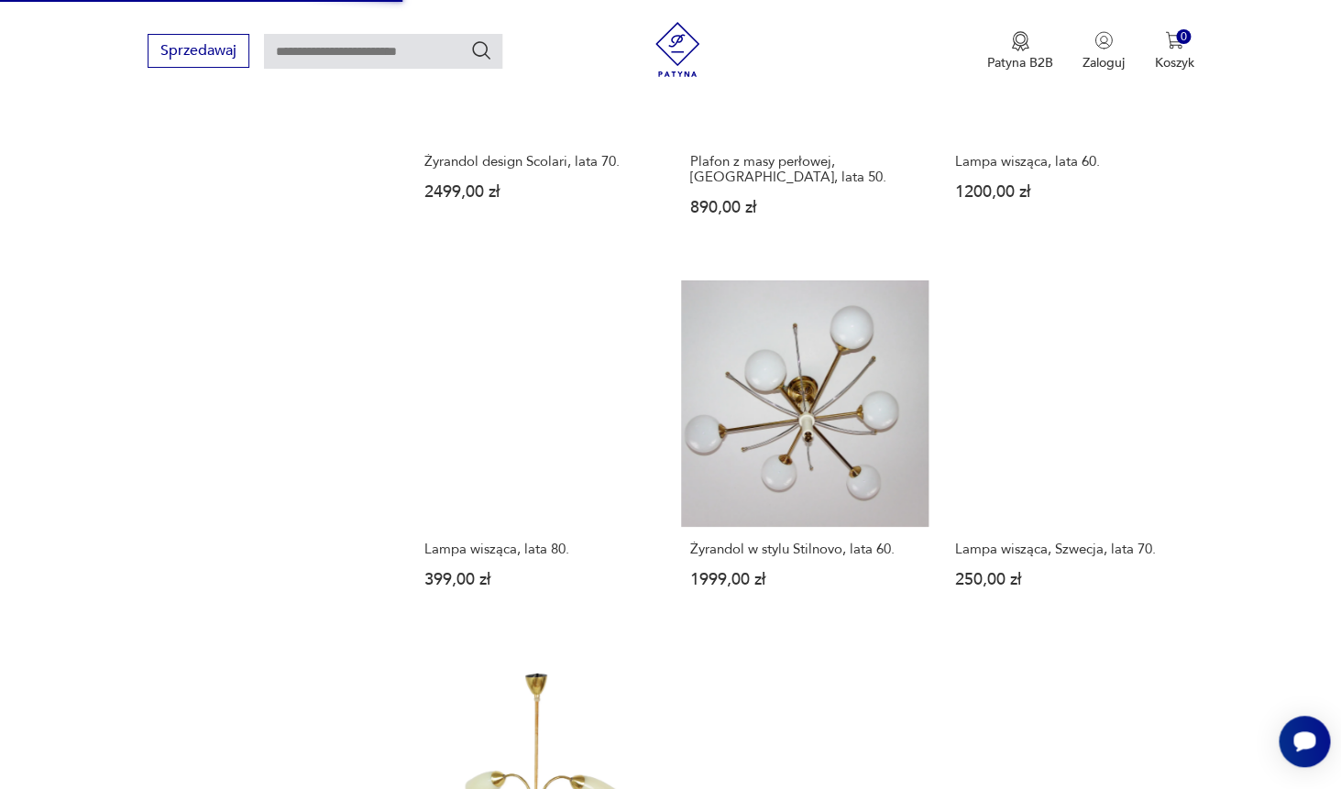
scroll to position [2624, 0]
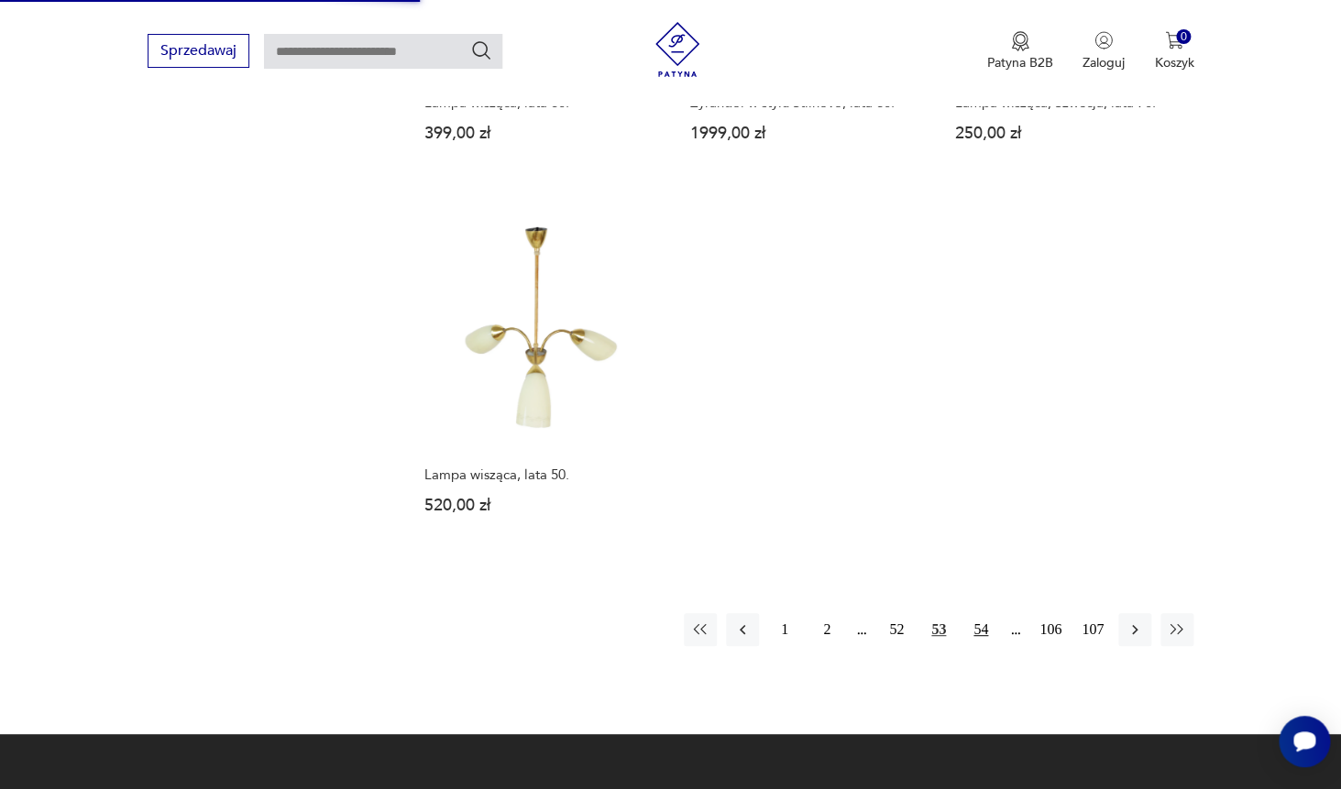
click at [990, 613] on button "54" at bounding box center [980, 629] width 33 height 33
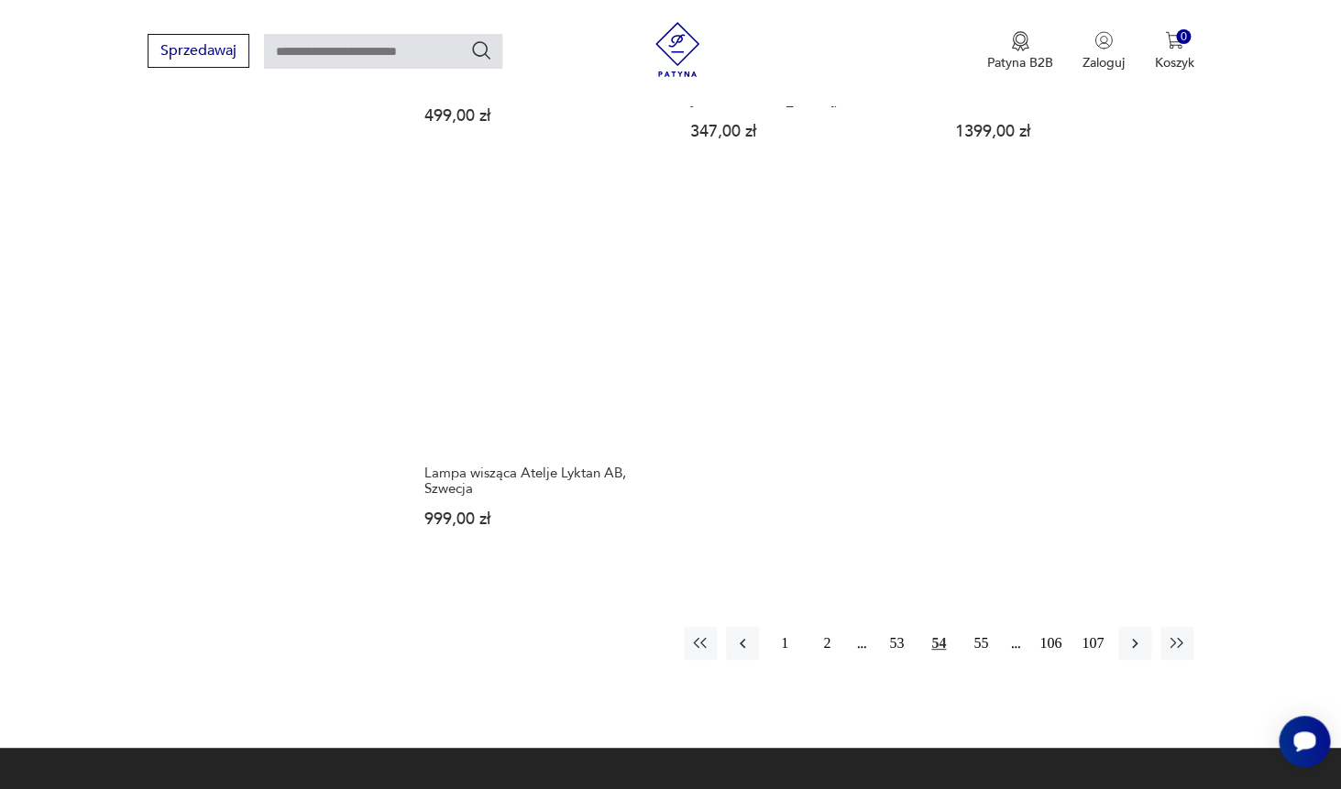
scroll to position [2559, 0]
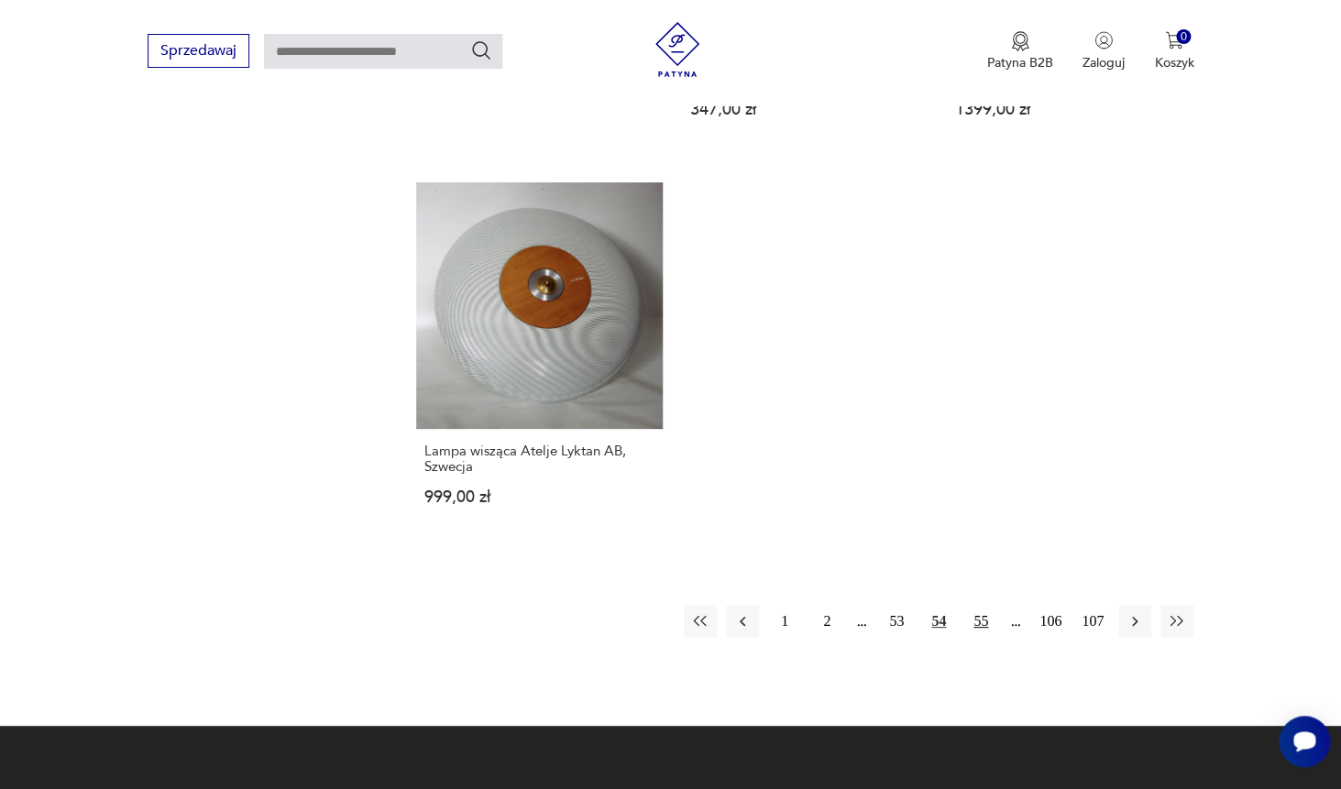
click at [985, 605] on button "55" at bounding box center [980, 621] width 33 height 33
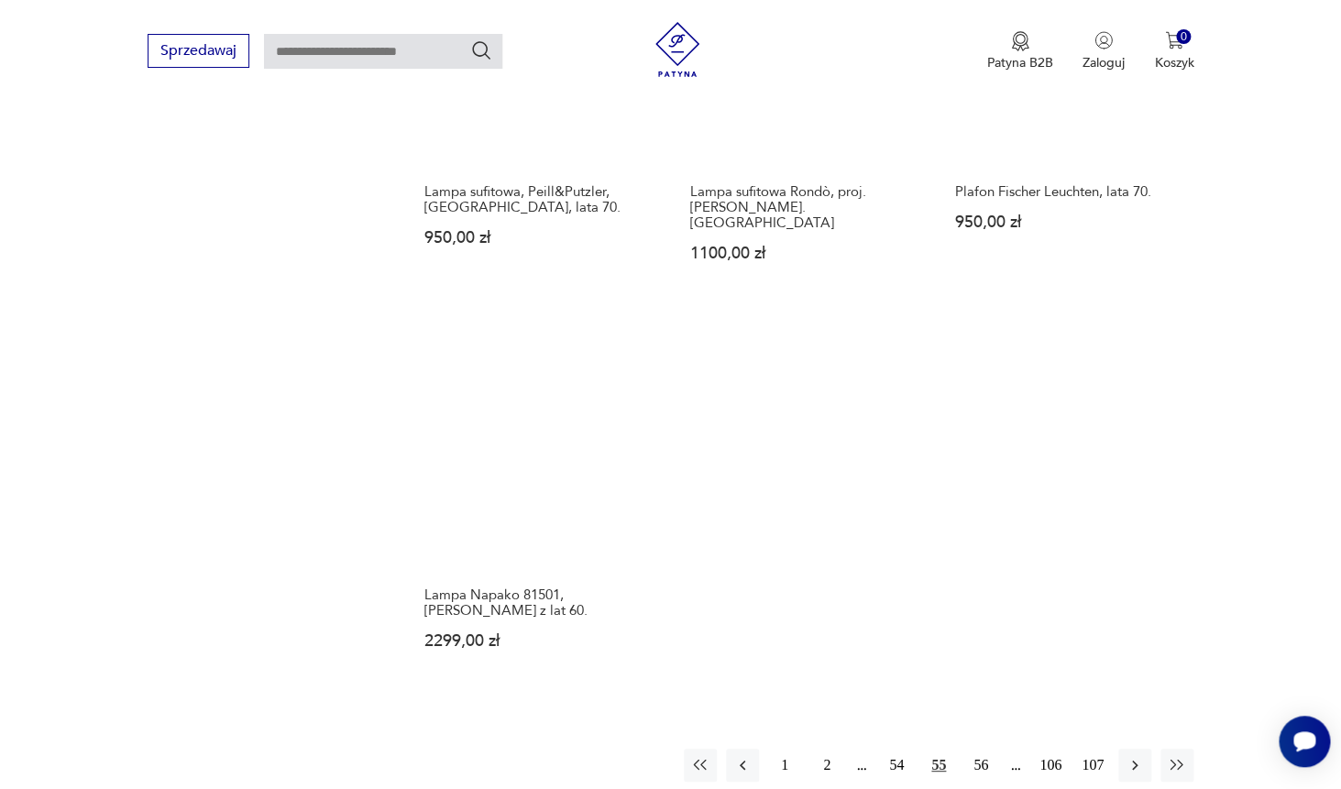
scroll to position [2741, 0]
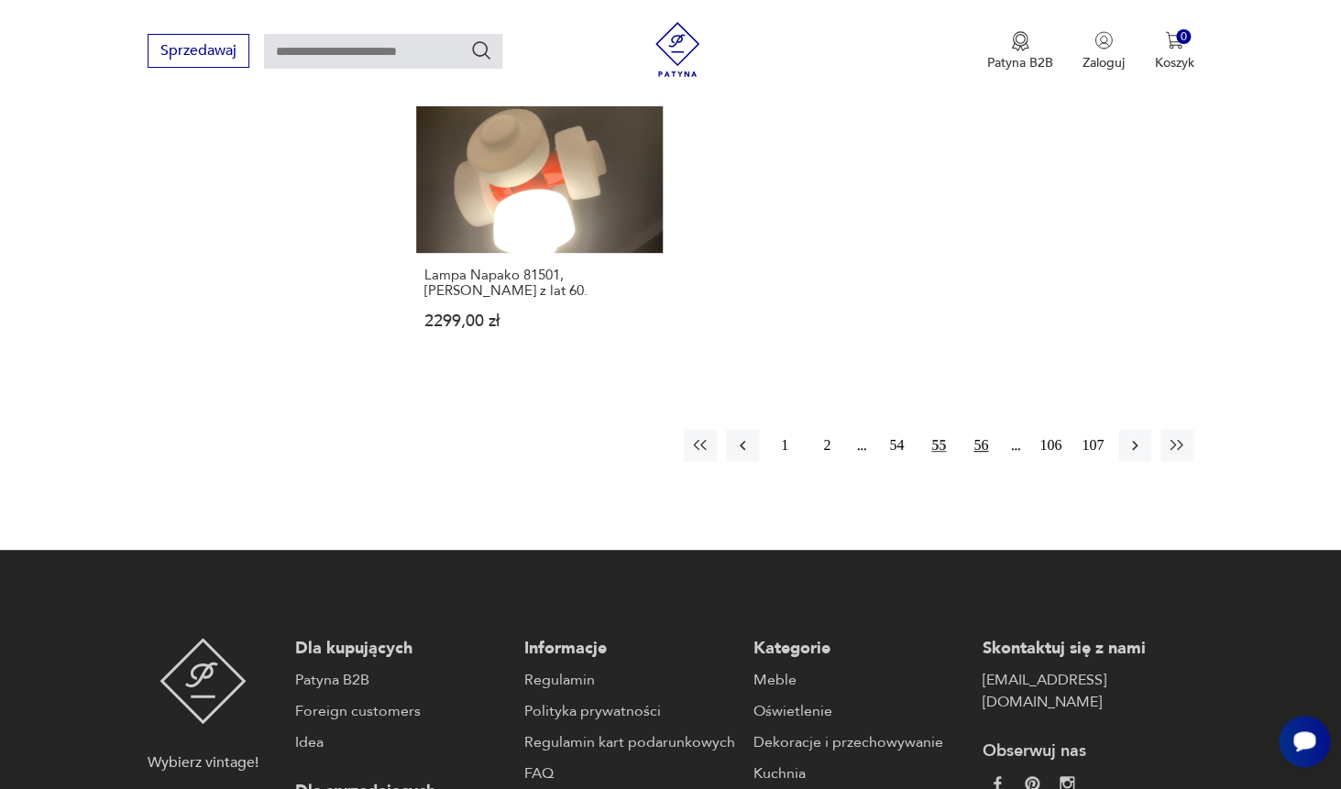
click at [987, 429] on button "56" at bounding box center [980, 445] width 33 height 33
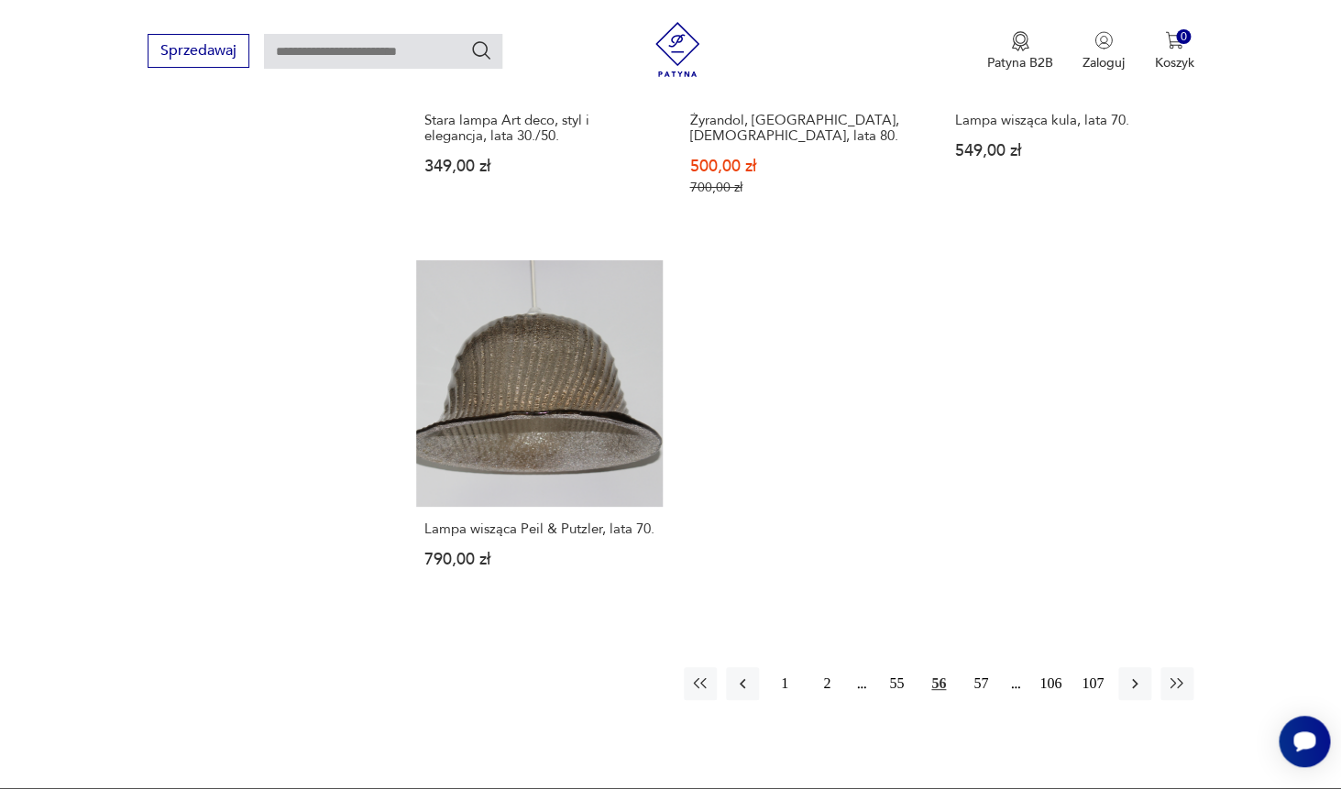
scroll to position [2484, 0]
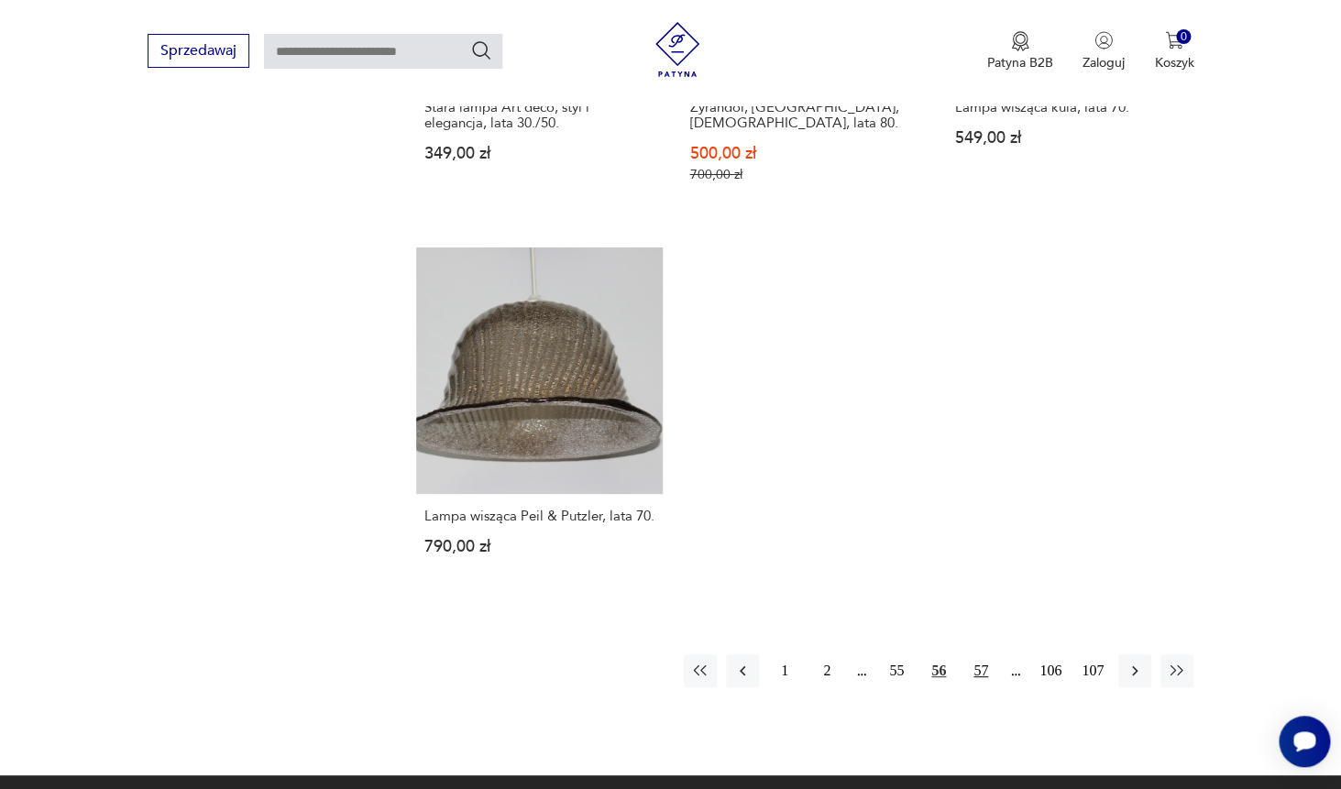
click at [970, 663] on button "57" at bounding box center [980, 671] width 33 height 33
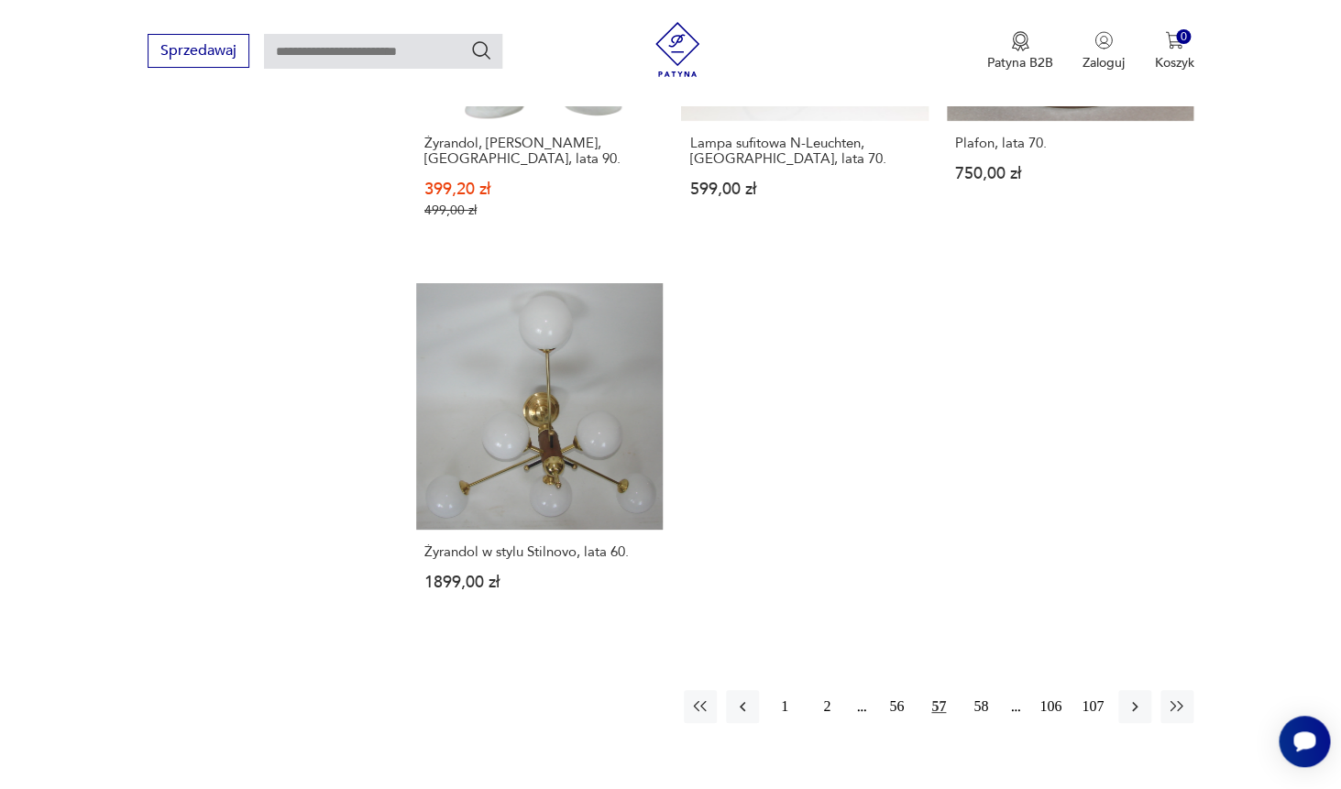
scroll to position [2490, 0]
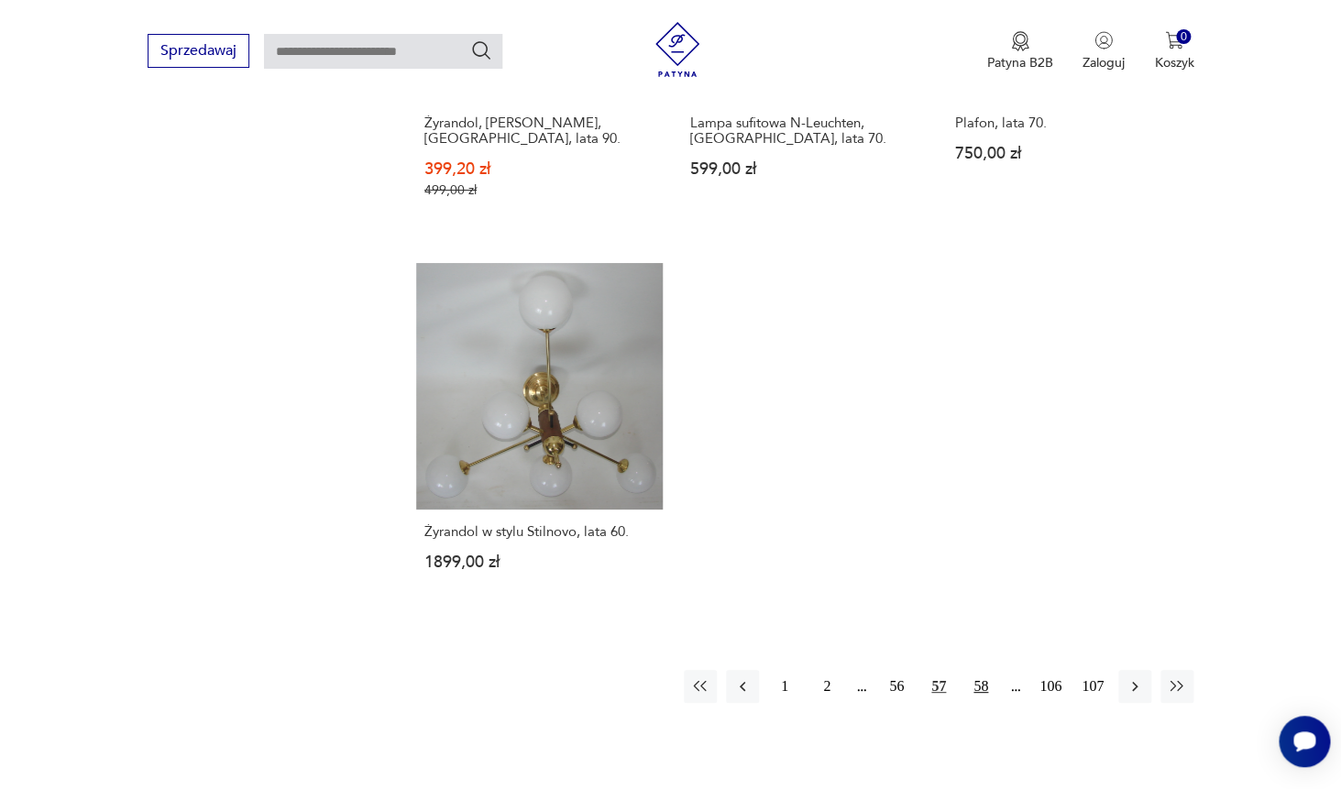
click at [983, 696] on button "58" at bounding box center [980, 686] width 33 height 33
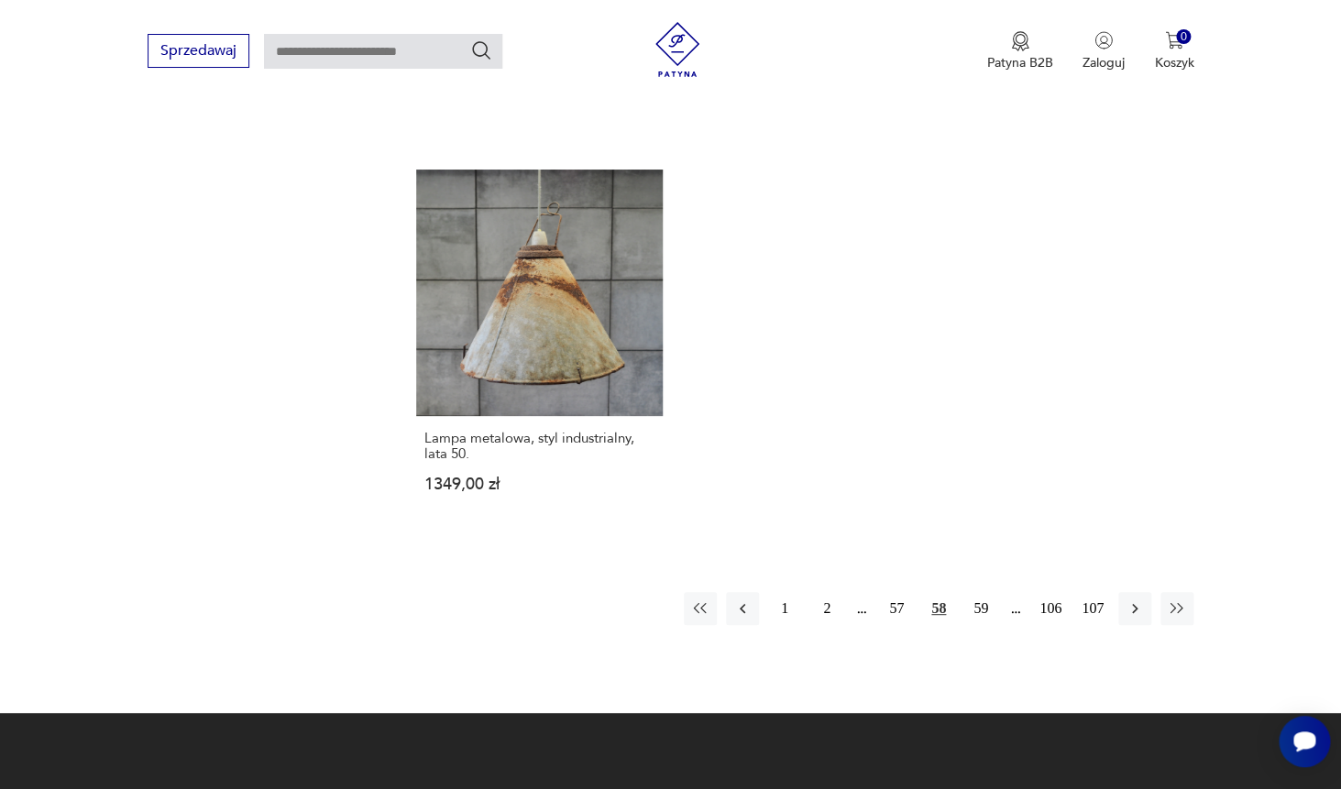
scroll to position [2615, 0]
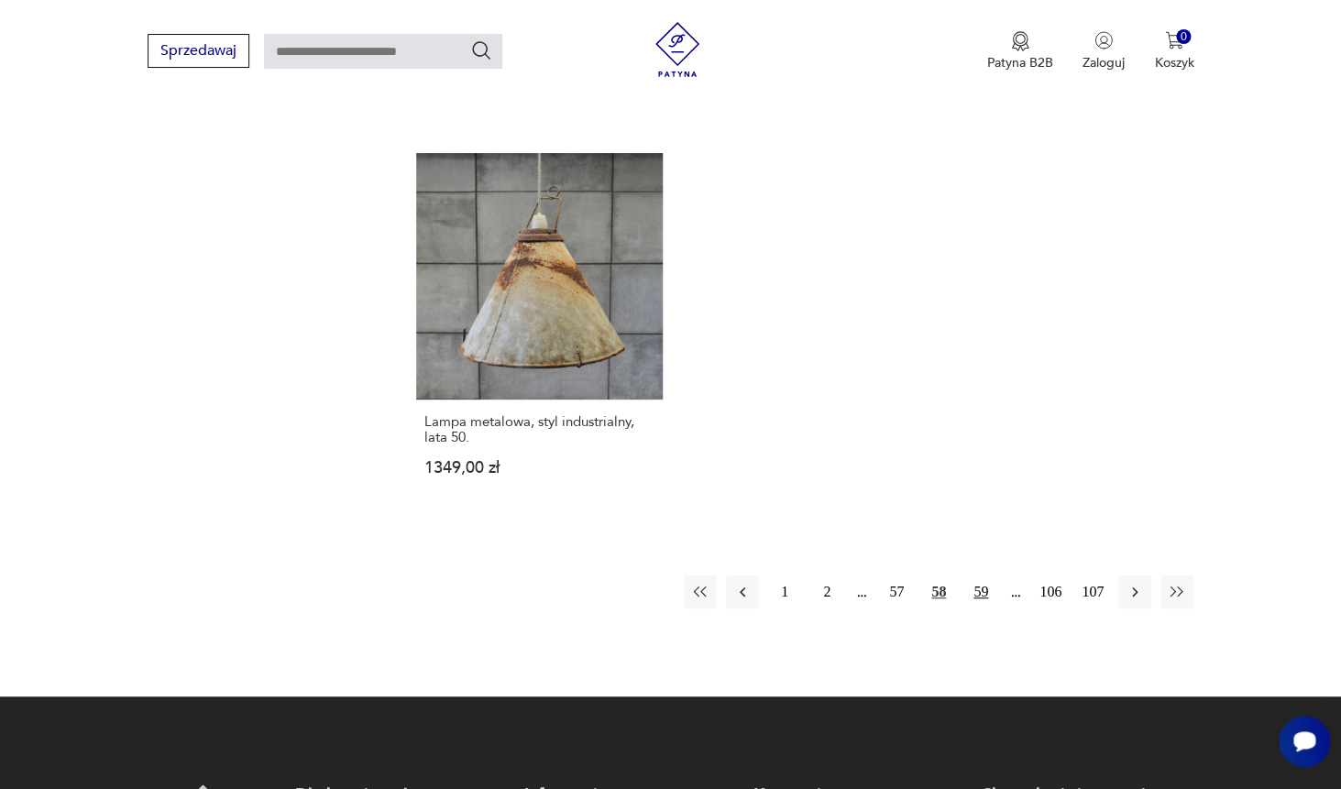
click at [985, 576] on button "59" at bounding box center [980, 592] width 33 height 33
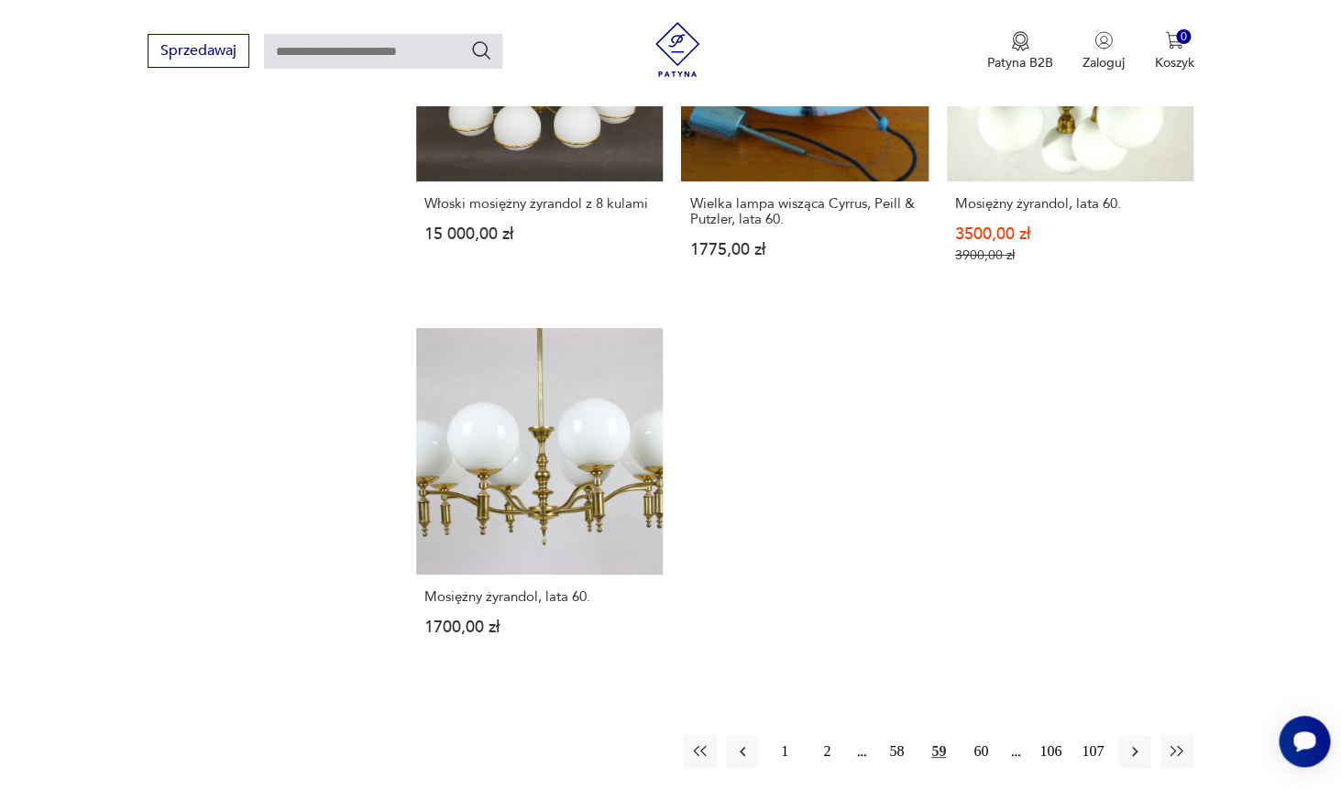
scroll to position [2424, 0]
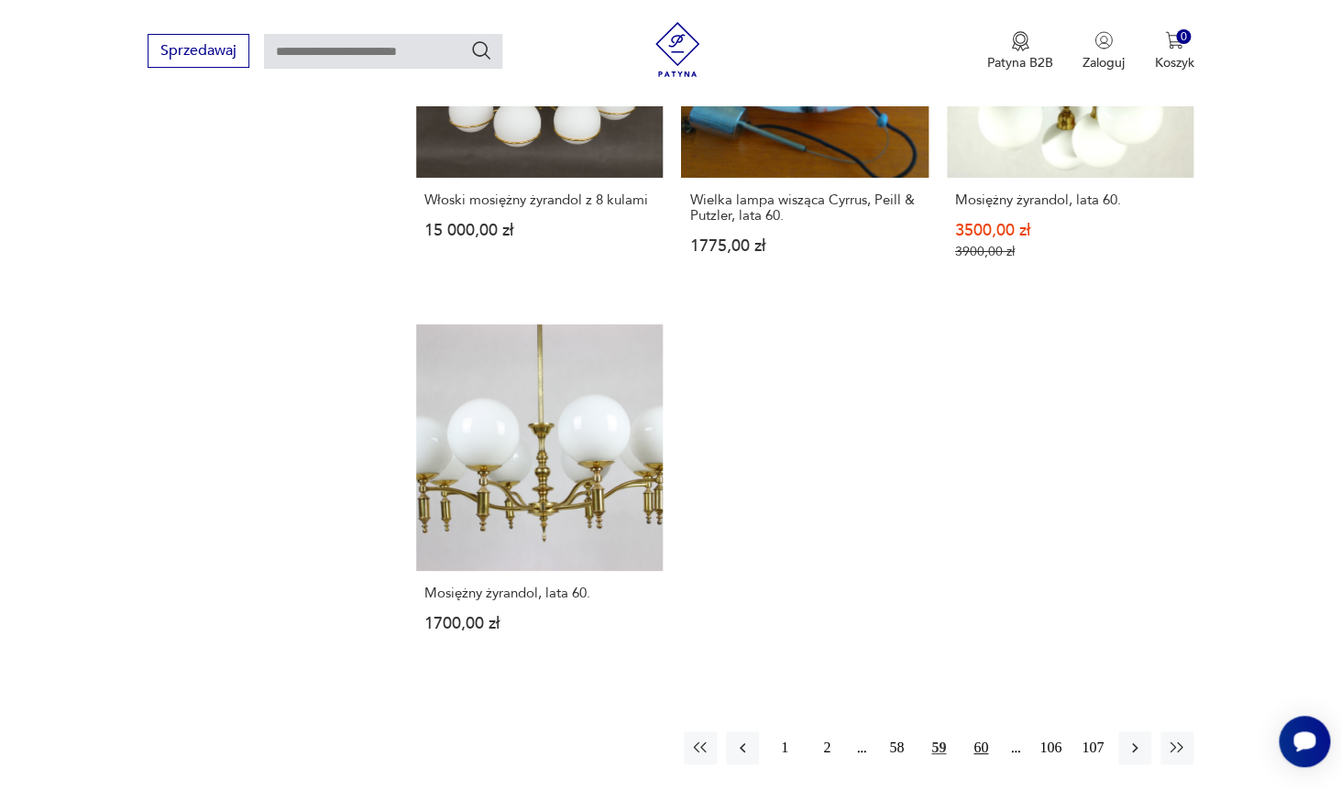
click at [975, 732] on button "60" at bounding box center [980, 748] width 33 height 33
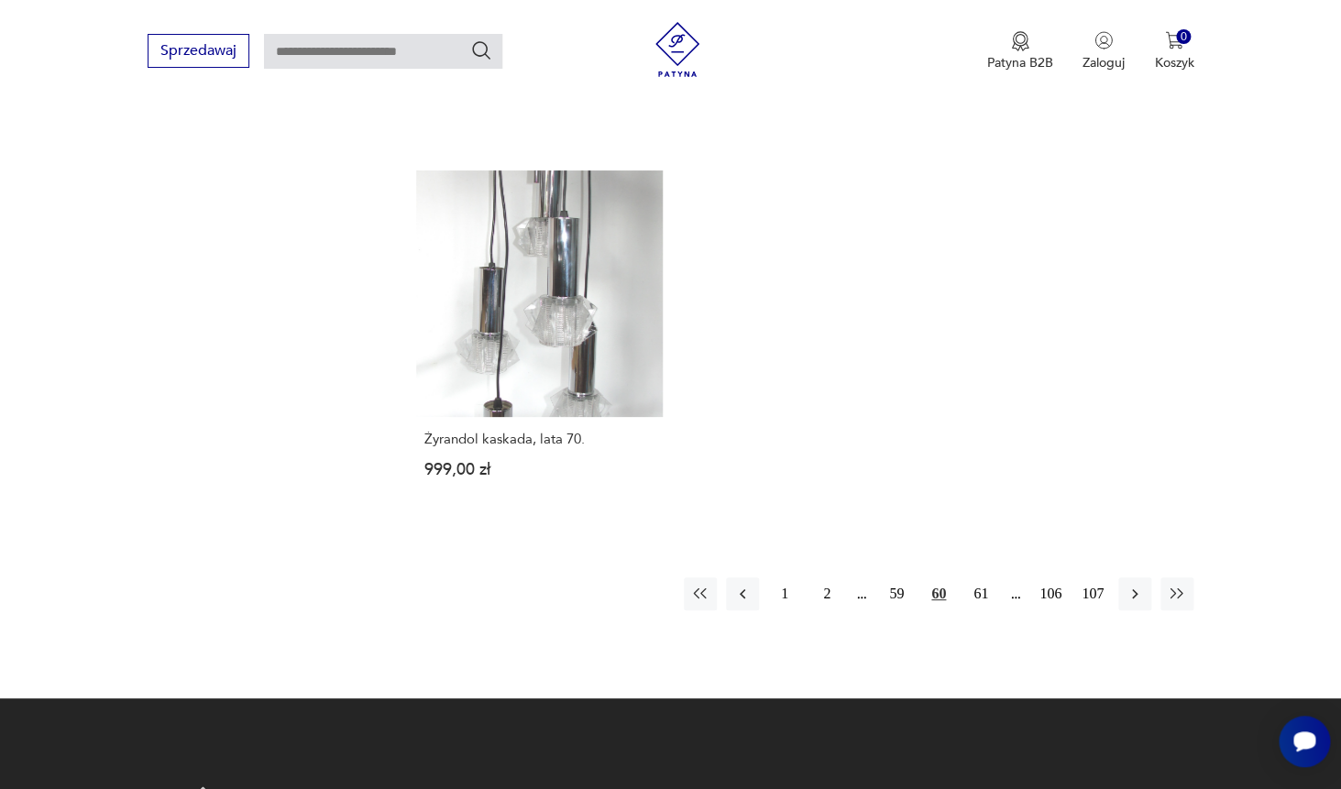
scroll to position [2530, 0]
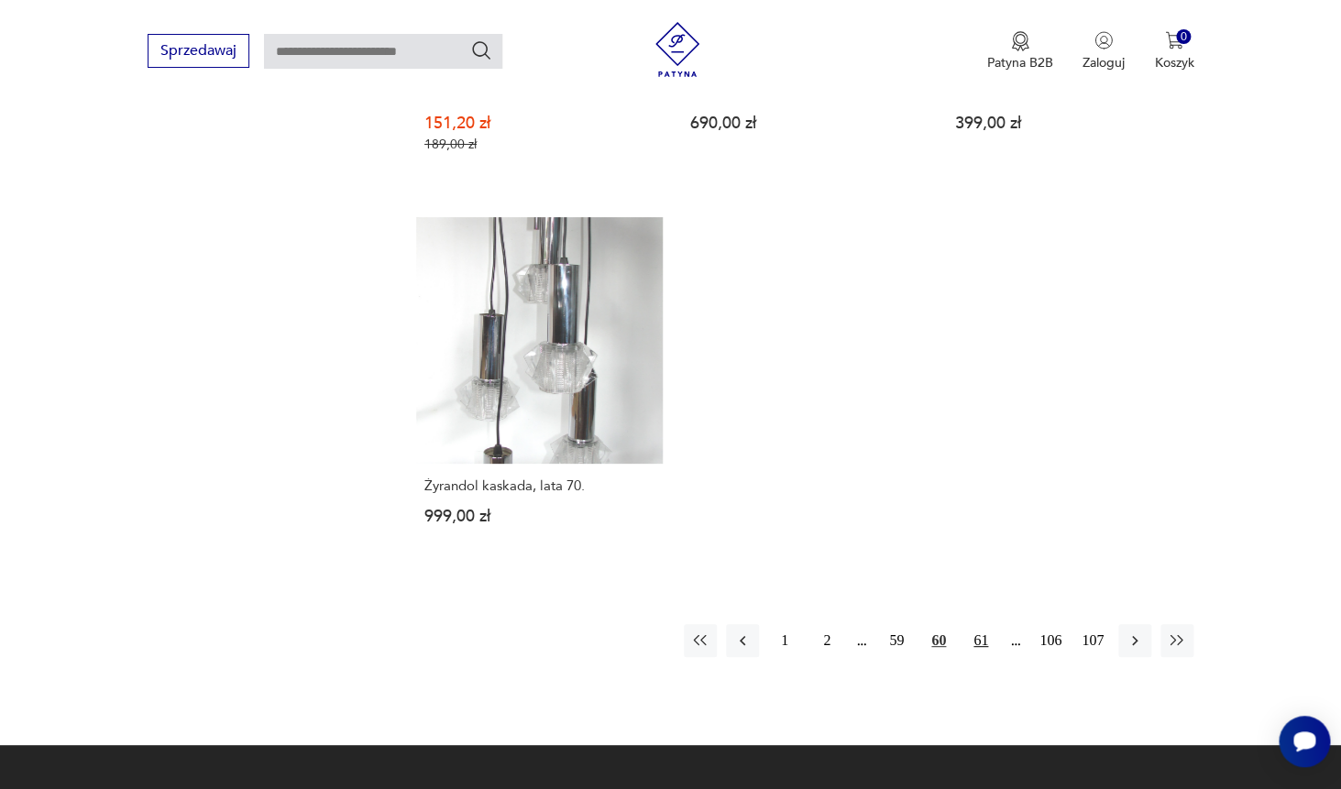
click at [988, 624] on button "61" at bounding box center [980, 640] width 33 height 33
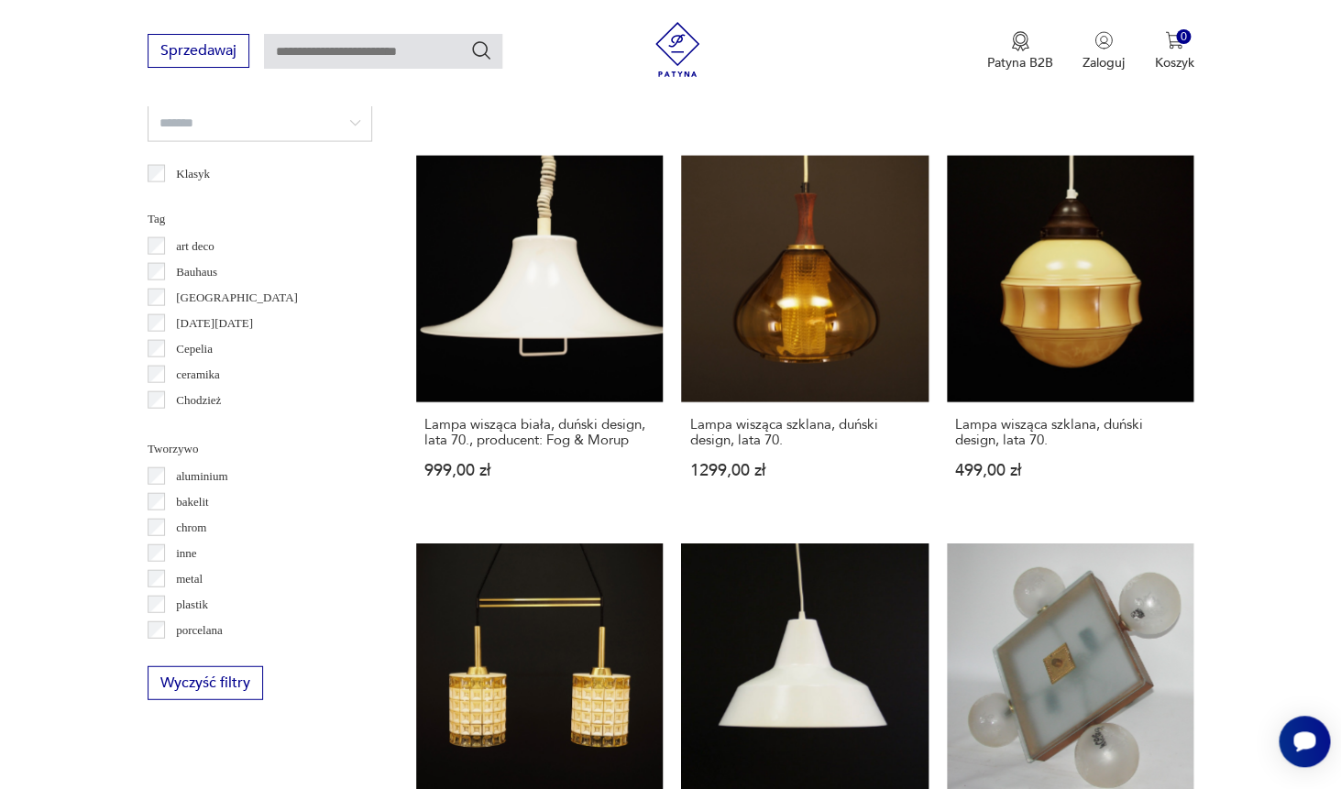
scroll to position [1390, 0]
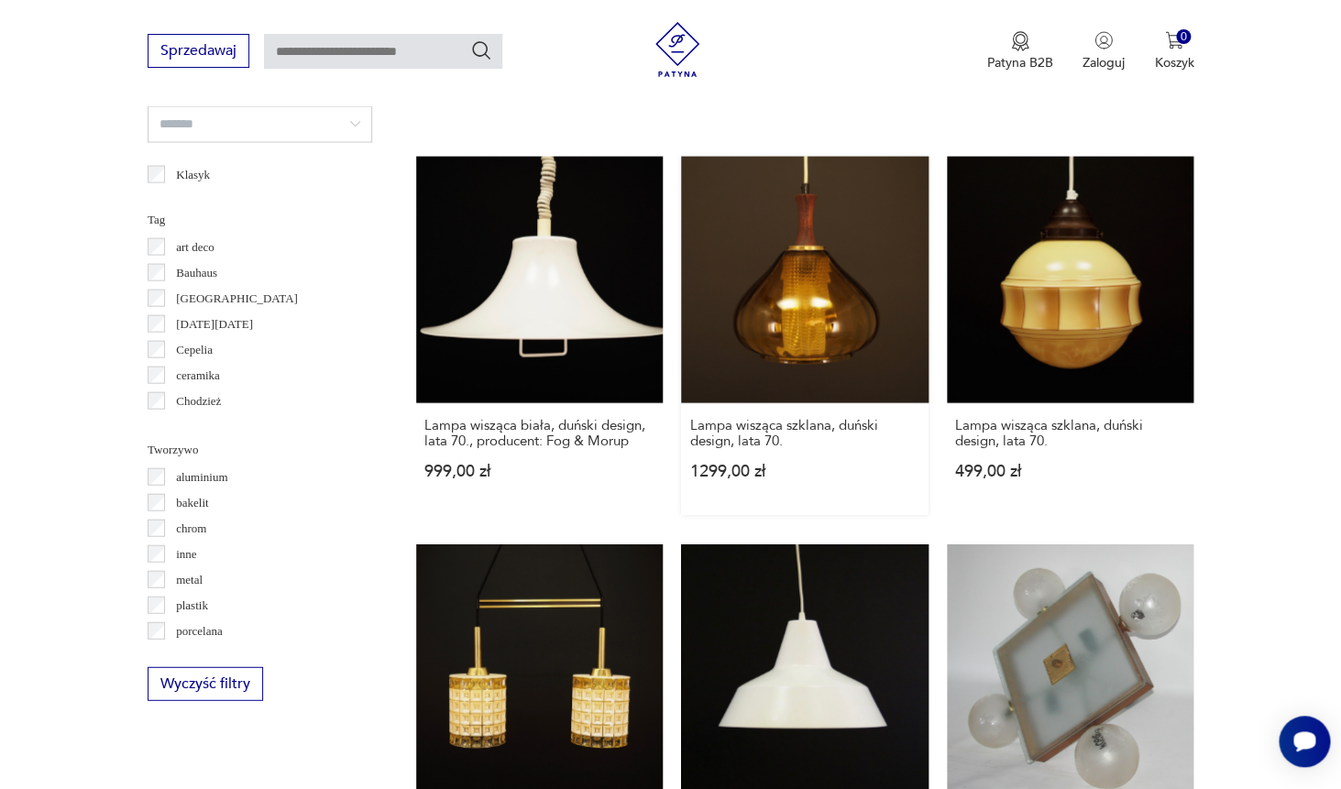
click at [798, 306] on link "Lampa wisząca szklana, duński design, lata 70. 1299,00 zł" at bounding box center [804, 336] width 247 height 358
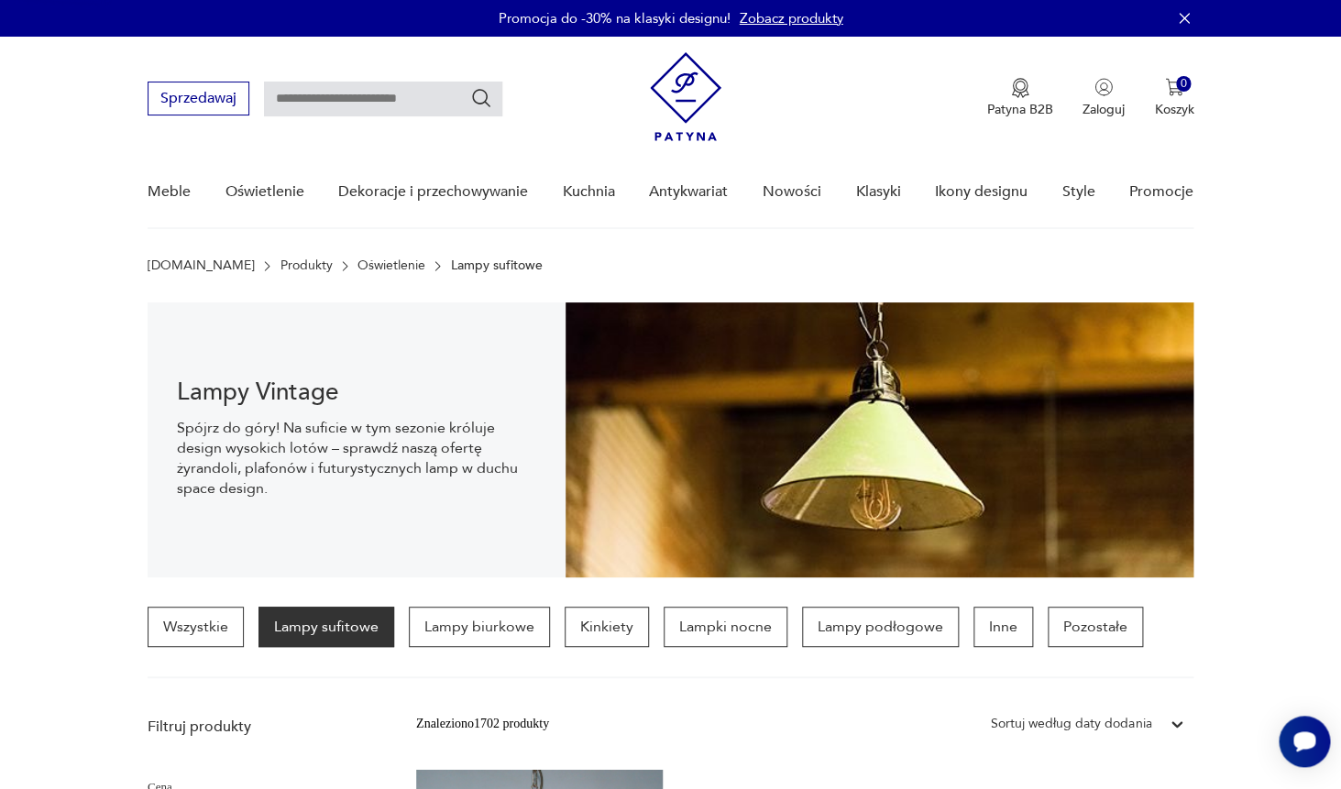
scroll to position [0, 0]
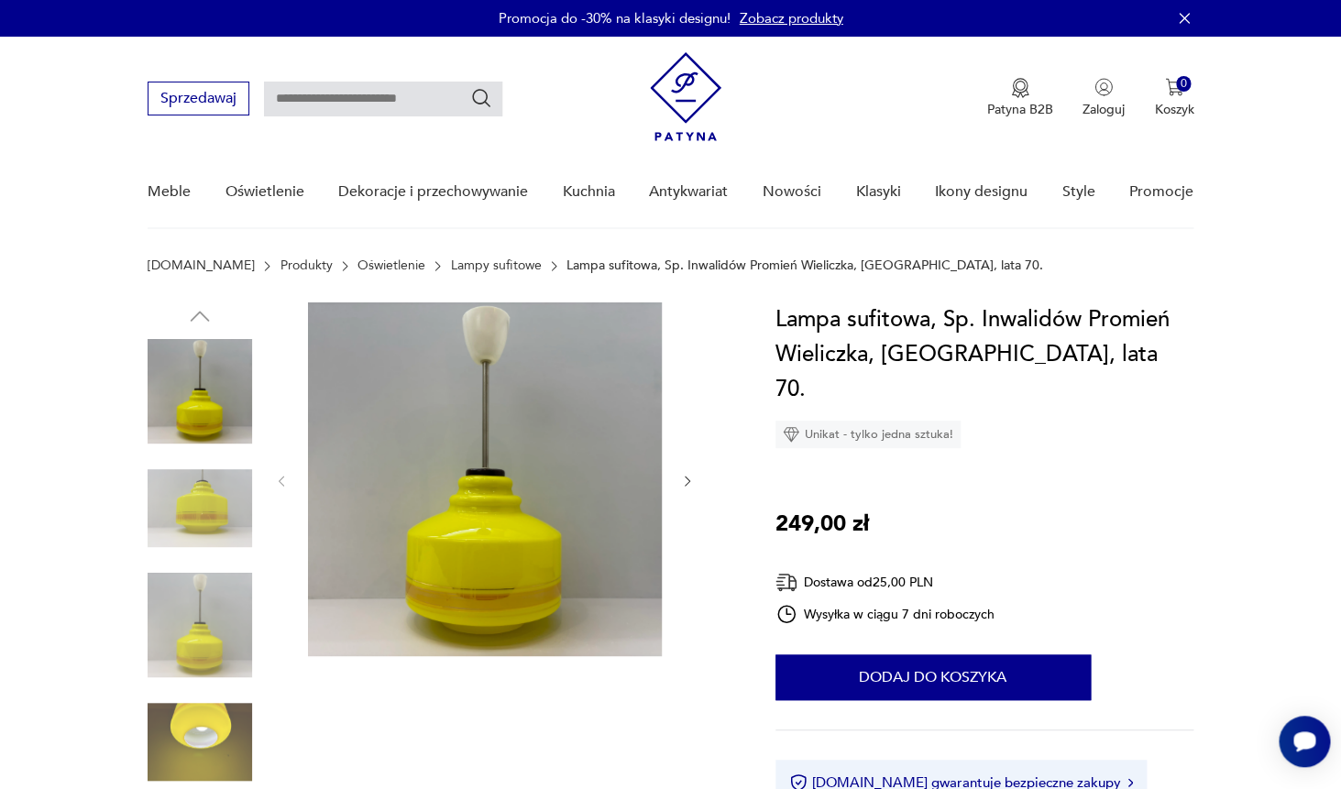
click at [201, 502] on img at bounding box center [200, 509] width 105 height 105
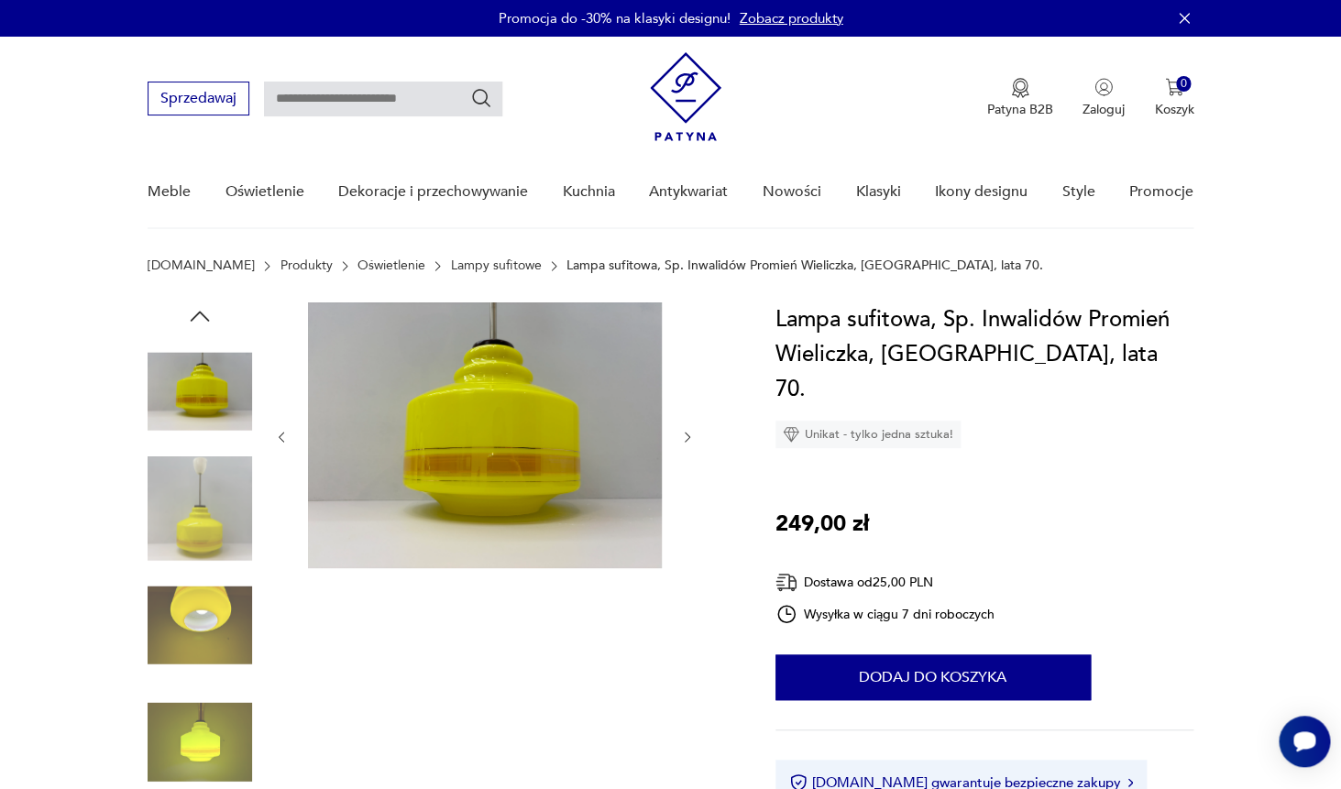
click at [205, 534] on img at bounding box center [200, 509] width 105 height 105
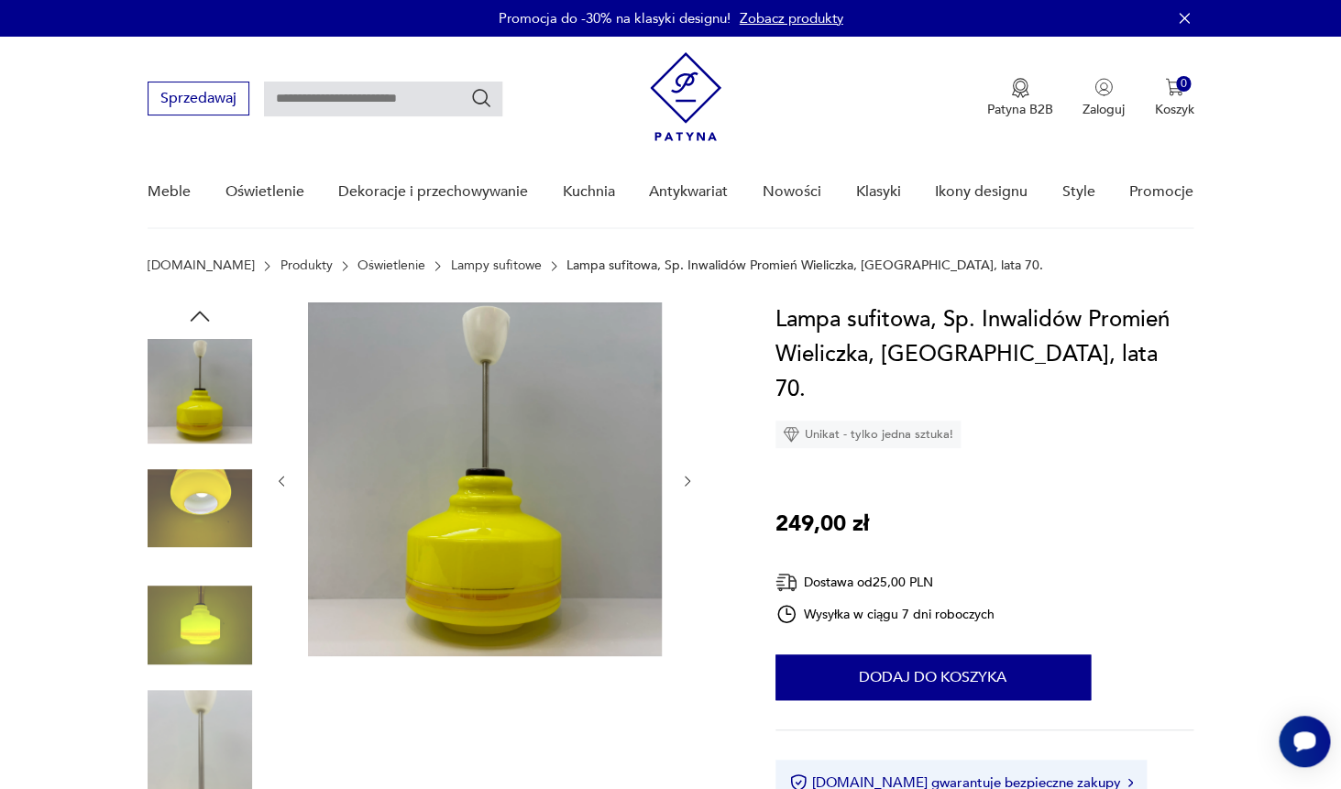
click at [207, 543] on img at bounding box center [200, 509] width 105 height 105
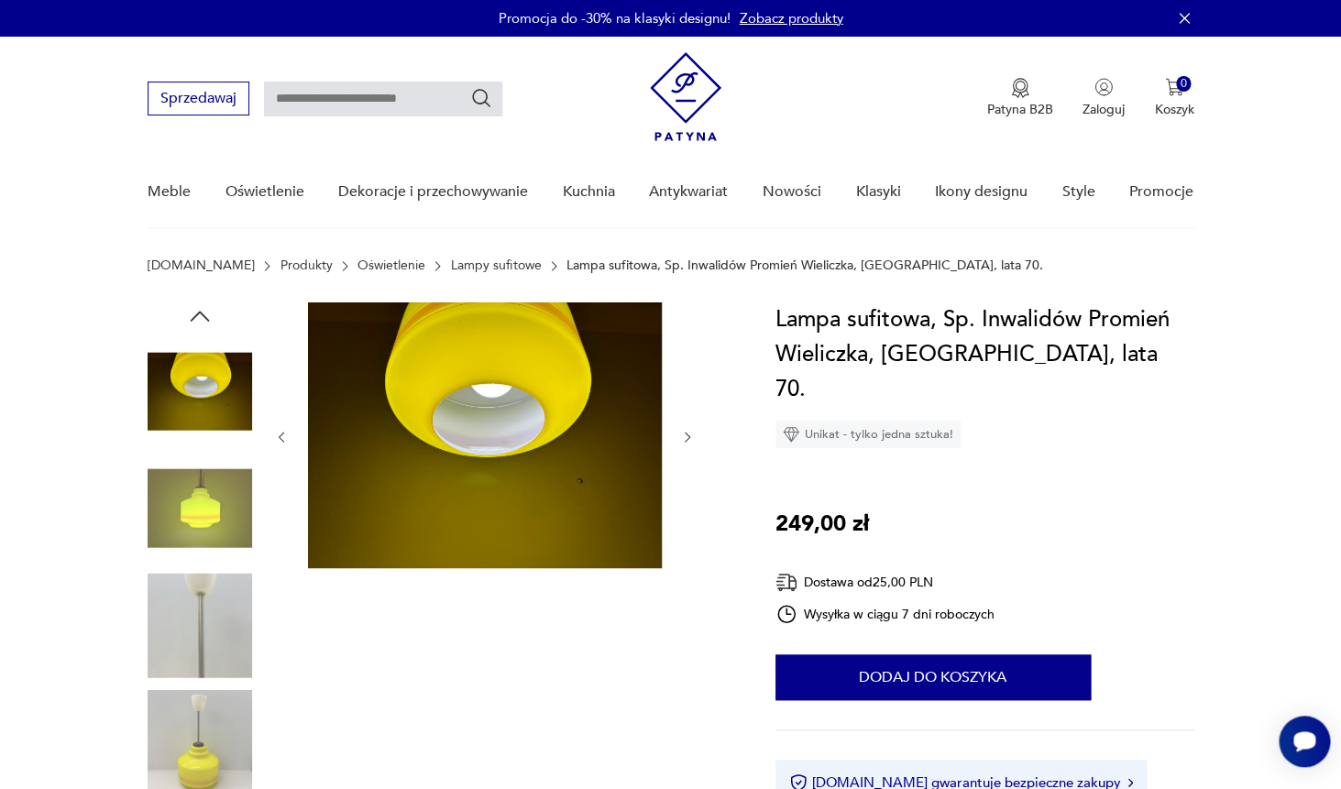
click at [218, 605] on img at bounding box center [200, 625] width 105 height 105
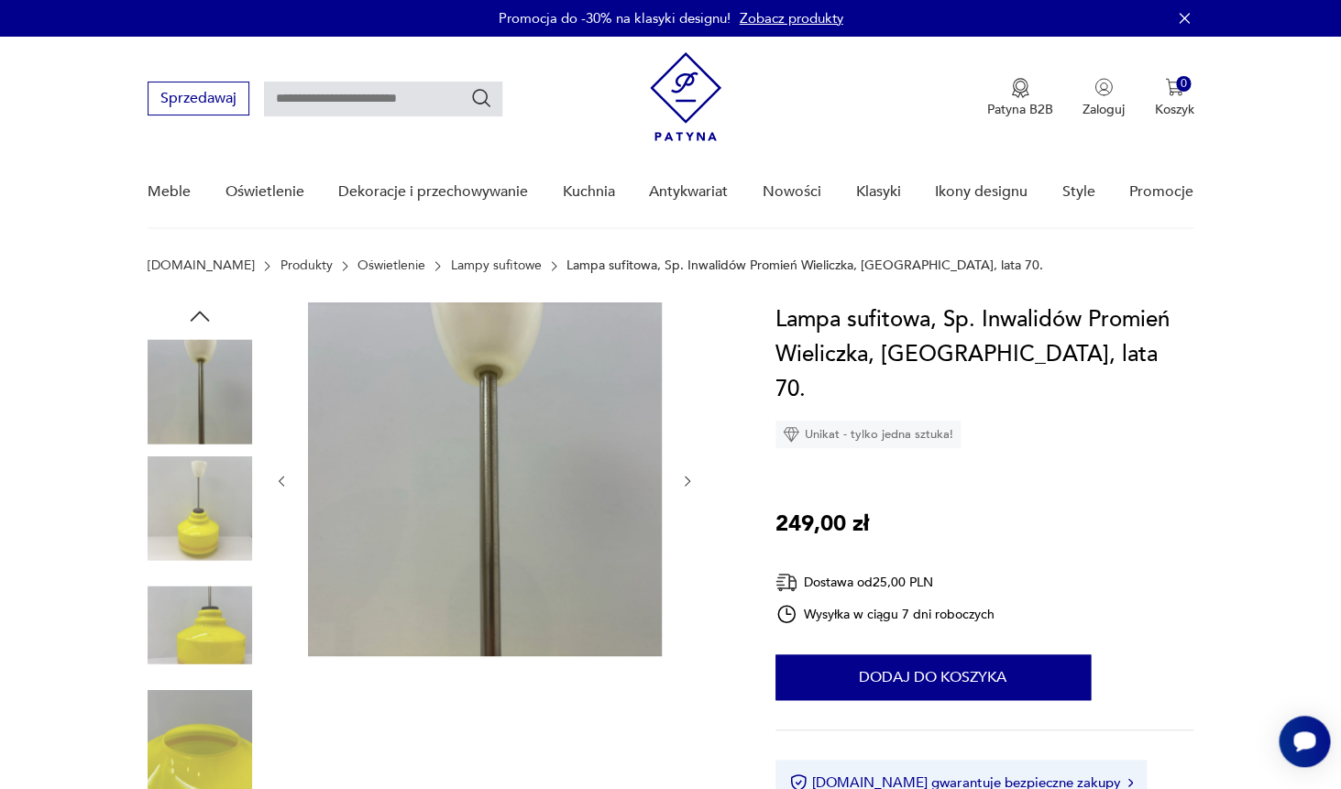
click at [220, 685] on div at bounding box center [200, 568] width 105 height 458
click at [209, 643] on img at bounding box center [200, 625] width 105 height 105
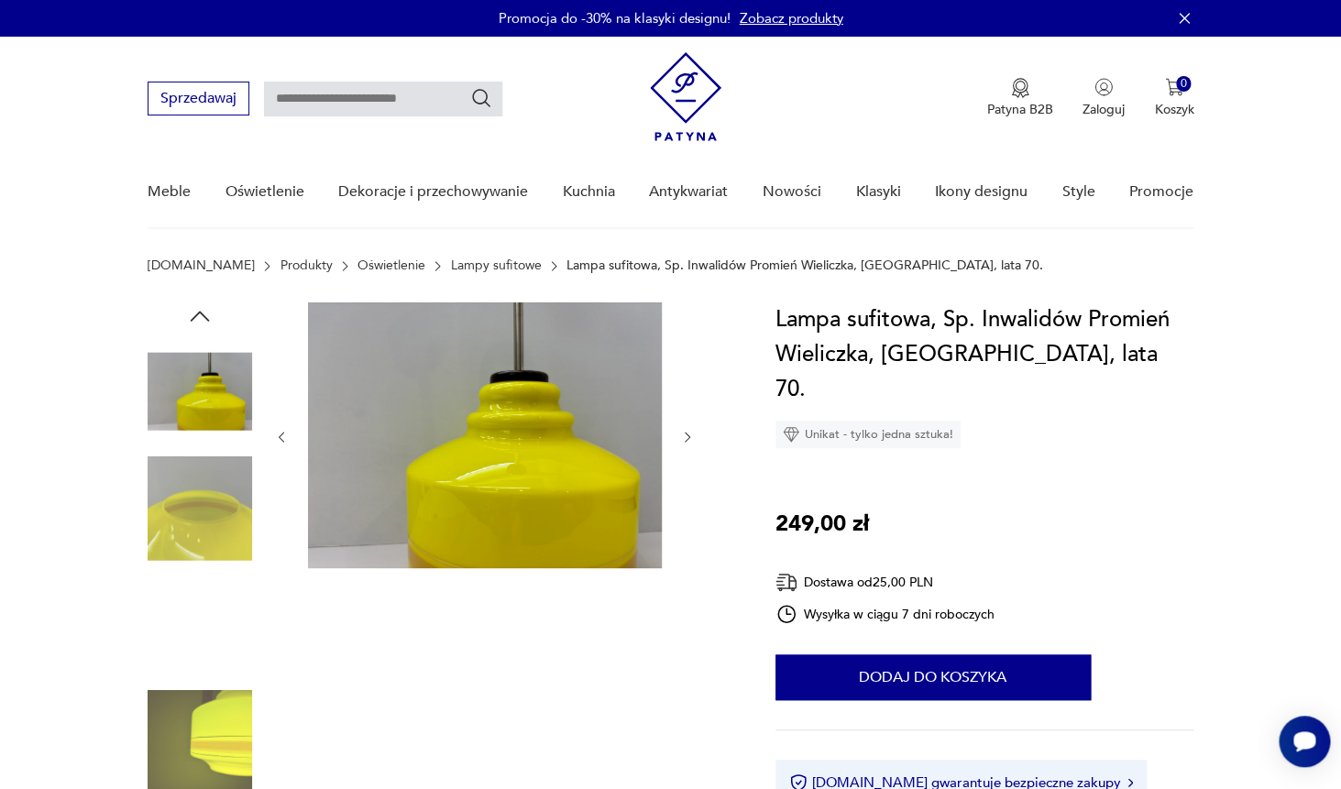
click at [209, 643] on img at bounding box center [200, 625] width 105 height 105
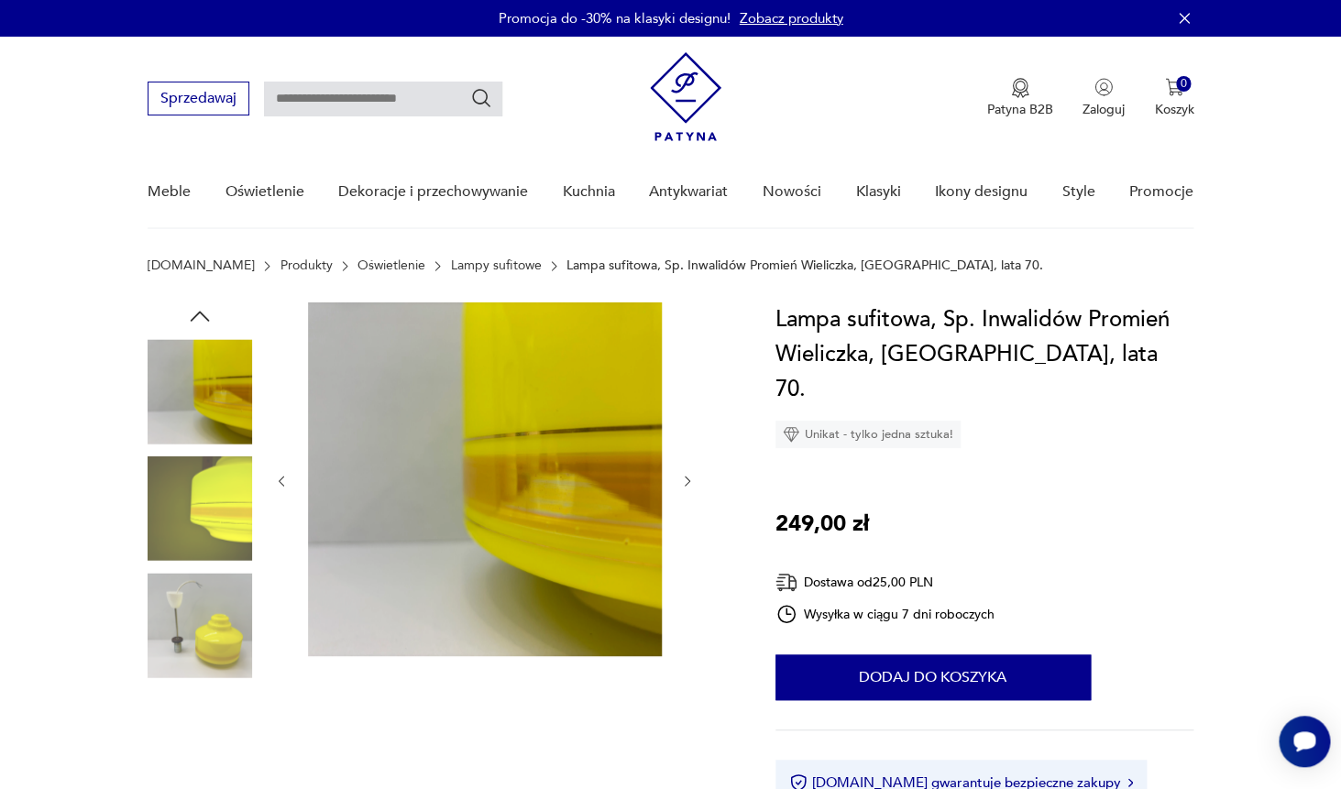
click at [210, 641] on img at bounding box center [200, 625] width 105 height 105
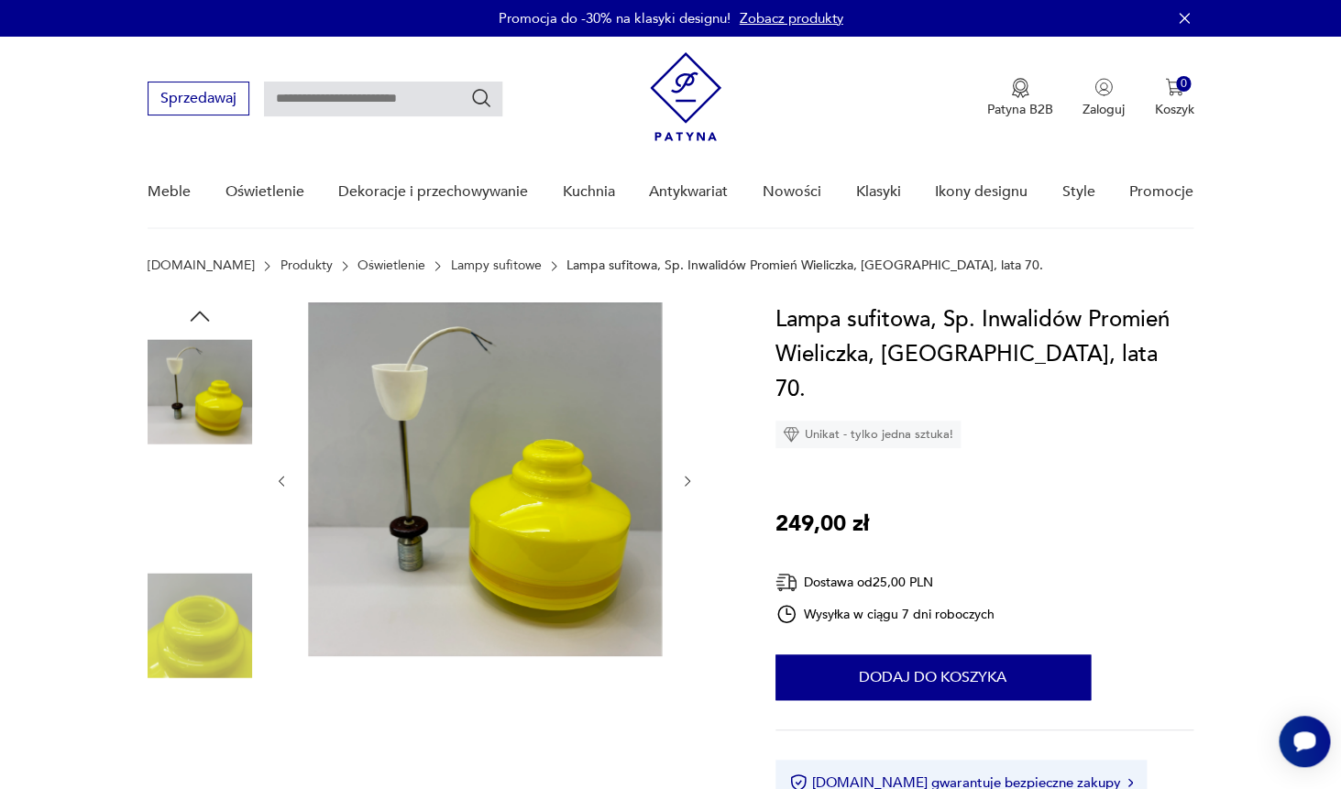
click at [196, 516] on img at bounding box center [200, 509] width 105 height 105
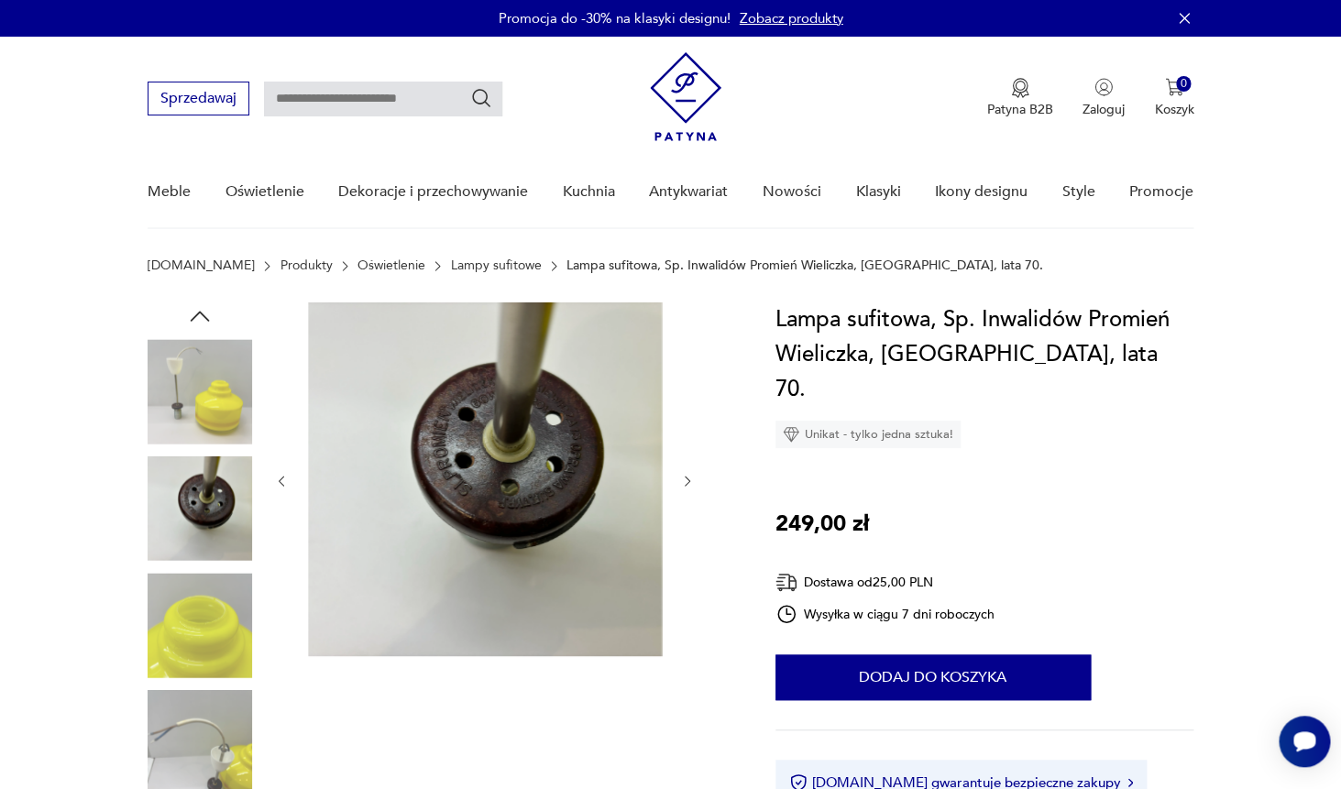
click at [210, 624] on img at bounding box center [200, 625] width 105 height 105
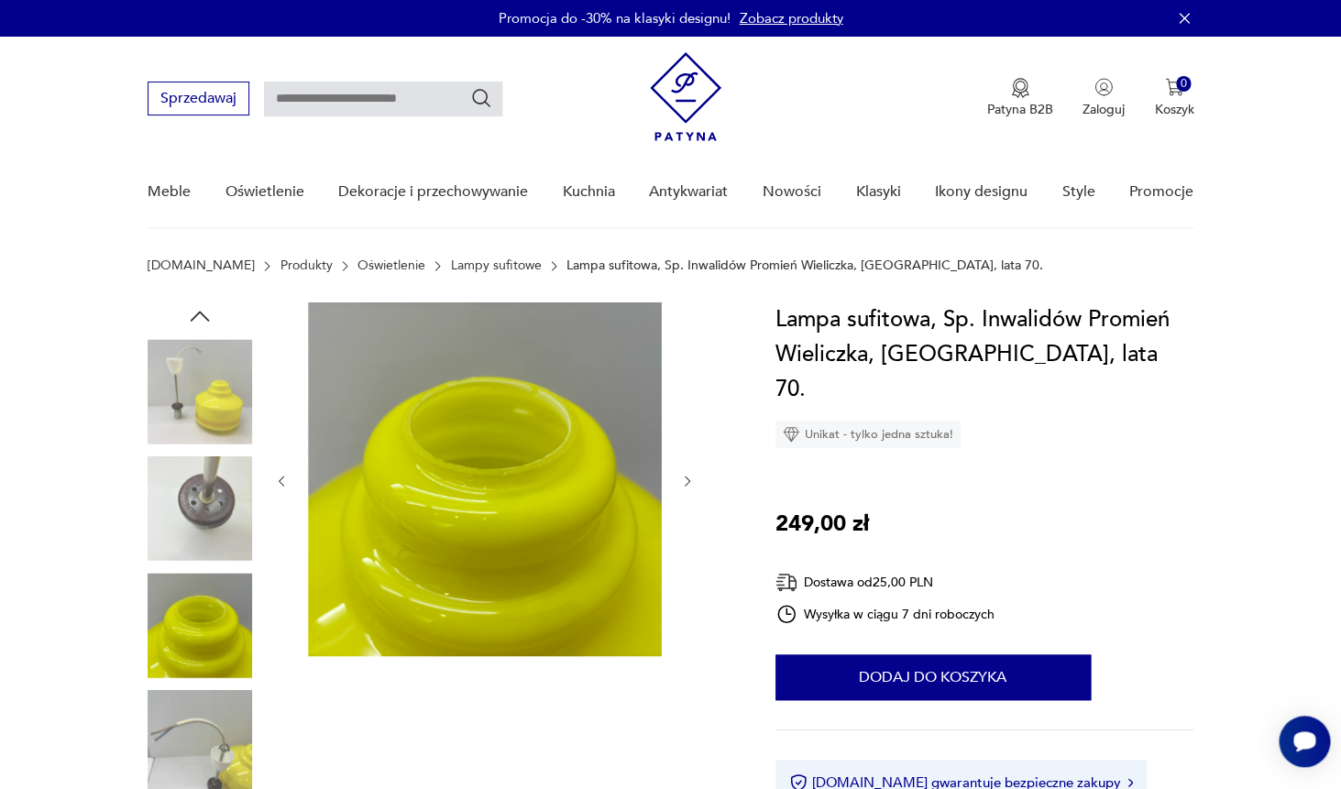
click at [216, 765] on img at bounding box center [200, 742] width 105 height 105
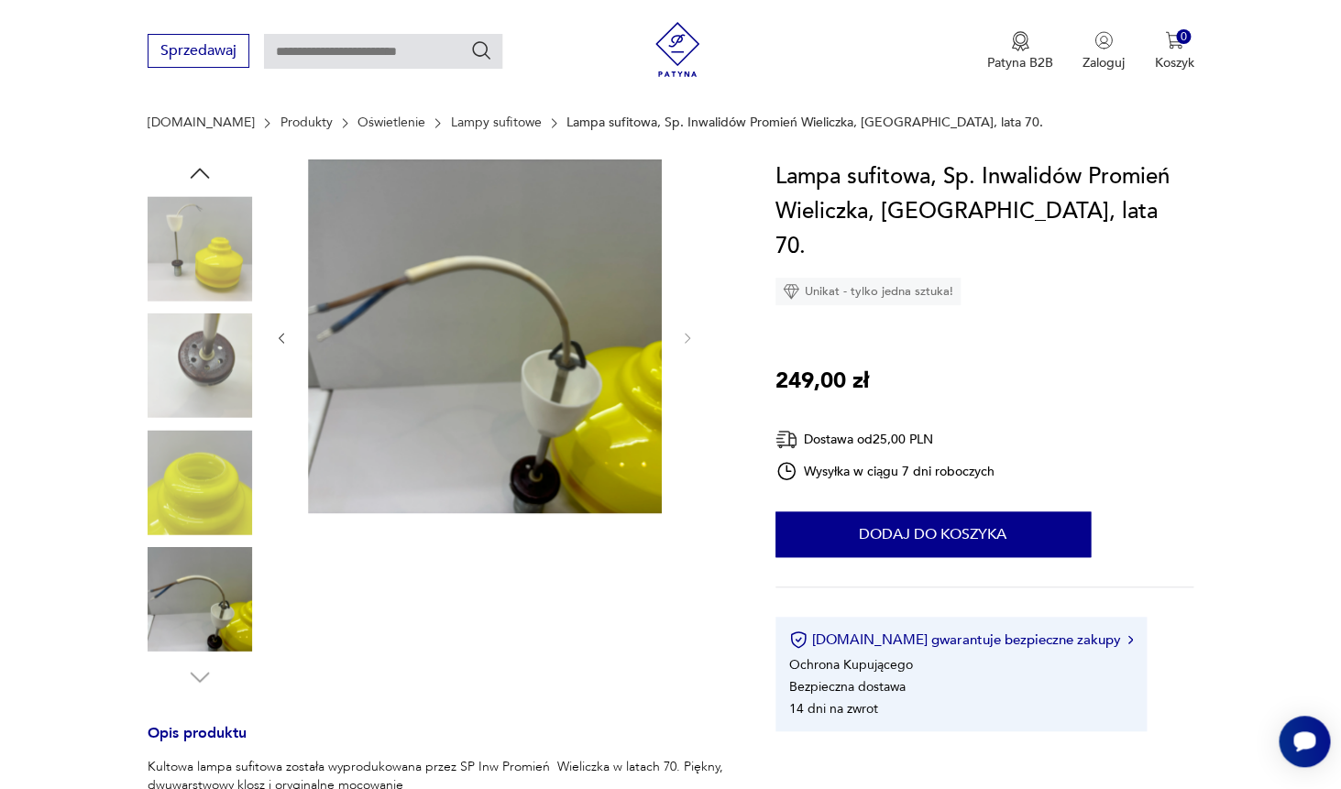
scroll to position [53, 0]
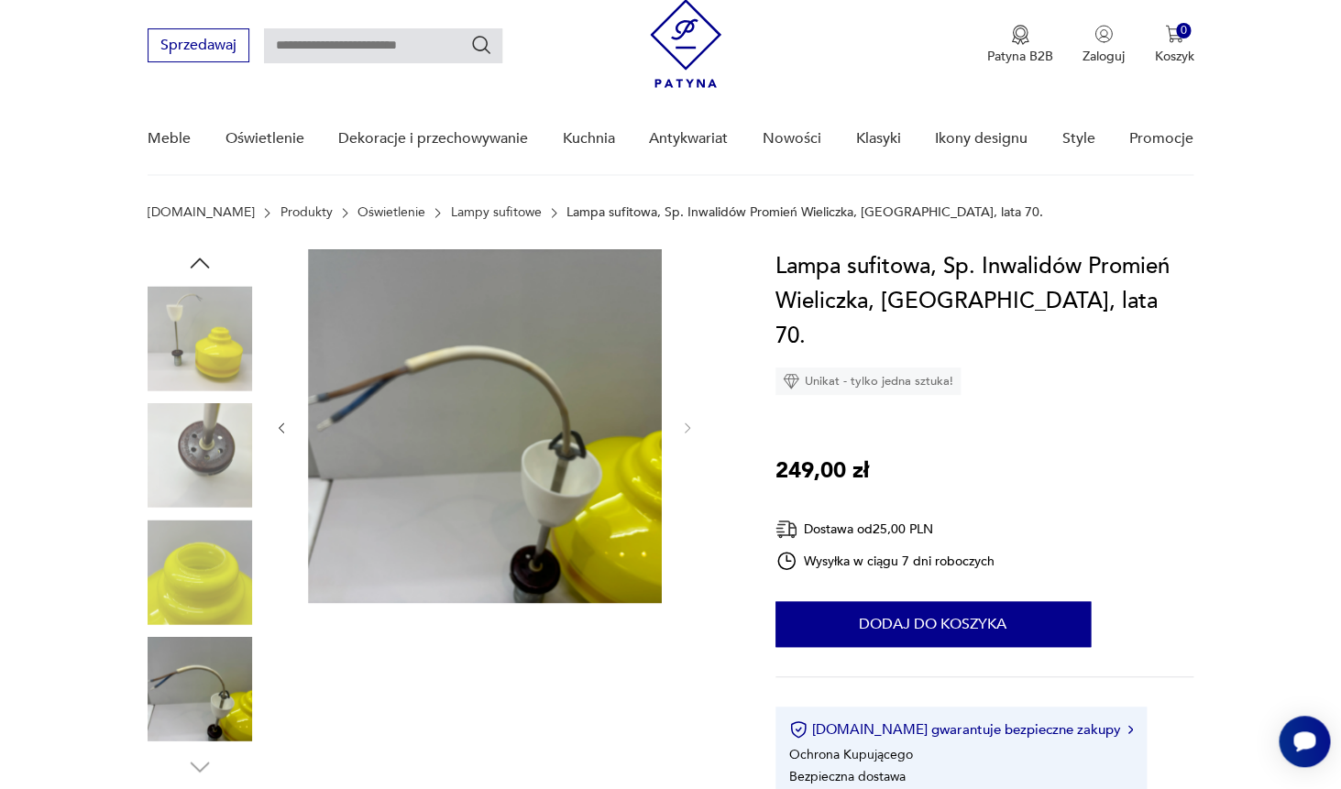
click at [204, 537] on img at bounding box center [200, 572] width 105 height 105
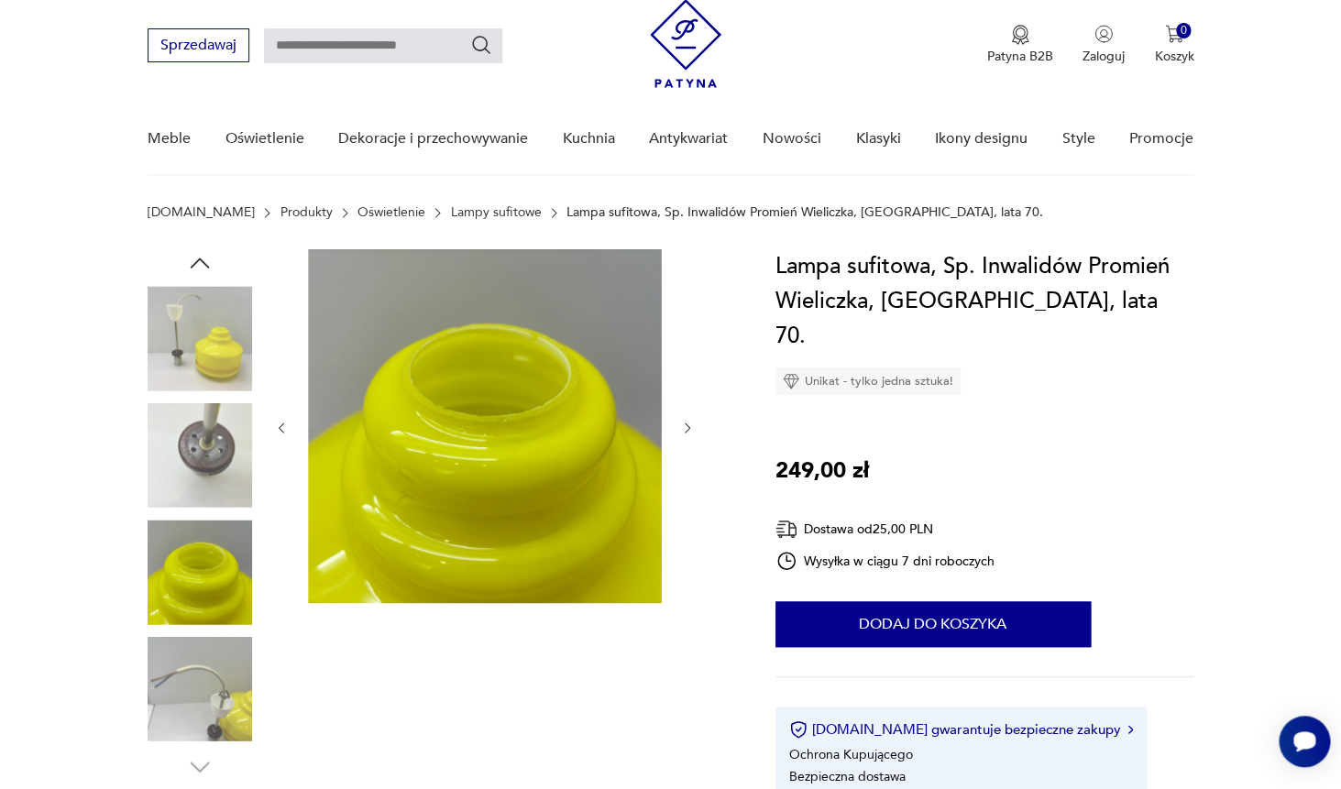
click at [223, 448] on img at bounding box center [200, 455] width 105 height 105
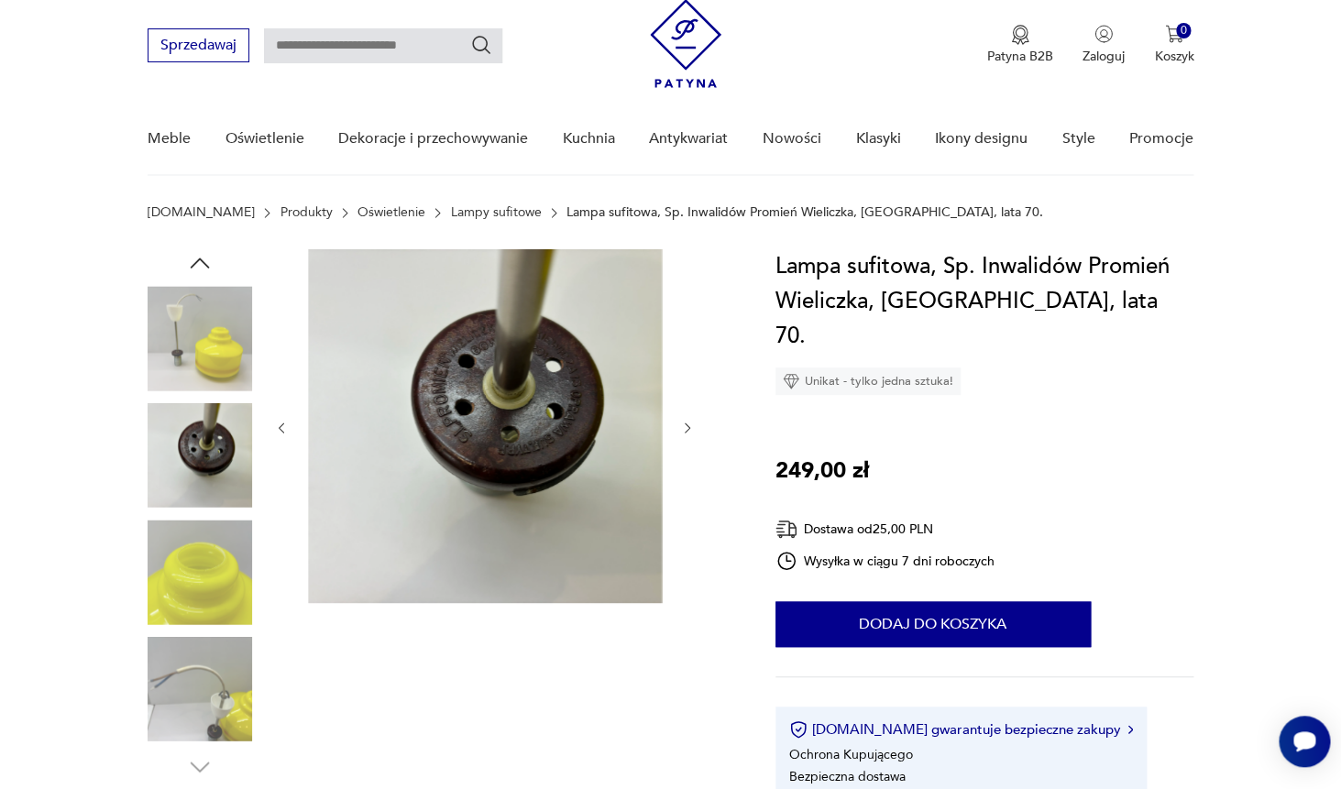
click at [220, 378] on img at bounding box center [200, 338] width 105 height 105
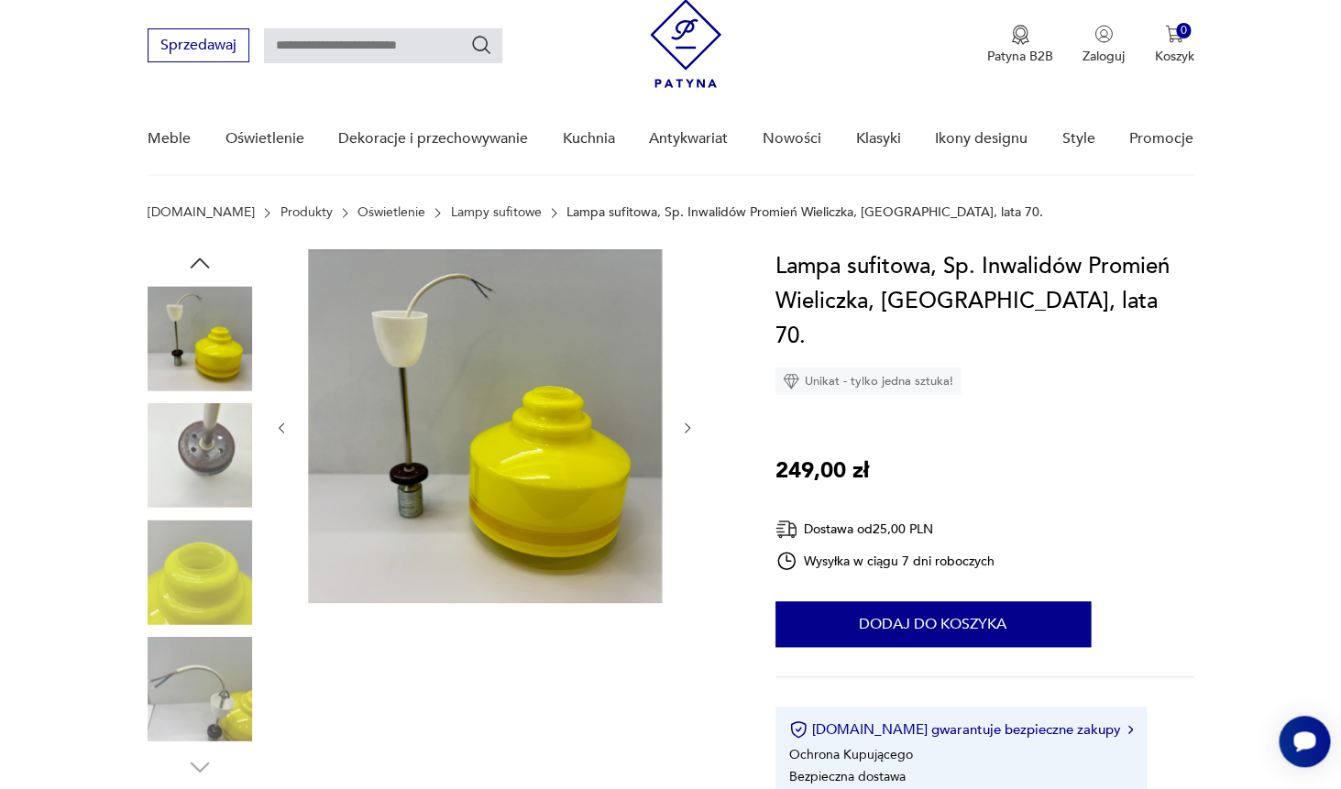
click at [212, 475] on img at bounding box center [200, 455] width 105 height 105
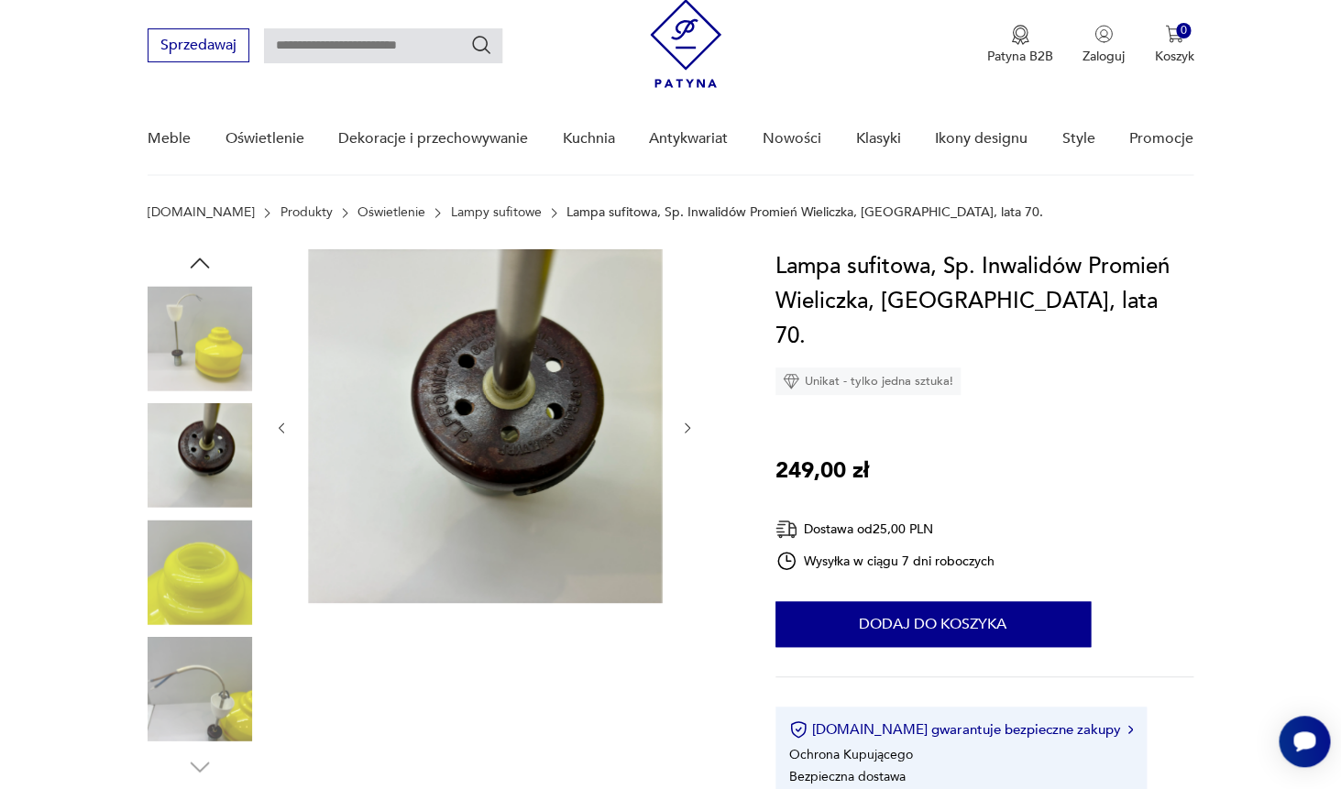
click at [206, 331] on img at bounding box center [200, 338] width 105 height 105
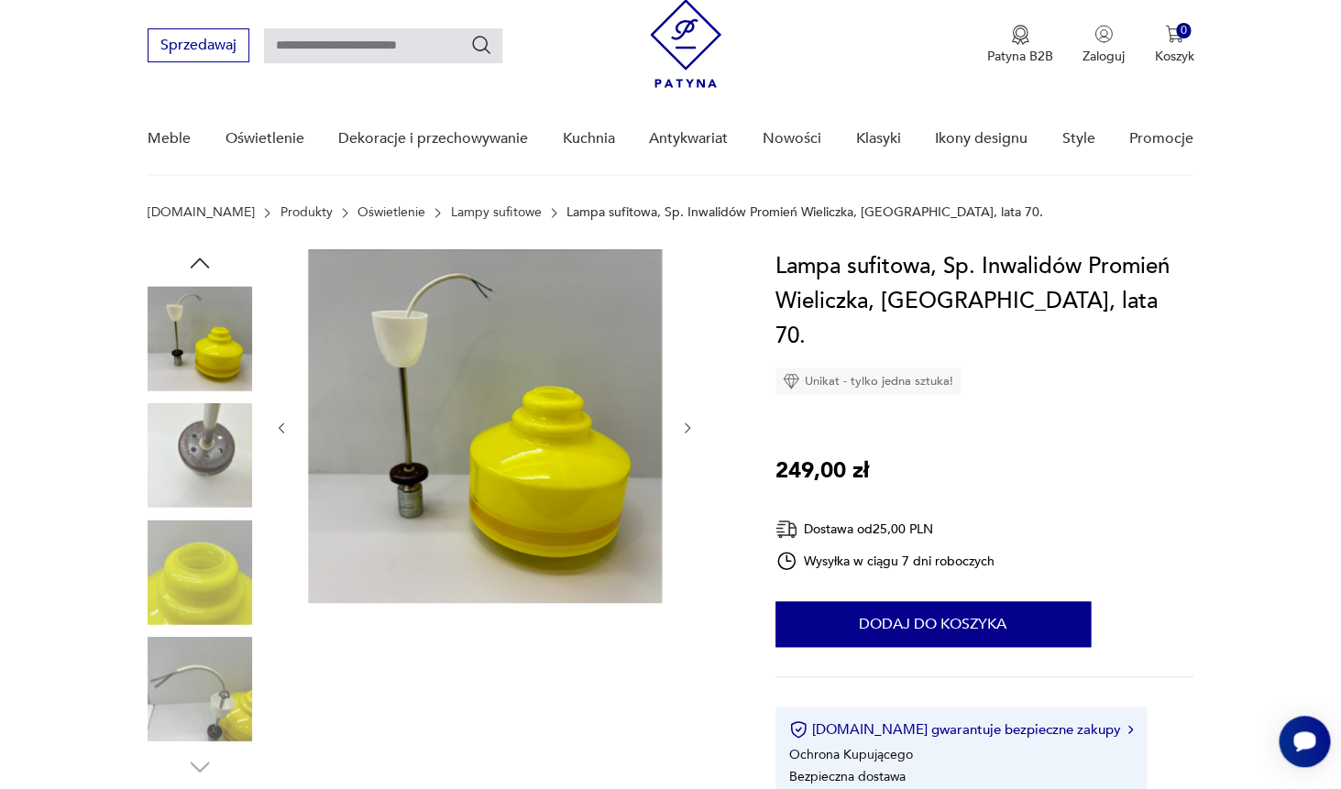
click at [195, 274] on icon "button" at bounding box center [200, 263] width 28 height 28
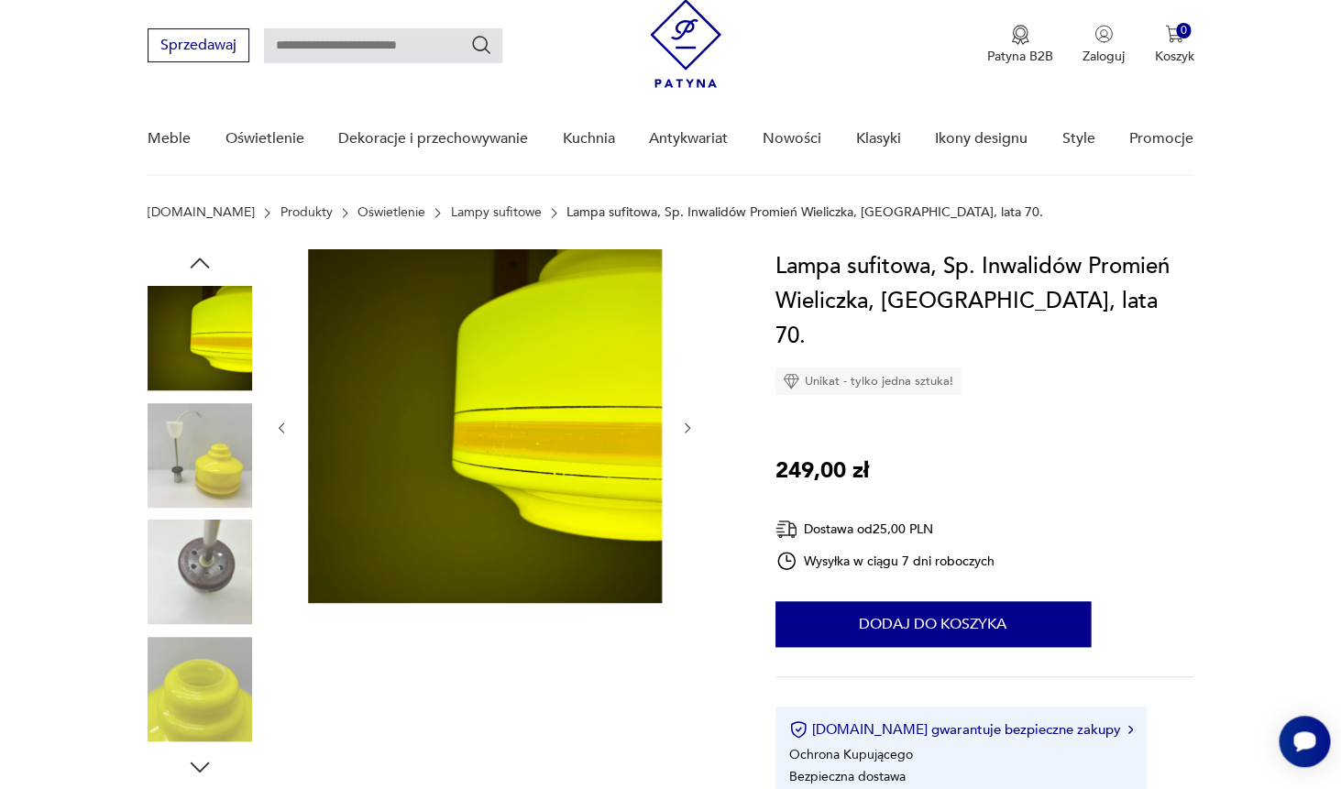
click at [195, 274] on icon "button" at bounding box center [200, 263] width 28 height 28
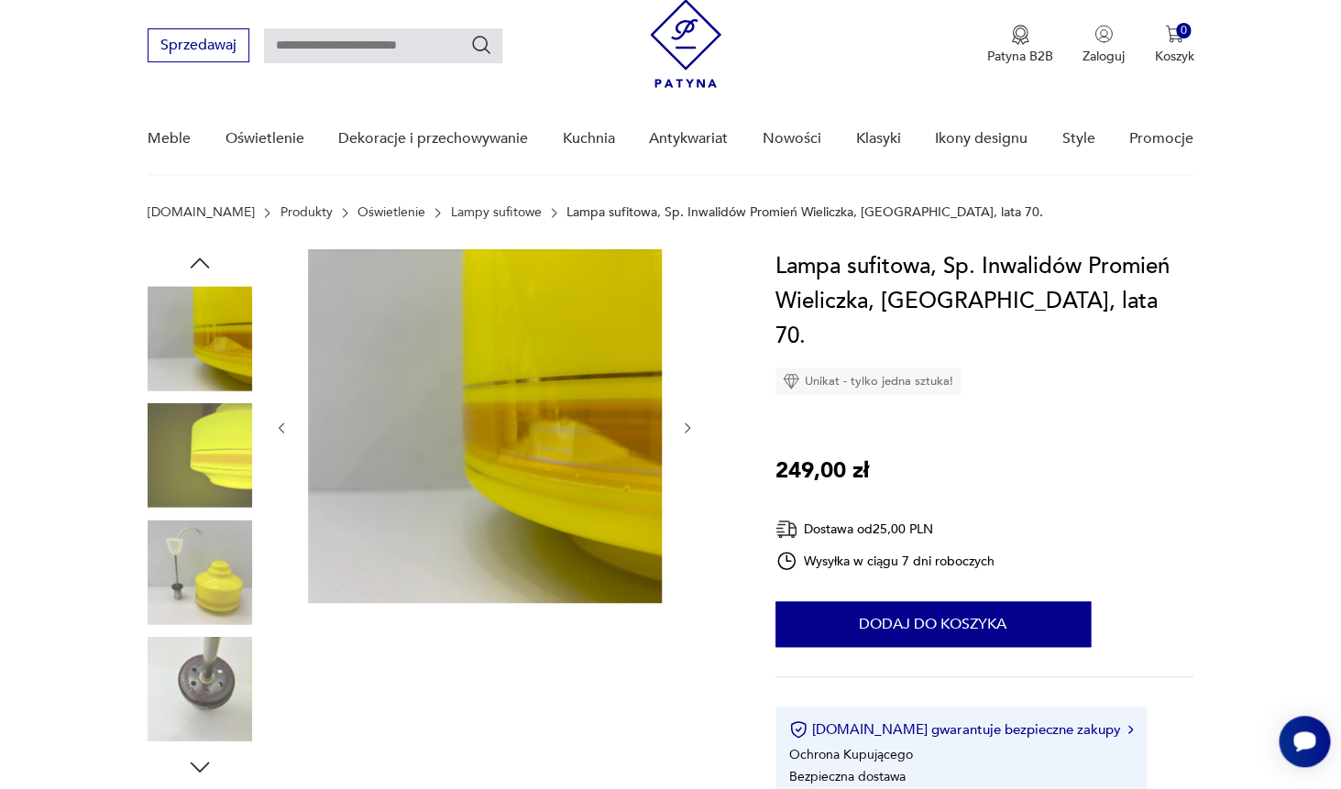
click at [200, 455] on img at bounding box center [200, 455] width 105 height 105
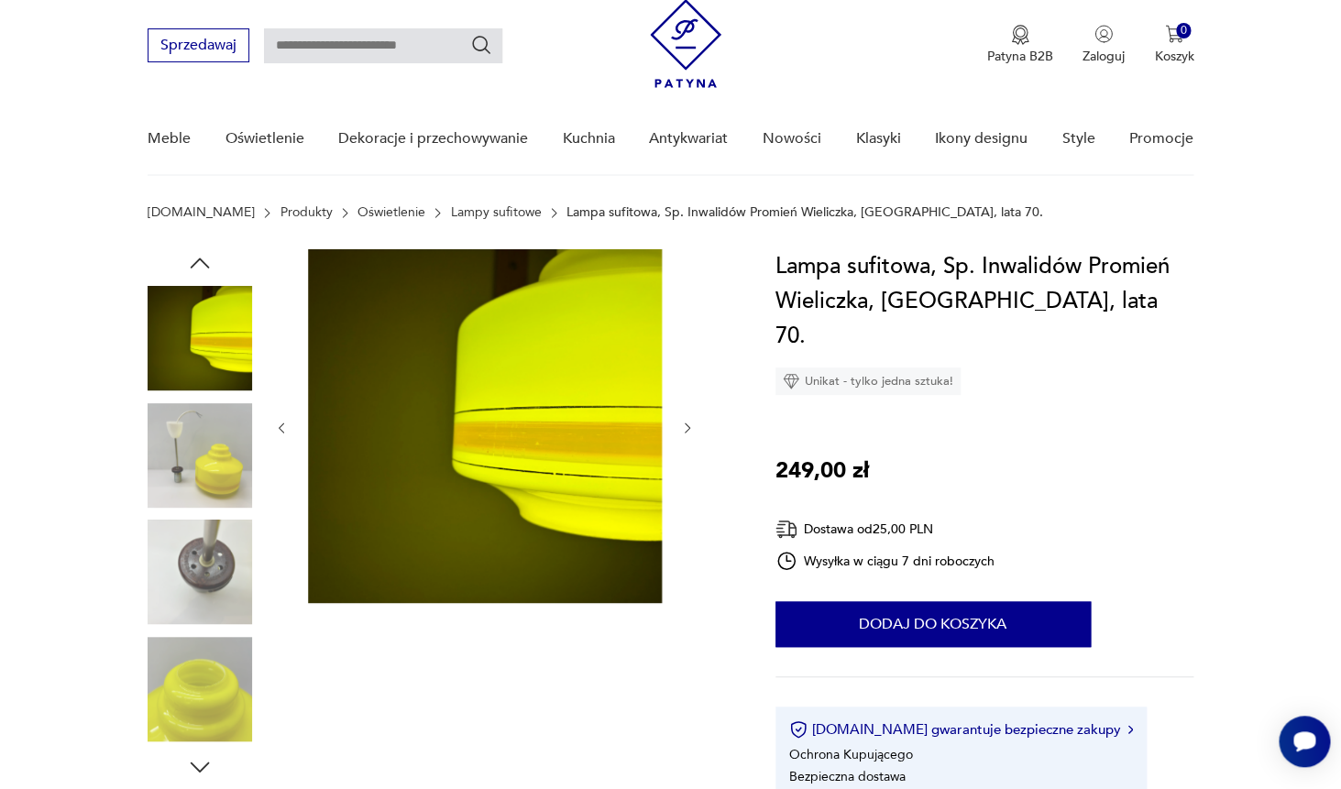
click at [204, 265] on icon "button" at bounding box center [200, 263] width 28 height 28
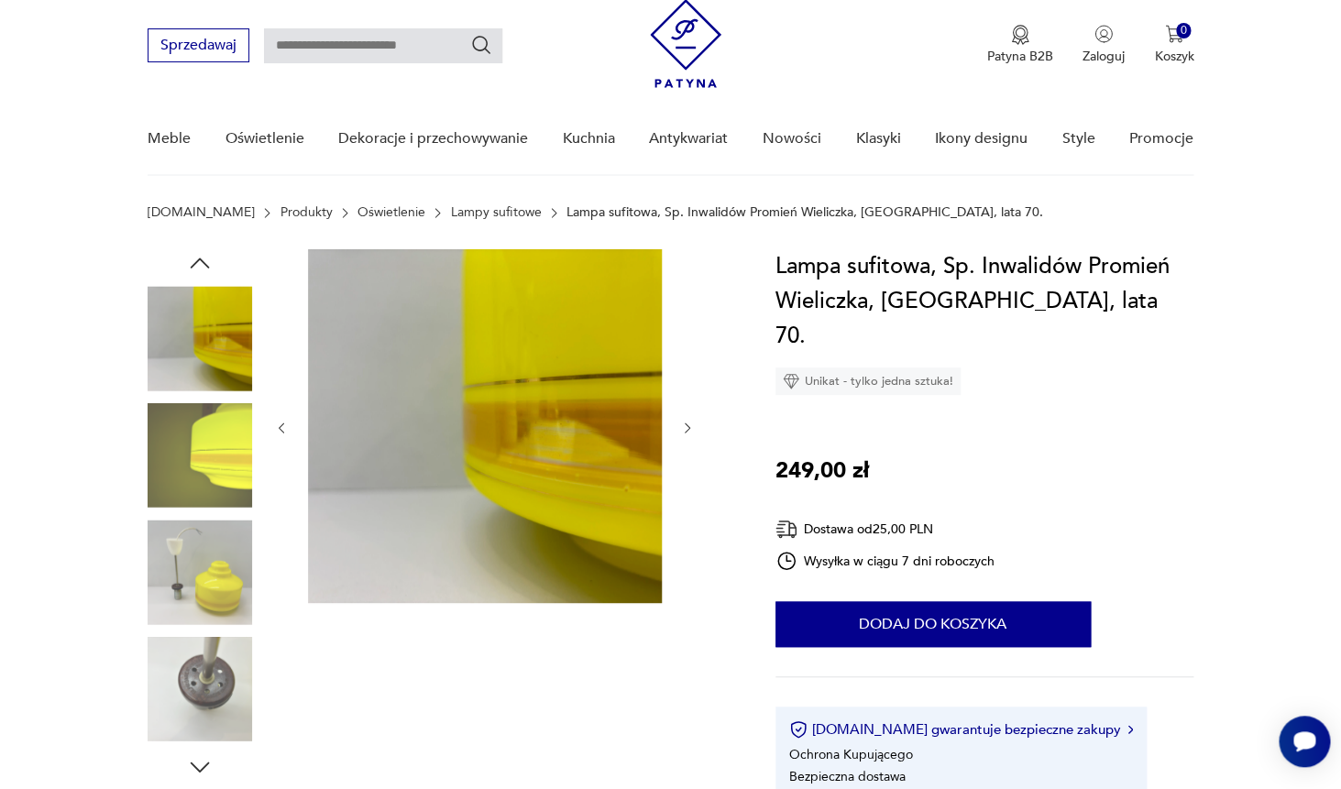
click at [204, 265] on icon "button" at bounding box center [200, 263] width 28 height 28
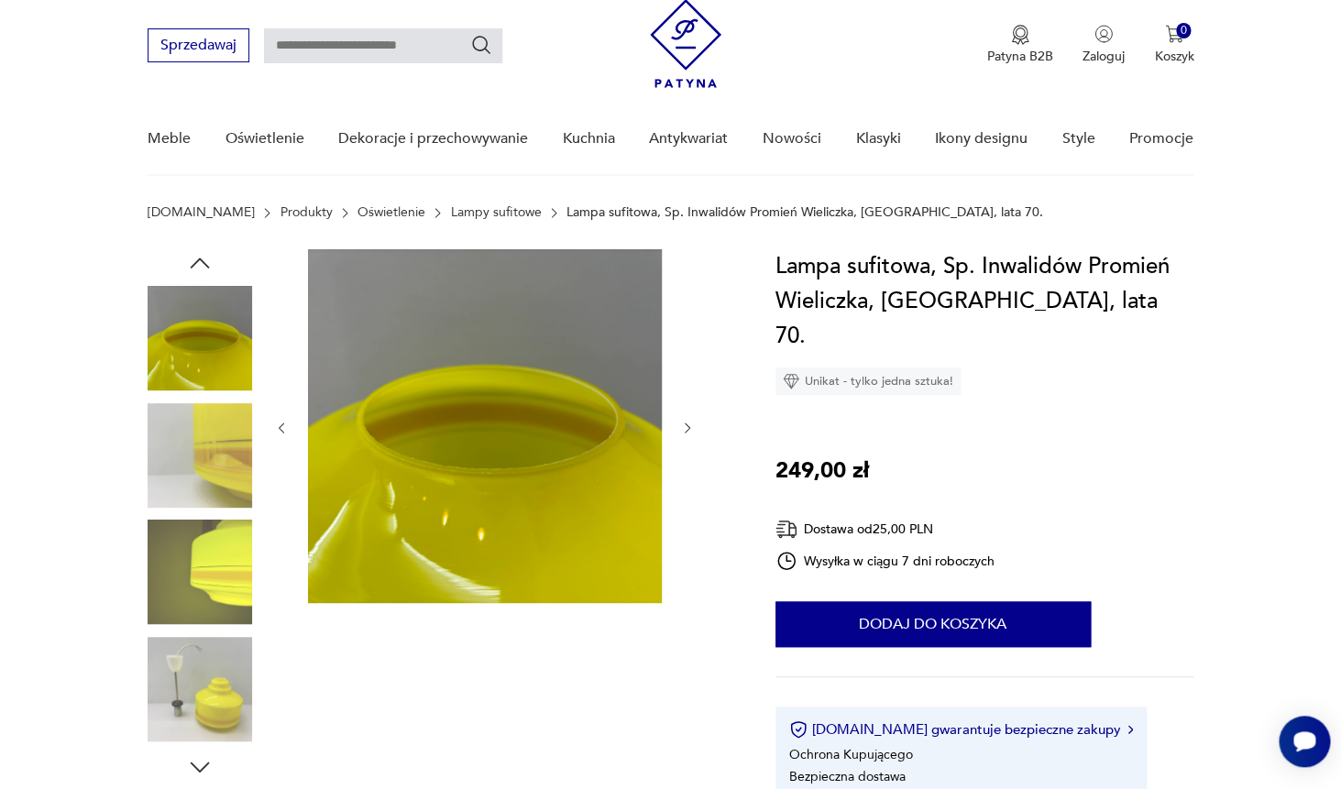
click at [204, 265] on icon "button" at bounding box center [200, 263] width 28 height 28
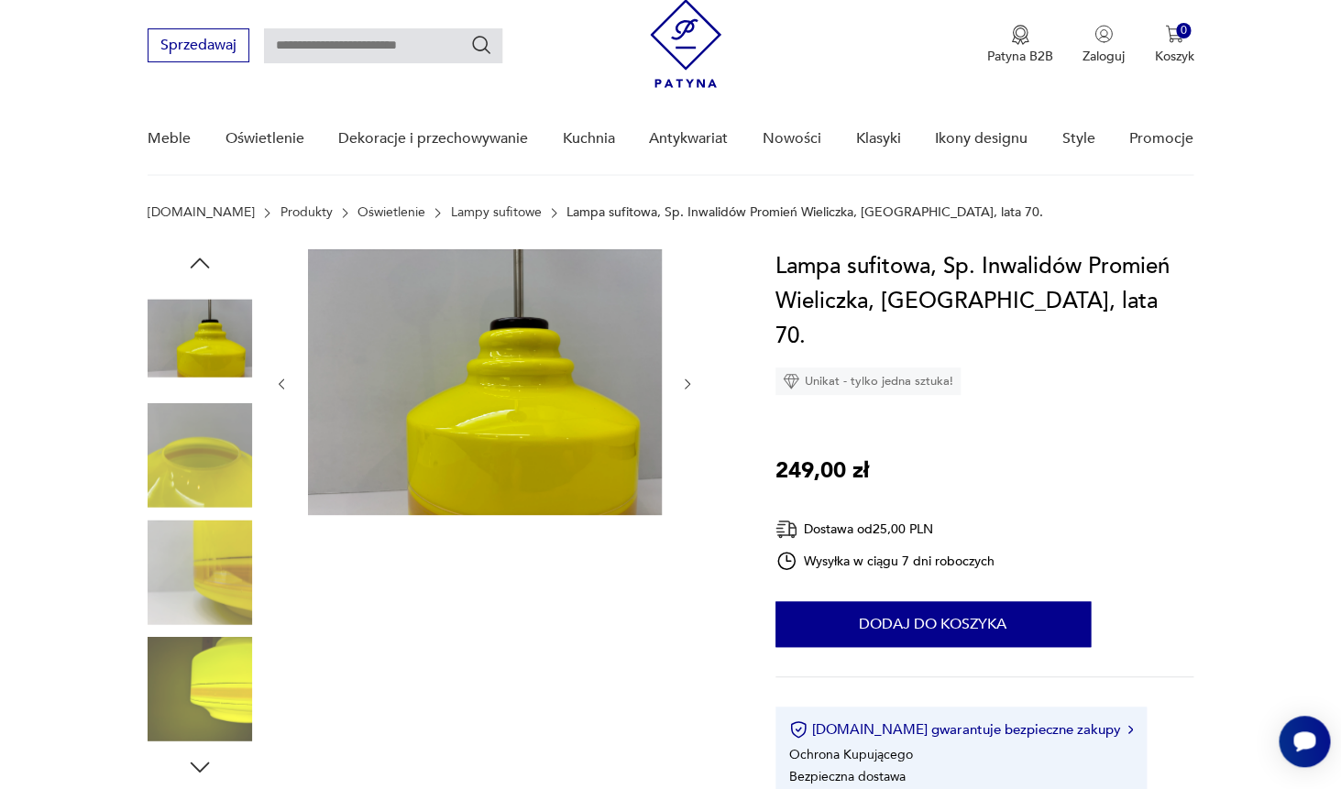
click at [204, 265] on icon "button" at bounding box center [200, 263] width 28 height 28
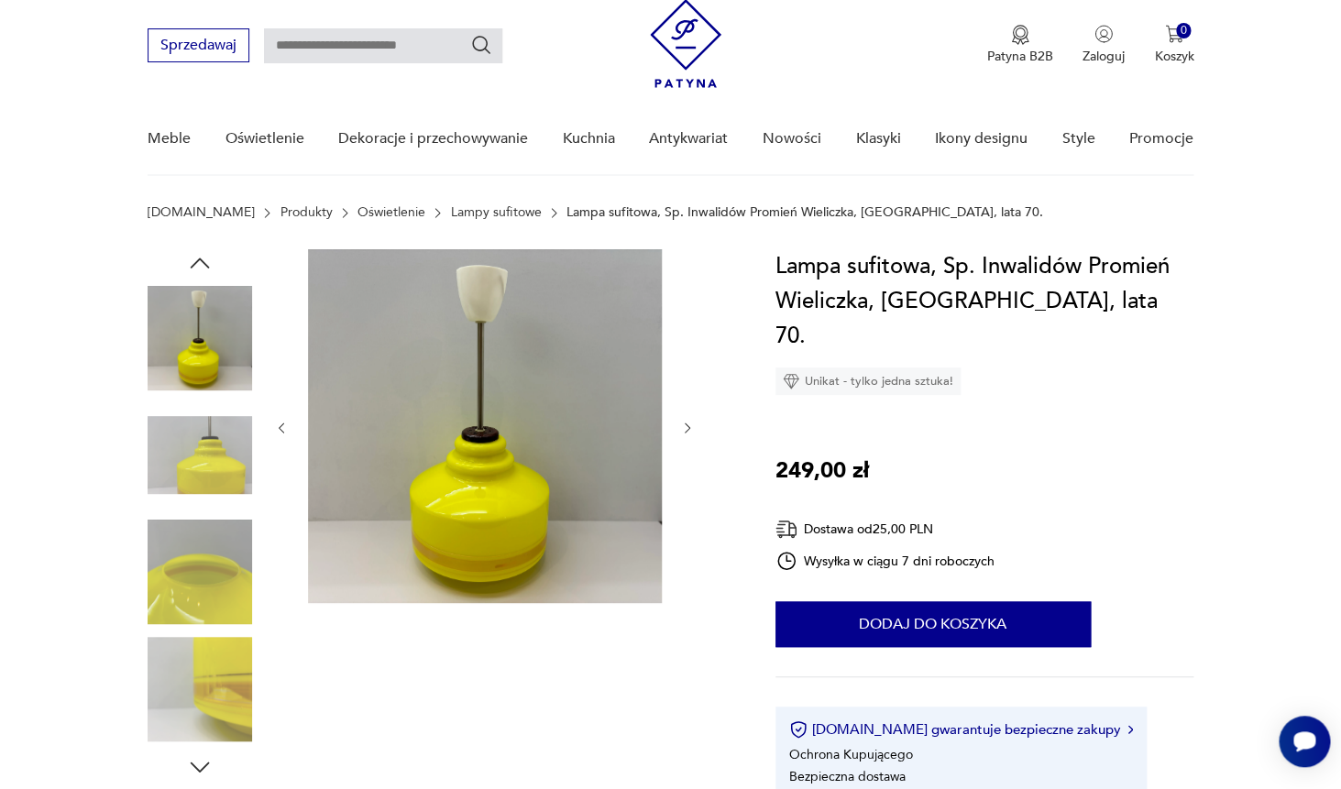
click at [204, 265] on icon "button" at bounding box center [200, 263] width 28 height 28
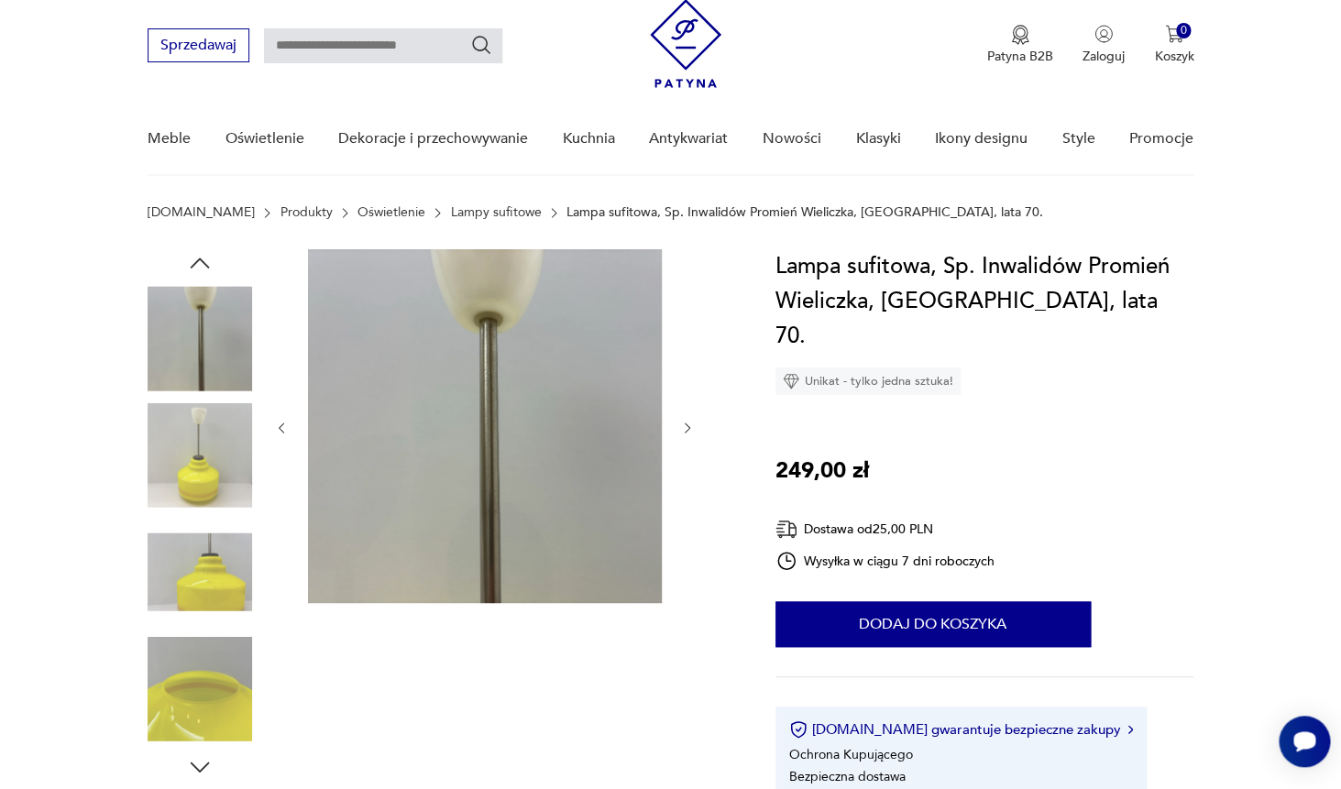
click at [205, 265] on icon "button" at bounding box center [200, 263] width 19 height 10
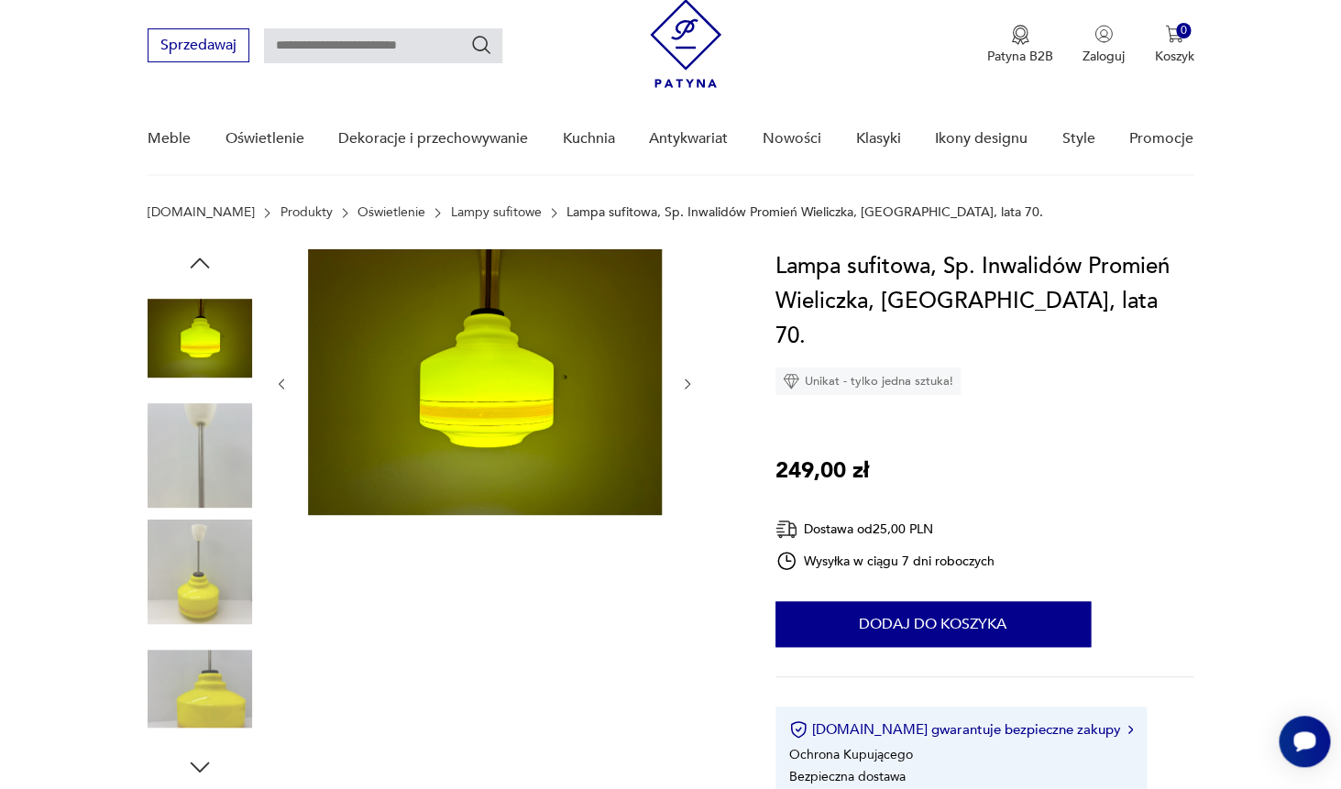
click at [205, 265] on icon "button" at bounding box center [200, 263] width 19 height 10
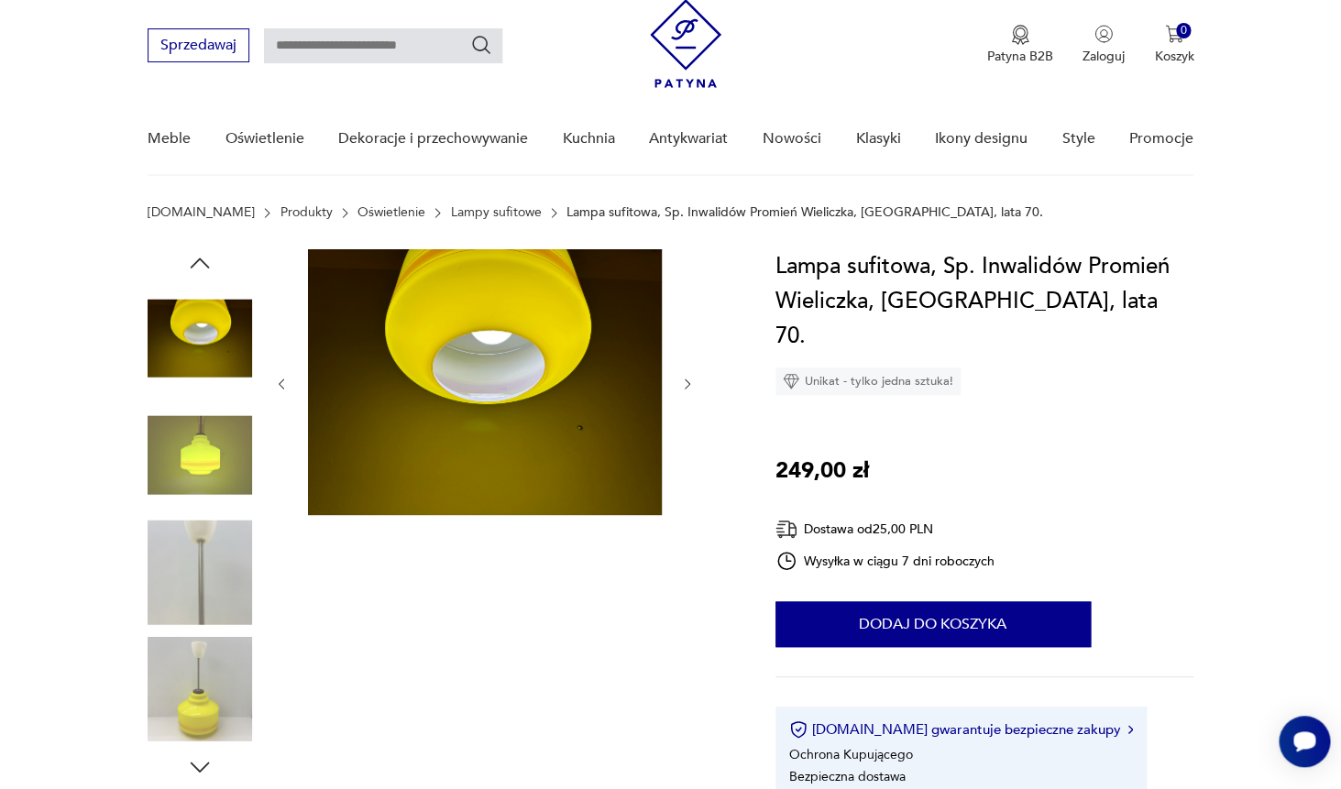
click at [205, 265] on icon "button" at bounding box center [200, 263] width 19 height 10
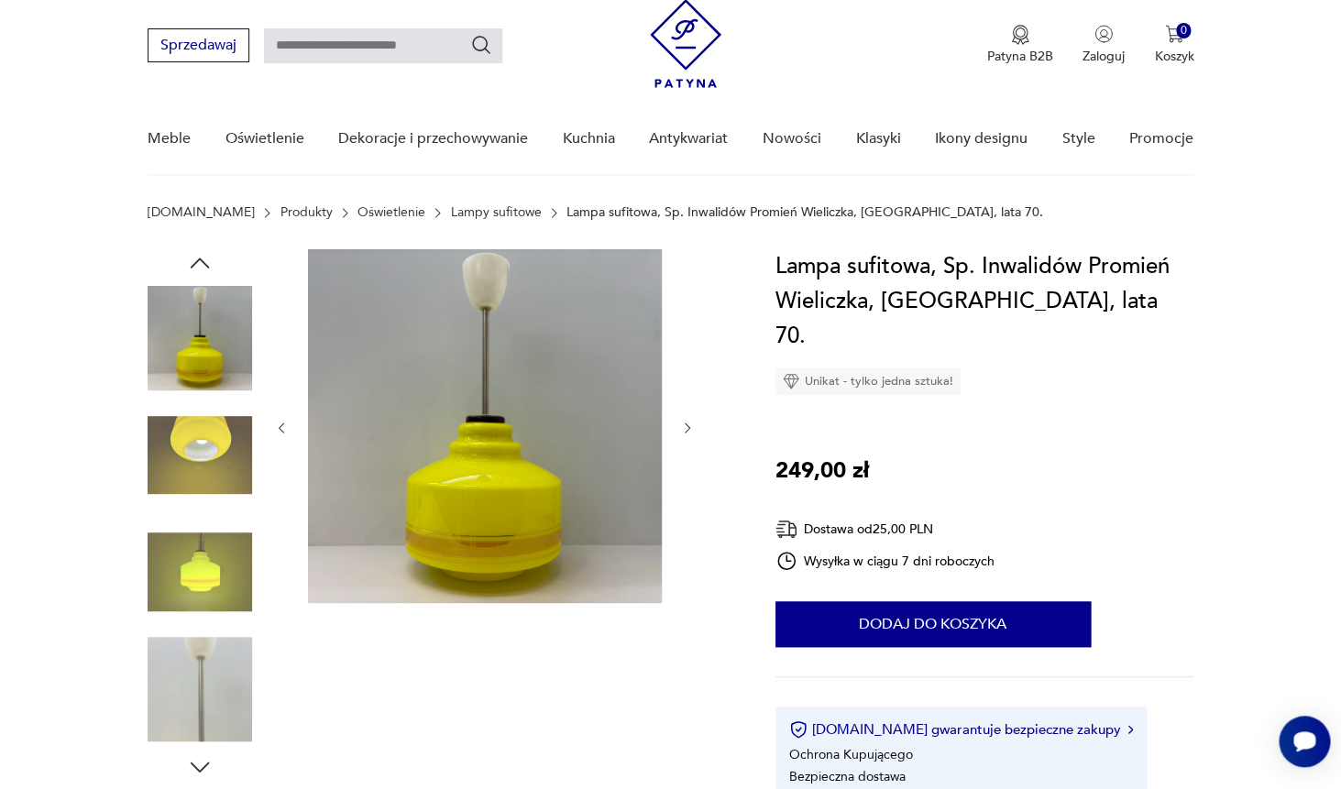
click at [214, 572] on img at bounding box center [200, 572] width 105 height 105
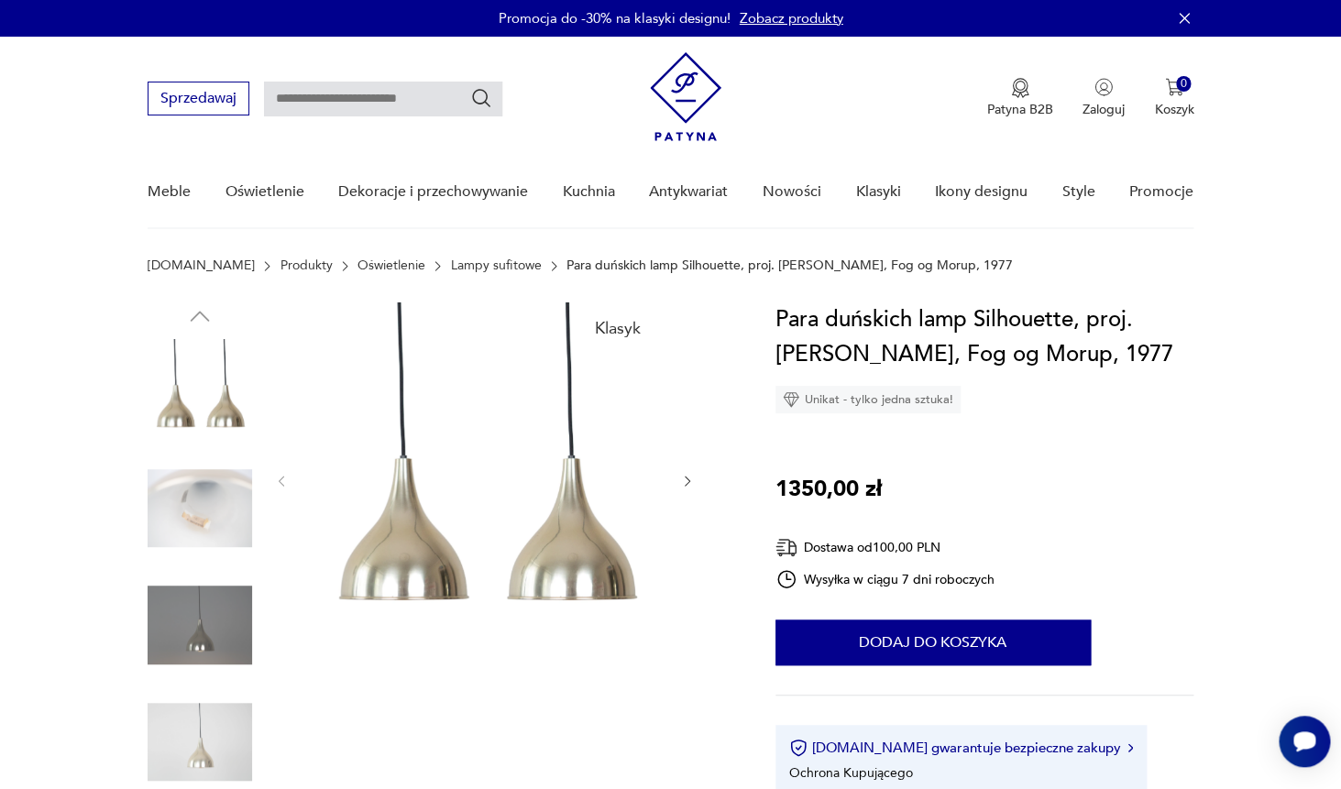
click at [194, 516] on img at bounding box center [200, 509] width 105 height 105
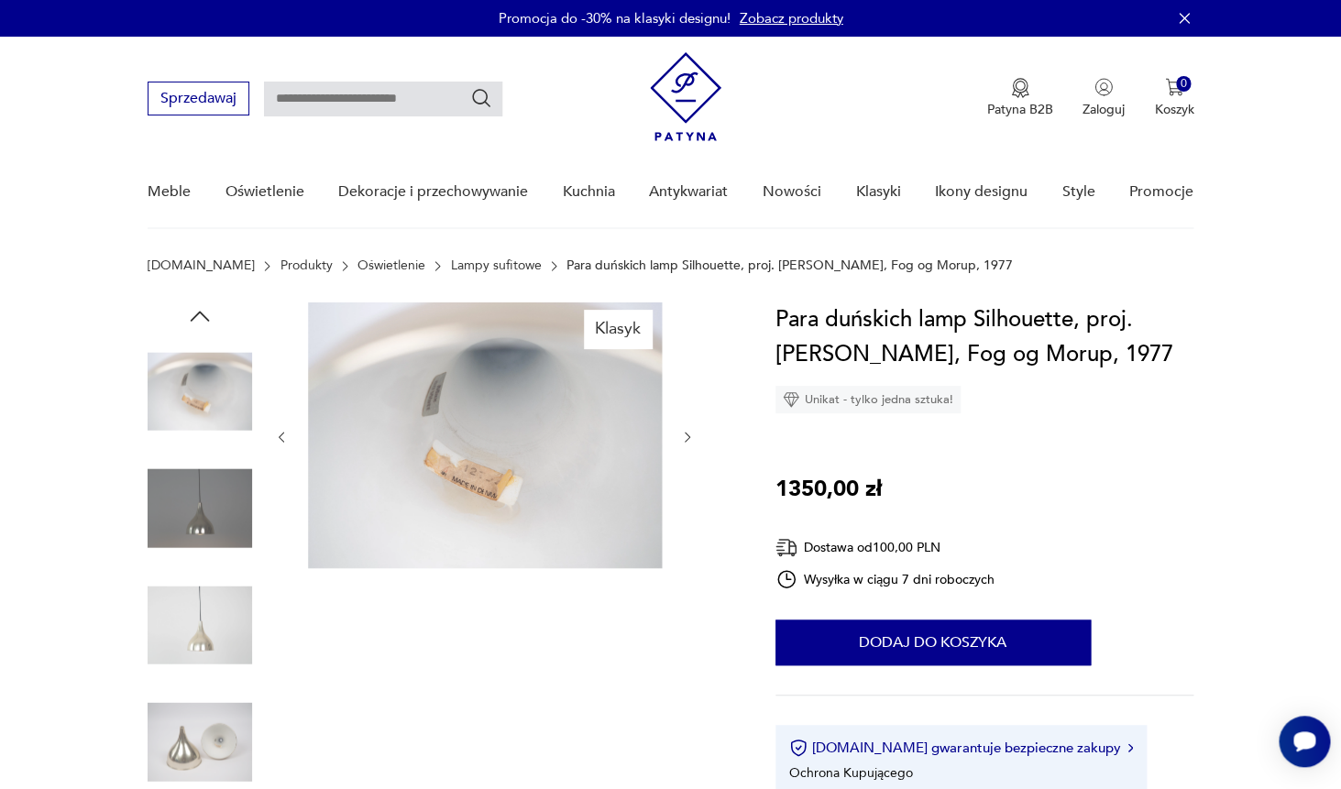
click at [187, 504] on img at bounding box center [200, 509] width 105 height 105
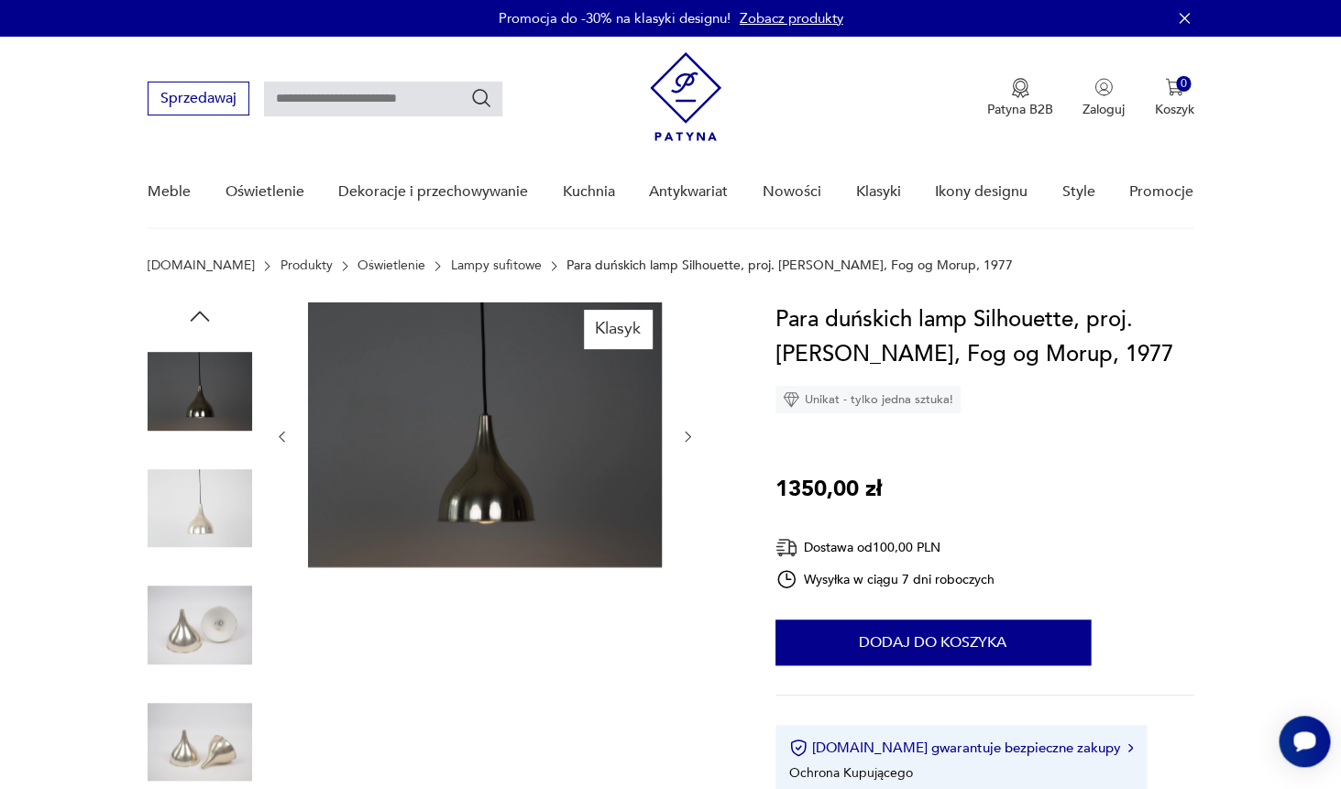
click at [189, 505] on img at bounding box center [200, 509] width 105 height 105
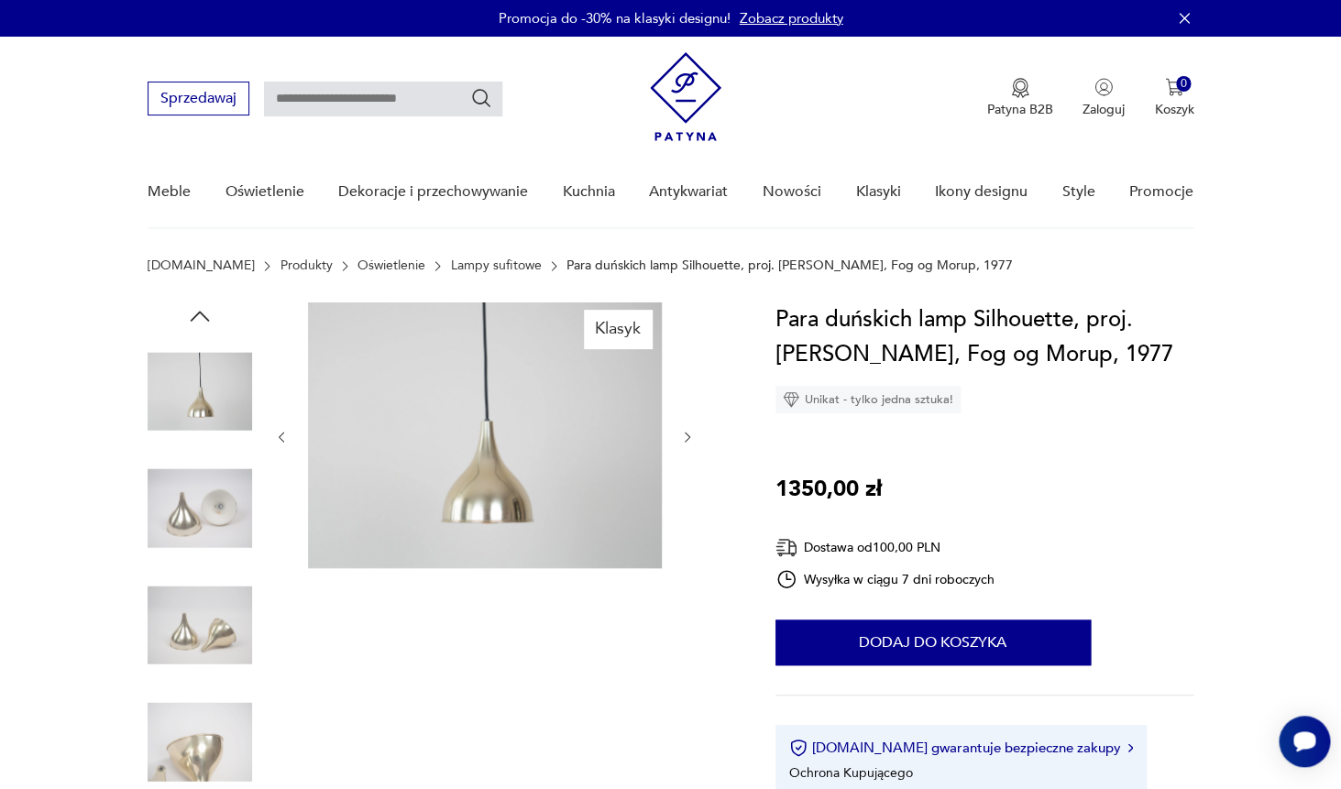
click at [189, 505] on img at bounding box center [200, 509] width 105 height 105
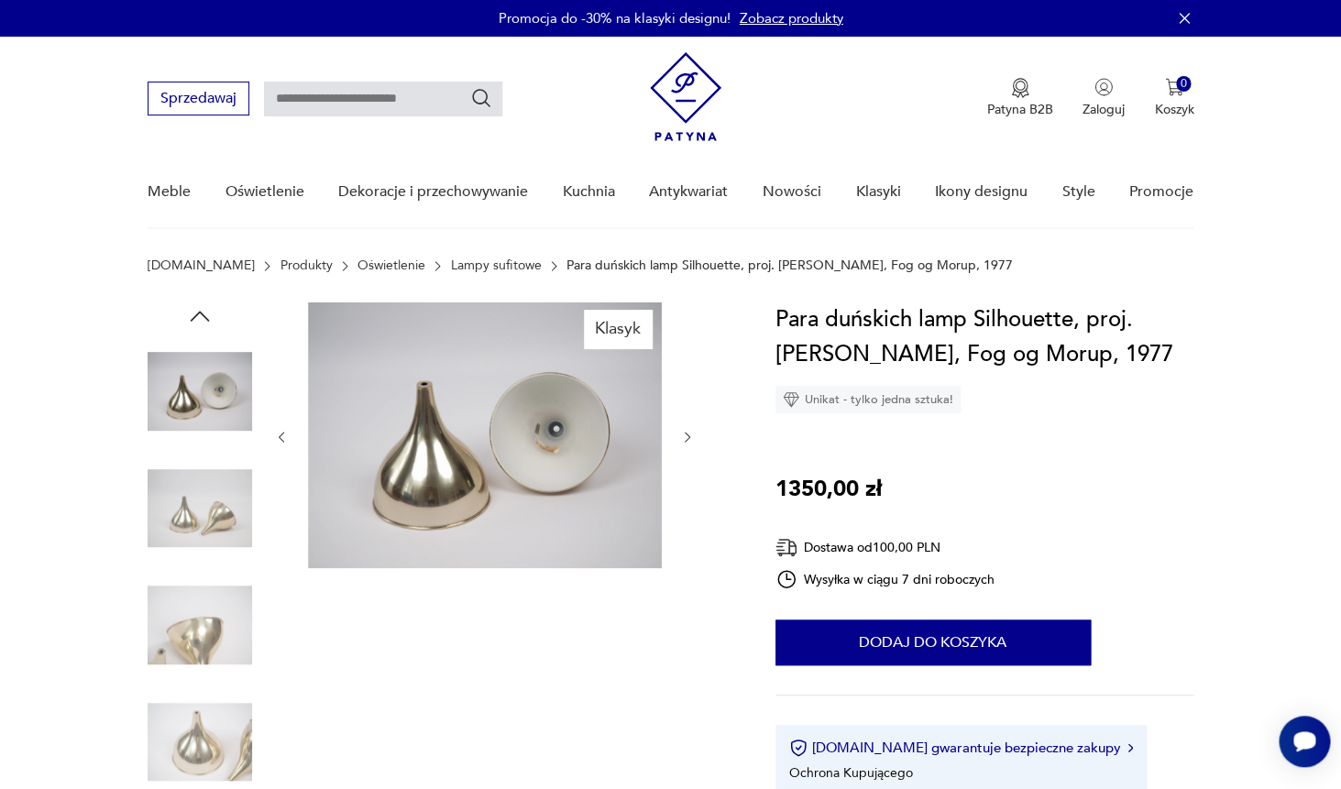
click at [189, 505] on img at bounding box center [200, 509] width 105 height 105
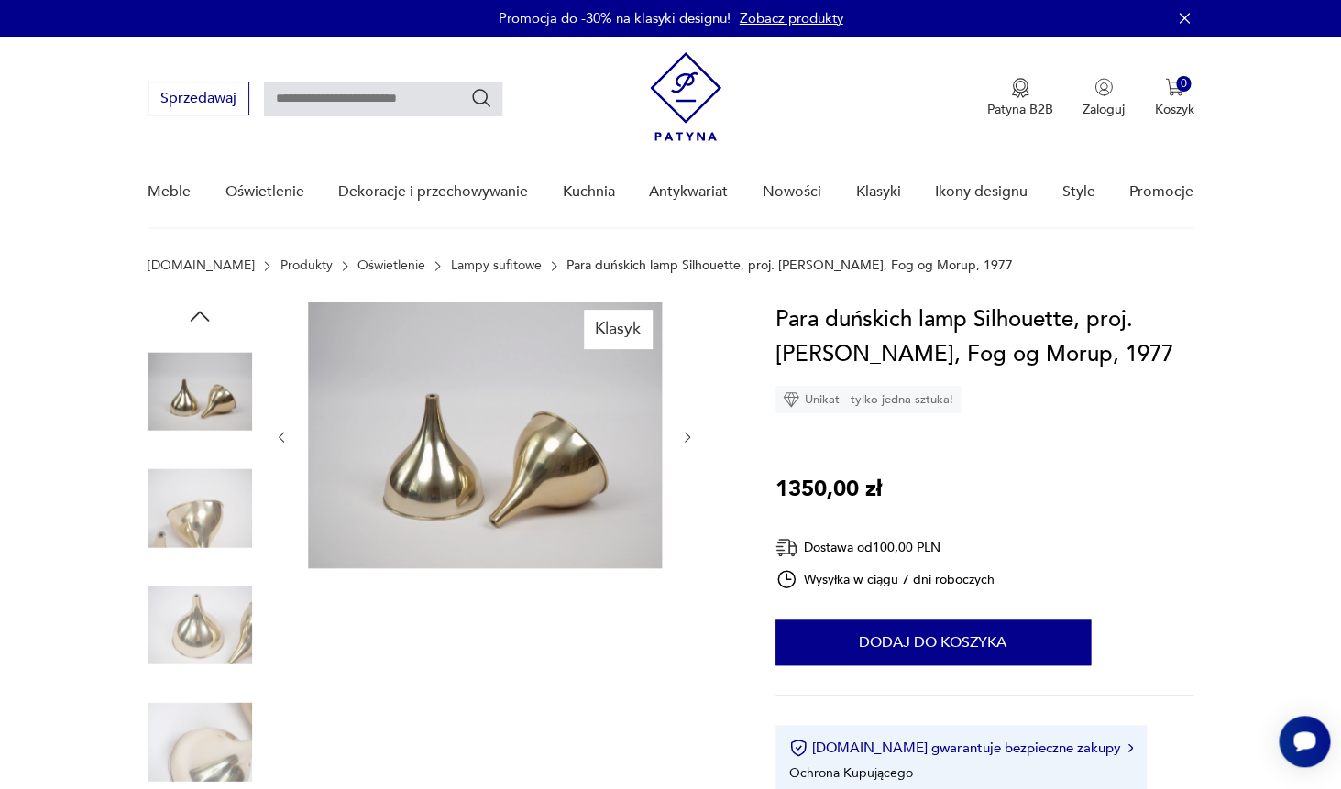
click at [190, 505] on img at bounding box center [200, 509] width 105 height 105
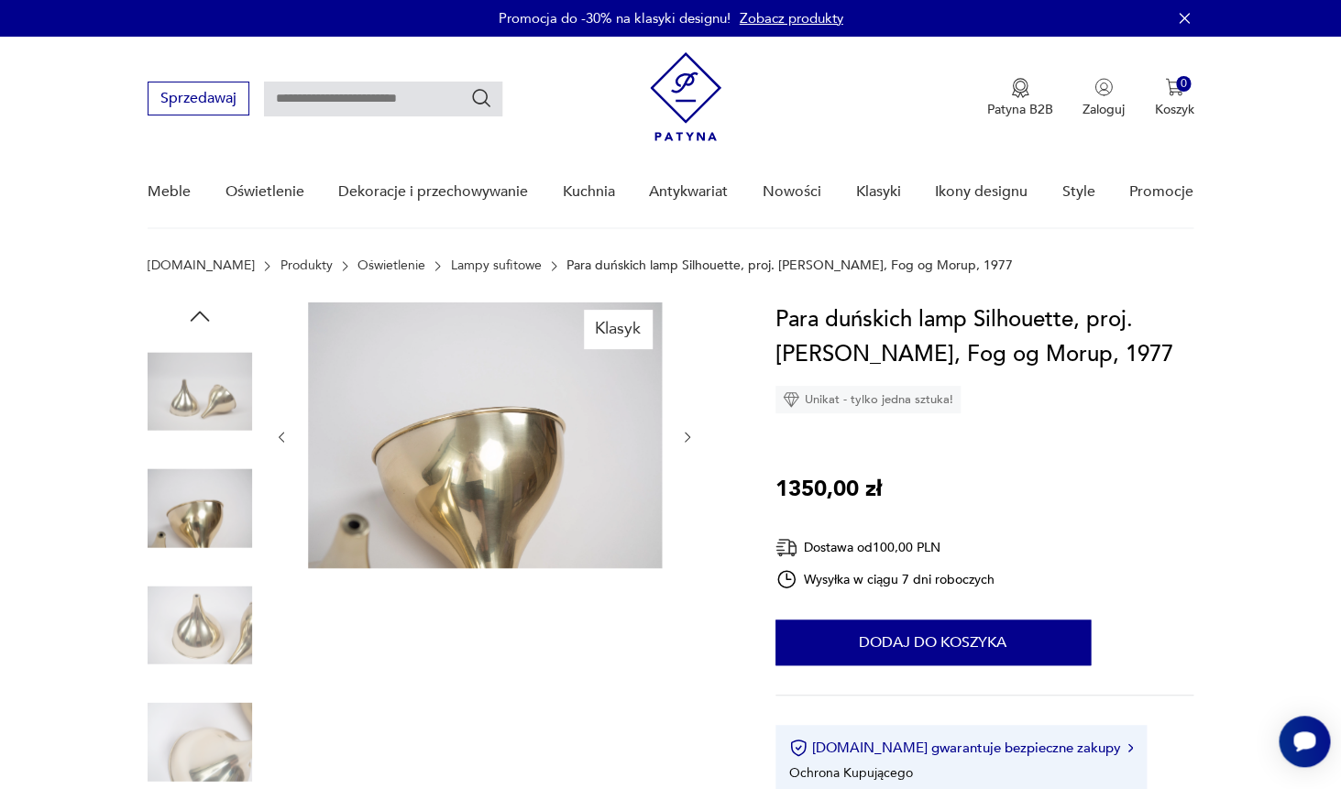
click at [191, 626] on img at bounding box center [200, 625] width 105 height 105
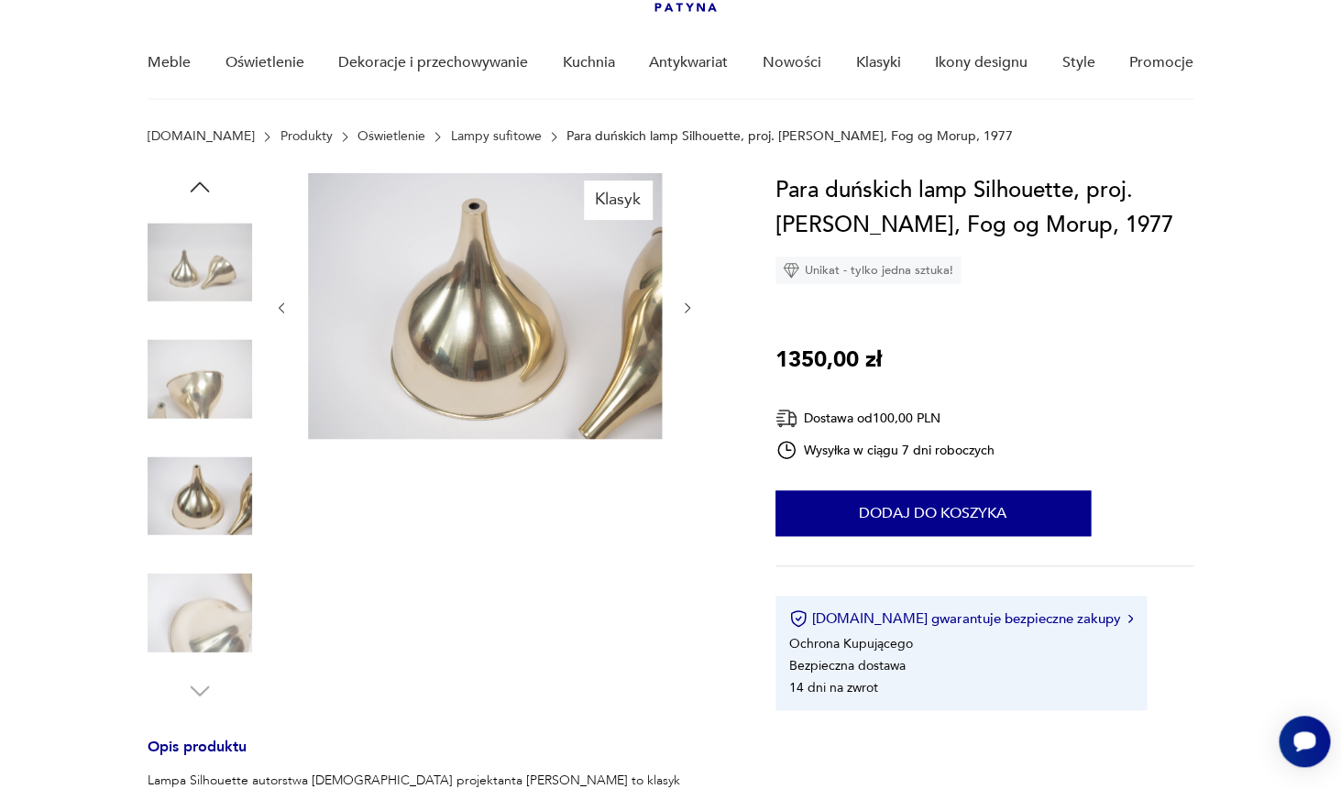
scroll to position [215, 0]
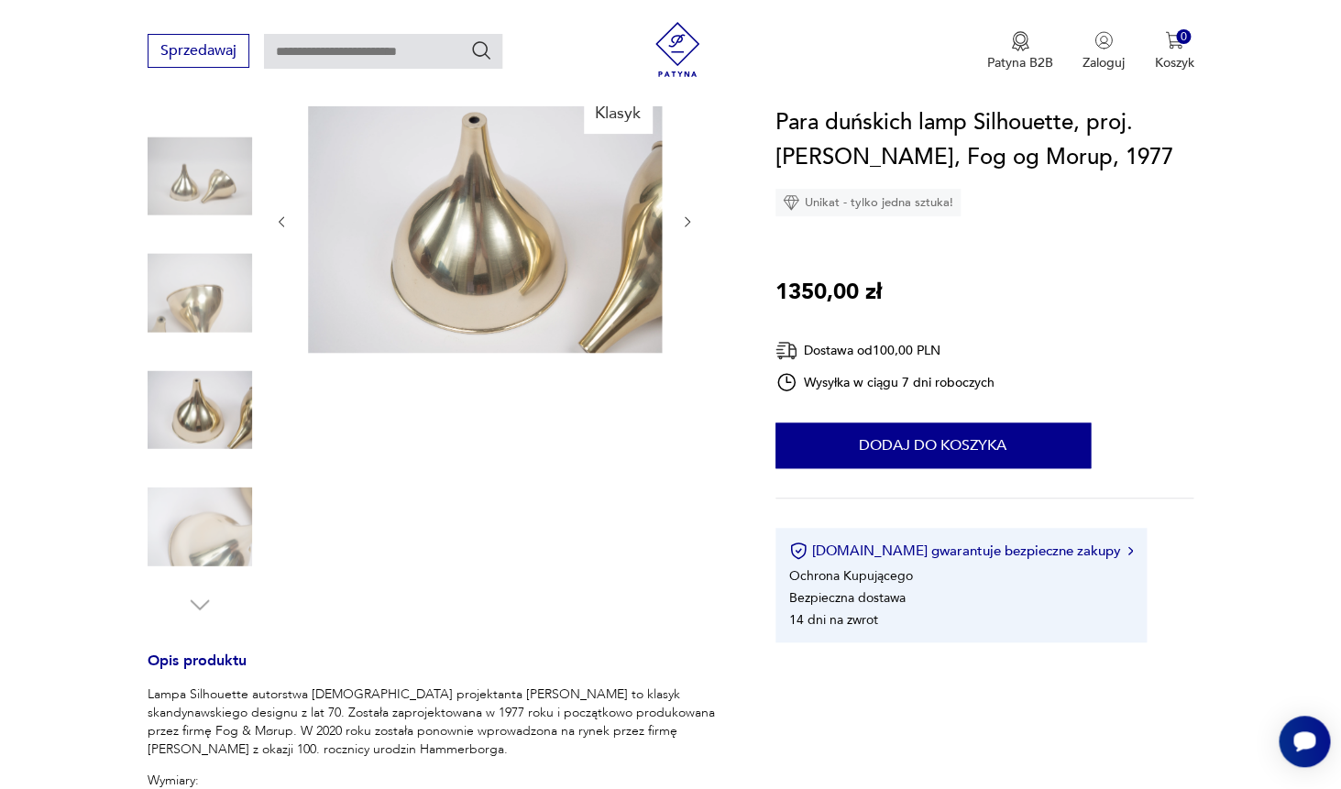
click at [190, 564] on img at bounding box center [200, 527] width 105 height 105
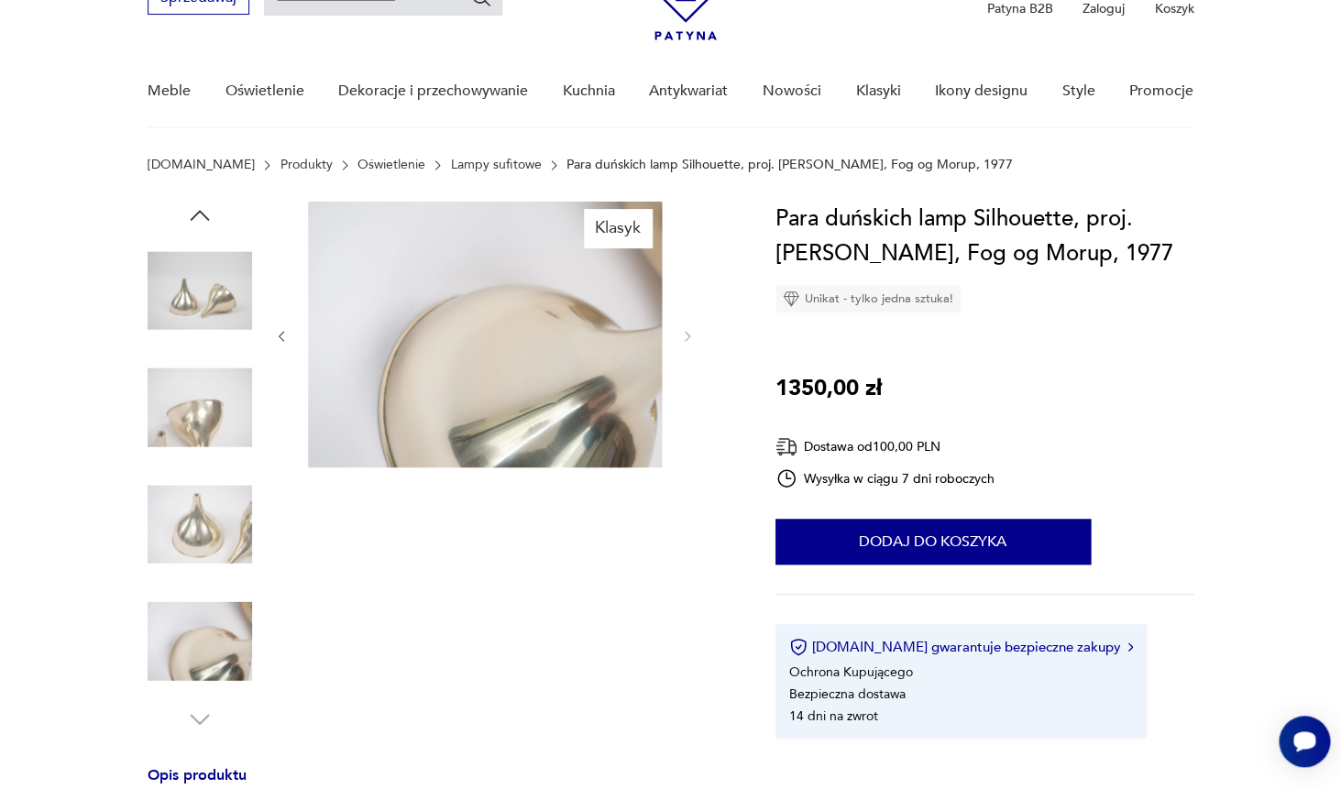
scroll to position [115, 0]
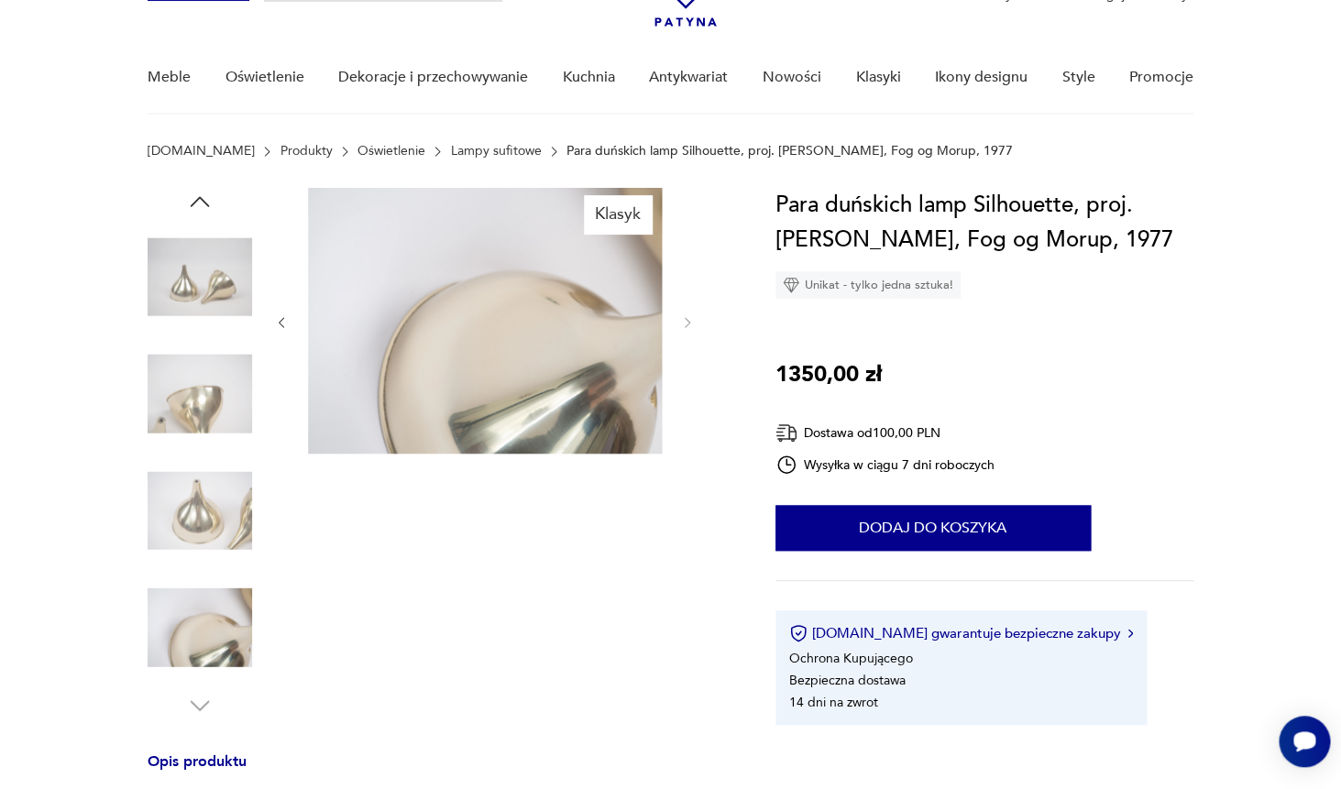
click at [191, 401] on img at bounding box center [200, 394] width 105 height 105
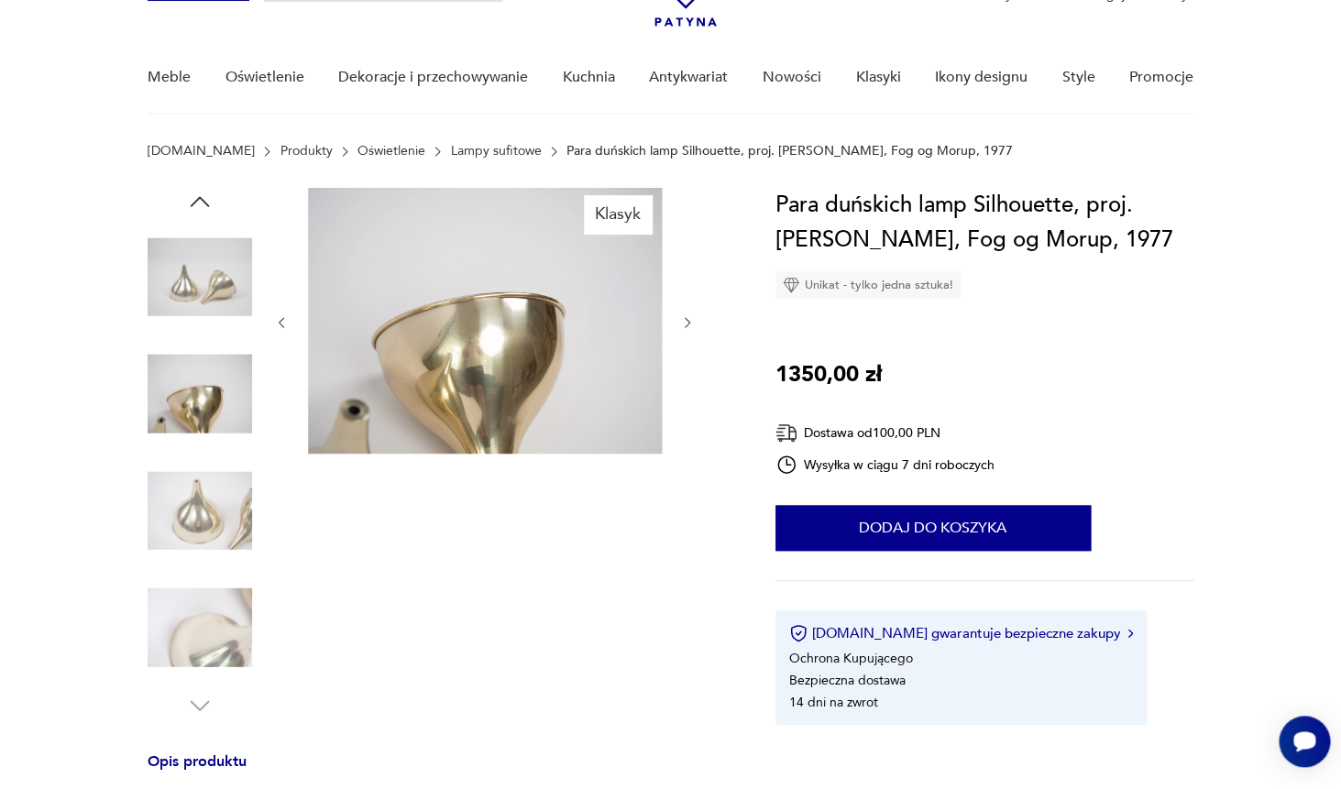
click at [201, 577] on img at bounding box center [200, 628] width 105 height 105
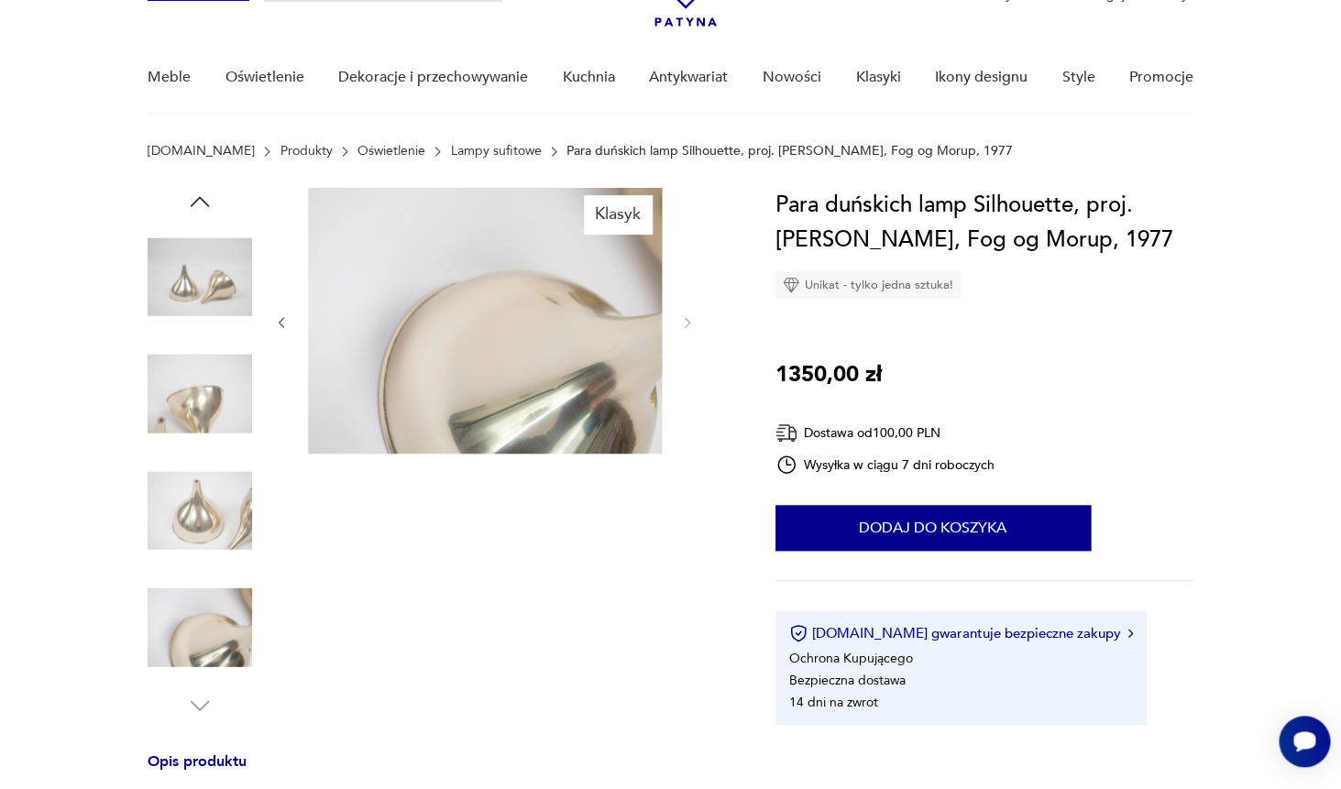
click at [215, 308] on img at bounding box center [200, 277] width 105 height 105
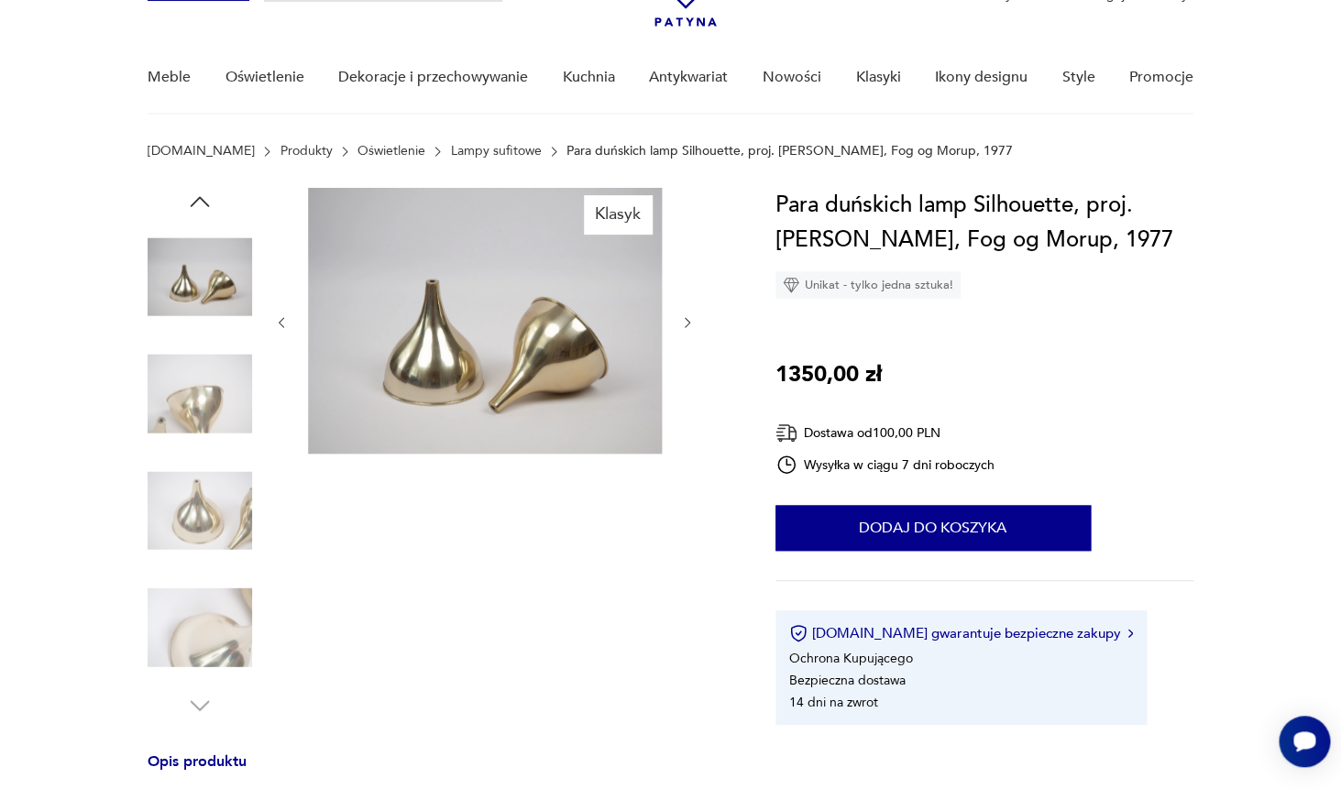
click at [226, 401] on img at bounding box center [200, 394] width 105 height 105
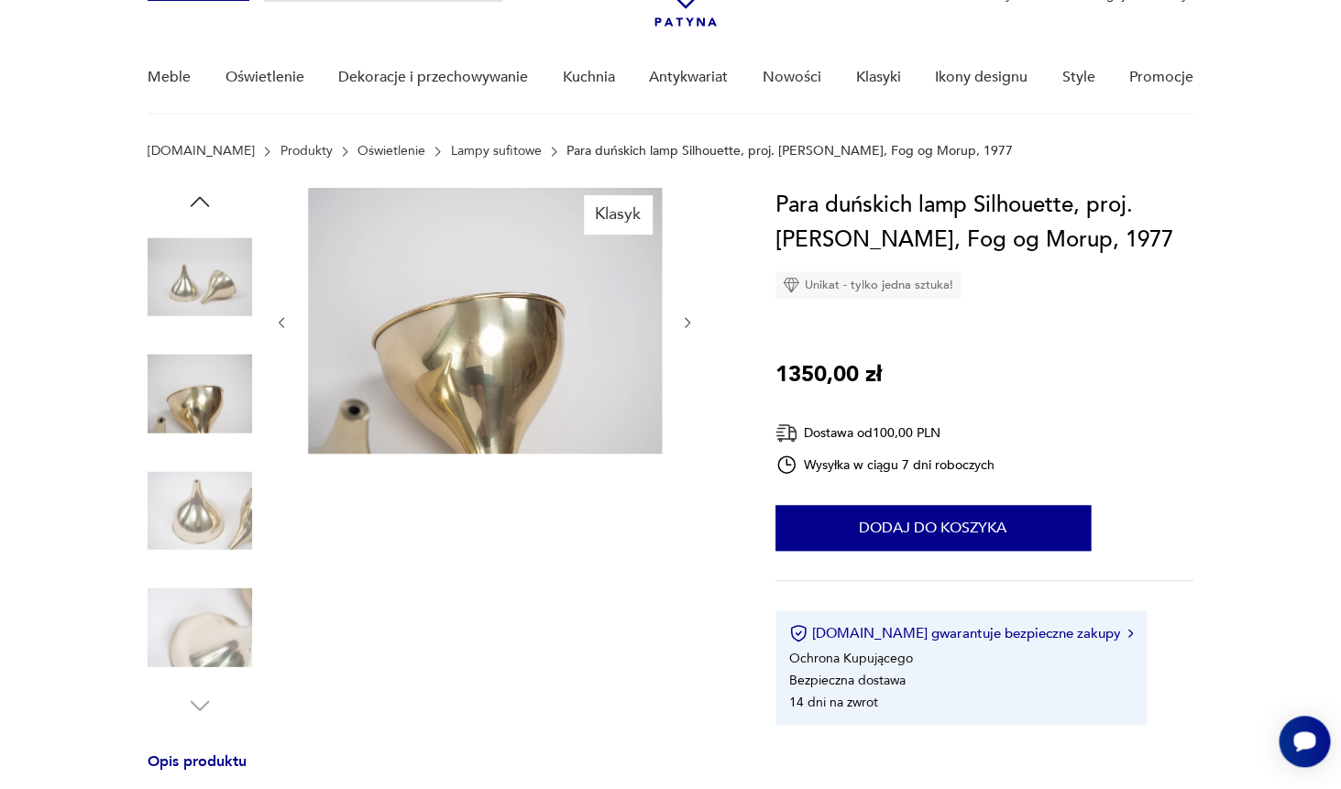
click at [210, 282] on img at bounding box center [200, 277] width 105 height 105
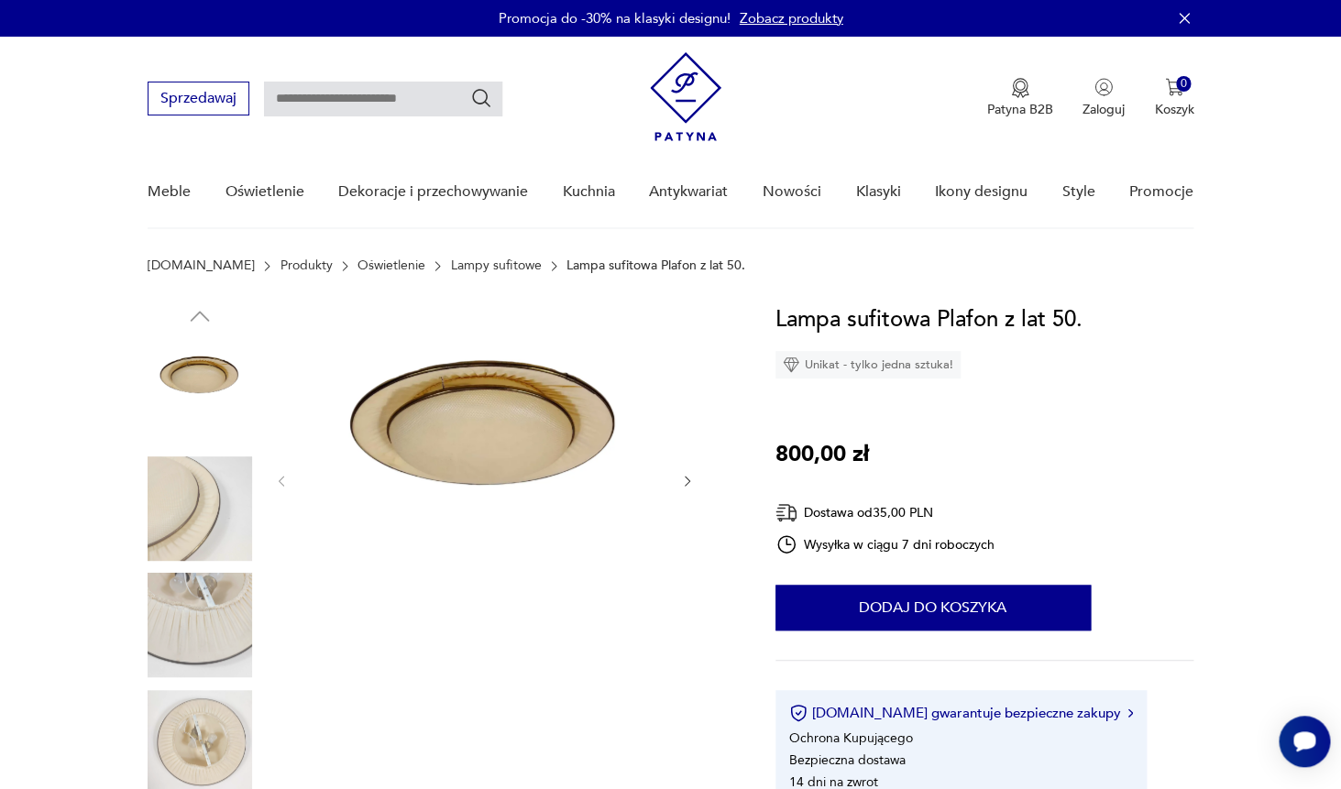
click at [219, 491] on img at bounding box center [200, 509] width 105 height 105
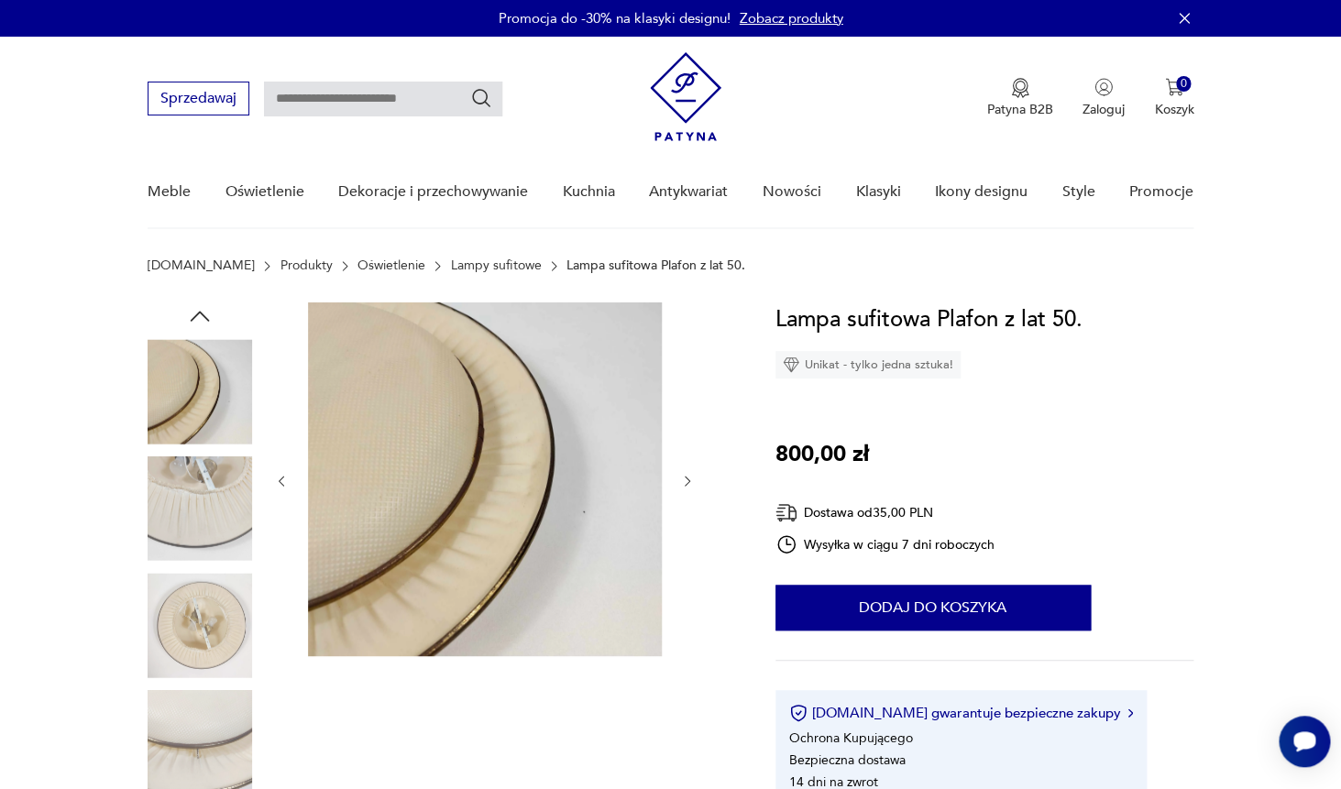
click at [206, 567] on div at bounding box center [200, 452] width 105 height 458
click at [204, 522] on img at bounding box center [200, 509] width 105 height 105
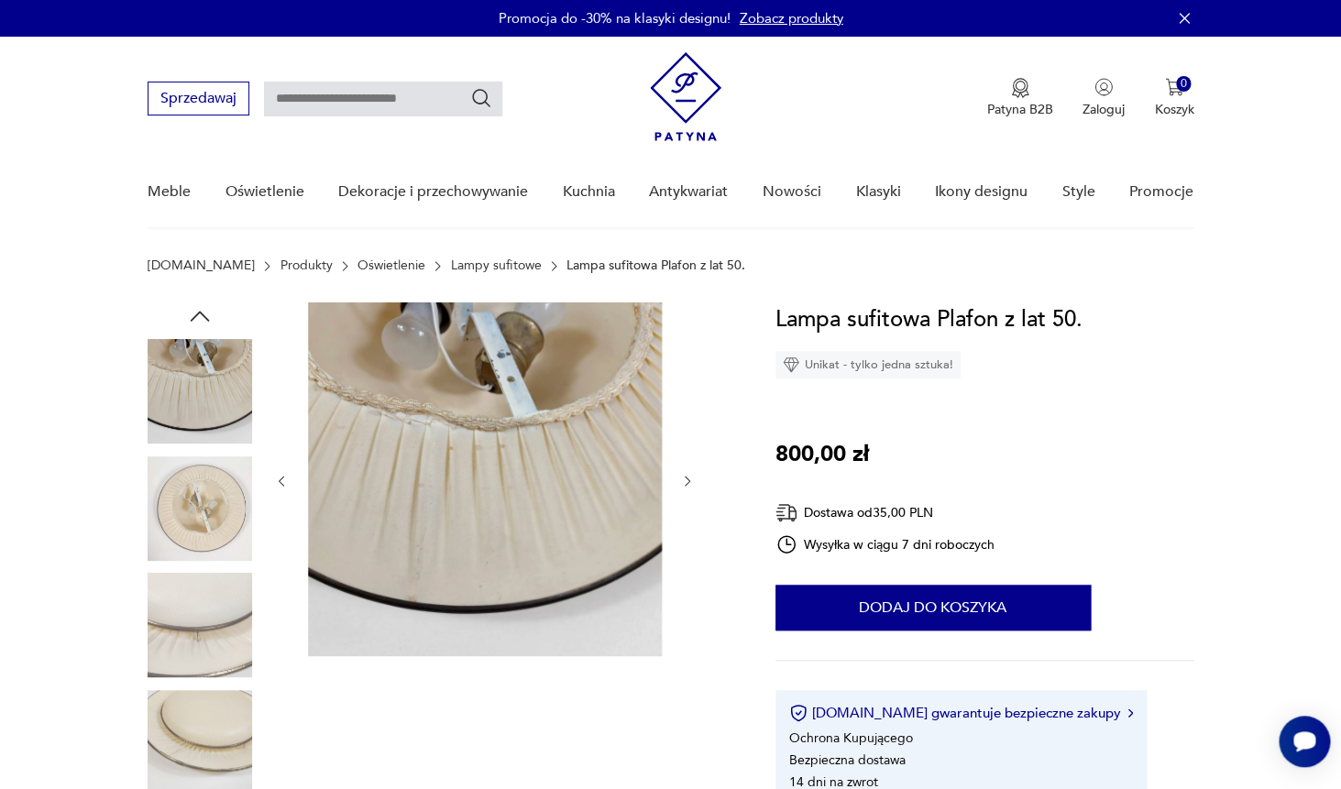
click at [204, 524] on img at bounding box center [200, 509] width 105 height 105
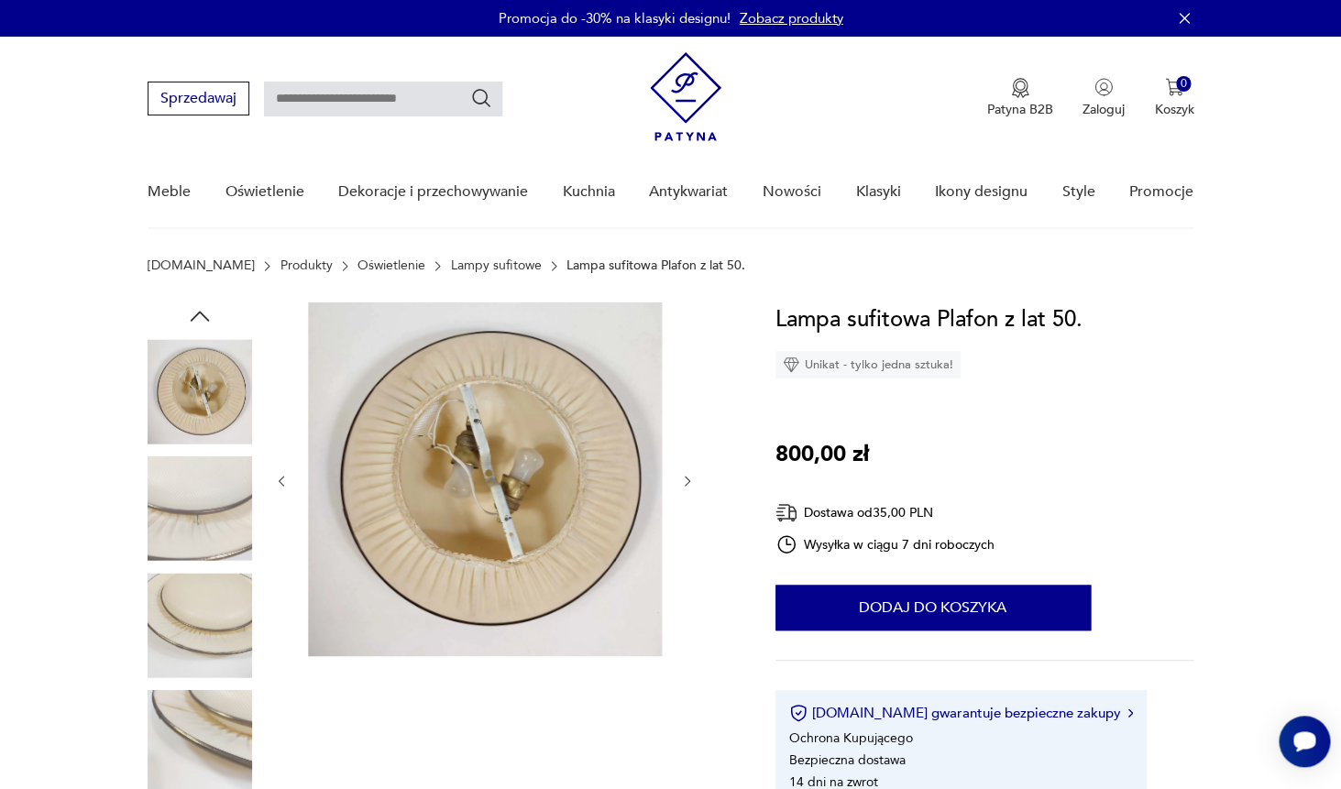
click at [202, 523] on img at bounding box center [200, 509] width 105 height 105
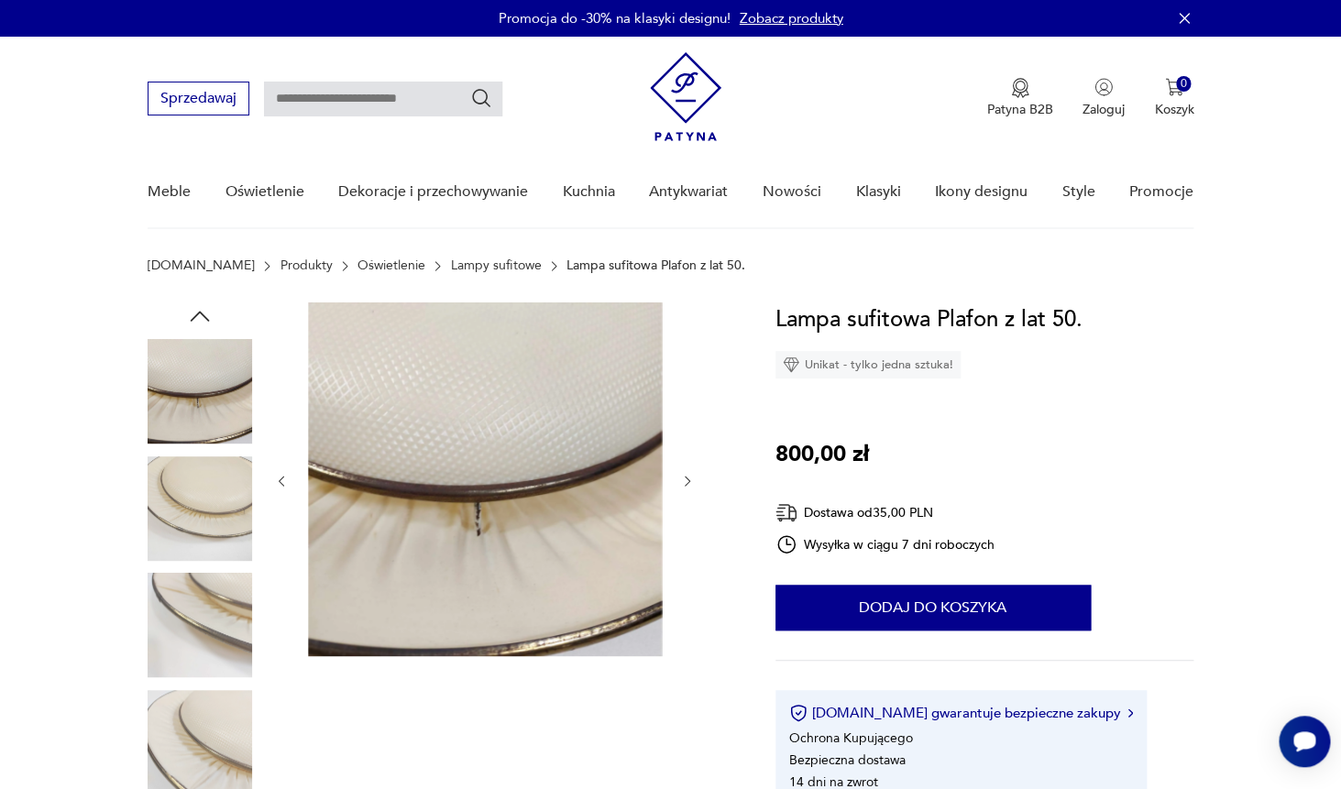
click at [202, 525] on img at bounding box center [200, 509] width 105 height 105
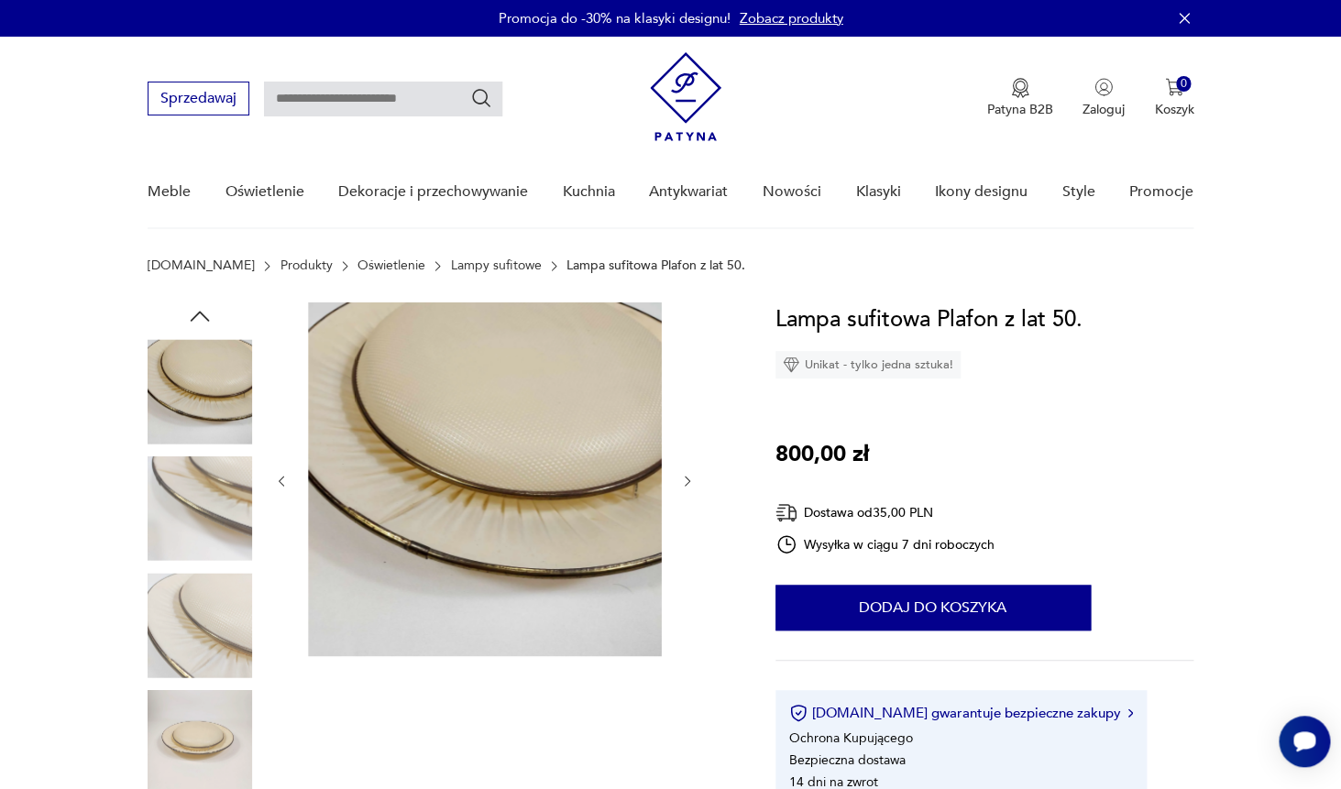
click at [202, 525] on img at bounding box center [200, 509] width 105 height 105
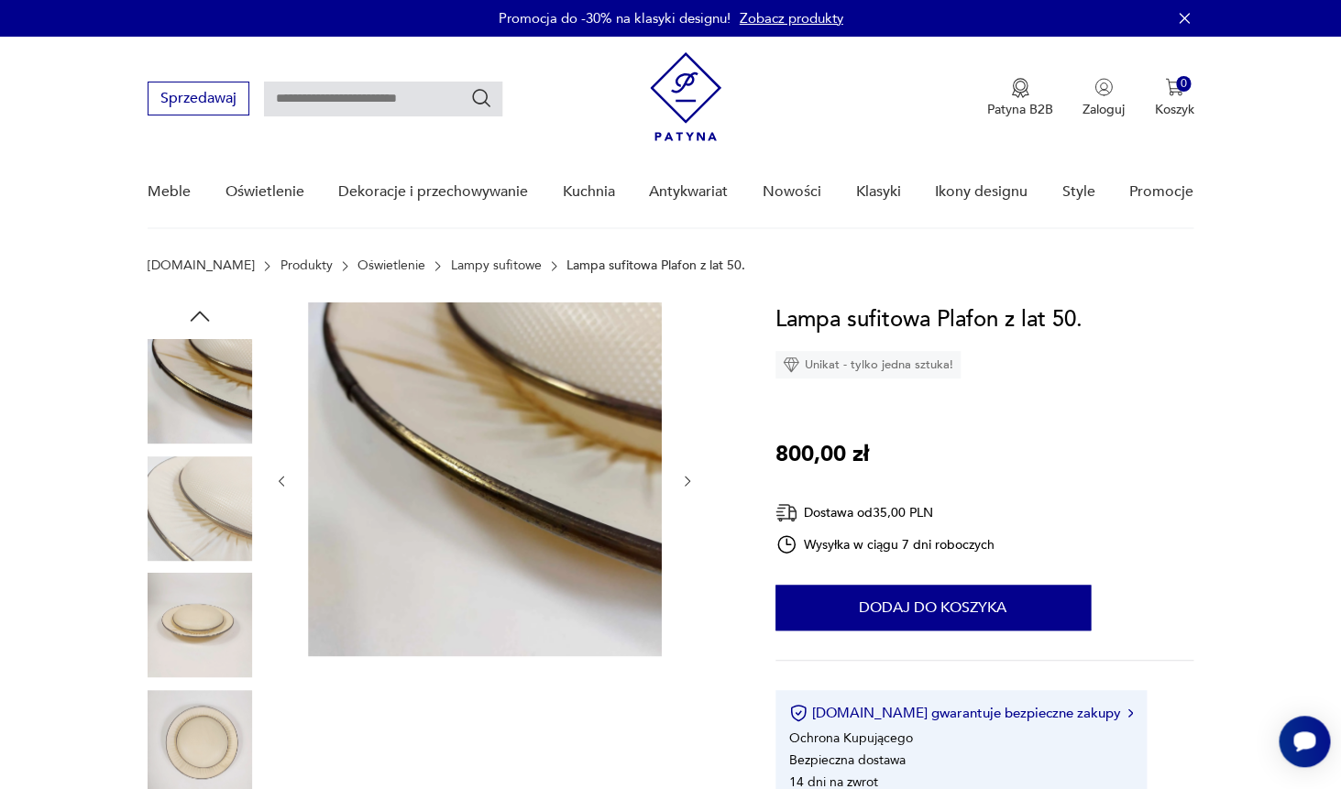
click at [202, 526] on img at bounding box center [200, 509] width 105 height 105
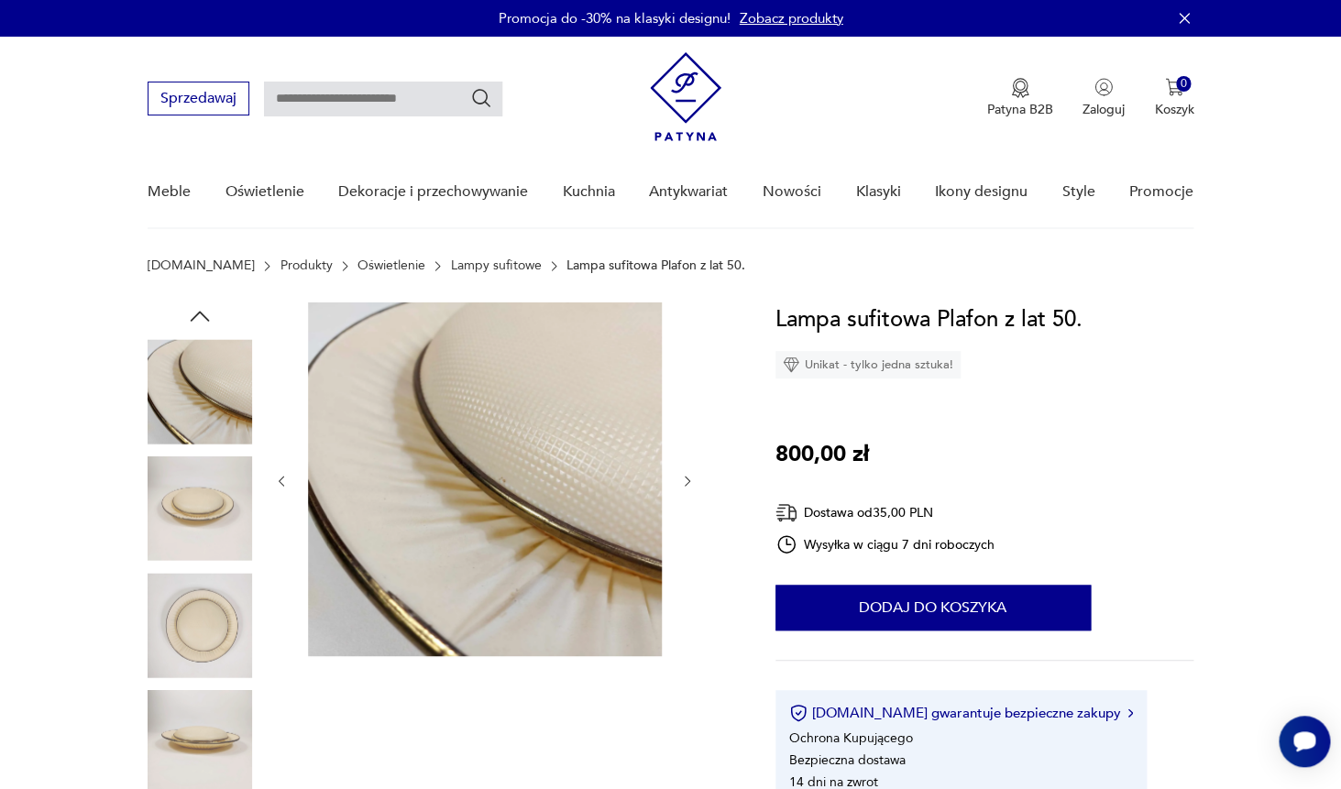
click at [202, 526] on img at bounding box center [200, 509] width 105 height 105
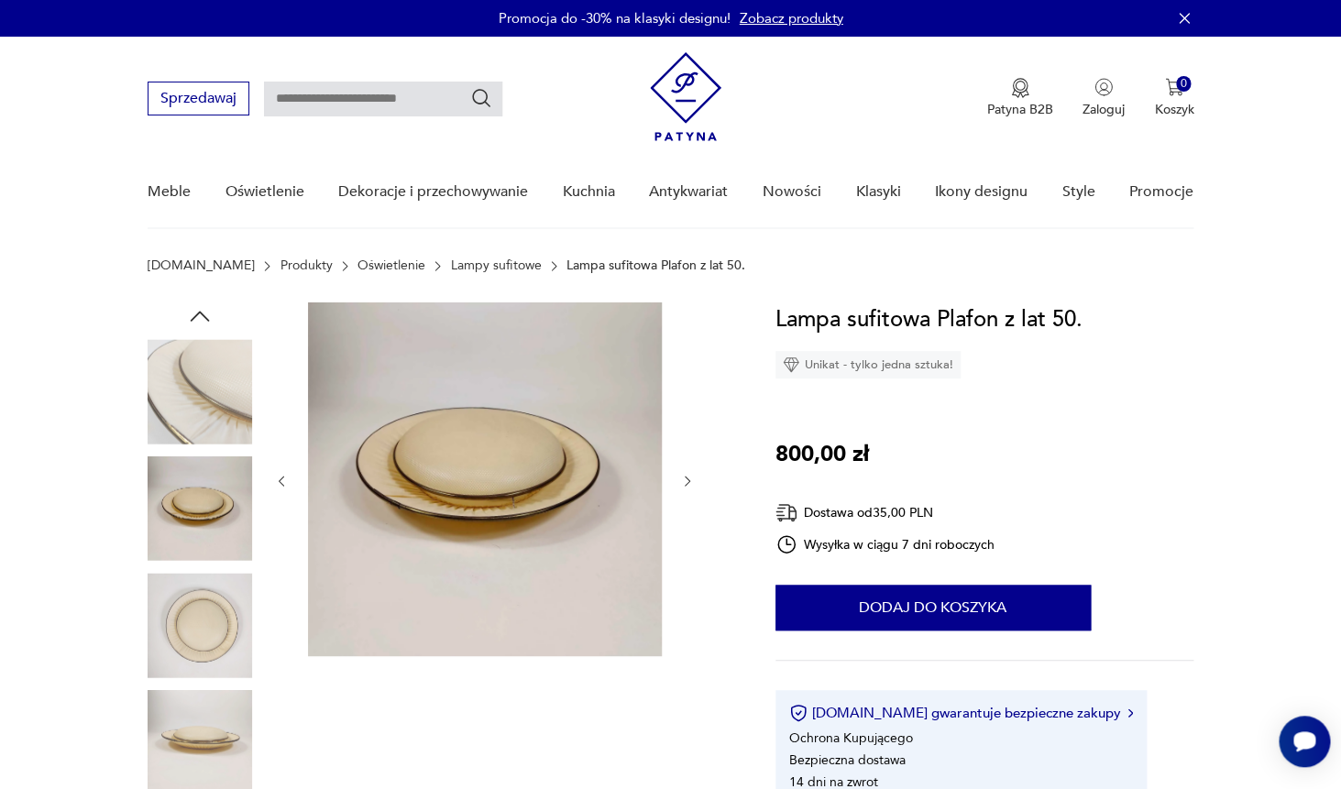
click at [182, 597] on img at bounding box center [200, 625] width 105 height 105
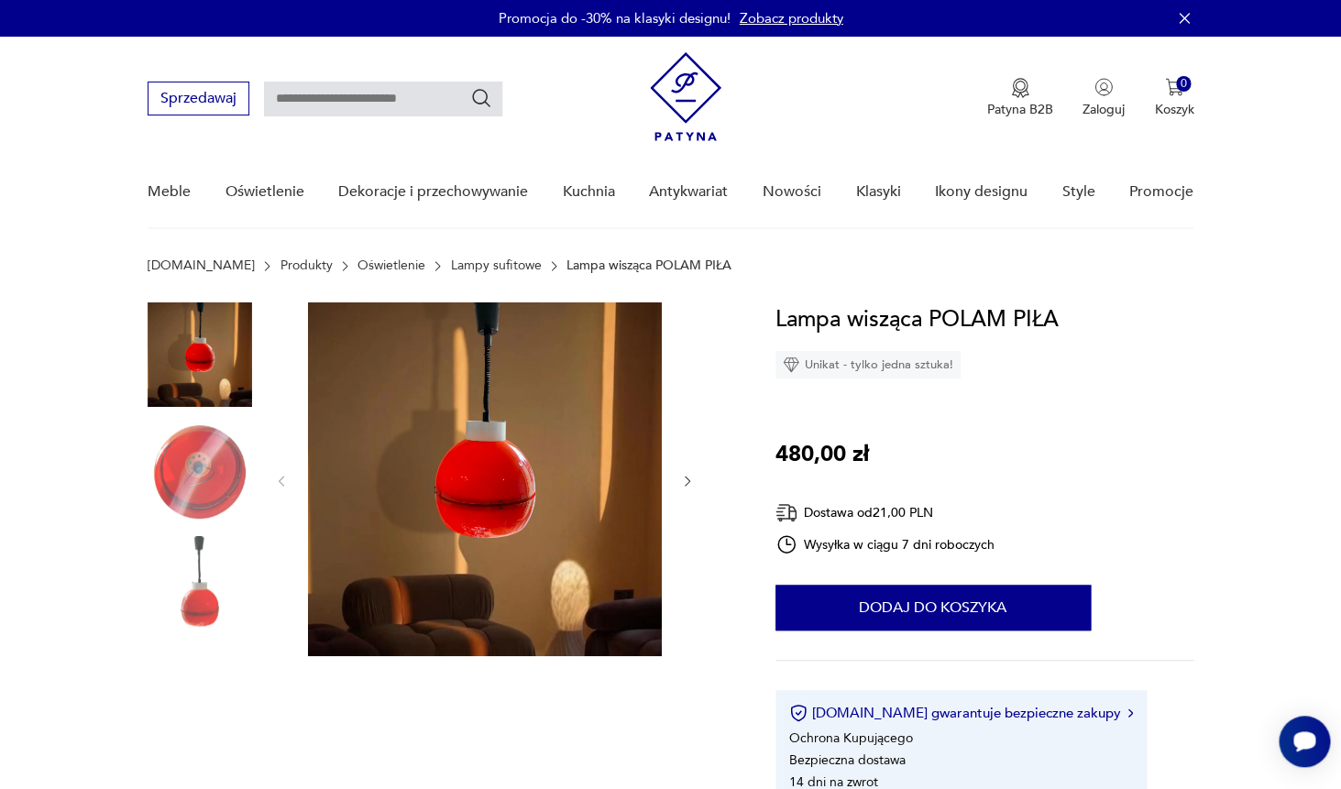
click at [209, 489] on img at bounding box center [200, 472] width 105 height 105
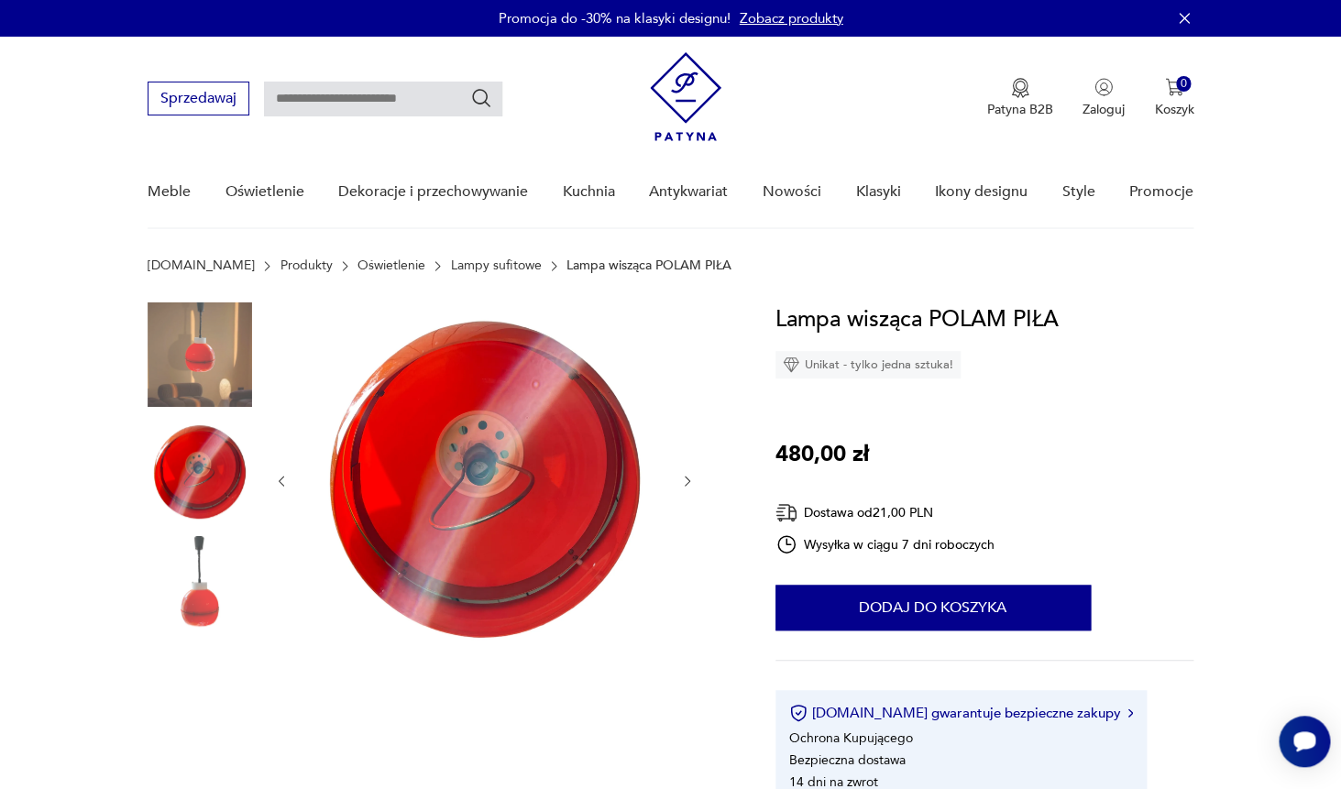
click at [190, 609] on img at bounding box center [200, 588] width 105 height 105
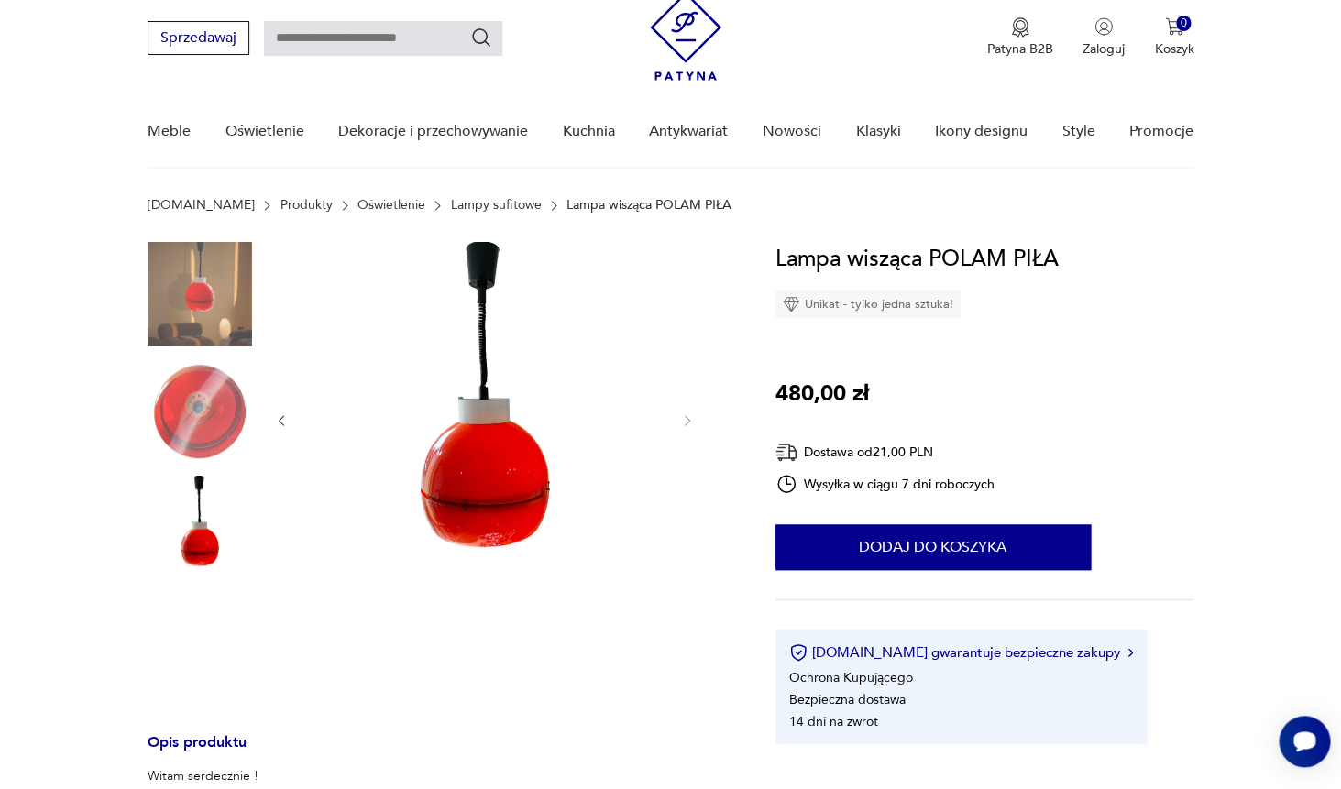
scroll to position [66, 0]
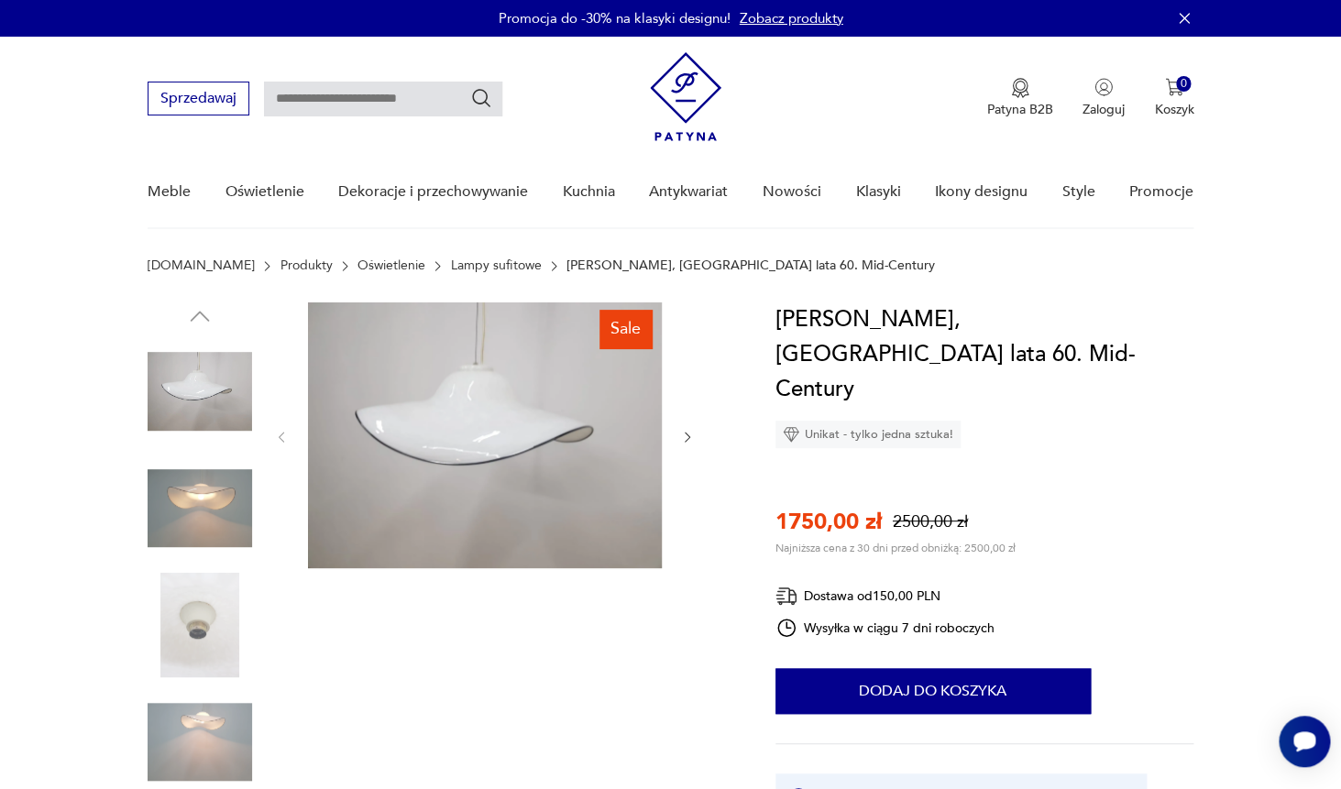
click at [213, 523] on img at bounding box center [200, 509] width 105 height 105
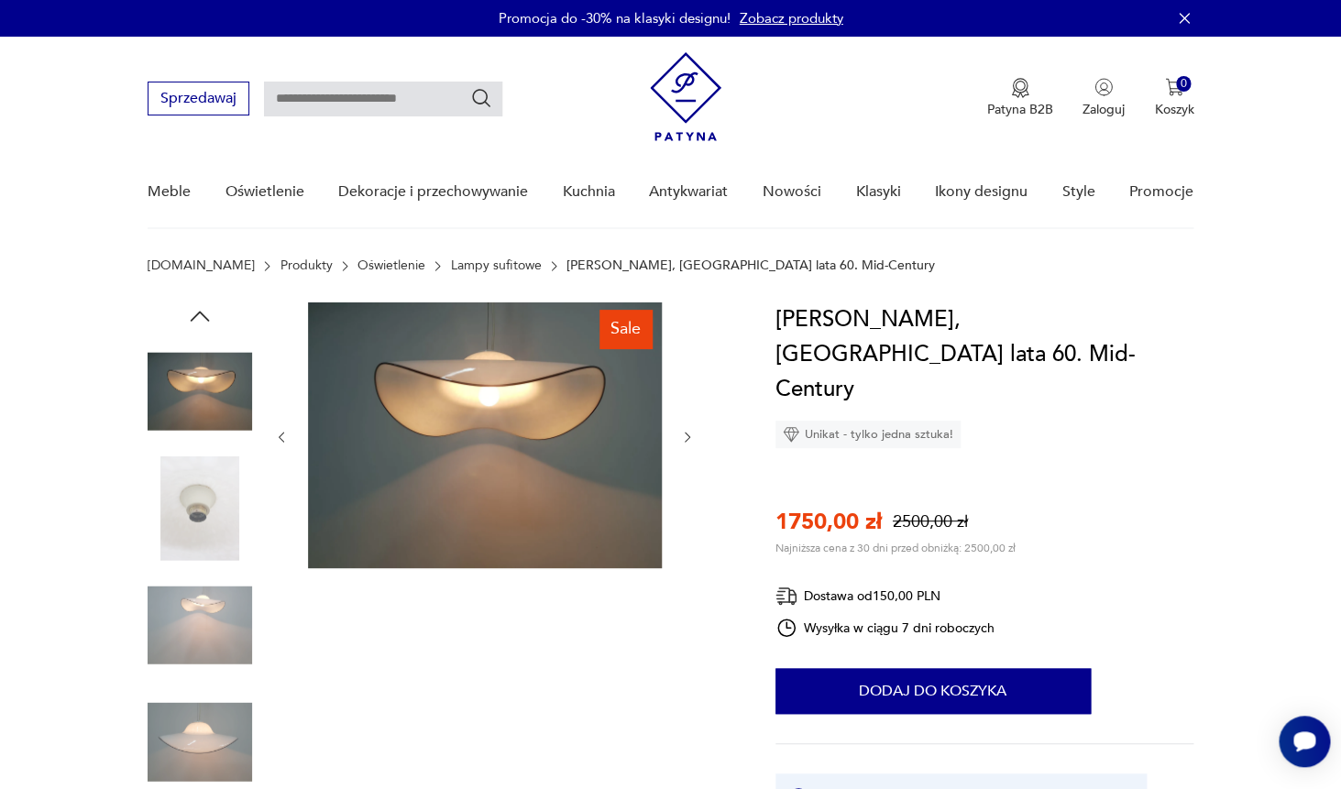
click at [213, 523] on img at bounding box center [200, 509] width 105 height 105
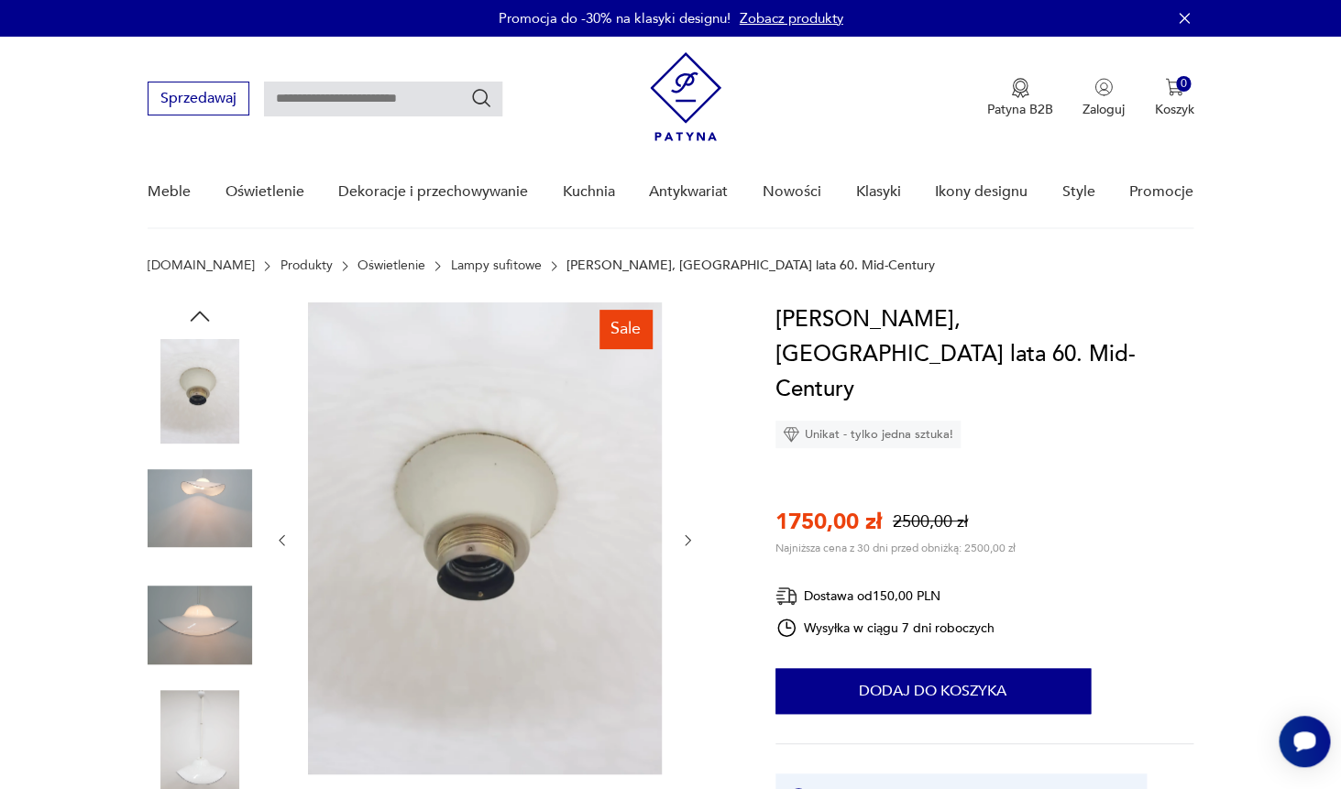
click at [211, 523] on img at bounding box center [200, 509] width 105 height 105
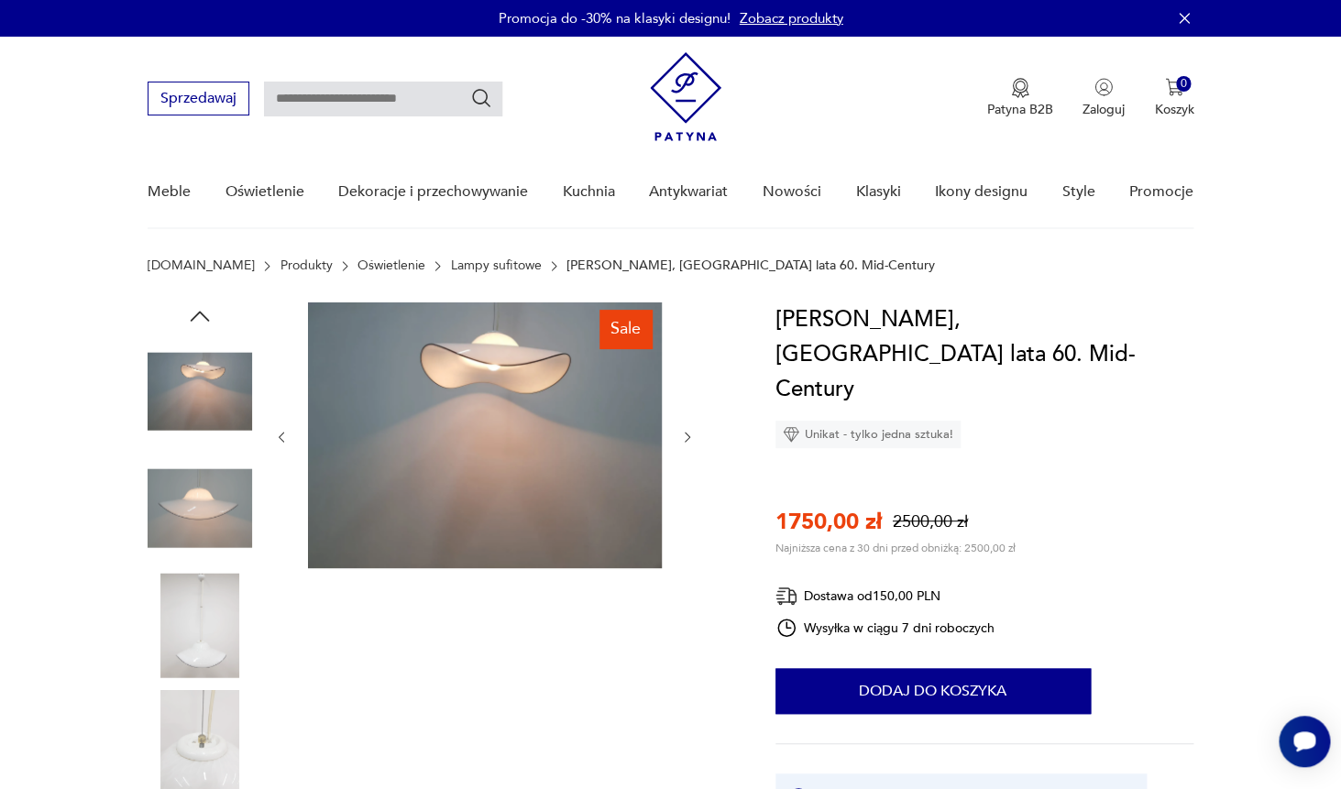
click at [211, 520] on img at bounding box center [200, 509] width 105 height 105
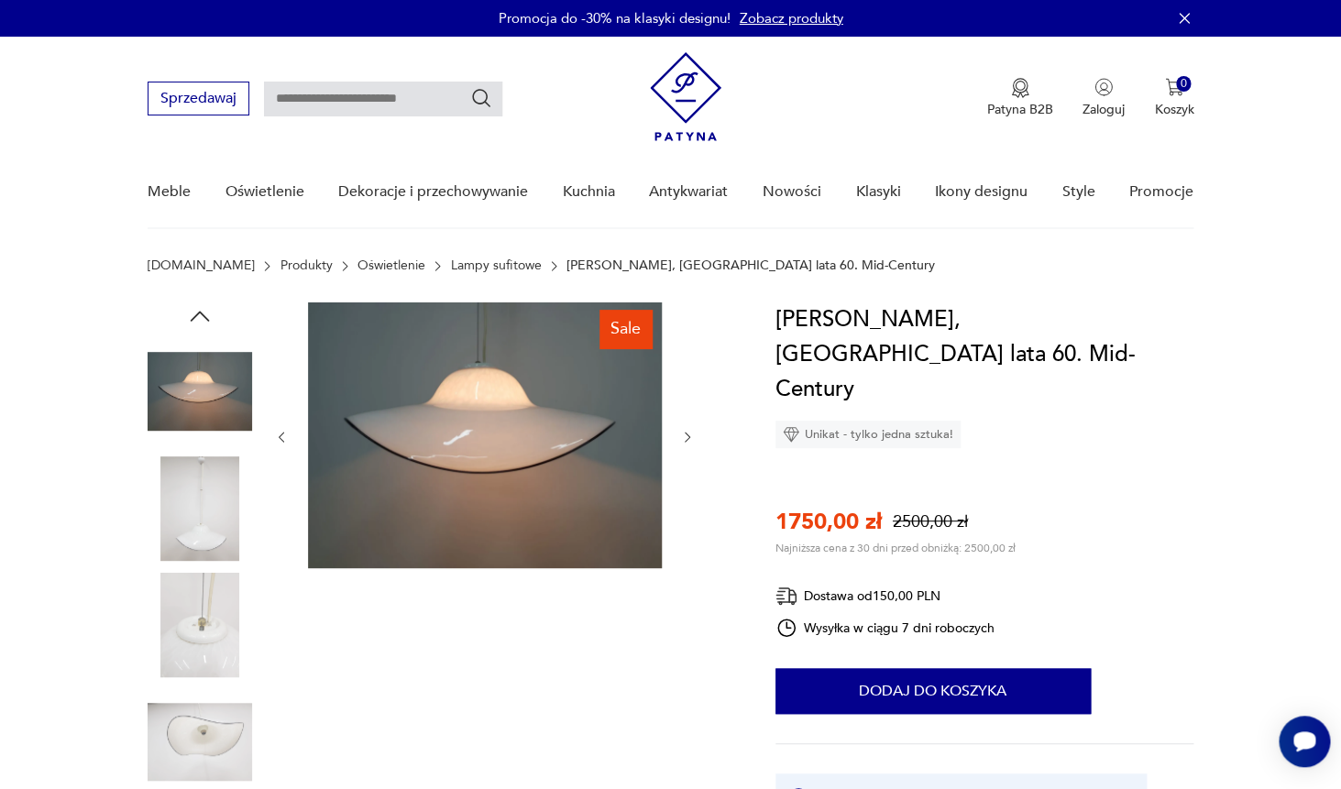
click at [207, 518] on img at bounding box center [200, 509] width 105 height 105
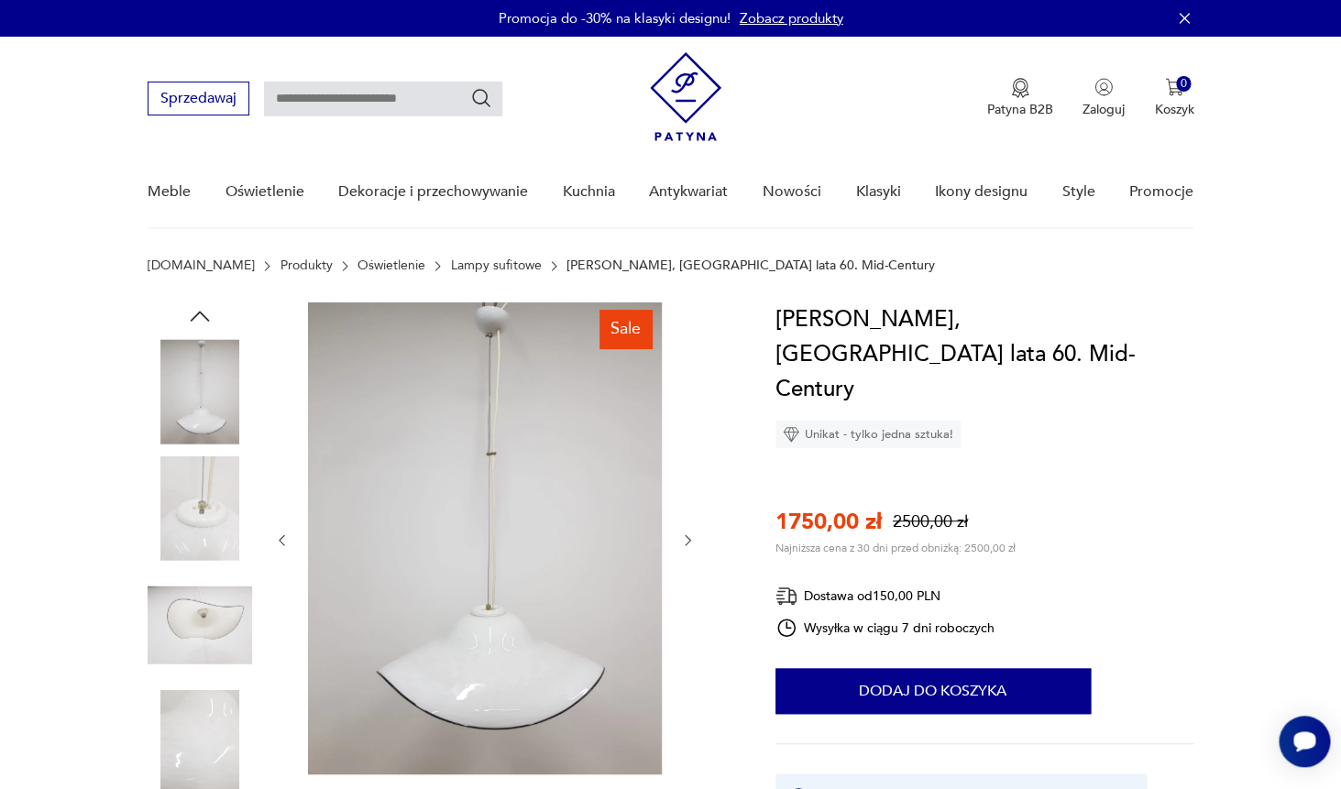
click at [207, 518] on img at bounding box center [200, 509] width 105 height 105
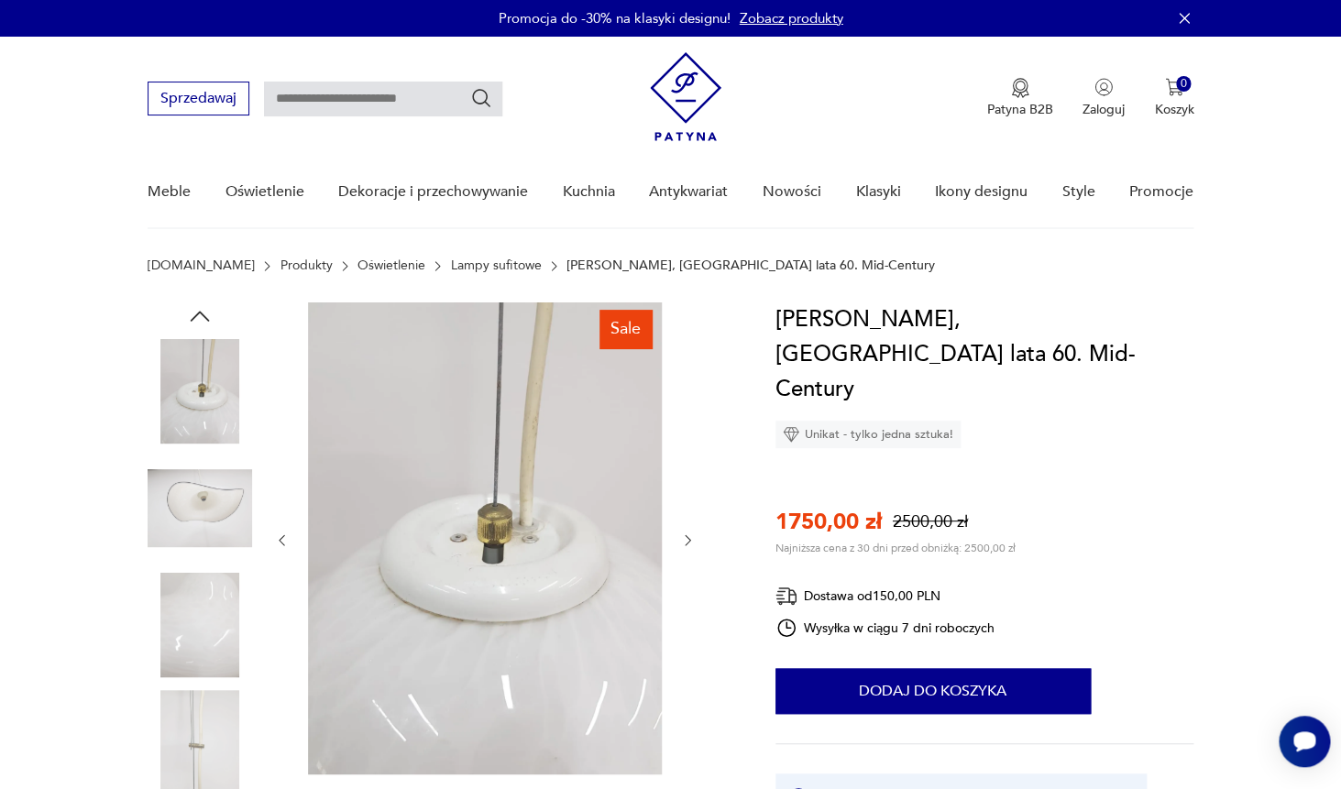
click at [207, 518] on img at bounding box center [200, 509] width 105 height 105
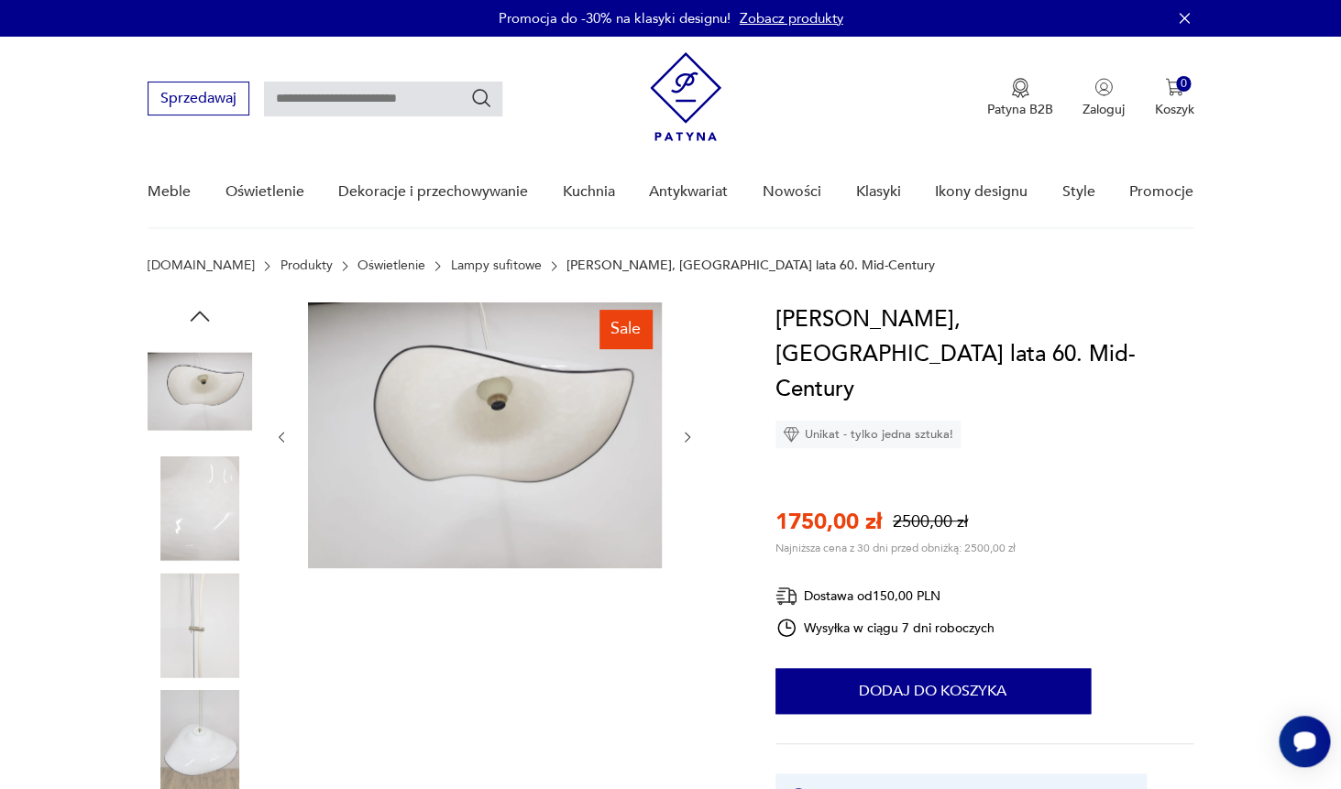
click at [207, 518] on img at bounding box center [200, 509] width 105 height 105
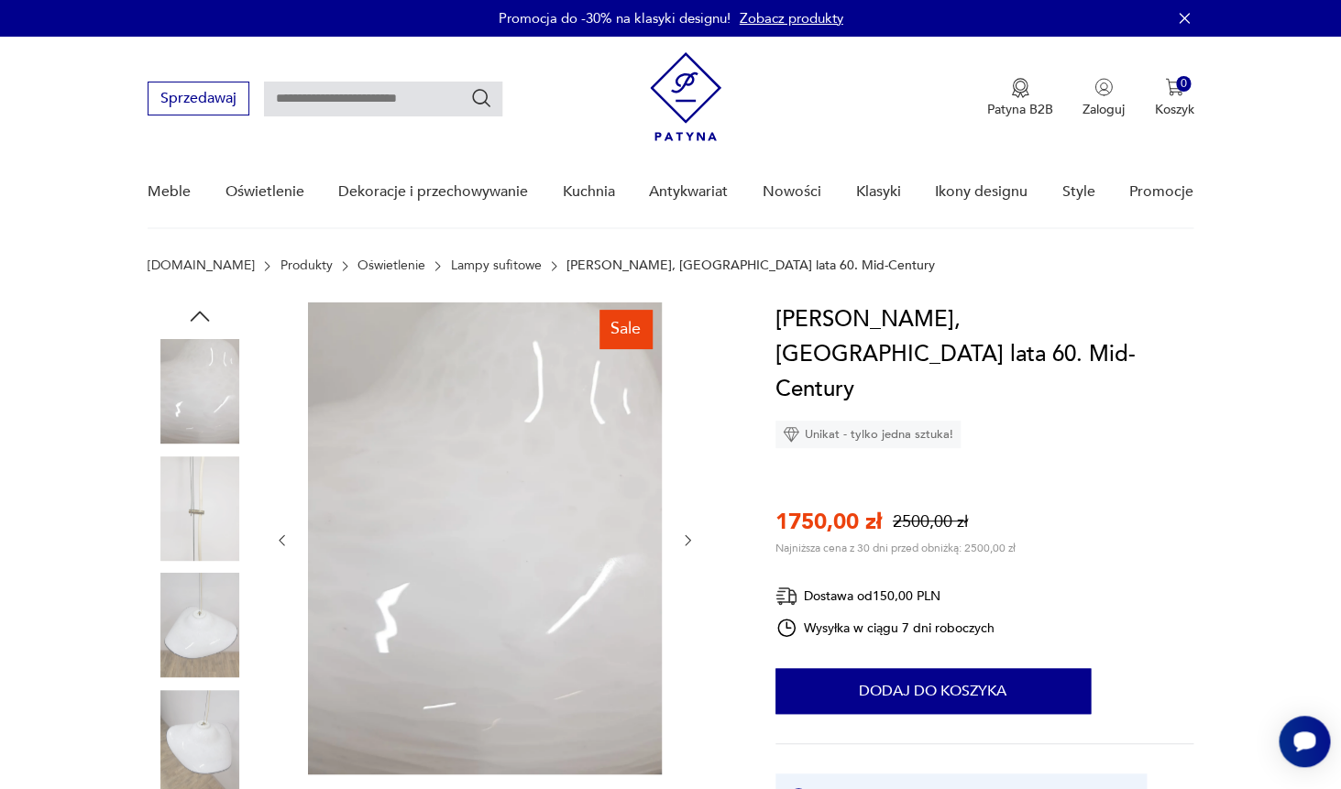
click at [207, 519] on img at bounding box center [200, 509] width 105 height 105
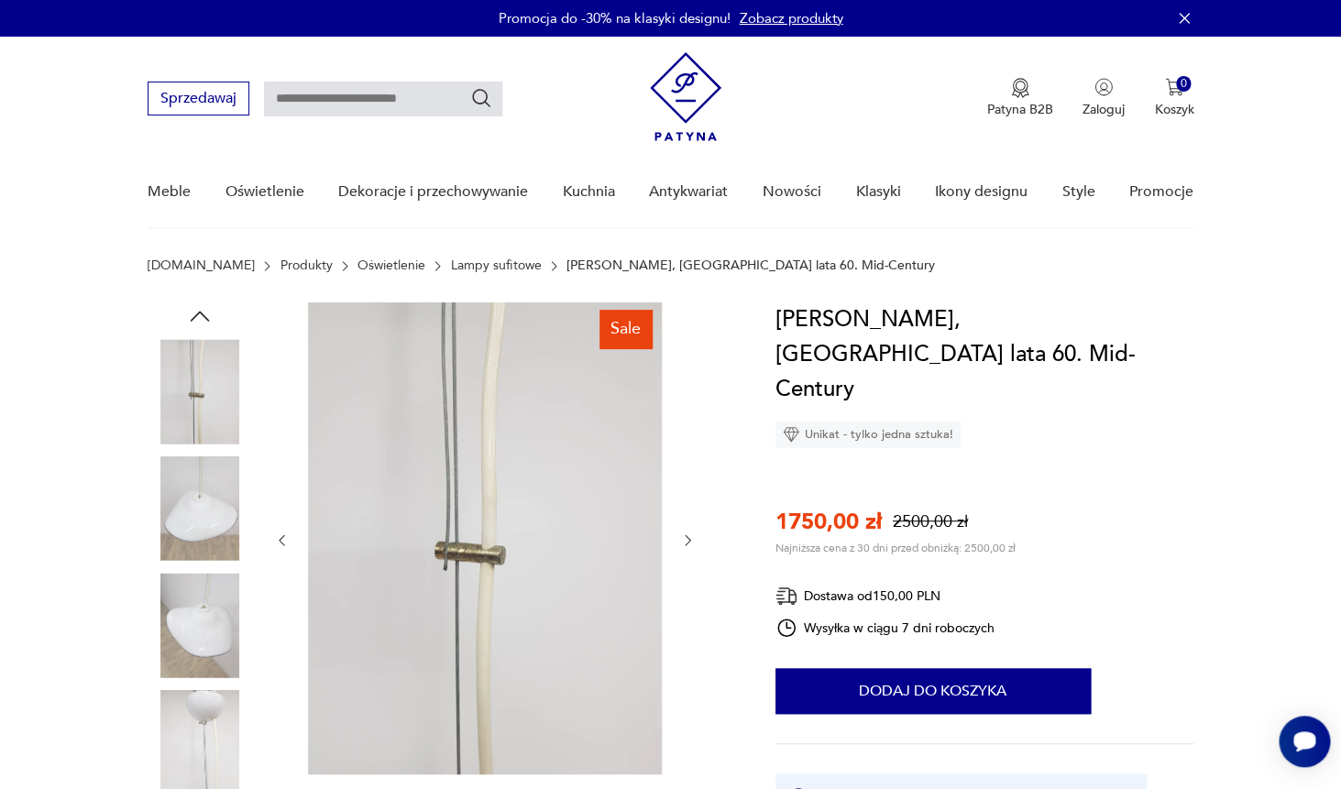
click at [205, 517] on img at bounding box center [200, 509] width 105 height 105
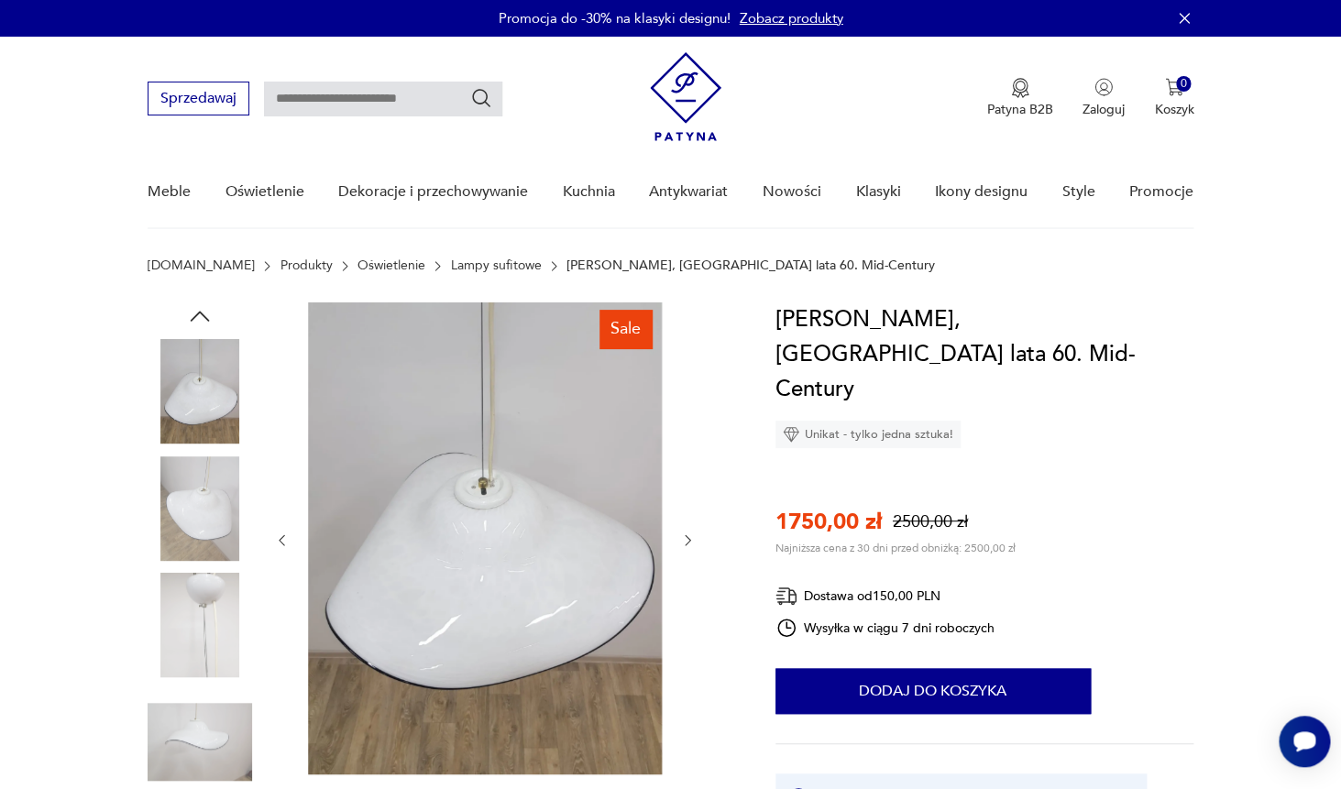
click at [205, 517] on img at bounding box center [200, 509] width 105 height 105
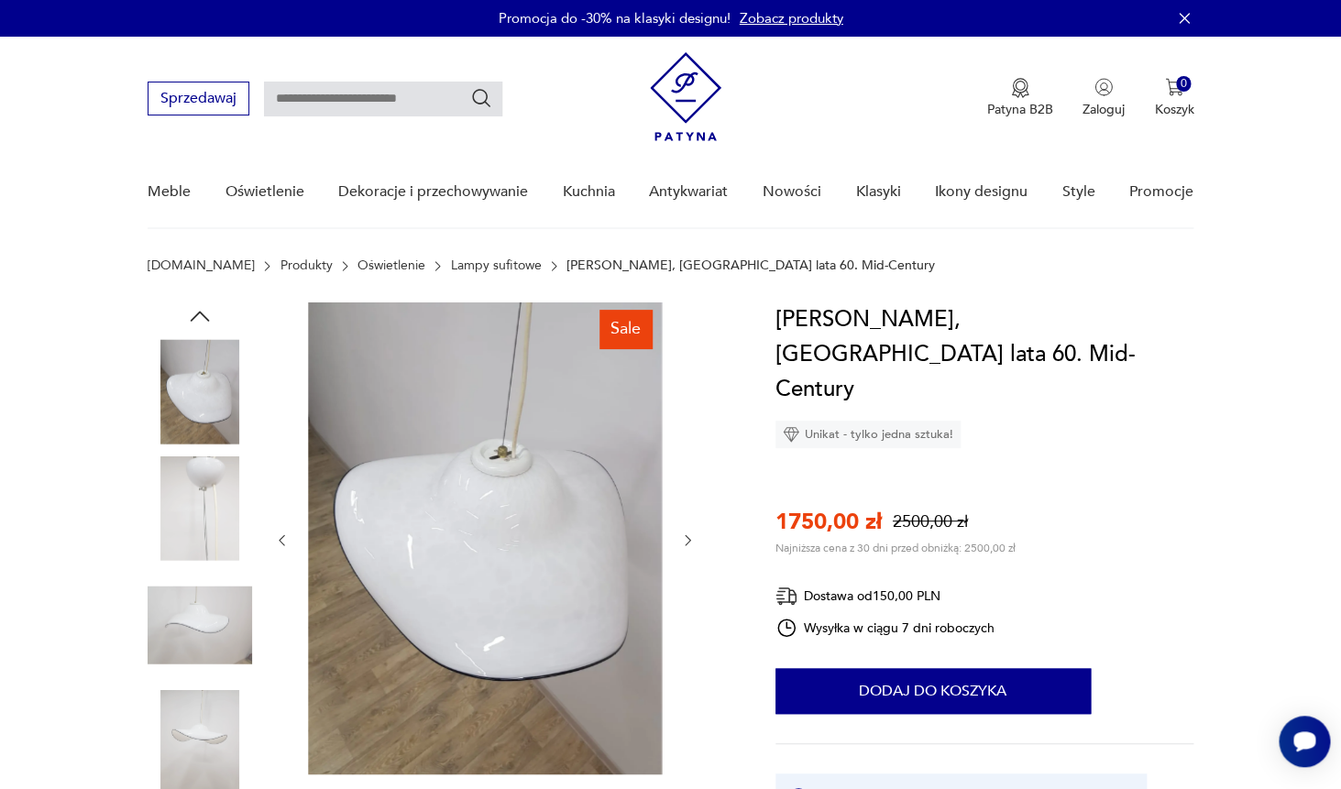
click at [205, 517] on img at bounding box center [200, 509] width 105 height 105
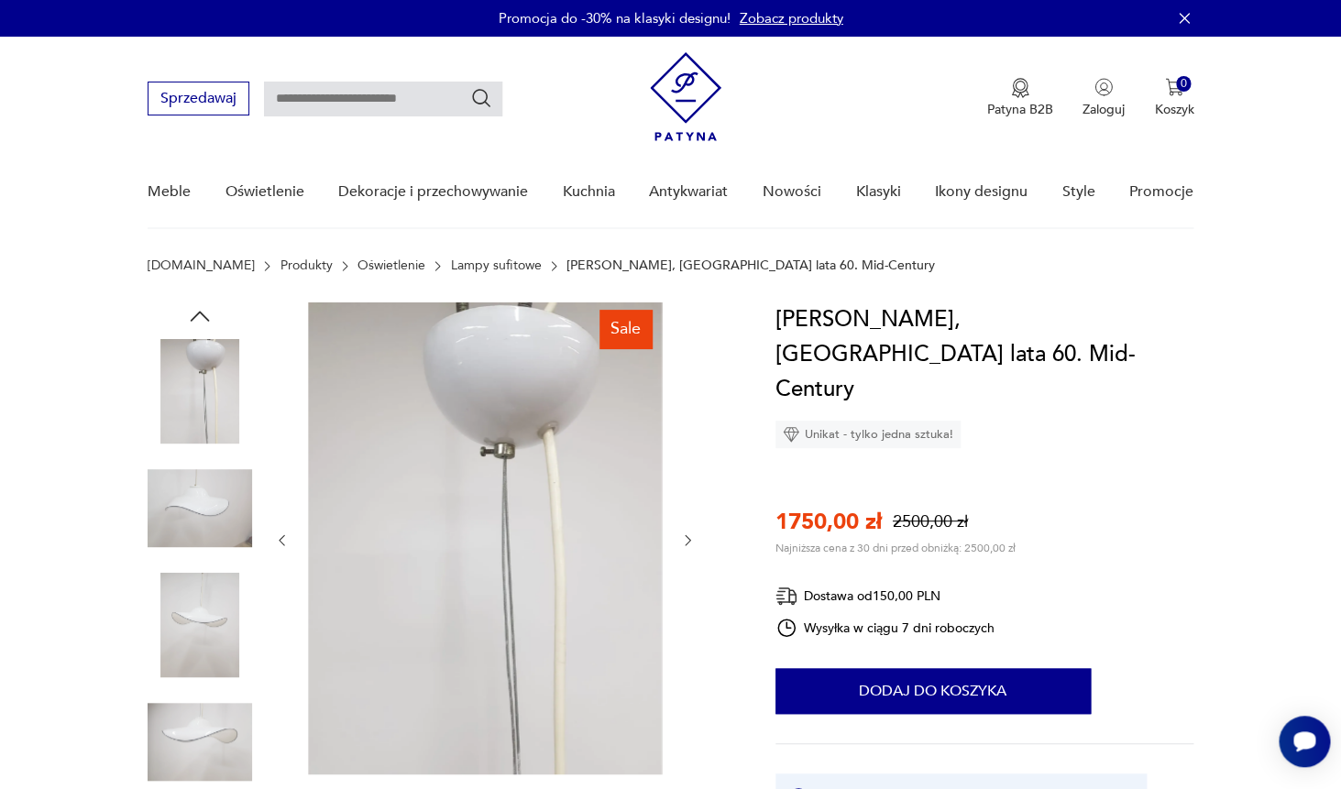
click at [205, 517] on img at bounding box center [200, 509] width 105 height 105
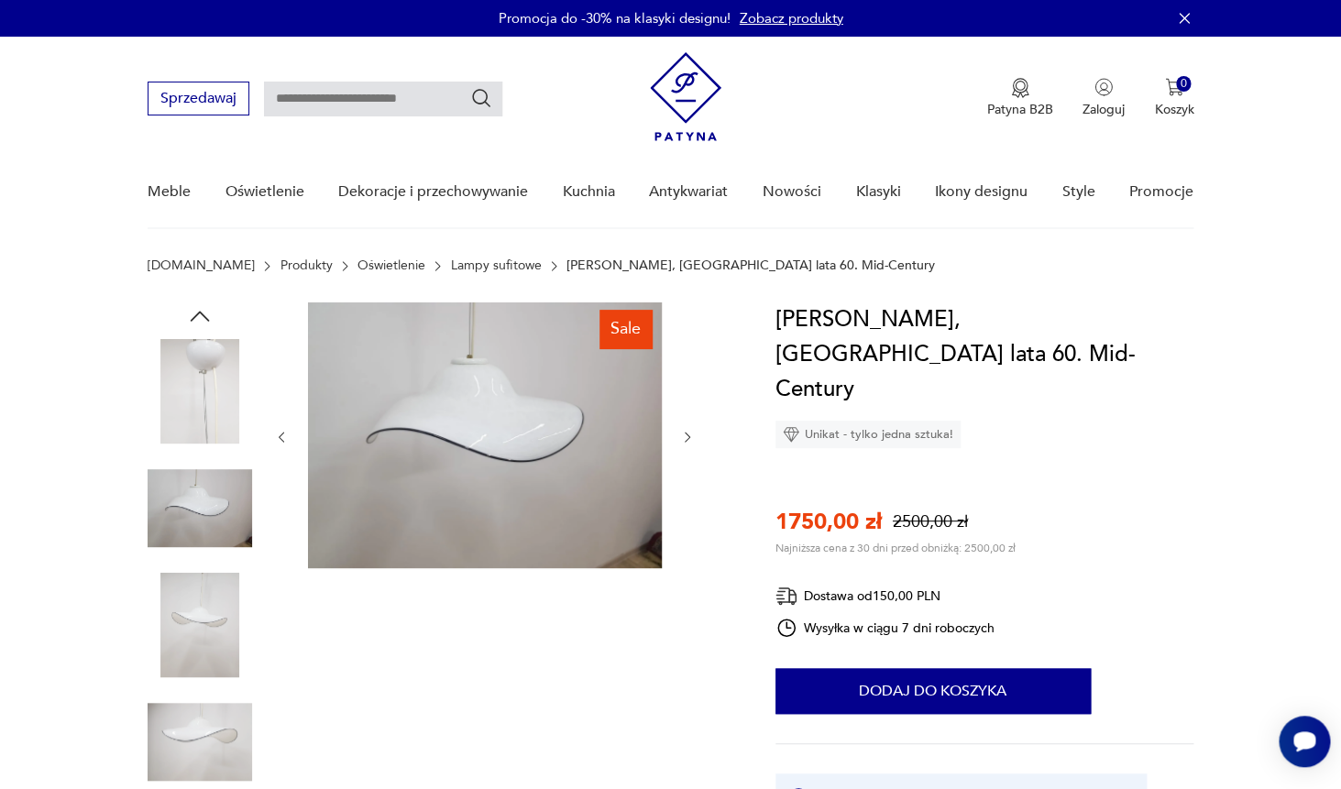
click at [205, 517] on img at bounding box center [200, 509] width 105 height 105
click at [210, 598] on img at bounding box center [200, 625] width 105 height 105
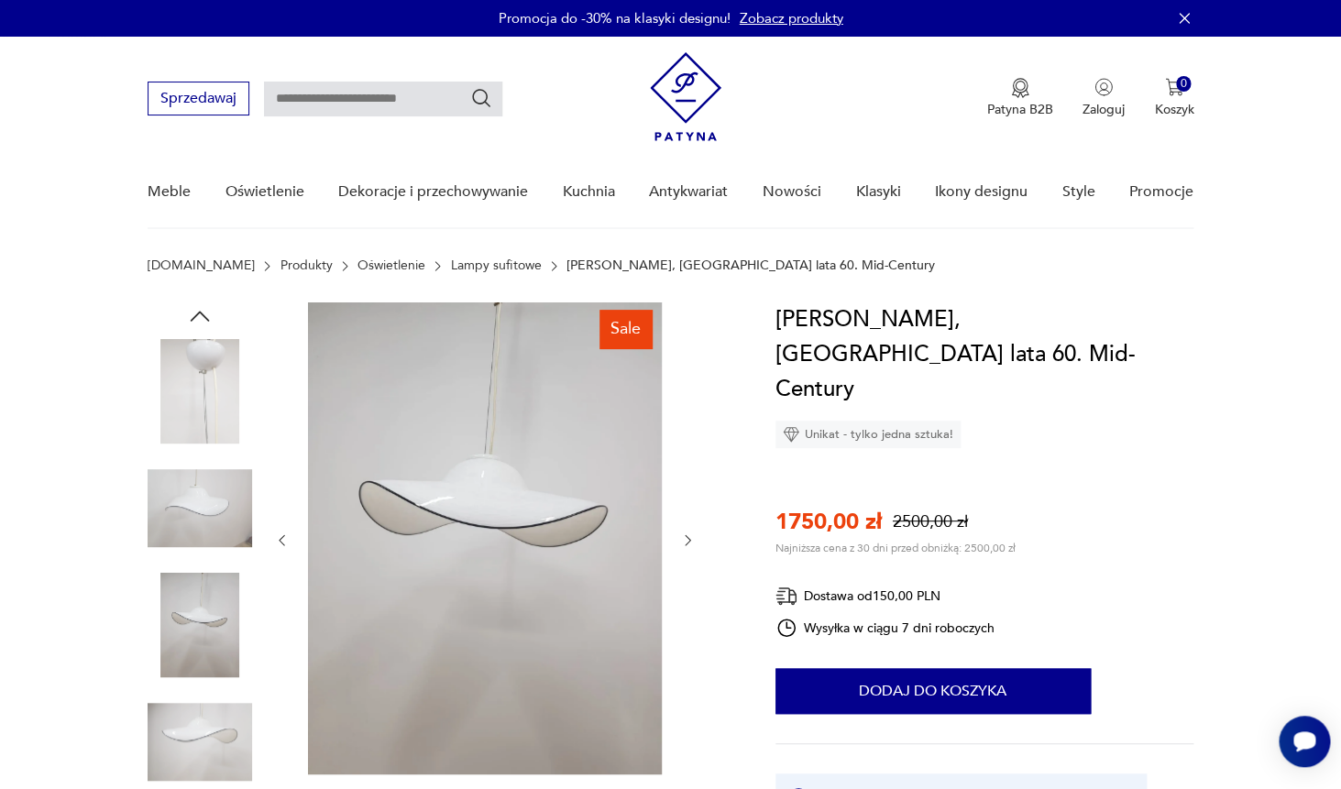
click at [202, 727] on img at bounding box center [200, 742] width 105 height 105
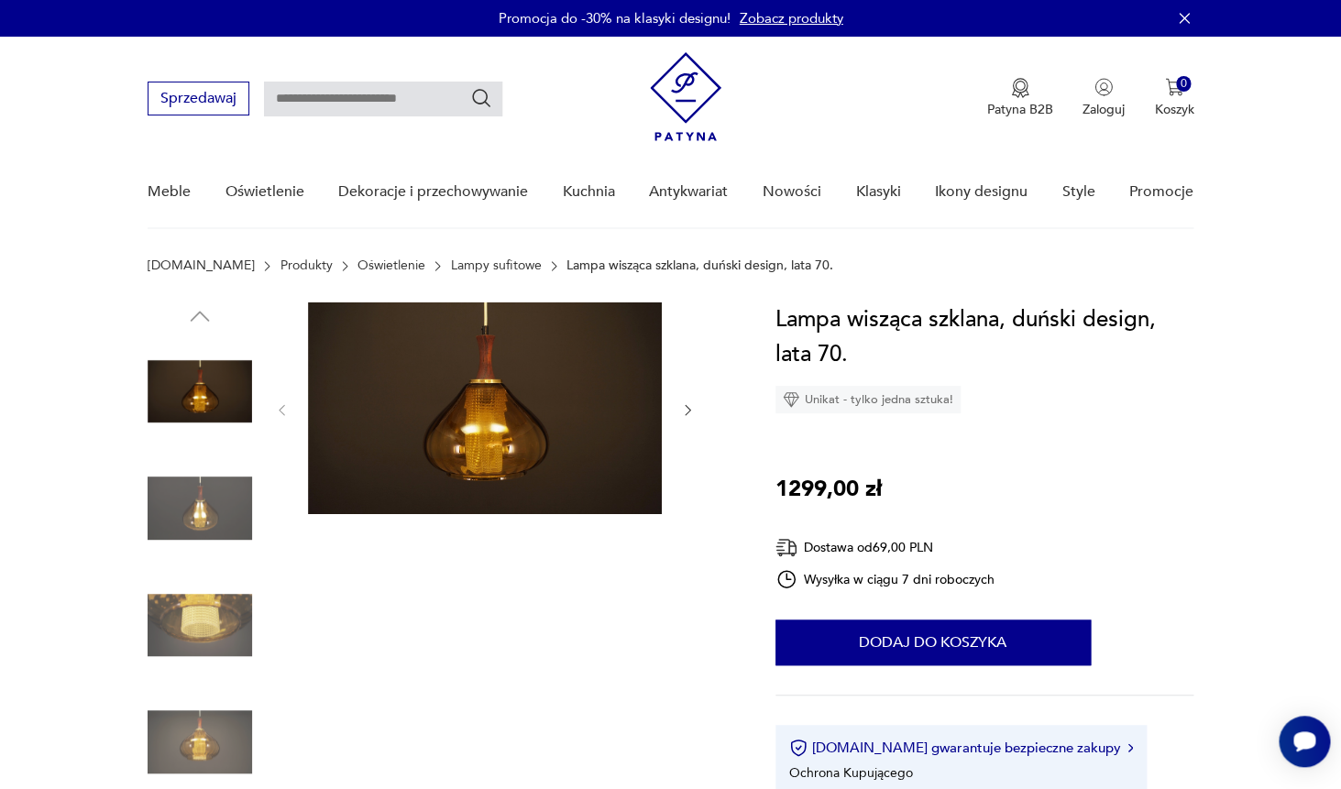
click at [191, 508] on img at bounding box center [200, 509] width 105 height 105
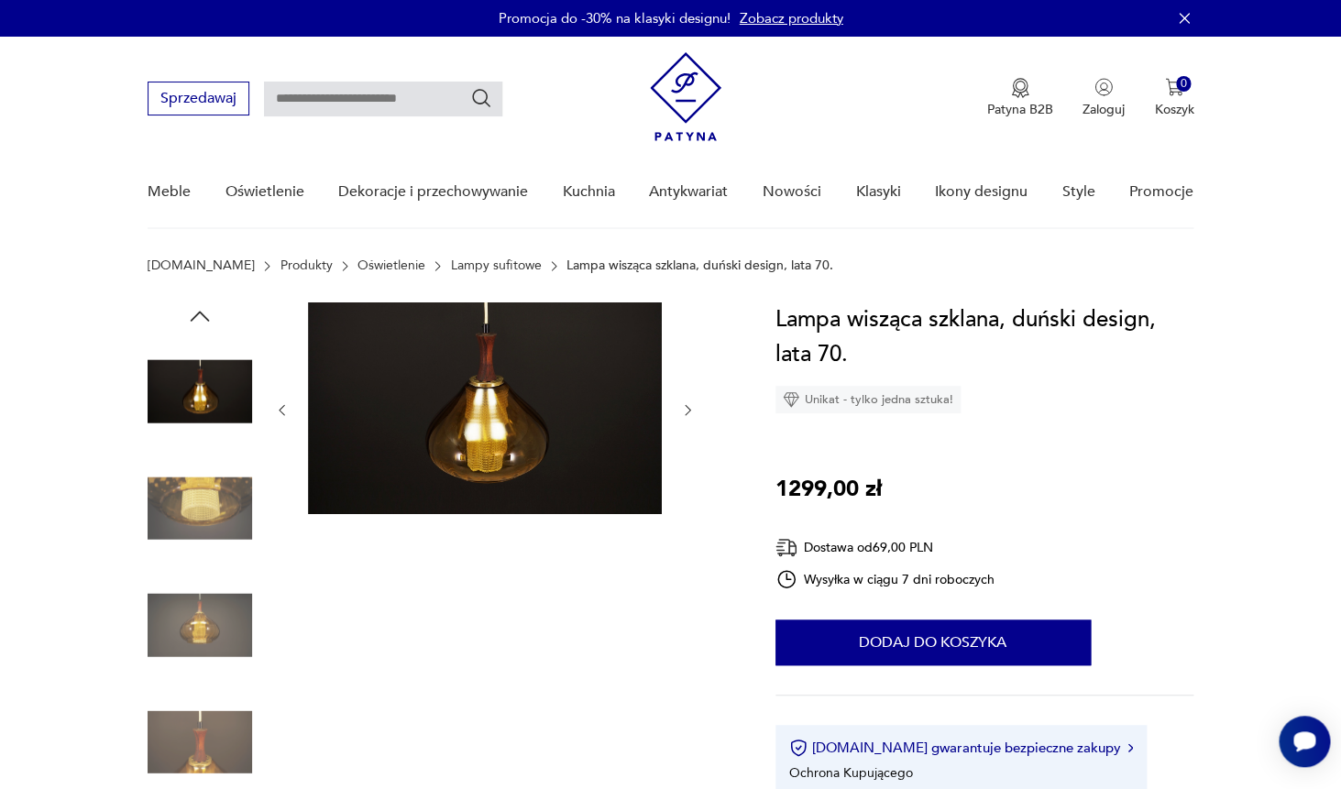
click at [191, 508] on img at bounding box center [200, 509] width 105 height 105
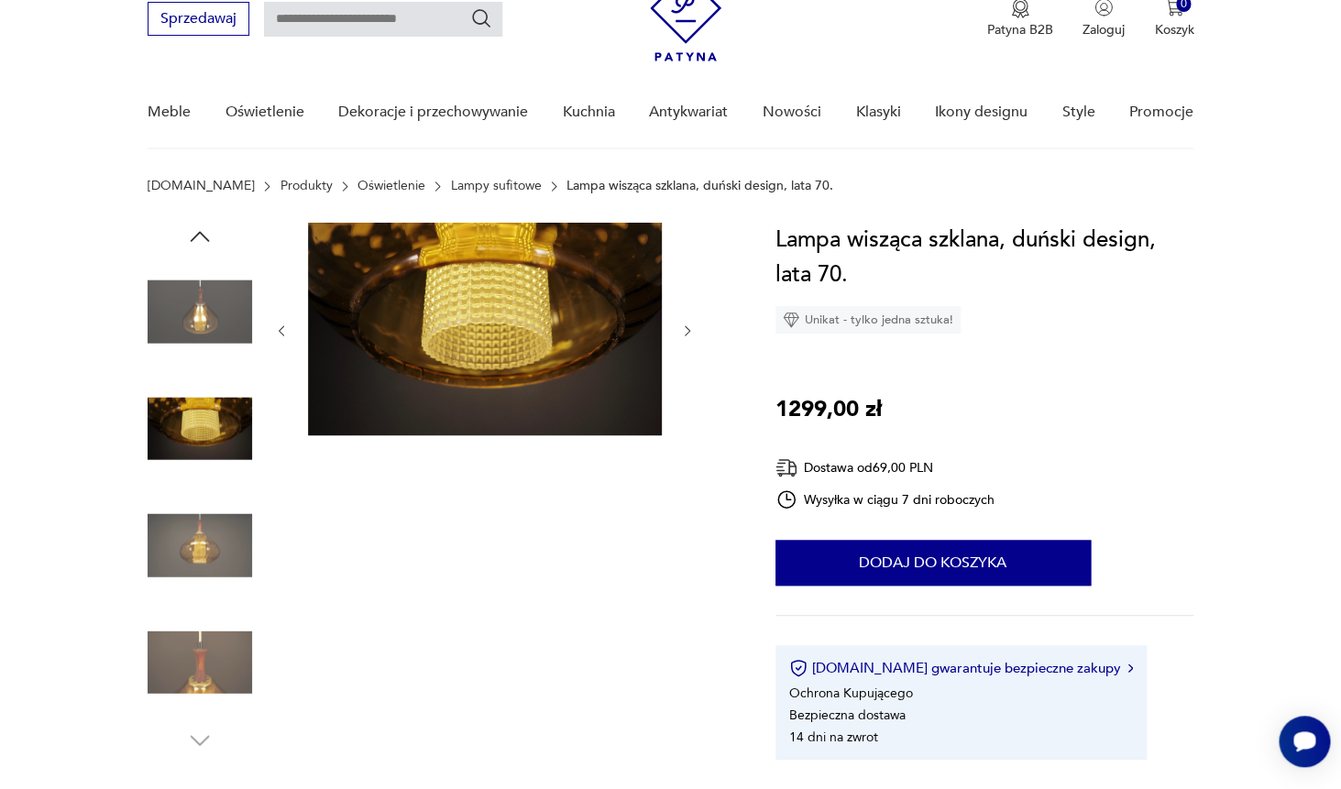
scroll to position [167, 0]
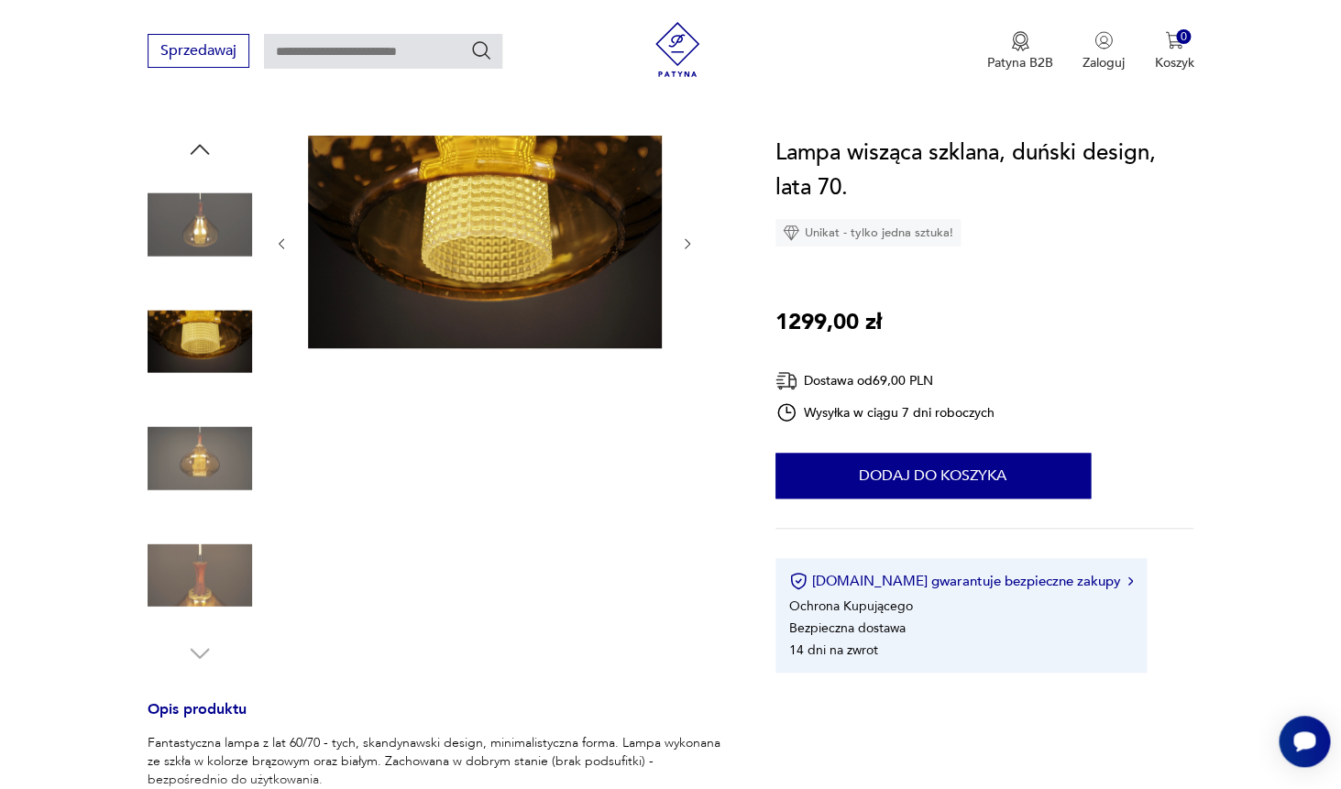
click at [193, 445] on img at bounding box center [200, 458] width 105 height 105
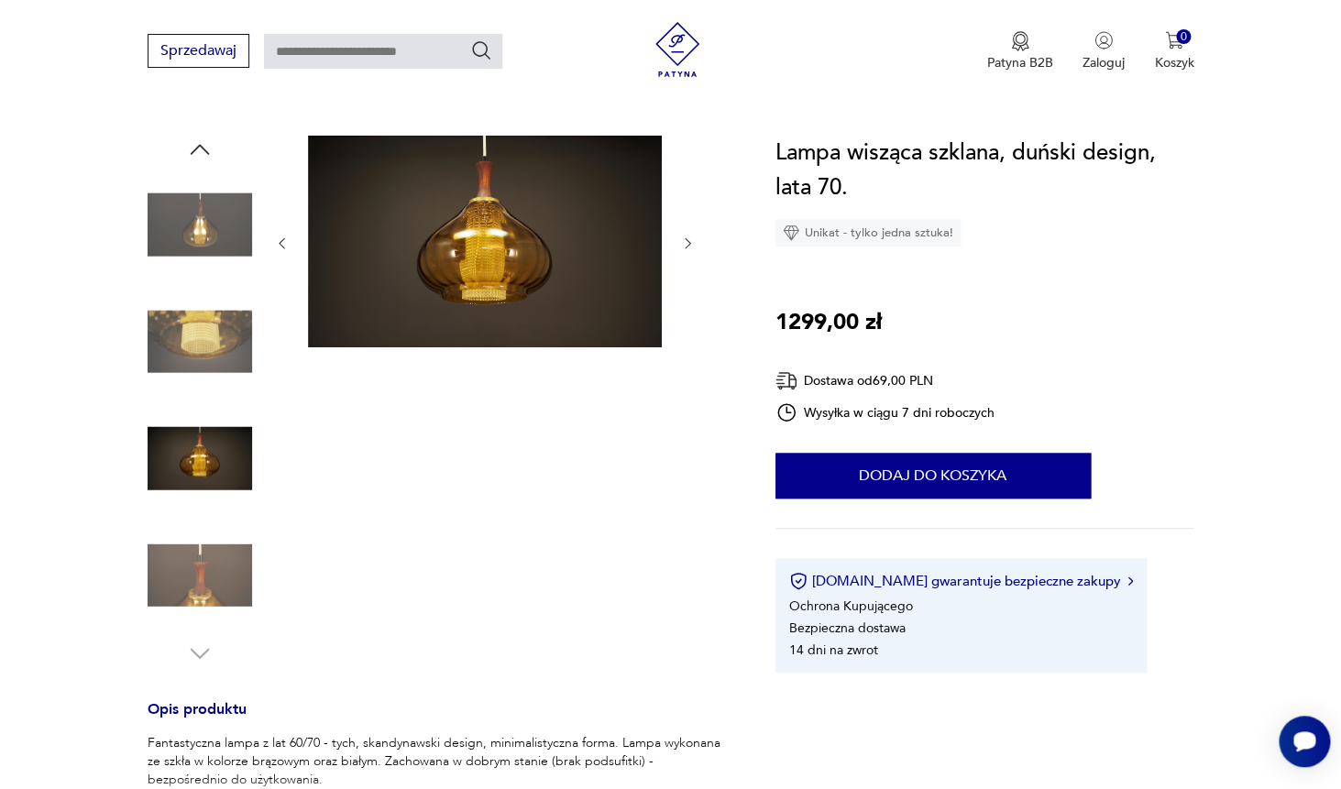
click at [207, 519] on div at bounding box center [200, 401] width 105 height 458
click at [210, 579] on img at bounding box center [200, 575] width 105 height 105
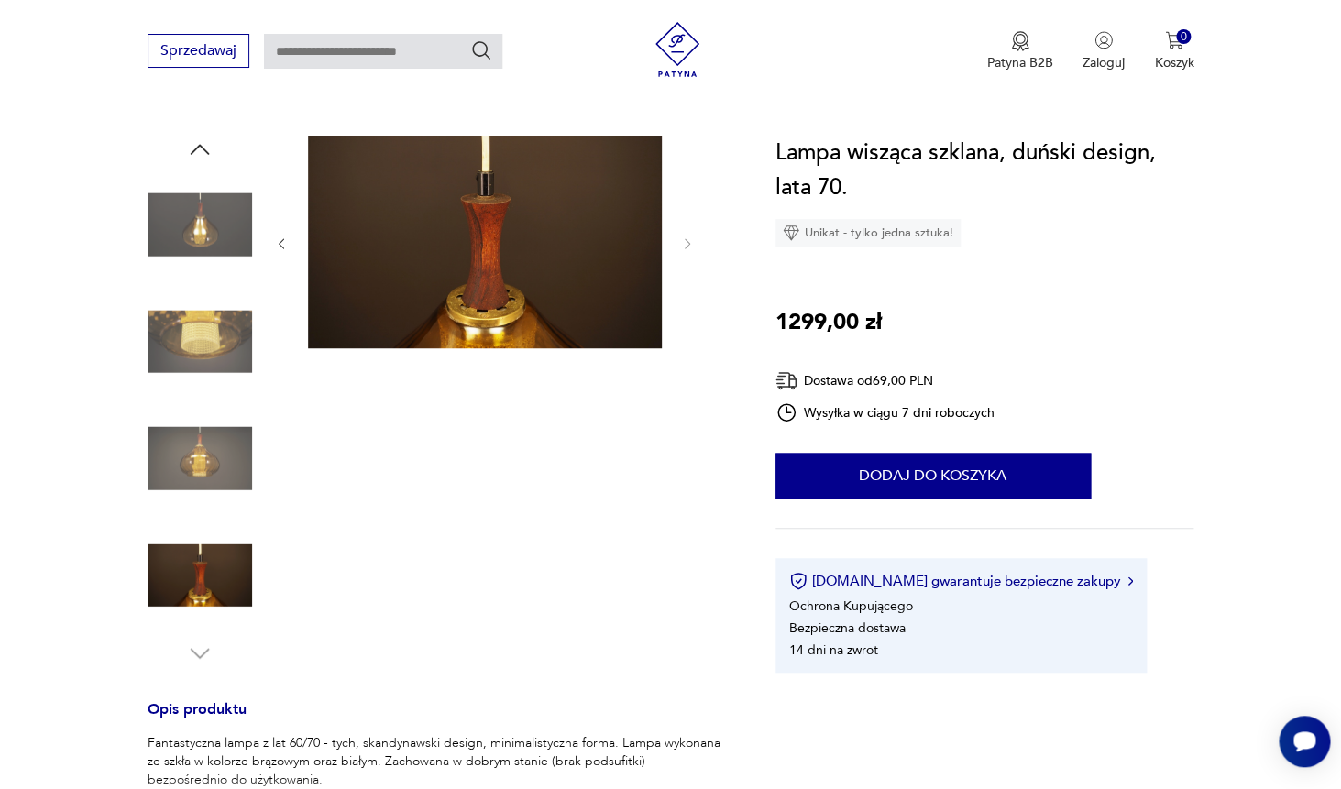
click at [240, 502] on img at bounding box center [200, 458] width 105 height 105
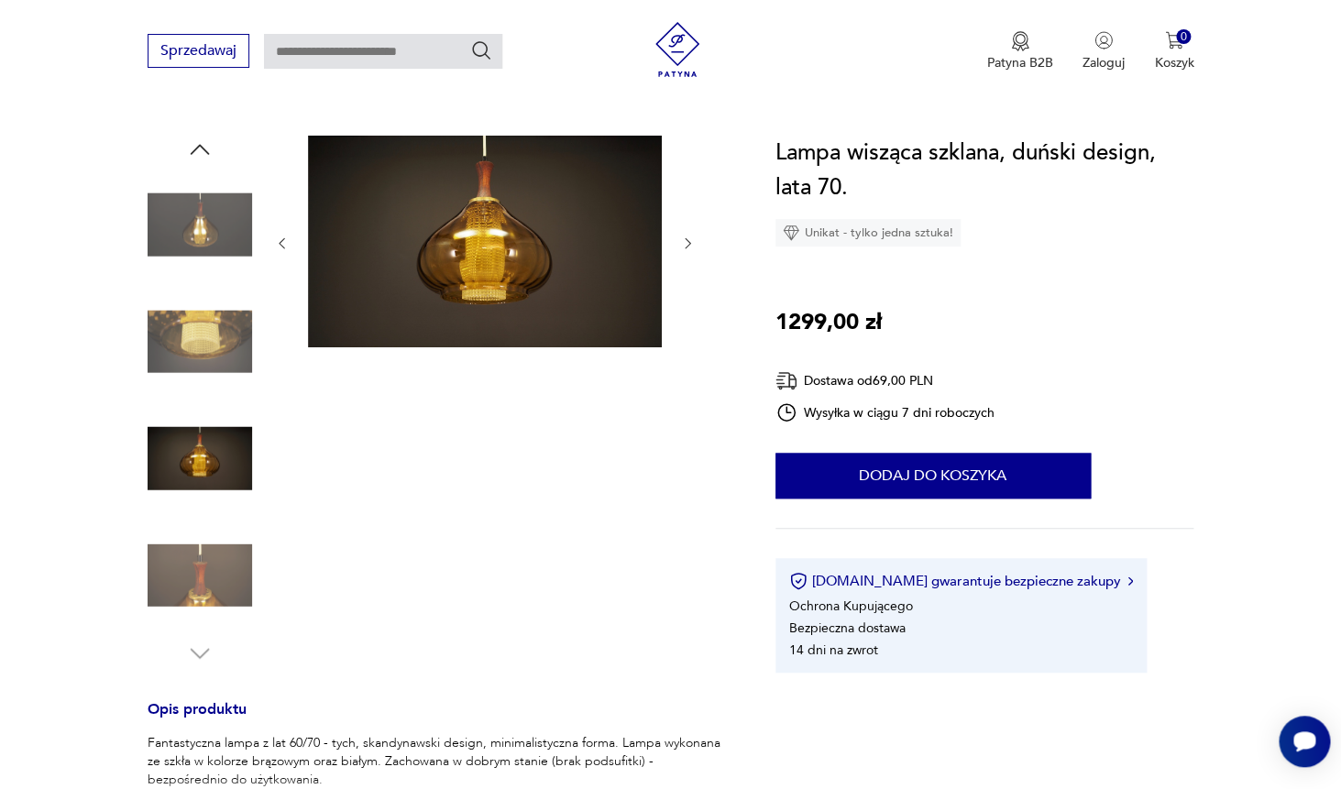
click at [237, 364] on img at bounding box center [200, 342] width 105 height 105
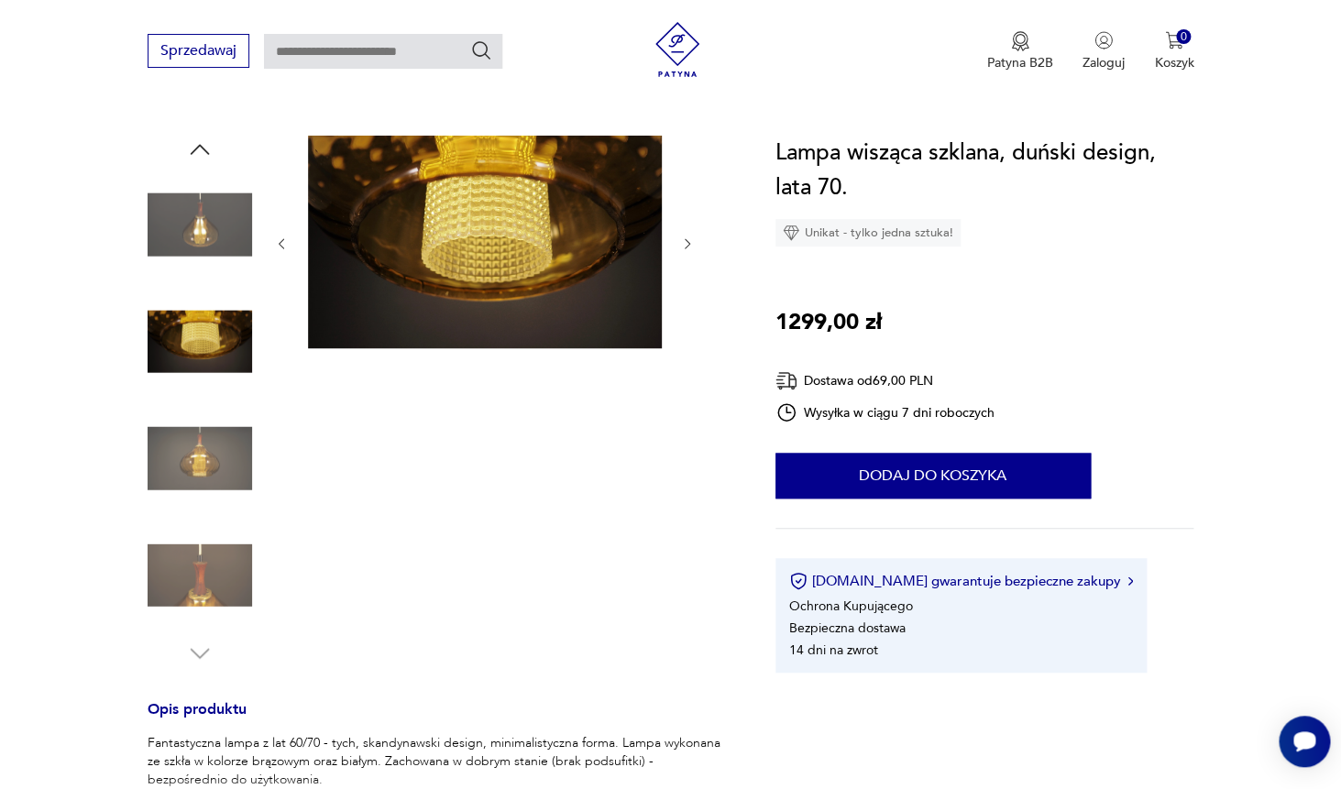
scroll to position [166, 0]
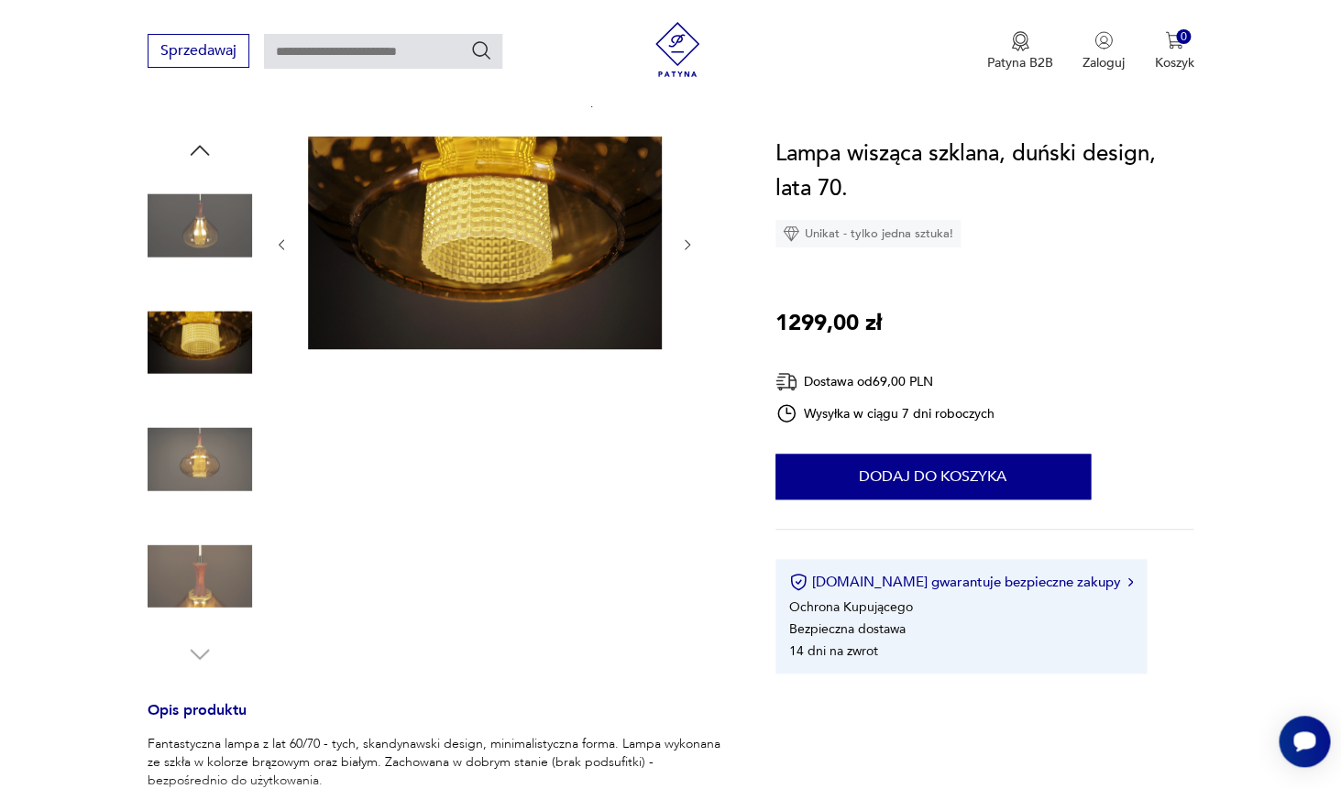
click at [204, 207] on img at bounding box center [200, 225] width 105 height 105
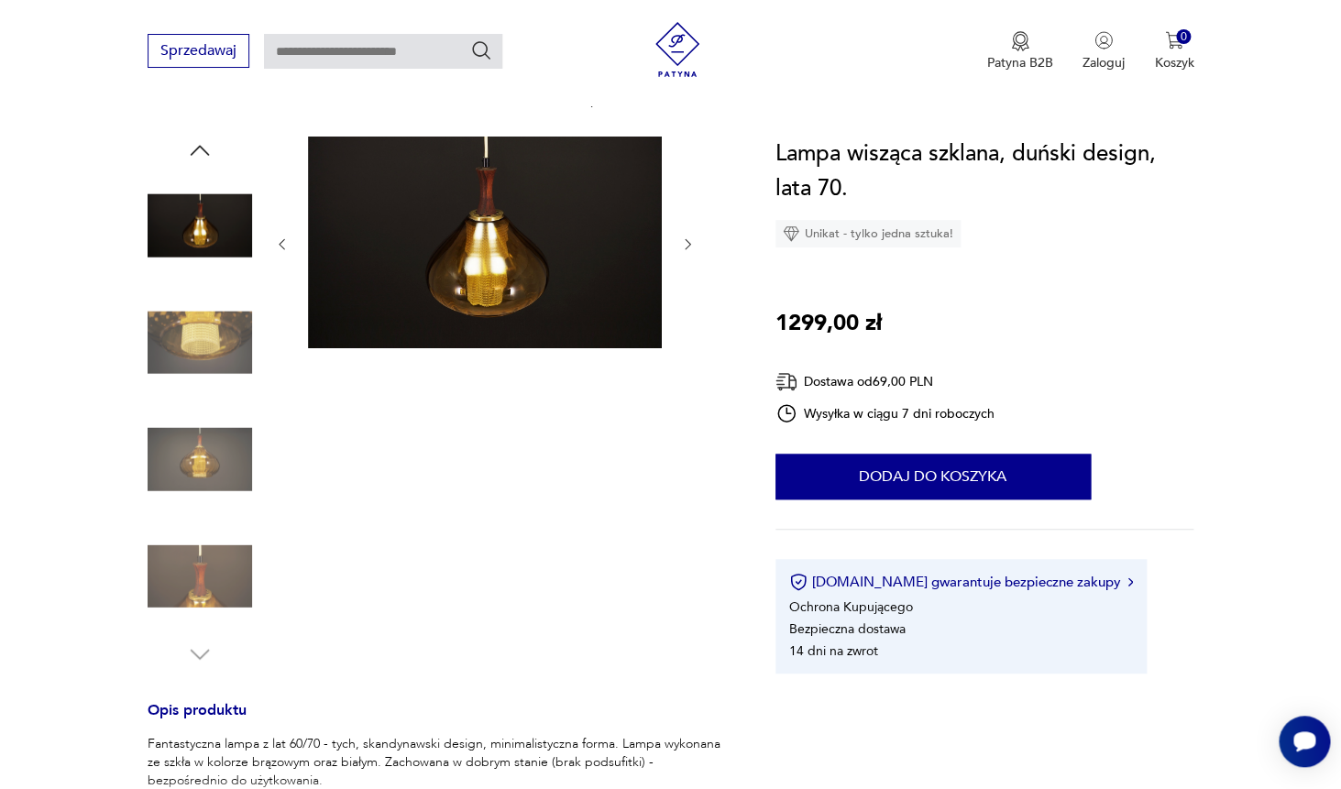
click at [458, 272] on img at bounding box center [485, 243] width 354 height 212
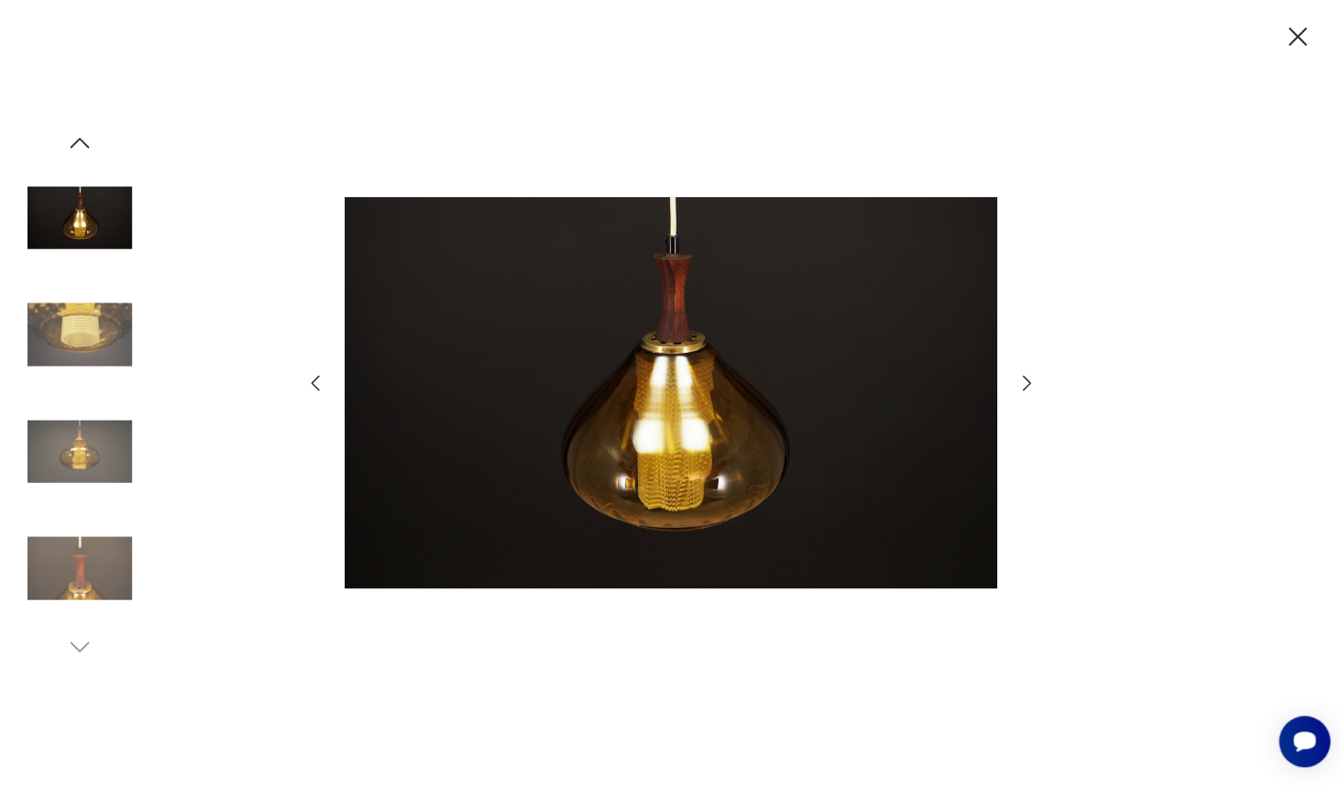
click at [677, 438] on img at bounding box center [671, 393] width 653 height 632
click at [60, 453] on img at bounding box center [80, 452] width 105 height 105
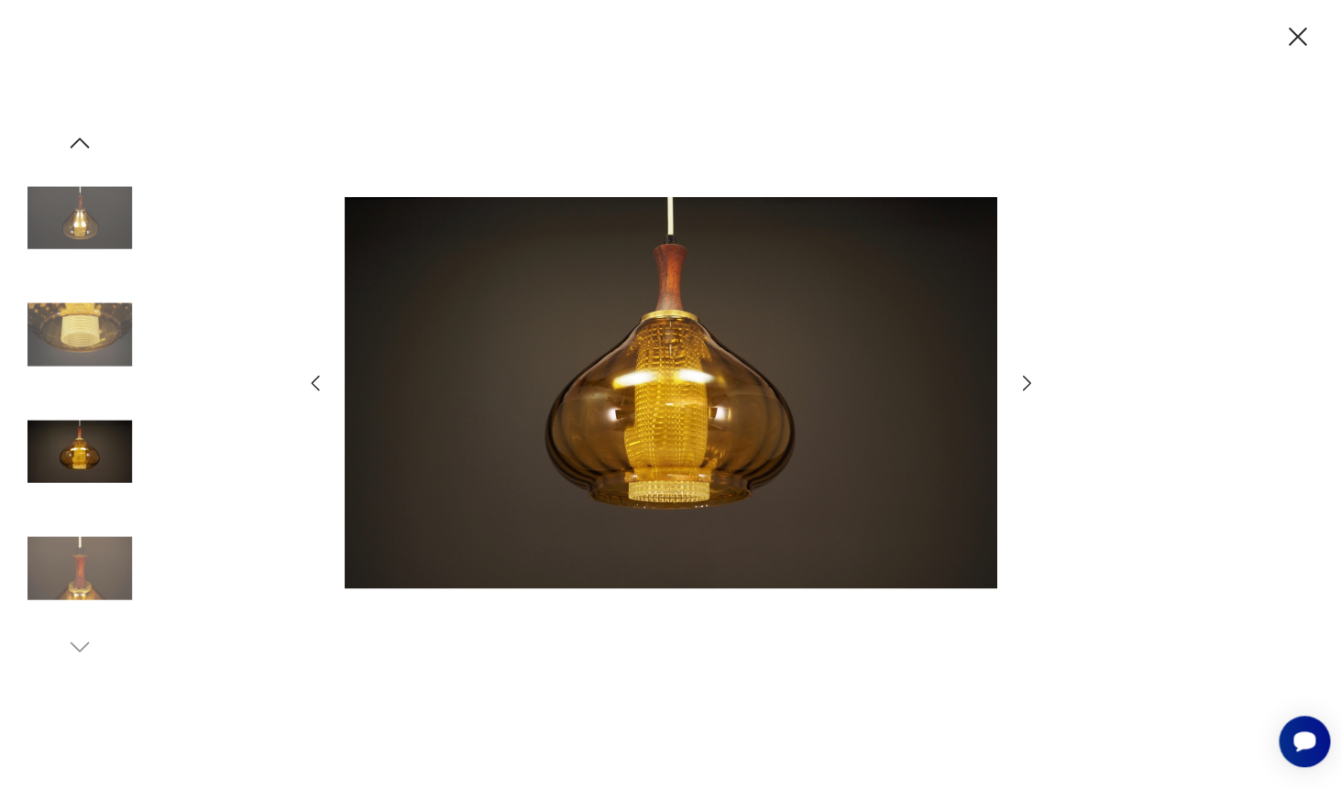
click at [1300, 36] on icon "button" at bounding box center [1298, 37] width 18 height 18
